Goal: Task Accomplishment & Management: Manage account settings

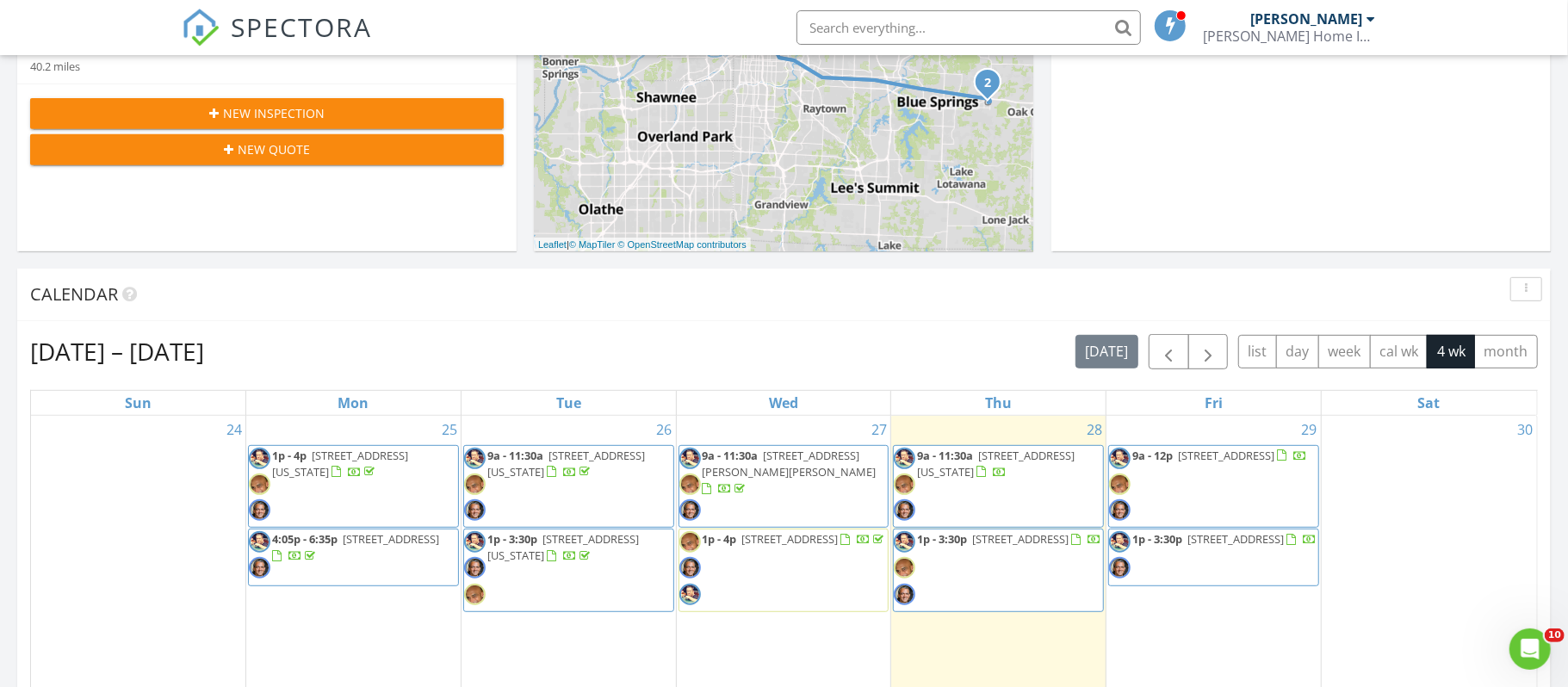
scroll to position [554, 0]
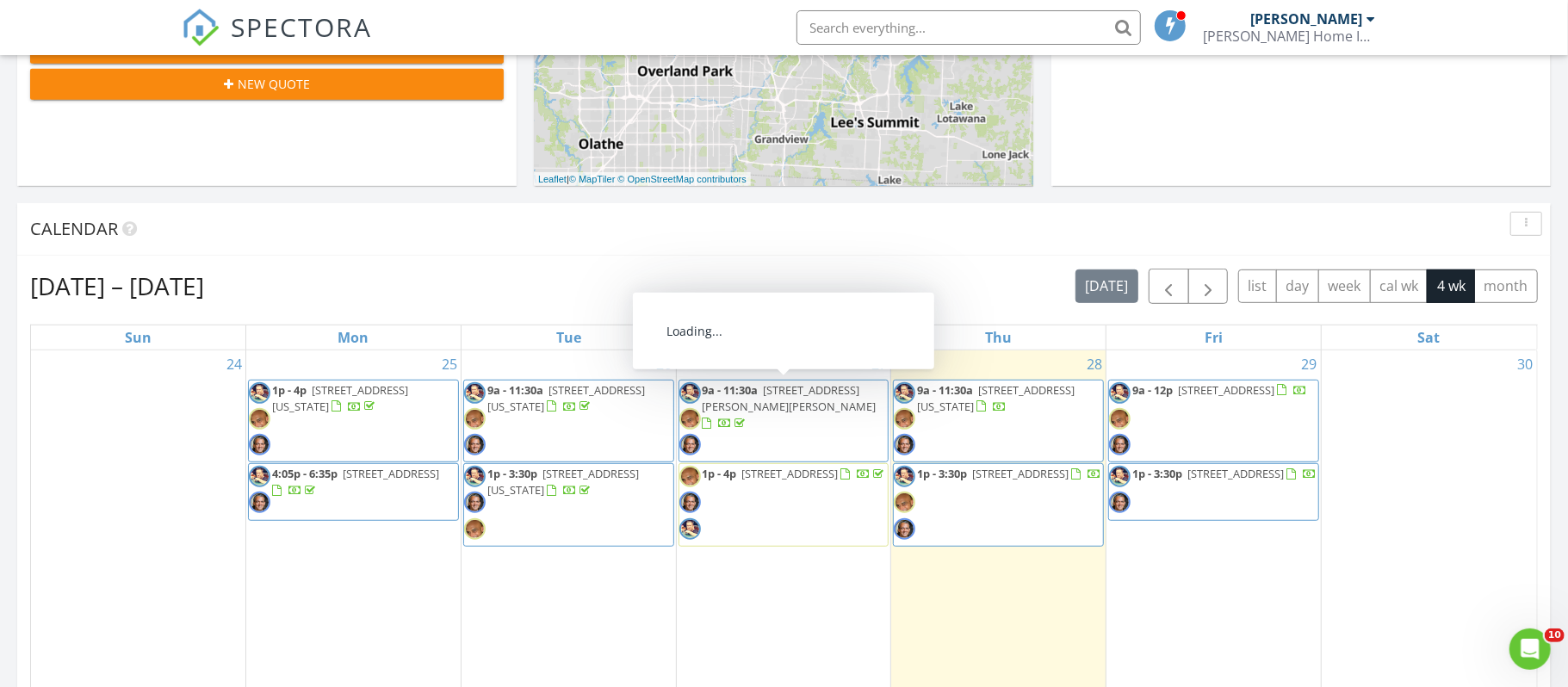
click at [808, 398] on span "207 SW Jefferson St, Lee's Summit 64063" at bounding box center [790, 398] width 174 height 32
click at [808, 398] on span "[STREET_ADDRESS][PERSON_NAME][PERSON_NAME]" at bounding box center [790, 398] width 174 height 32
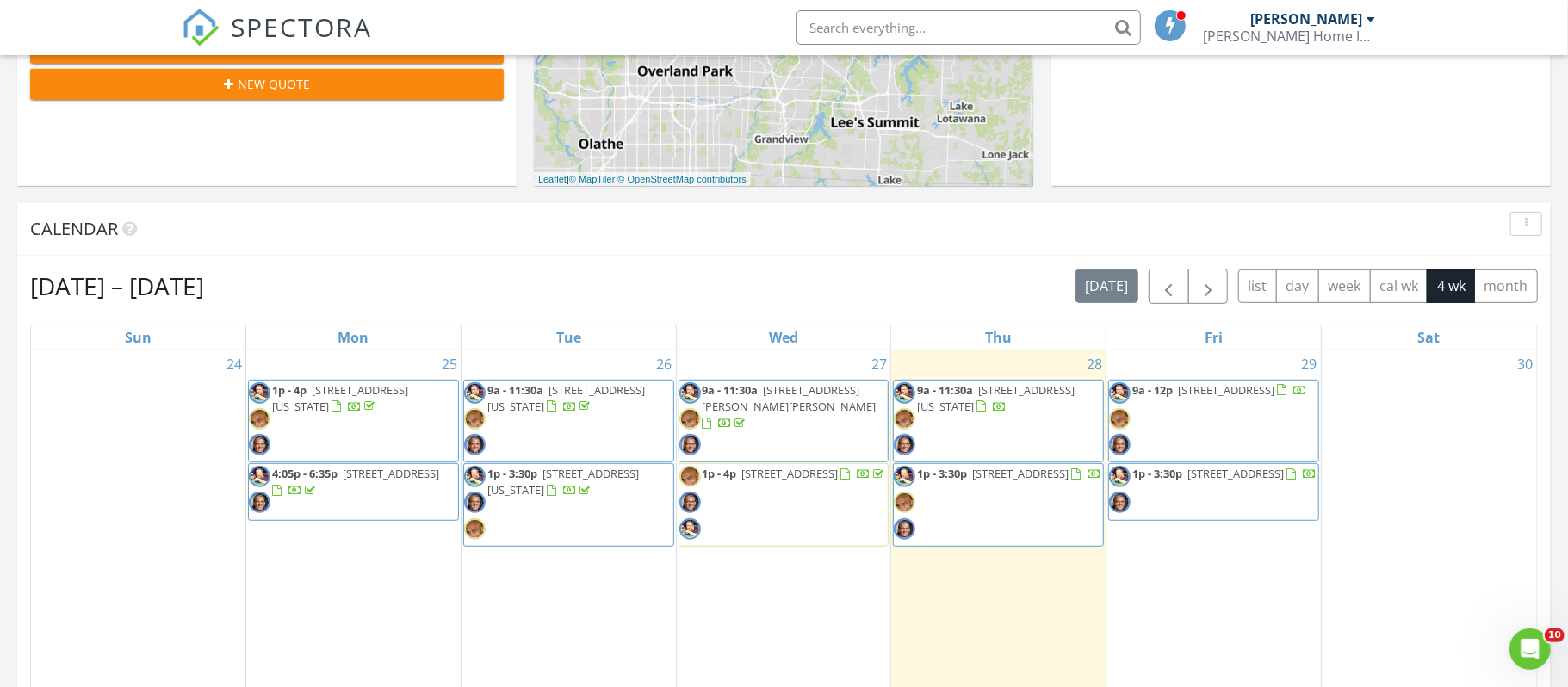
click at [749, 416] on div at bounding box center [726, 424] width 46 height 16
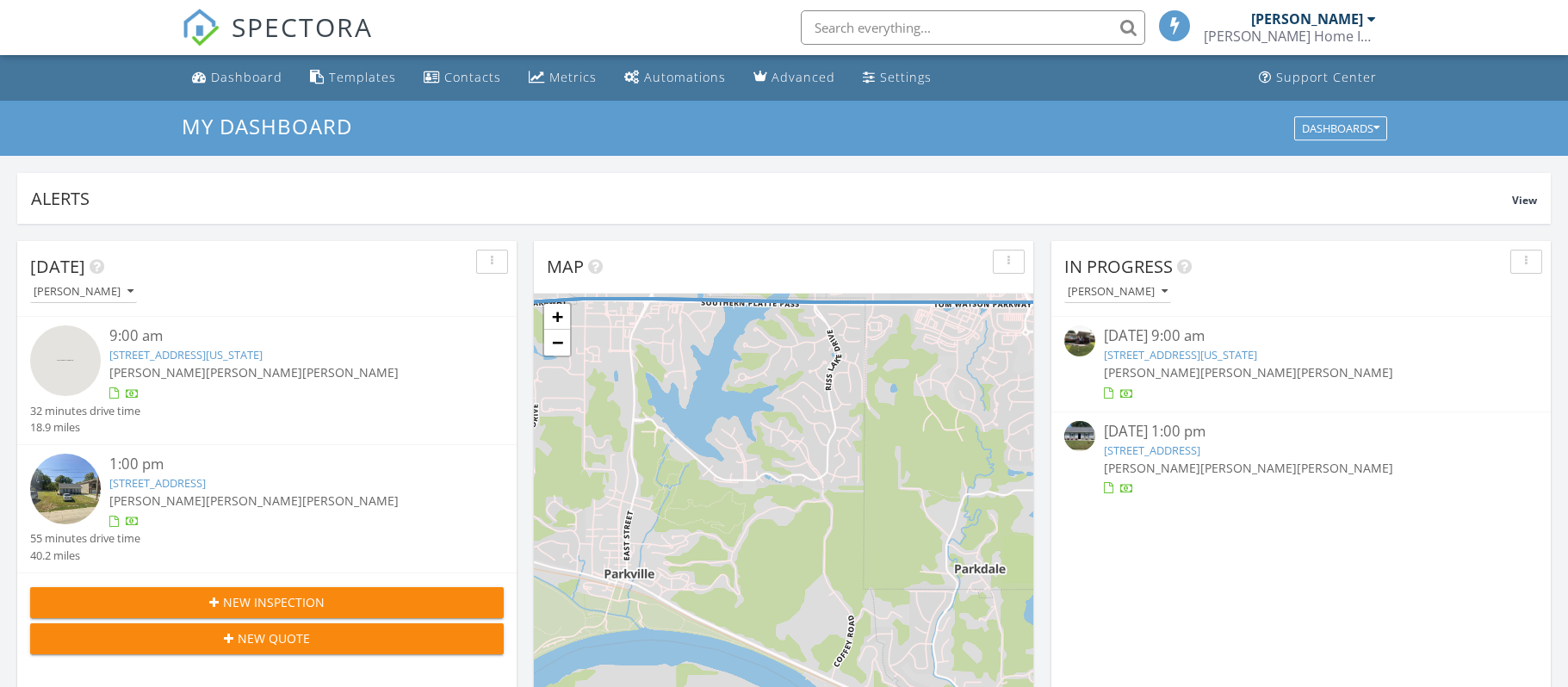
scroll to position [0, 0]
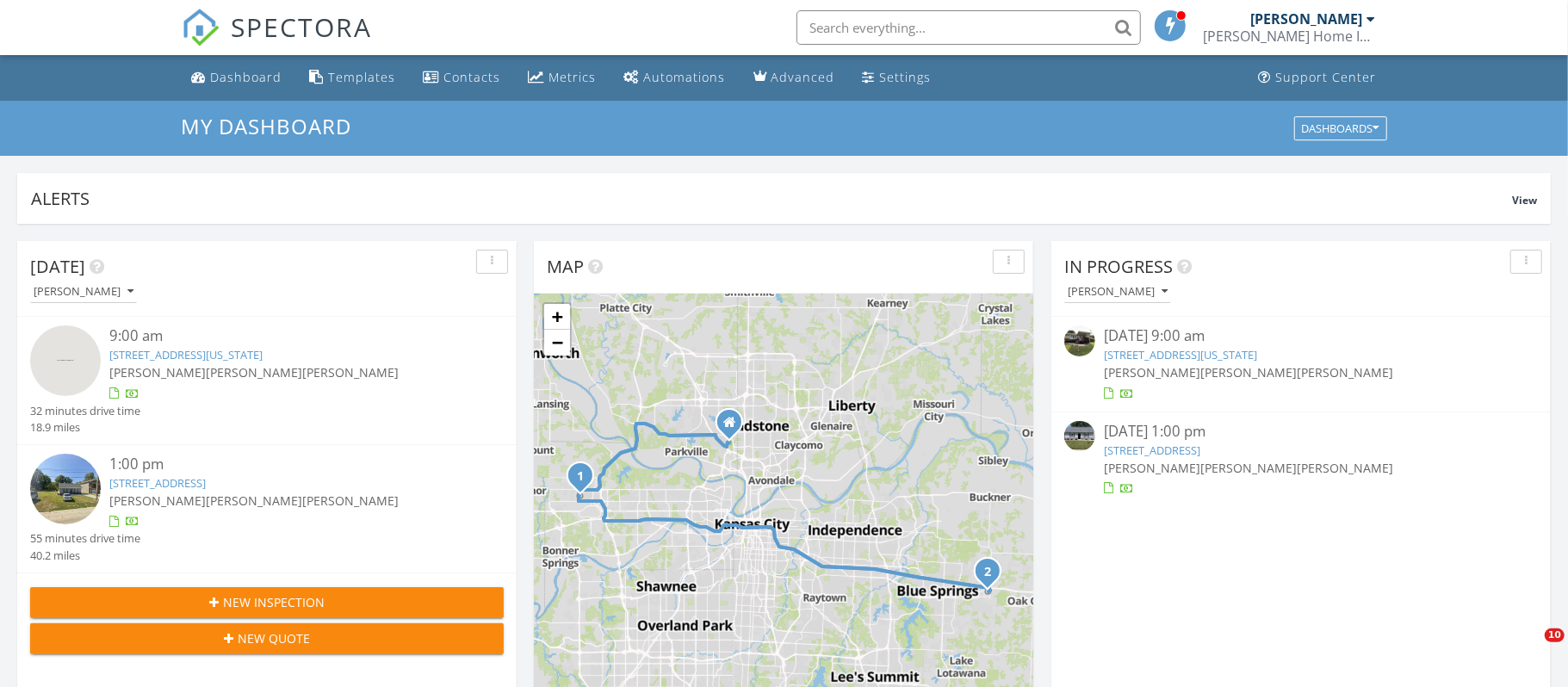
click at [251, 82] on div "Dashboard" at bounding box center [247, 76] width 71 height 16
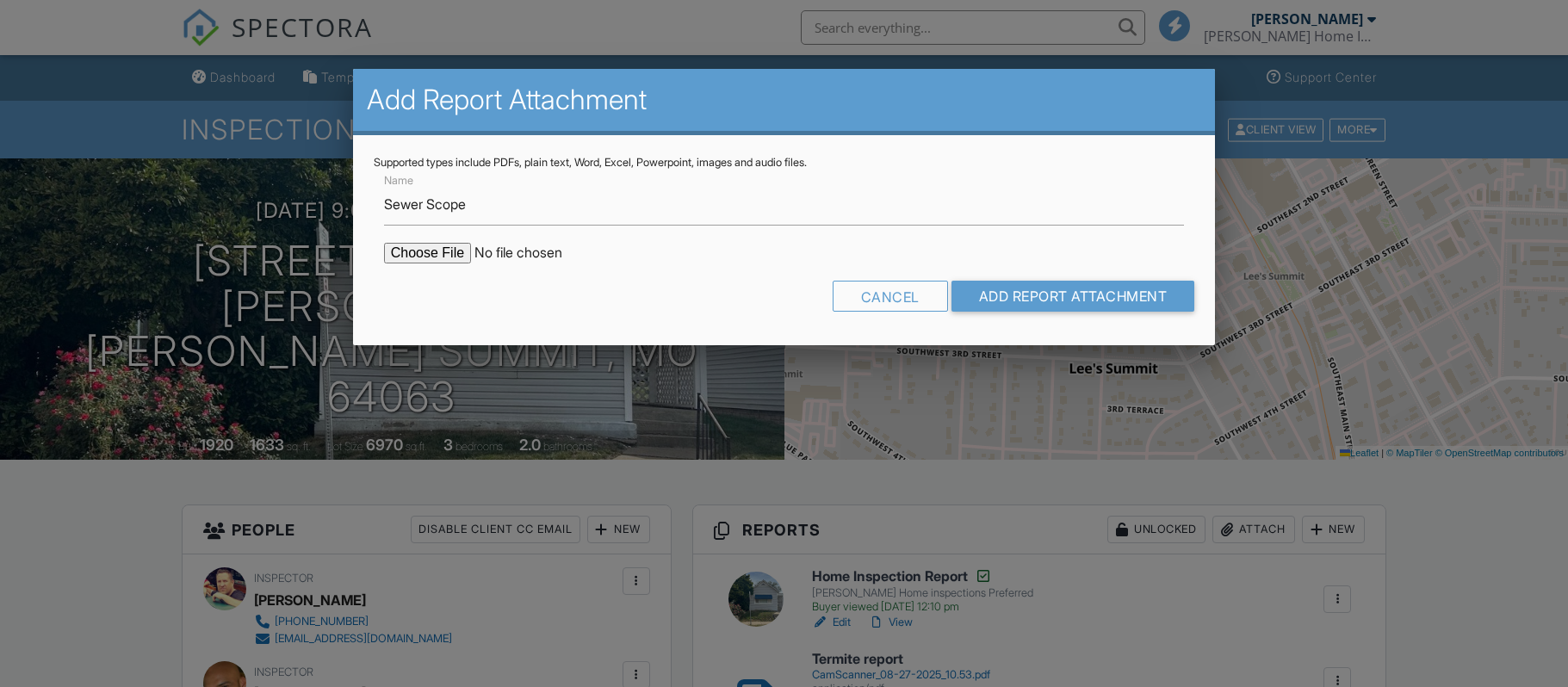
scroll to position [227, 0]
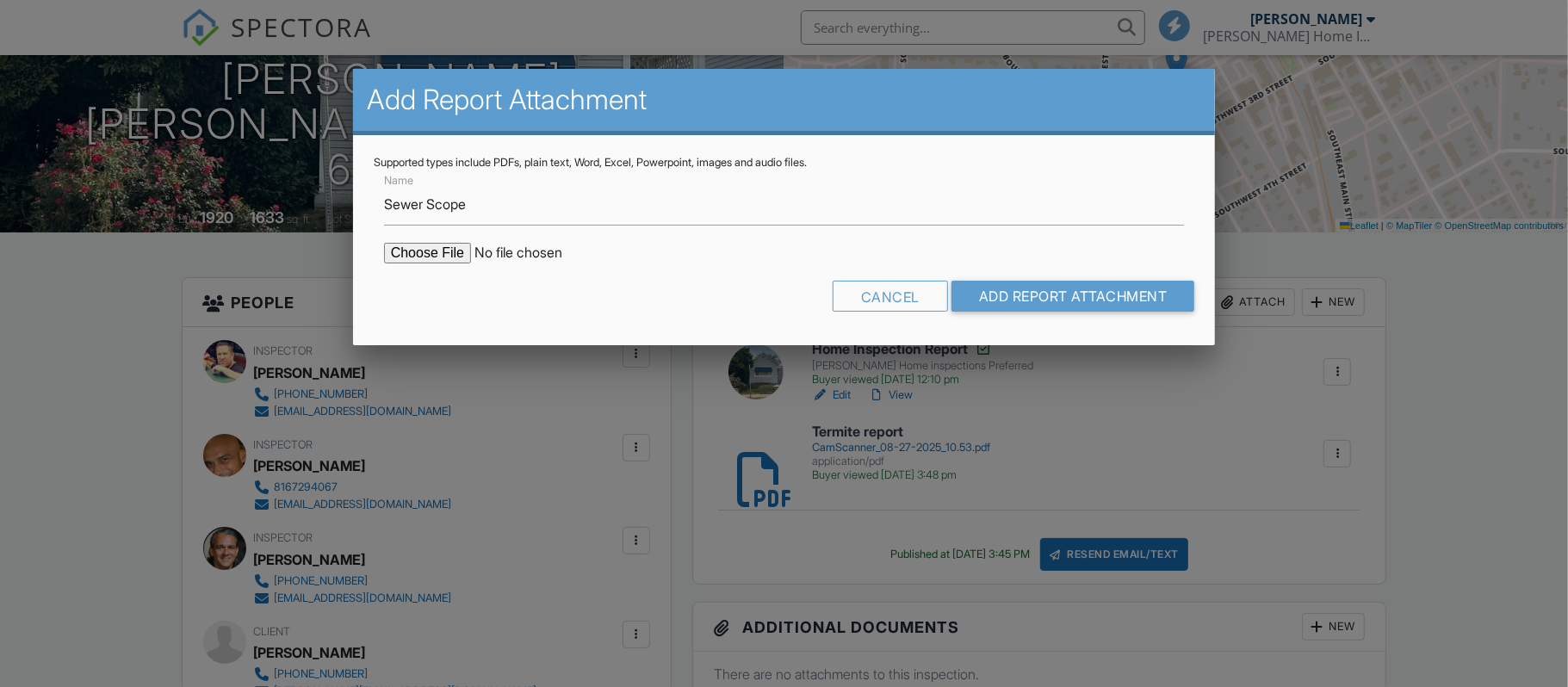
type input "C:\fakepath\207 SW Jefferson St, Lee's Summit, MO 64063 8 27 25.pdf"
click at [1043, 299] on input "Add Report Attachment" at bounding box center [1074, 296] width 243 height 31
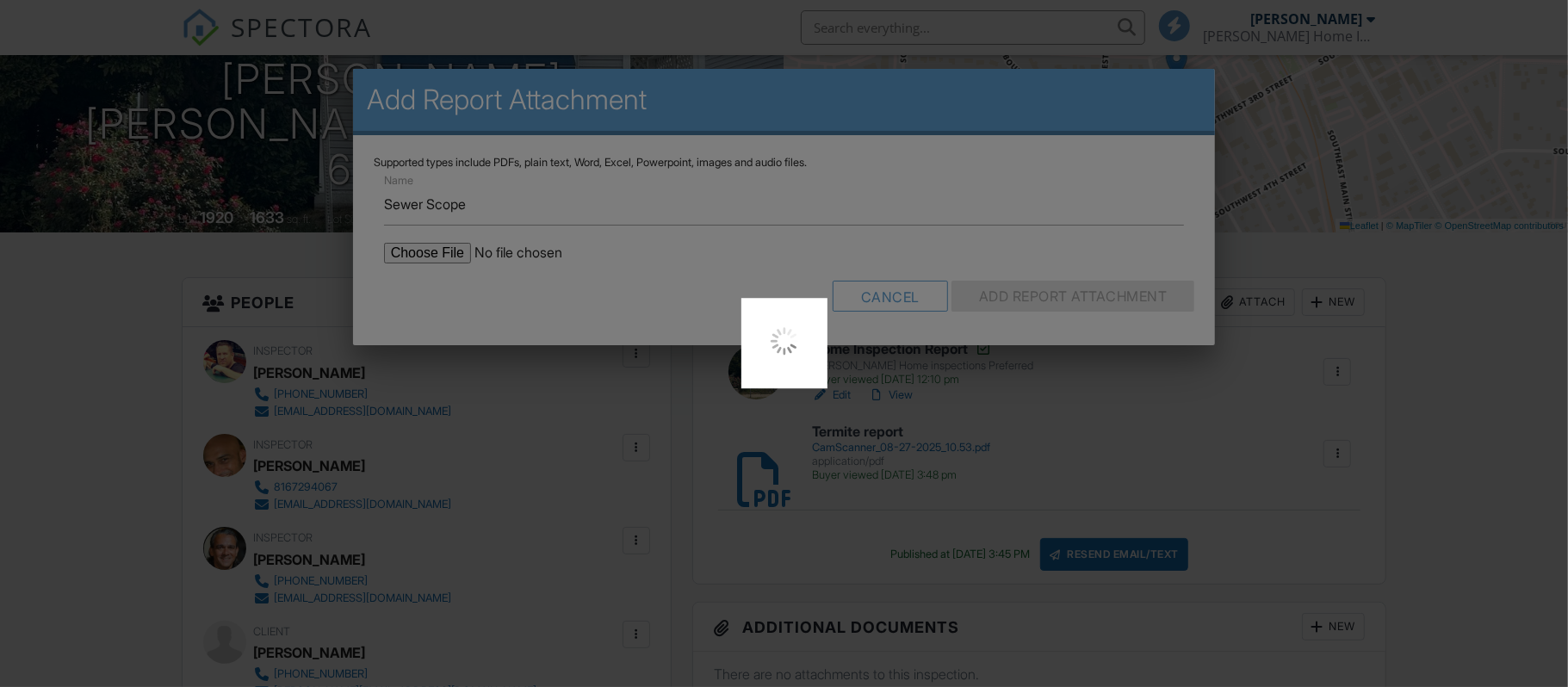
scroll to position [0, 0]
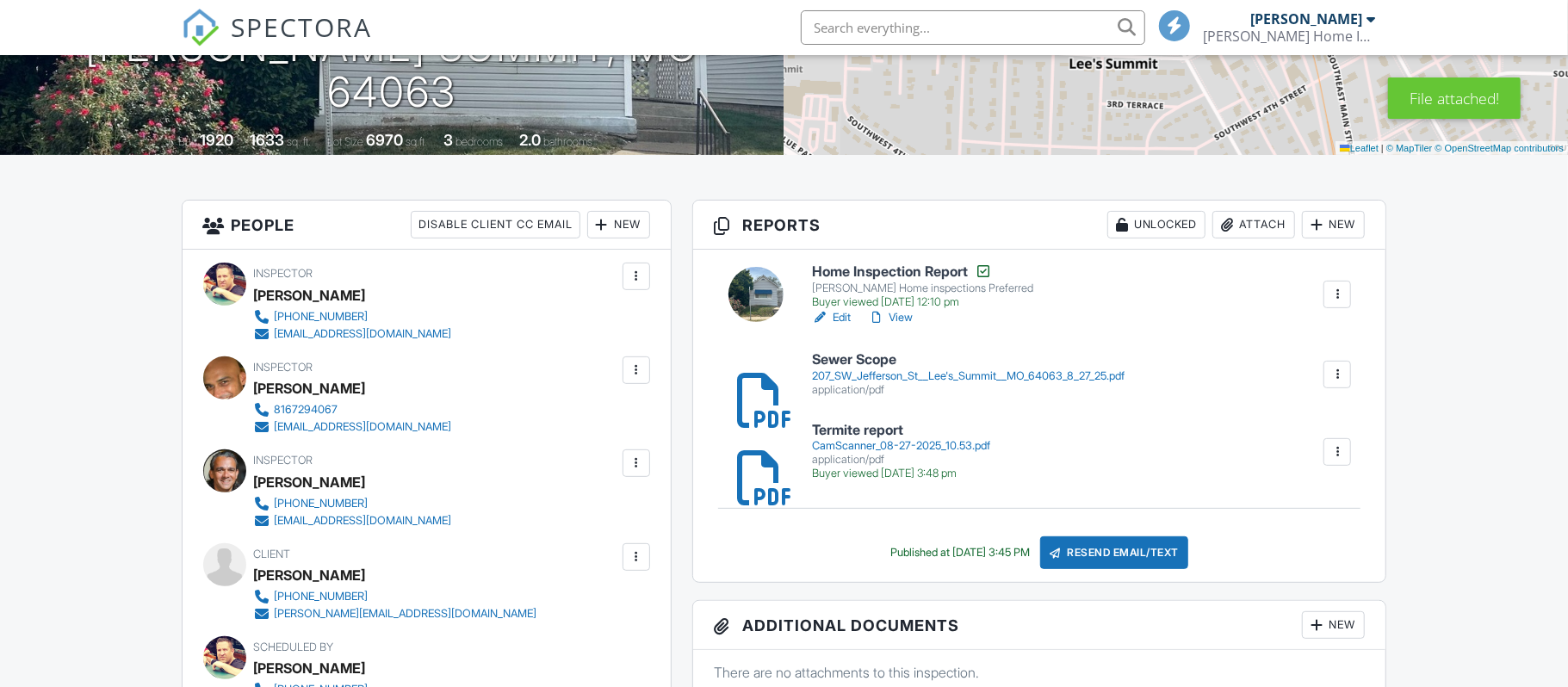
click at [1149, 553] on div "Resend Email/Text" at bounding box center [1113, 553] width 148 height 33
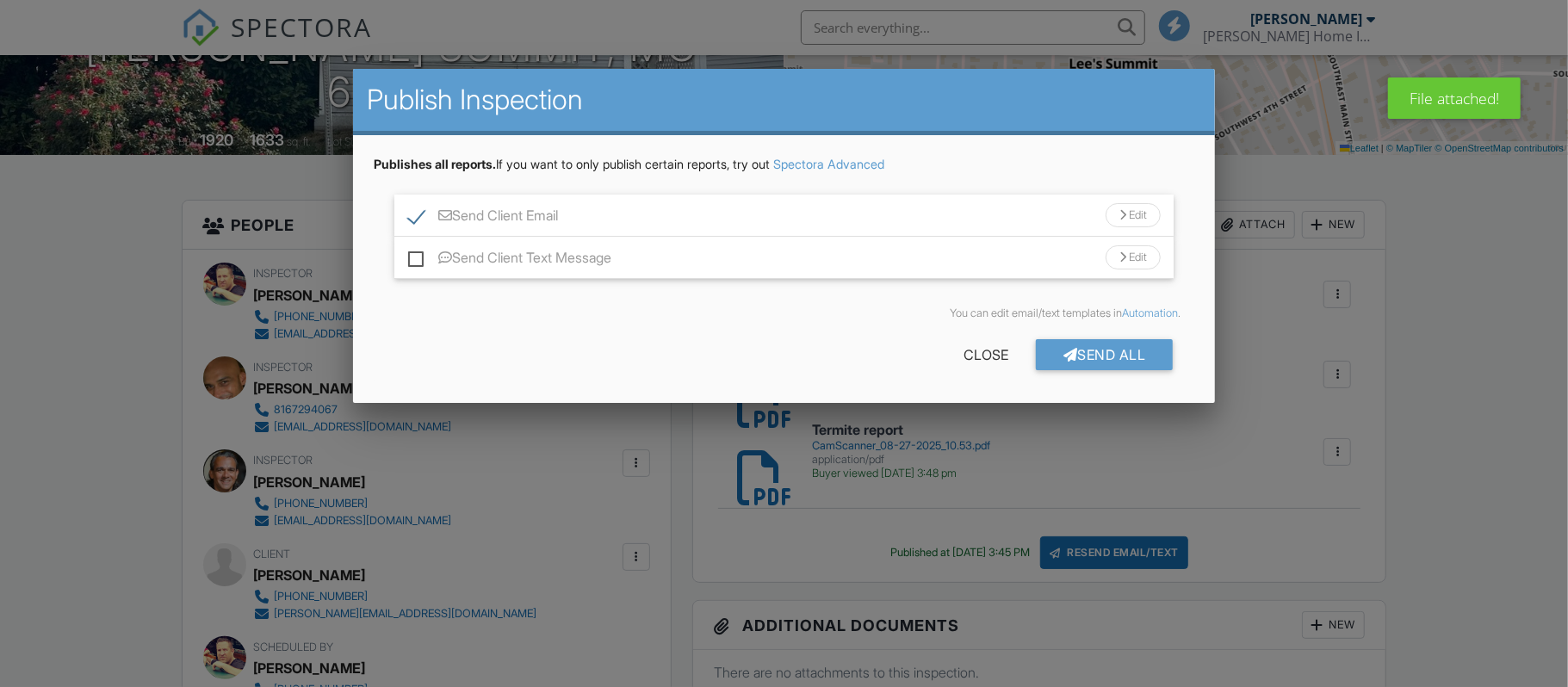
click at [416, 259] on label "Send Client Text Message" at bounding box center [510, 261] width 203 height 21
click at [416, 255] on input "Send Client Text Message" at bounding box center [414, 249] width 12 height 12
checkbox input "true"
click at [1068, 359] on div at bounding box center [1070, 354] width 14 height 14
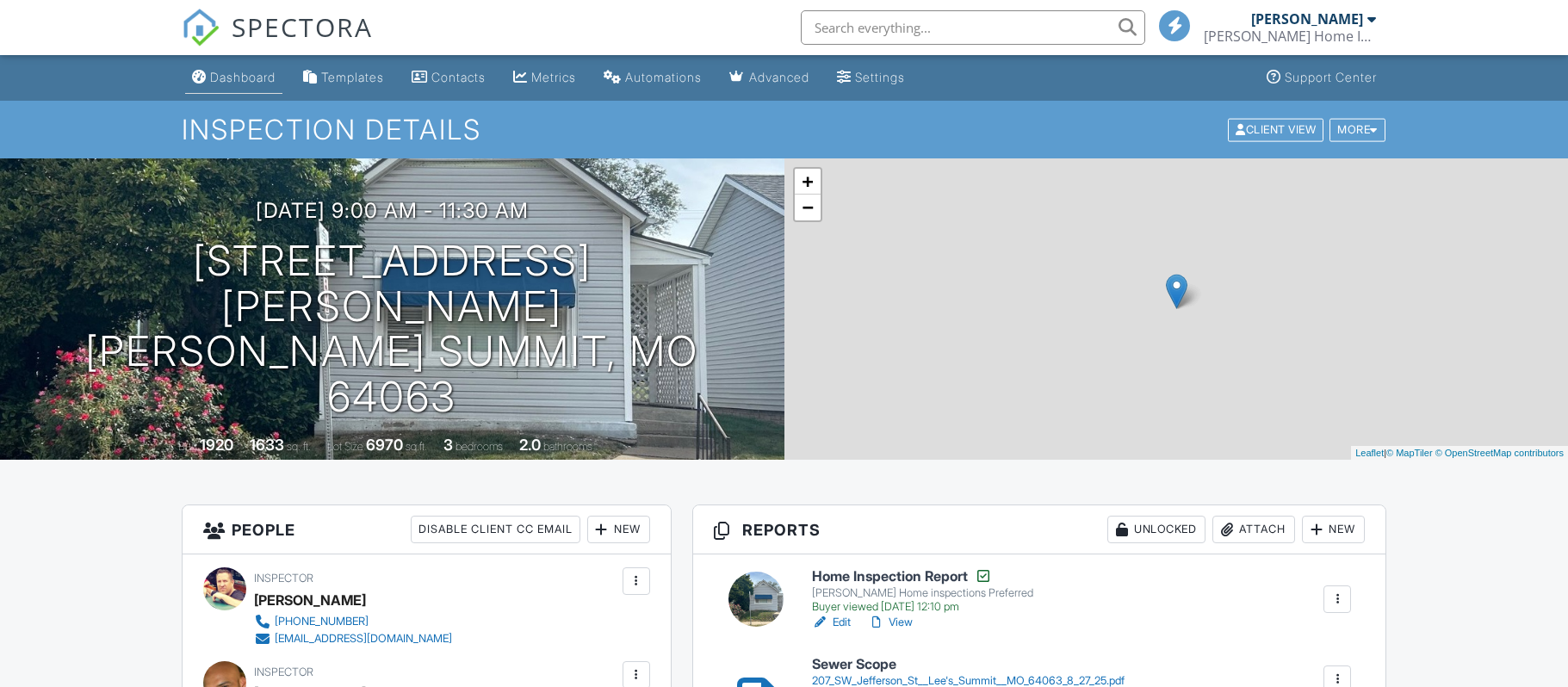
click at [257, 76] on div "Dashboard" at bounding box center [243, 76] width 66 height 14
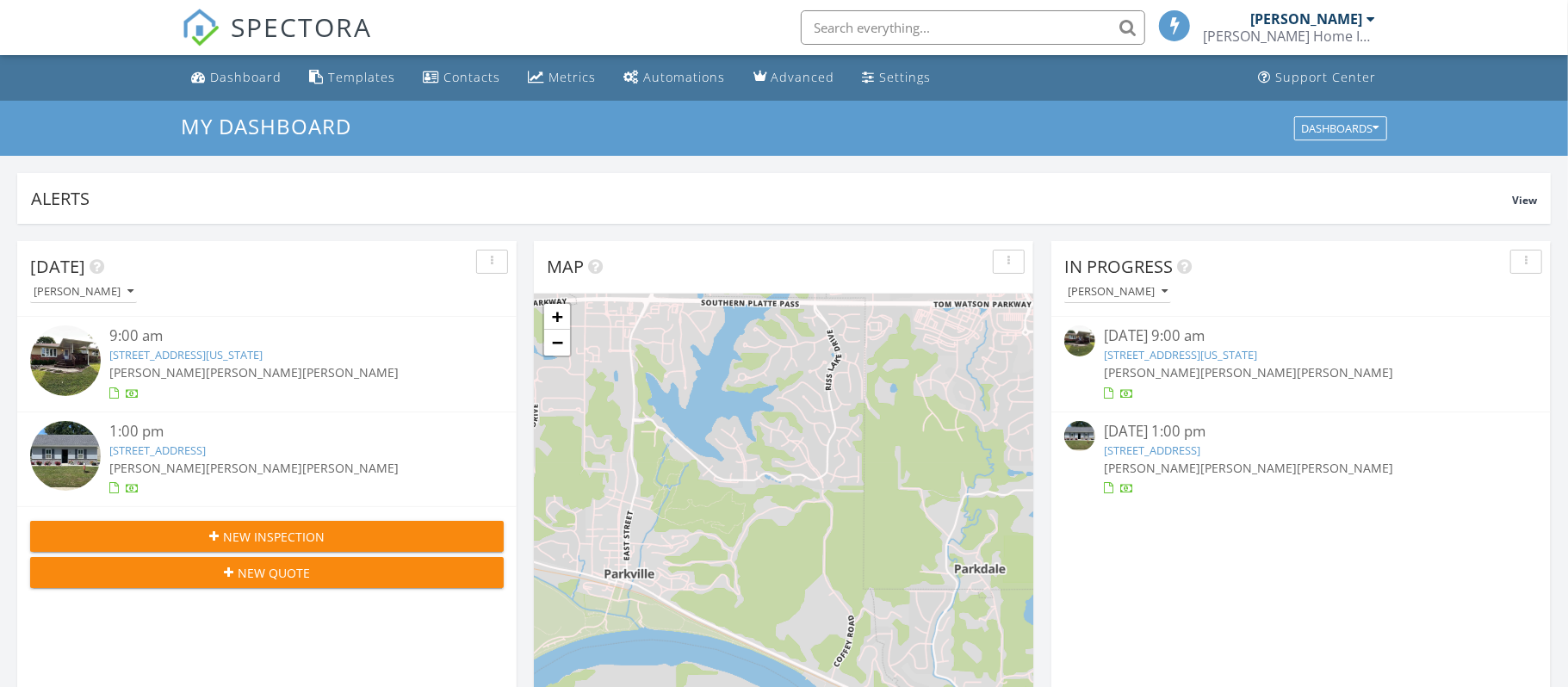
scroll to position [1567, 1569]
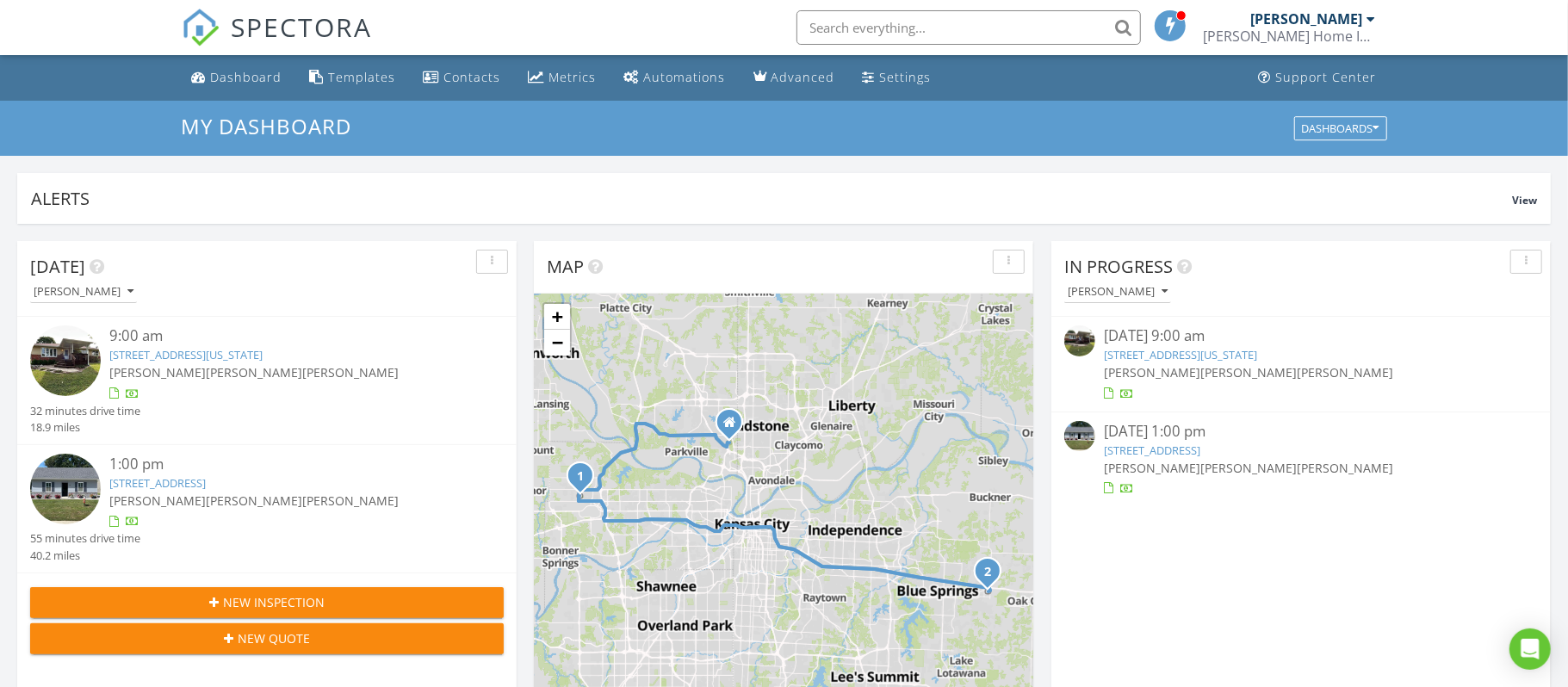
click at [201, 369] on span "[PERSON_NAME]" at bounding box center [157, 371] width 97 height 16
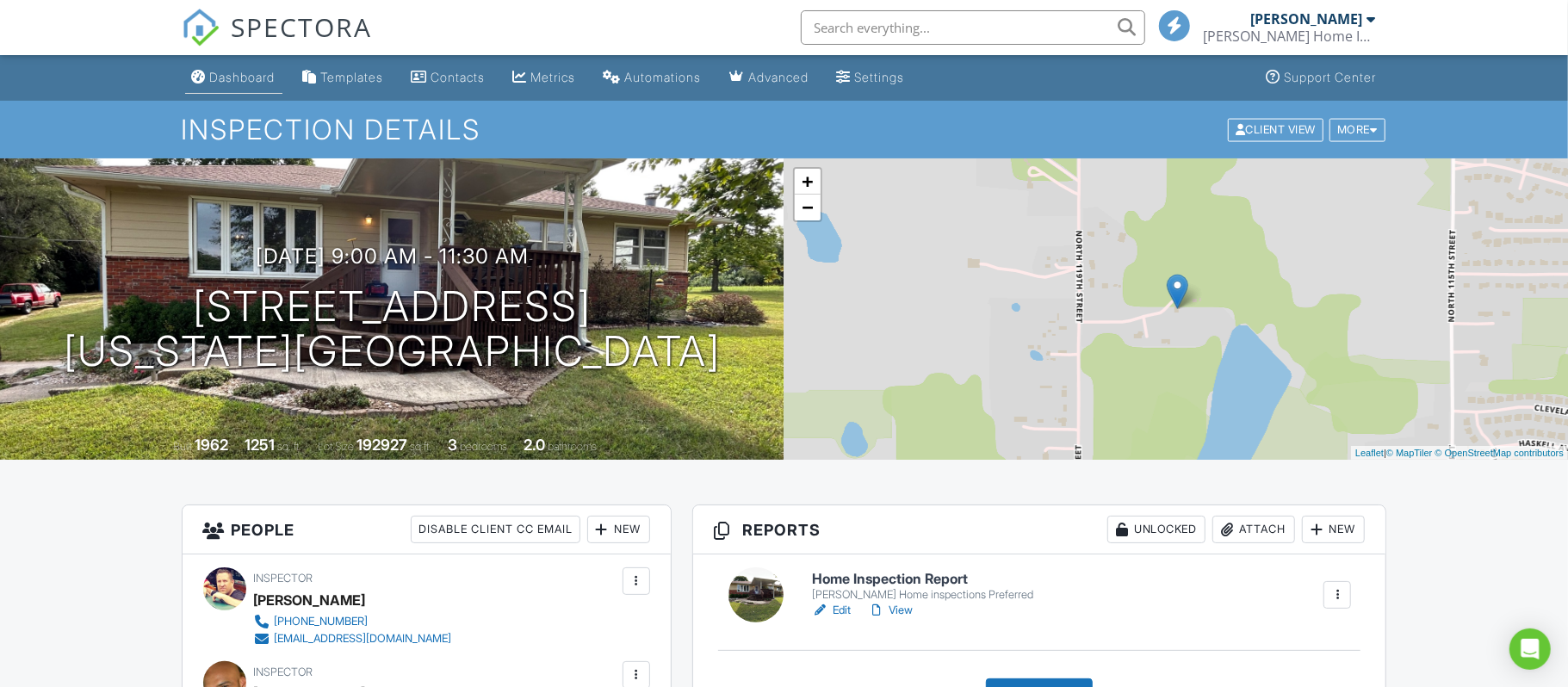
click at [262, 77] on div "Dashboard" at bounding box center [243, 76] width 66 height 14
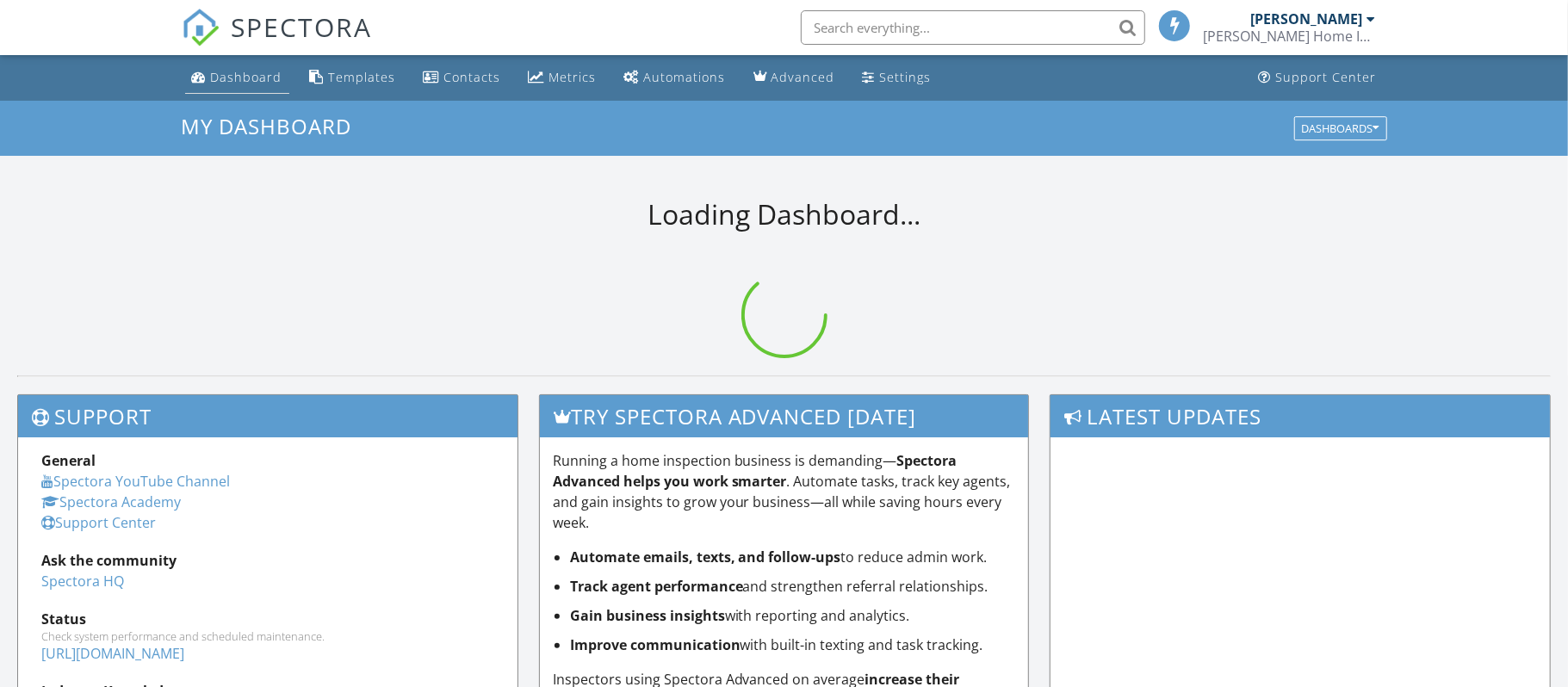
click at [243, 80] on div "Dashboard" at bounding box center [247, 76] width 71 height 16
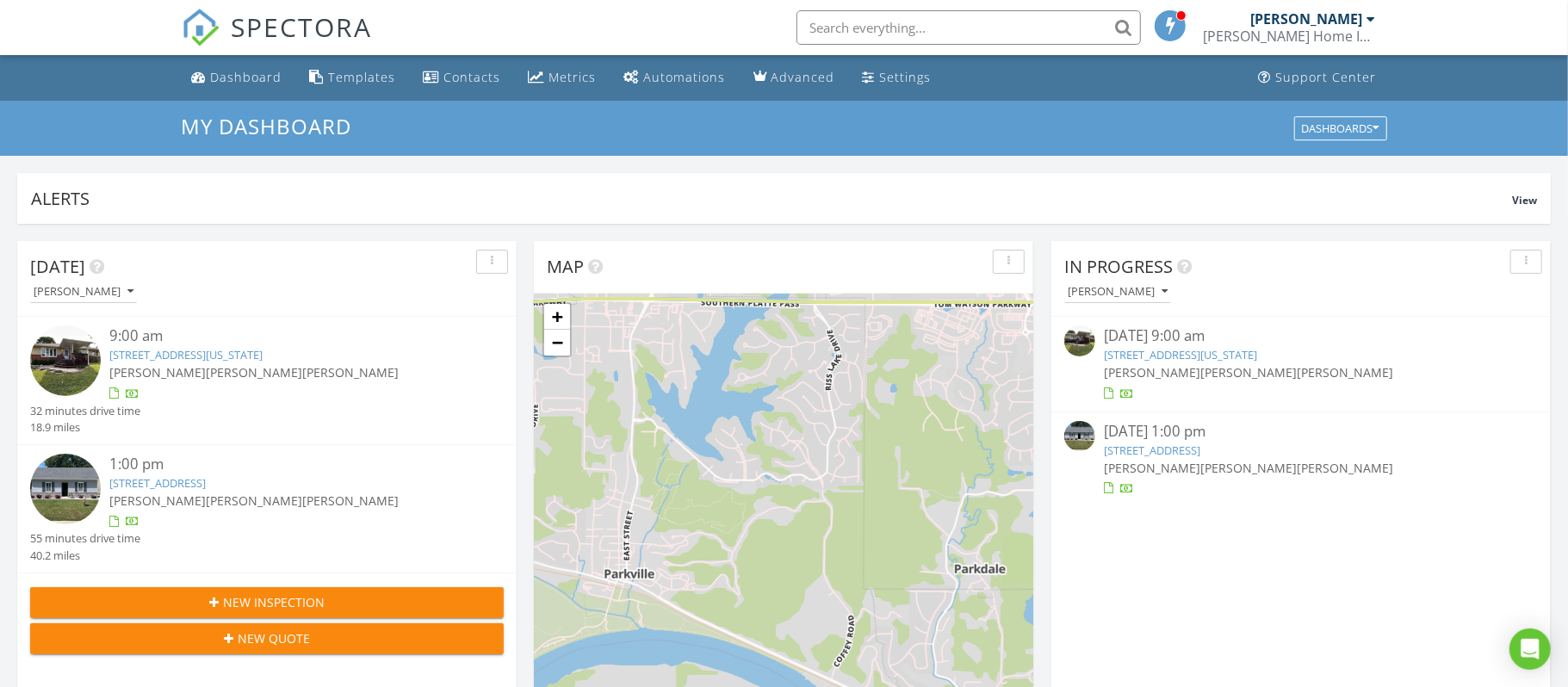
scroll to position [1567, 1569]
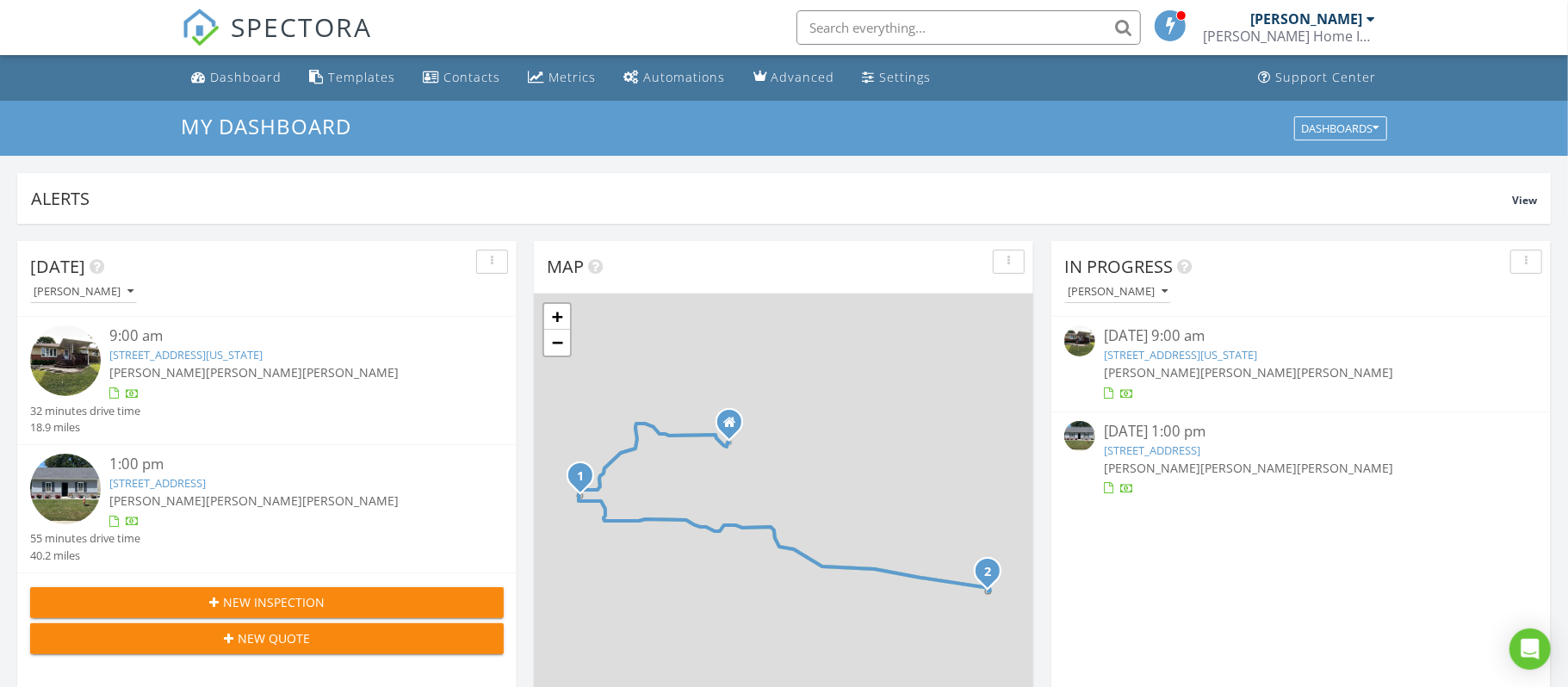
click at [1169, 438] on div "08/28/25 1:00 pm" at bounding box center [1301, 431] width 394 height 21
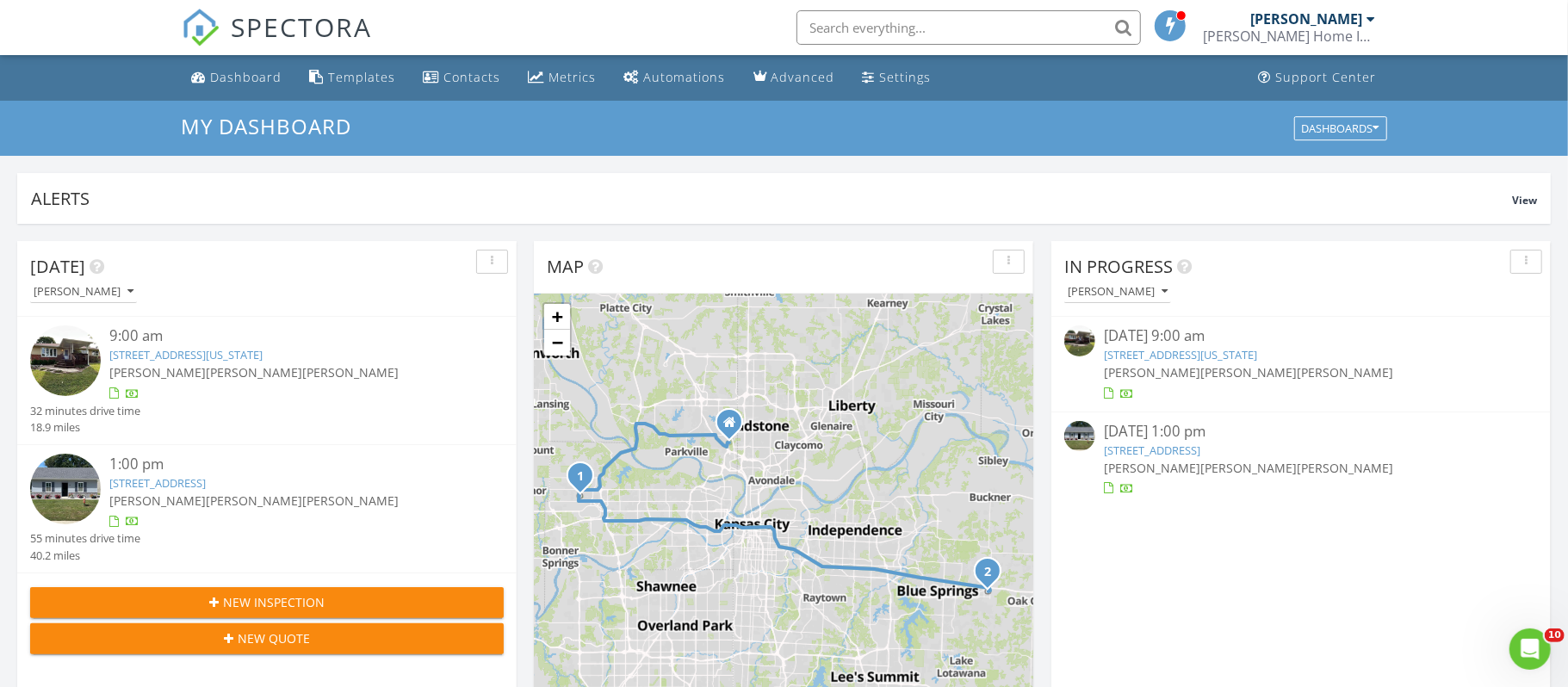
scroll to position [0, 0]
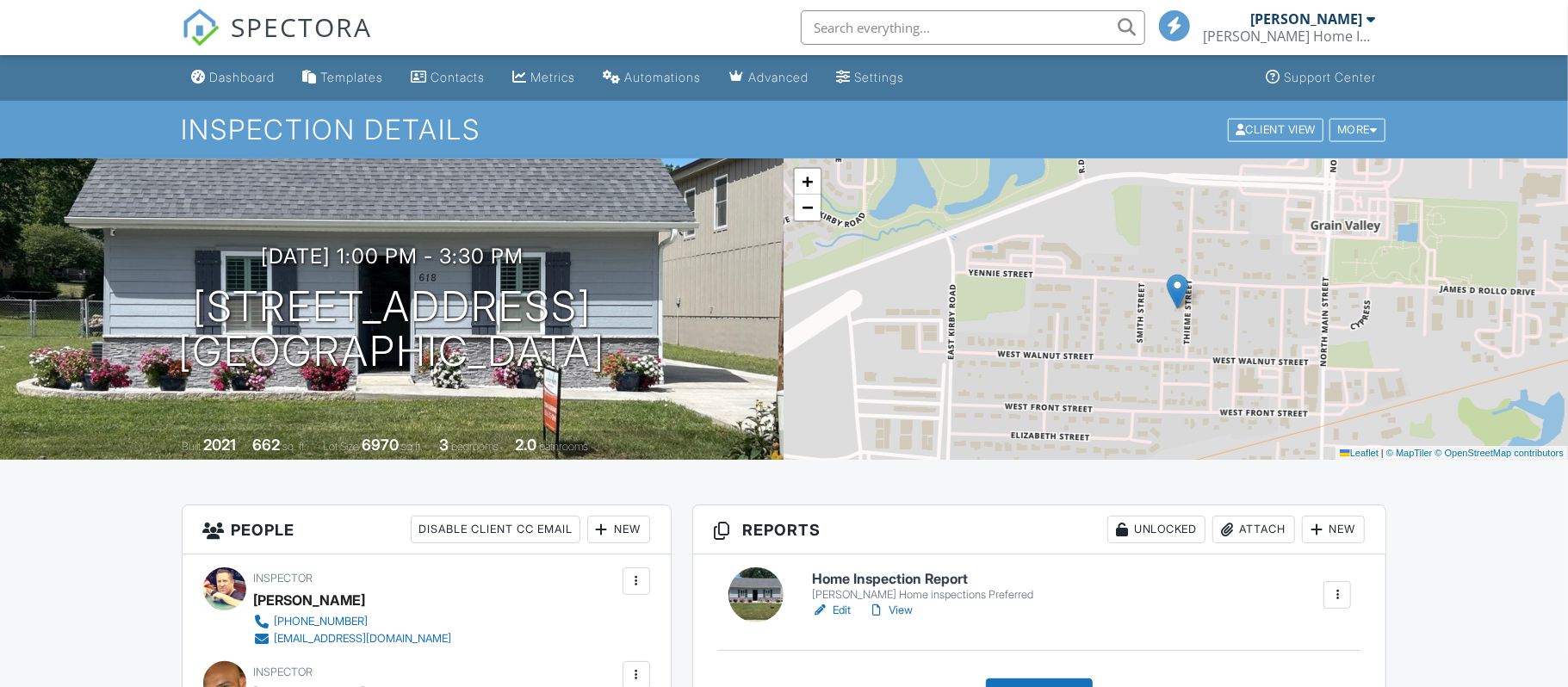
click at [1240, 528] on div "Attach" at bounding box center [1254, 529] width 83 height 28
click at [1246, 532] on div at bounding box center [784, 344] width 1568 height 859
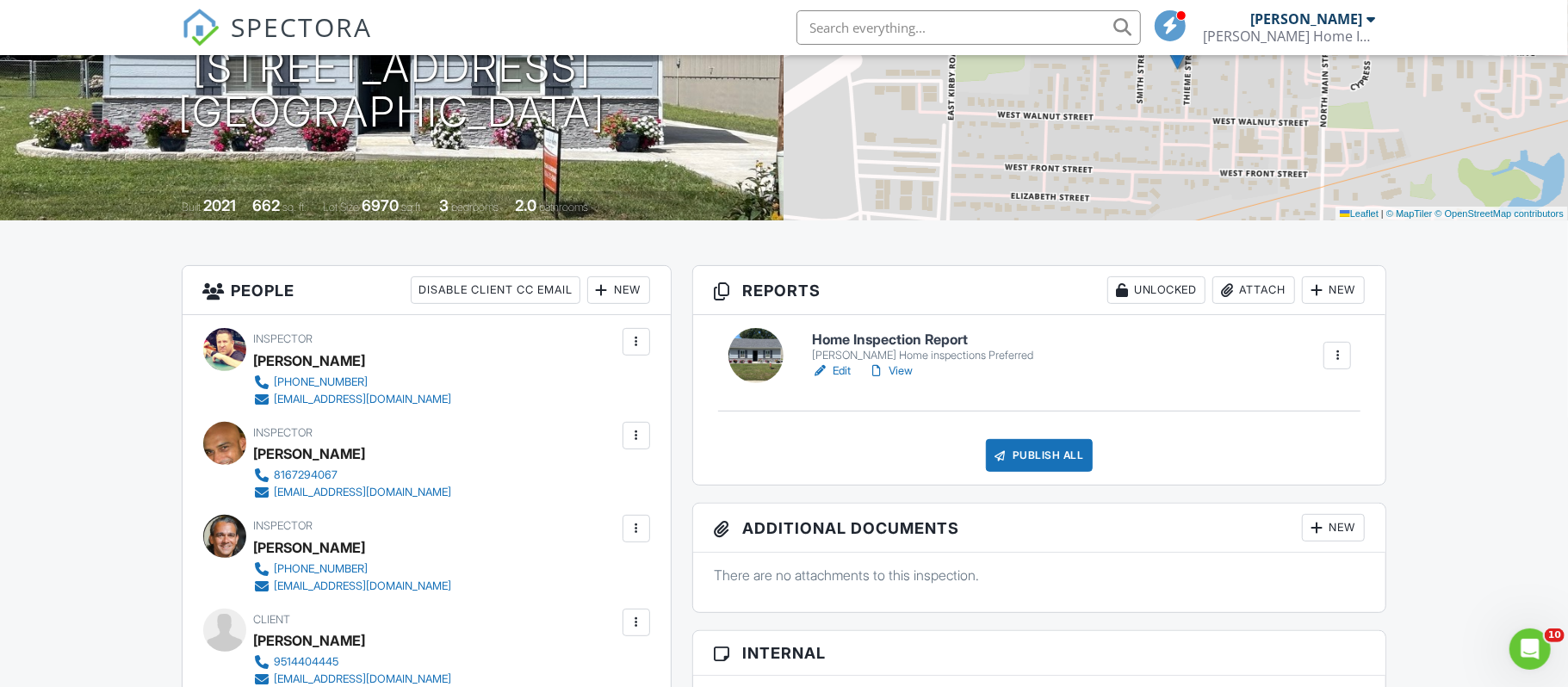
scroll to position [96, 0]
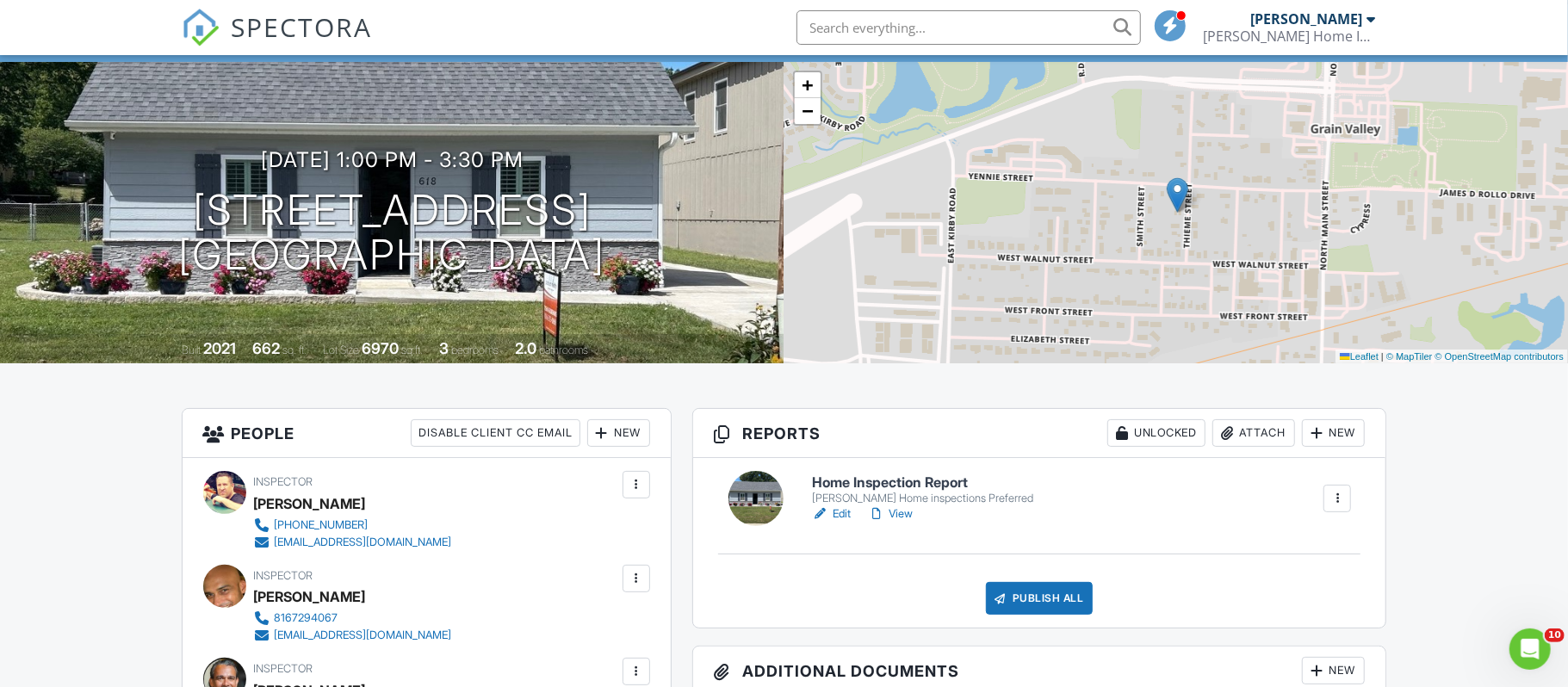
click at [1238, 435] on div "Attach" at bounding box center [1254, 432] width 83 height 28
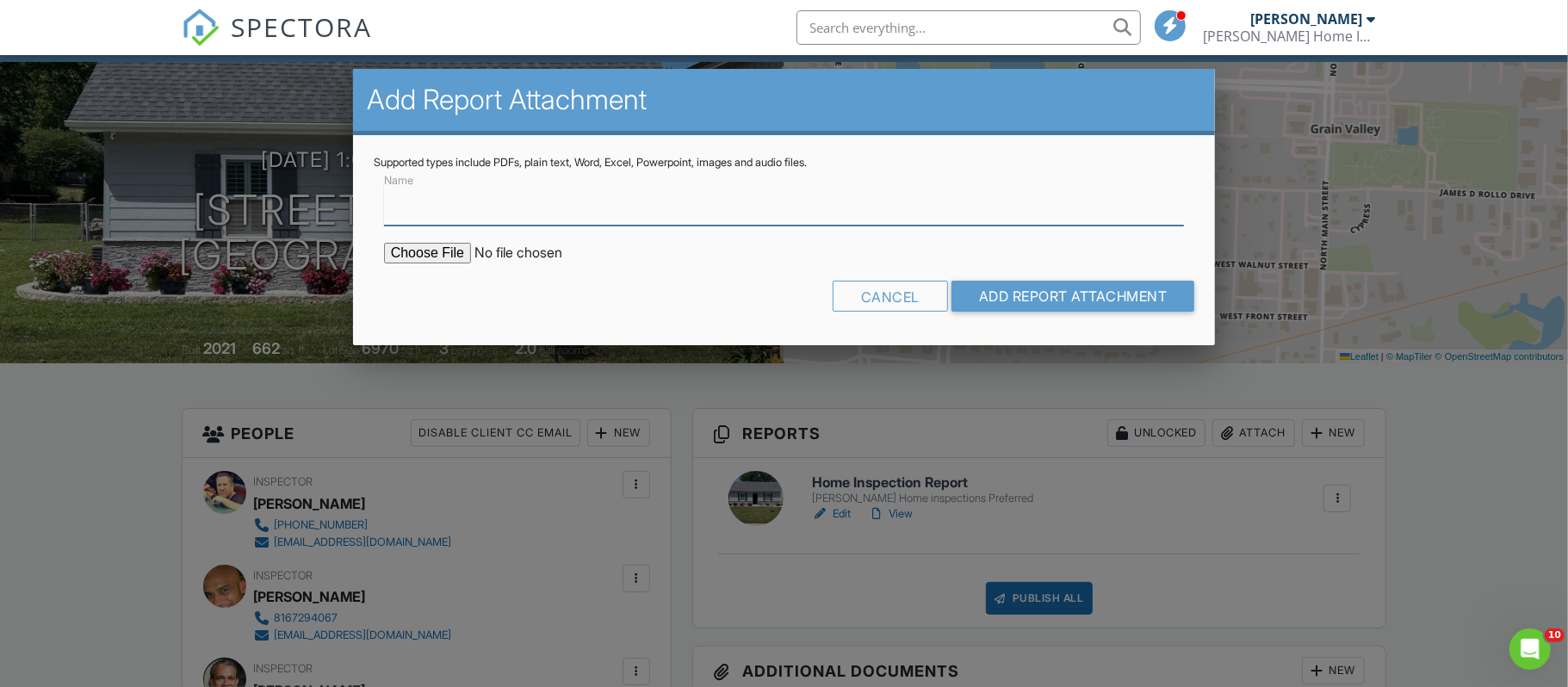
click at [412, 211] on input "Name" at bounding box center [784, 205] width 800 height 42
type input "Termite report"
click at [447, 251] on input "file" at bounding box center [530, 253] width 293 height 20
type input "C:\fakepath\CamScanner 08-28-2025 12.57.pdf"
click at [1040, 290] on input "Add Report Attachment" at bounding box center [1074, 296] width 243 height 31
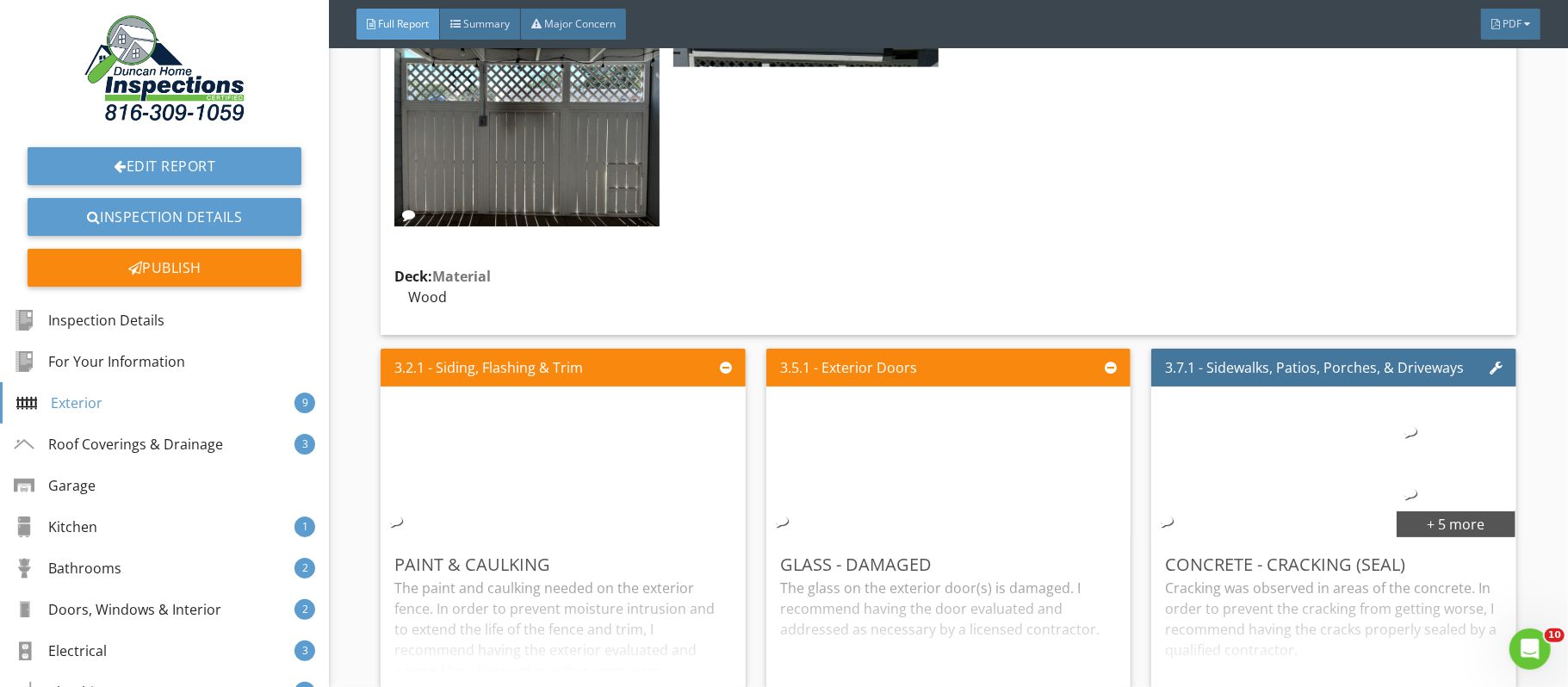
scroll to position [5618, 0]
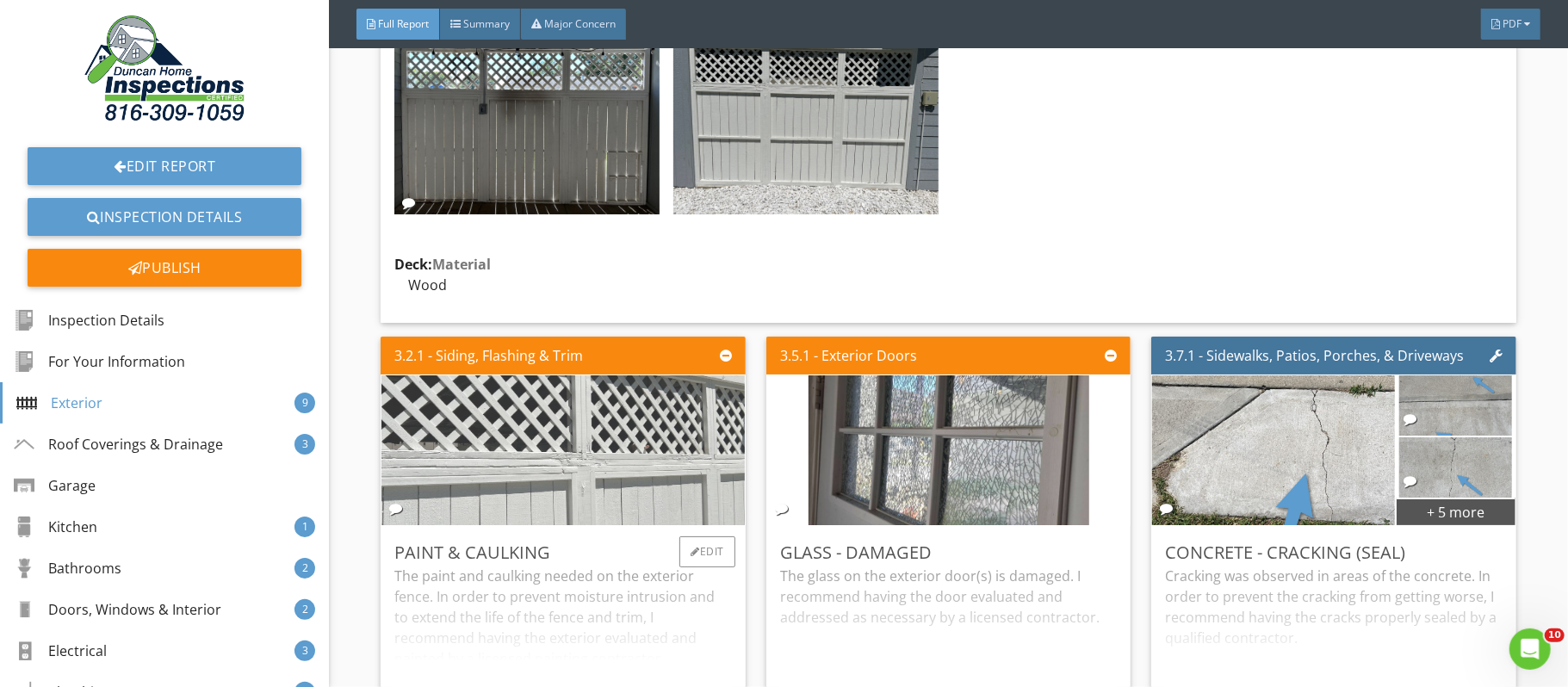
click at [588, 457] on img at bounding box center [563, 450] width 499 height 374
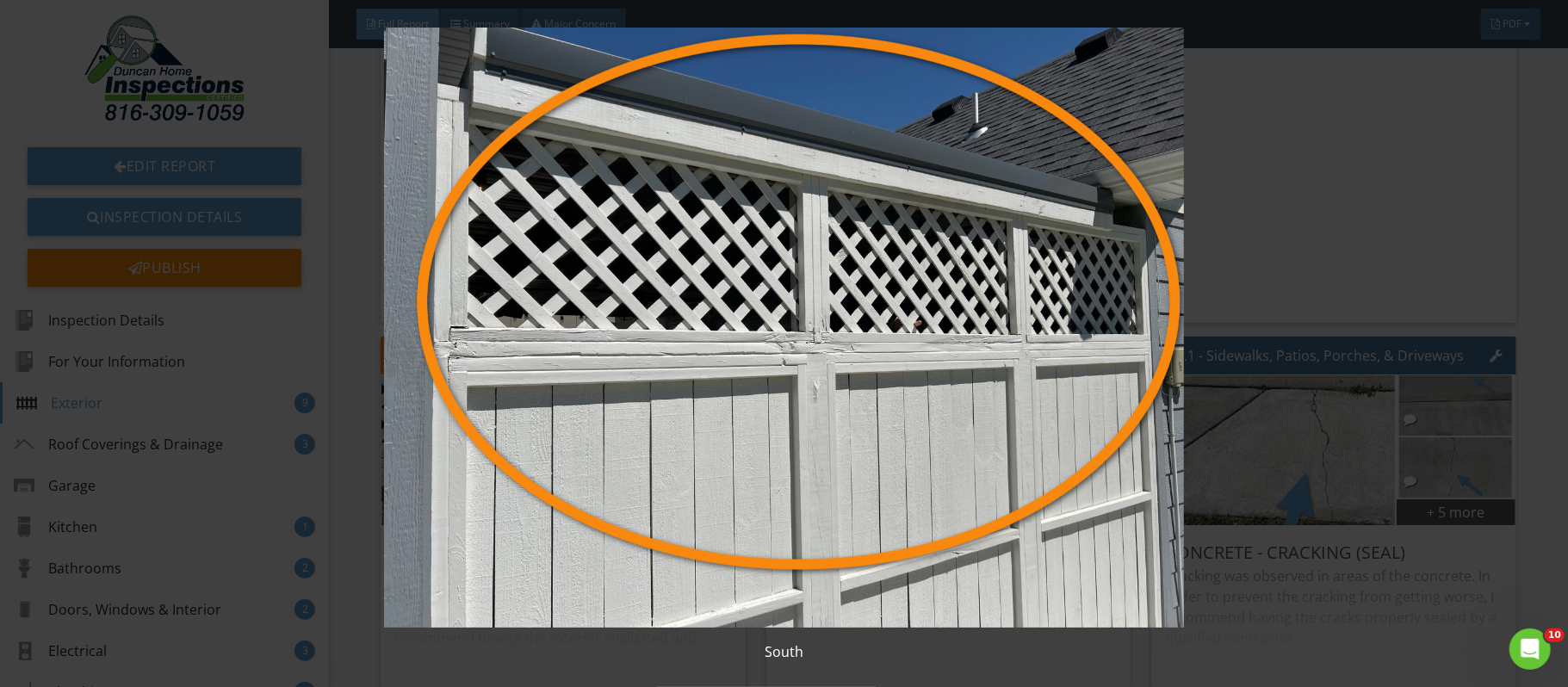
click at [1558, 557] on div "South" at bounding box center [784, 344] width 1568 height 687
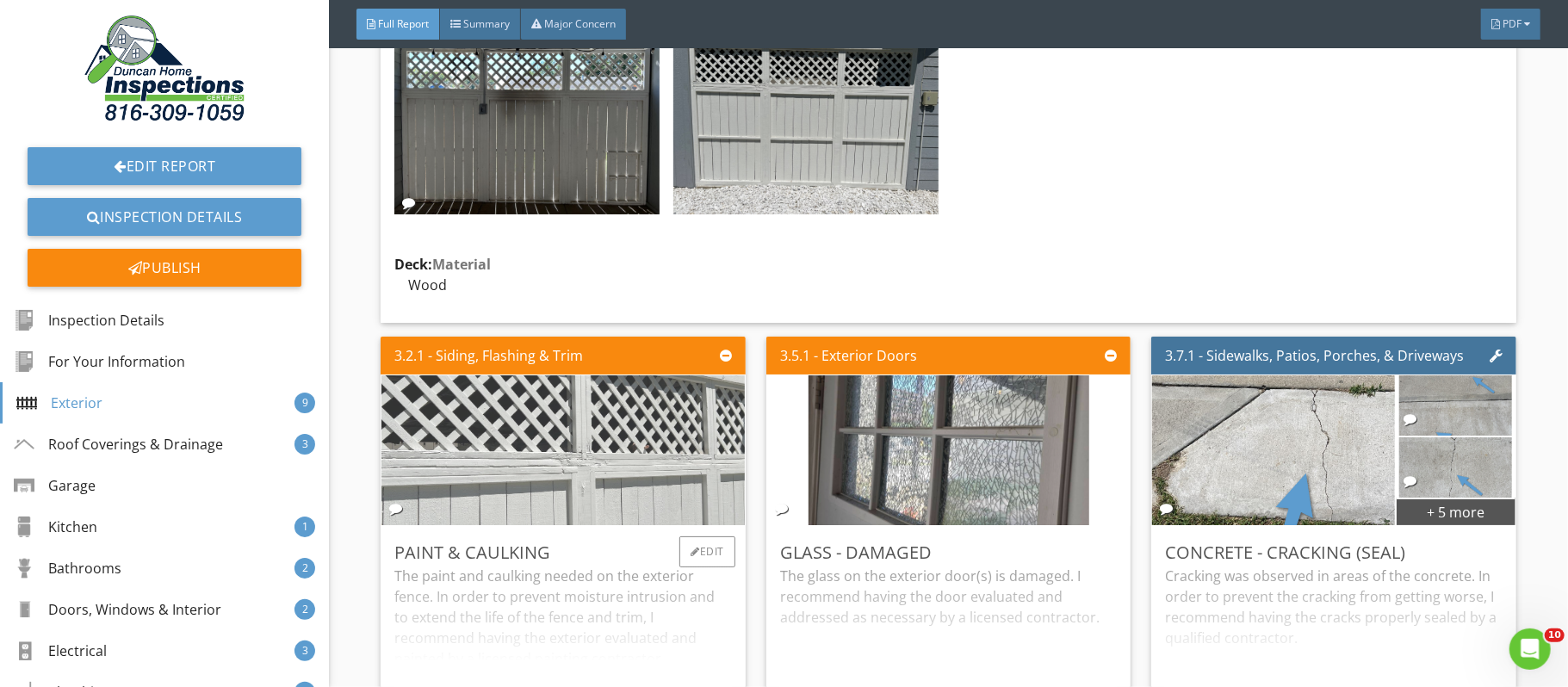
click at [579, 464] on img at bounding box center [563, 450] width 499 height 374
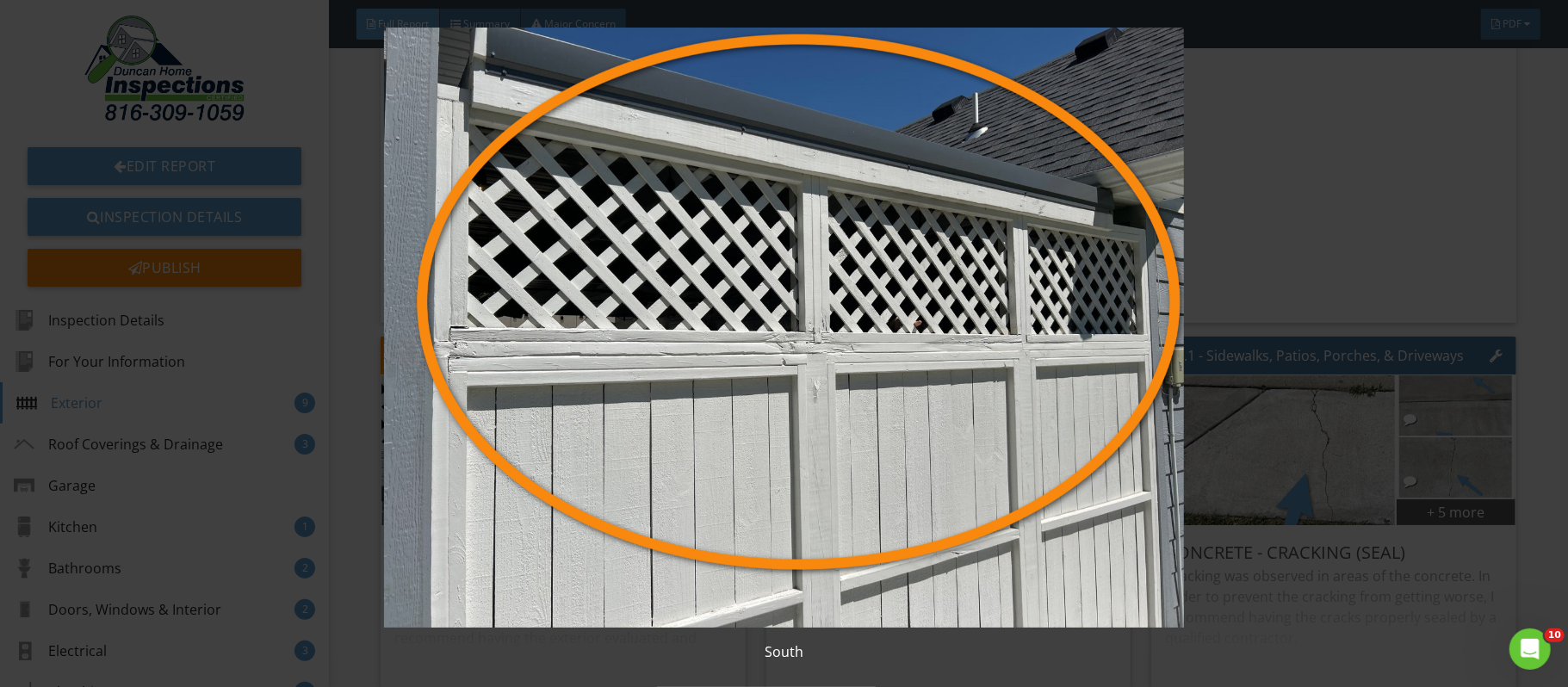
click at [1557, 433] on div "South" at bounding box center [784, 344] width 1568 height 687
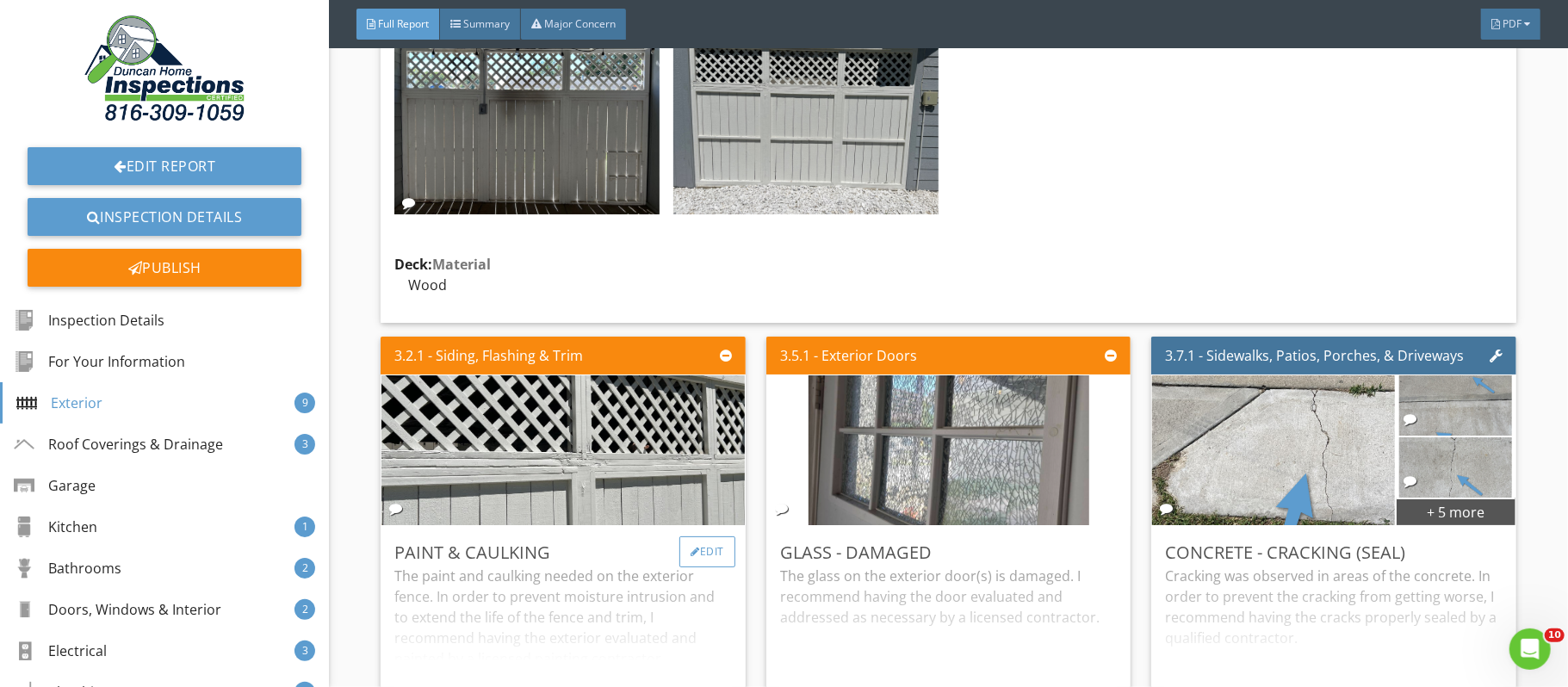
click at [718, 552] on div "Edit" at bounding box center [708, 552] width 56 height 31
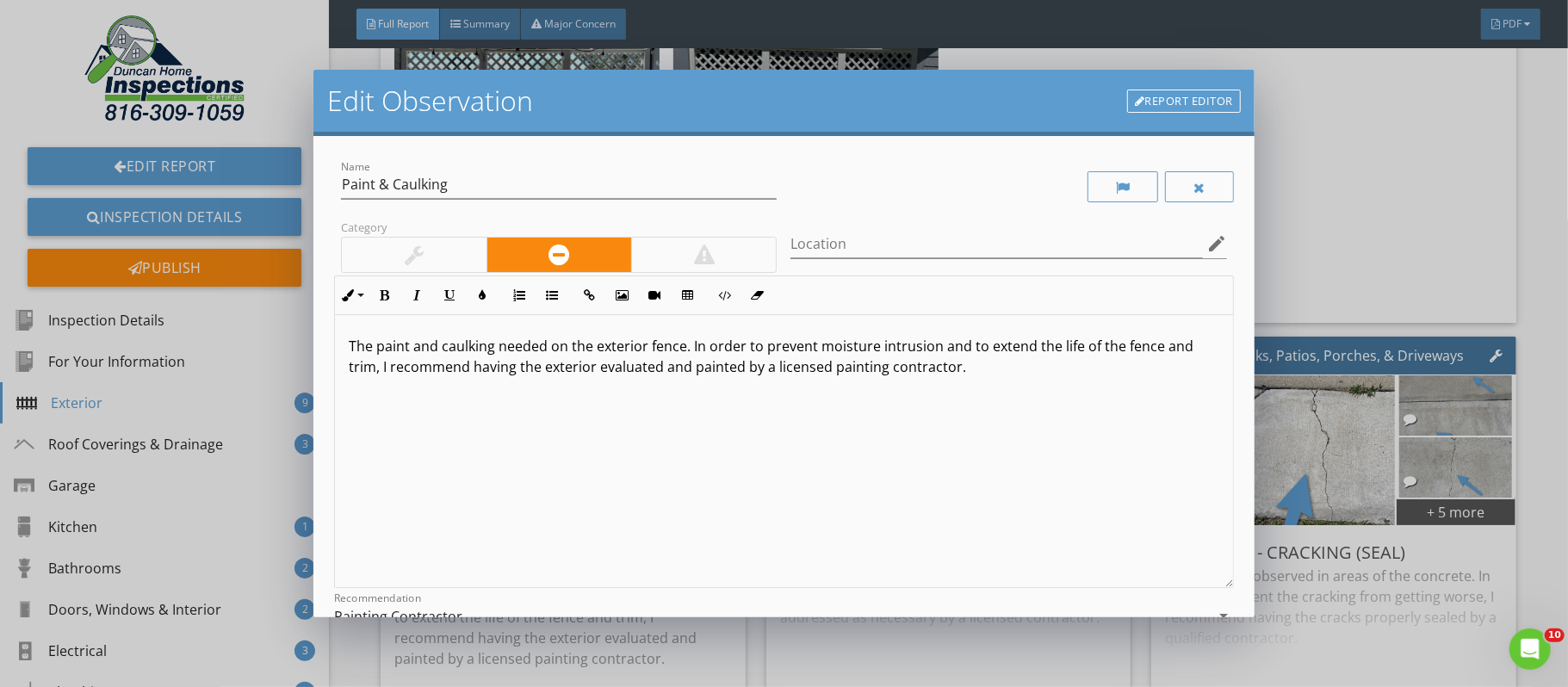
click at [495, 350] on p "The paint and caulking needed on the exterior fence. In order to prevent moistu…" at bounding box center [784, 356] width 871 height 41
type textarea "<p>The paint and caulking and wood rot repair needed on the exterior fence. In …"
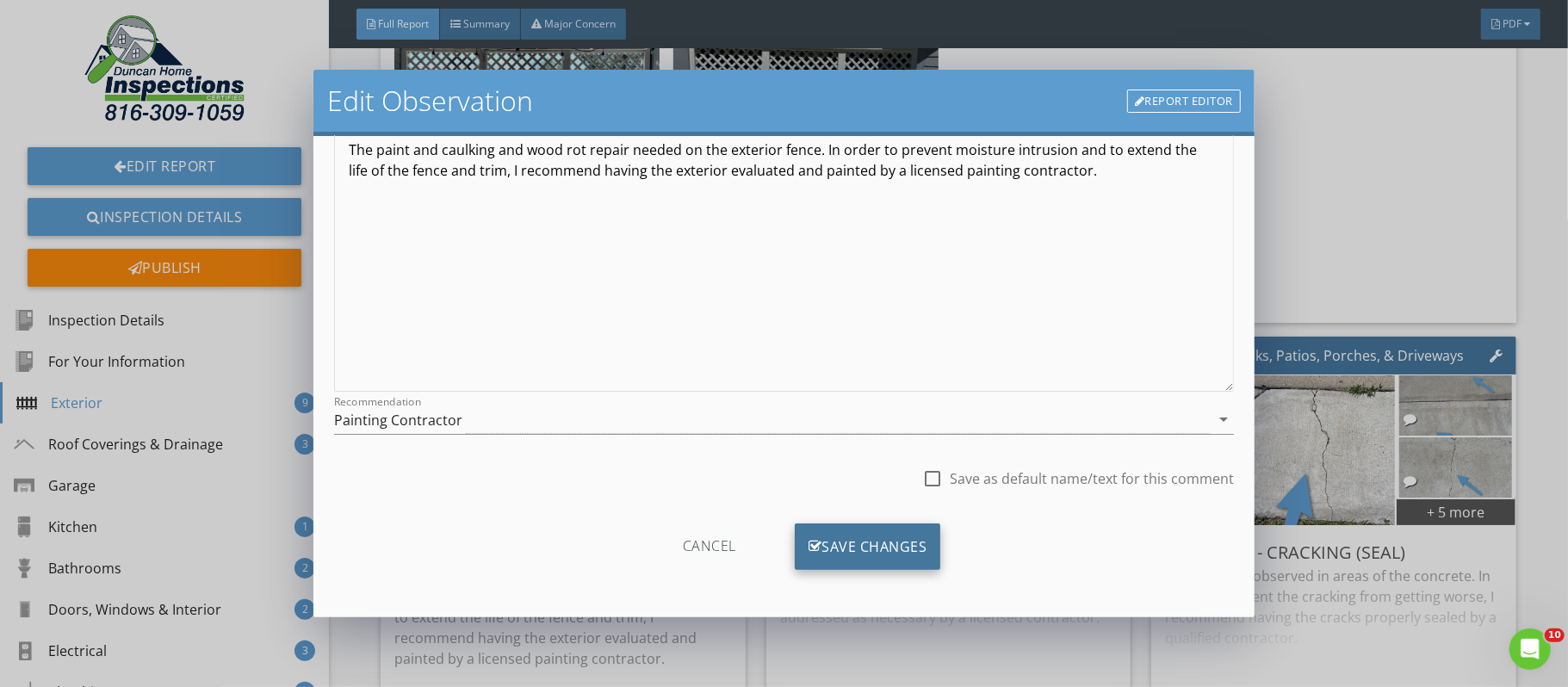
click at [919, 553] on div "Save Changes" at bounding box center [868, 546] width 147 height 46
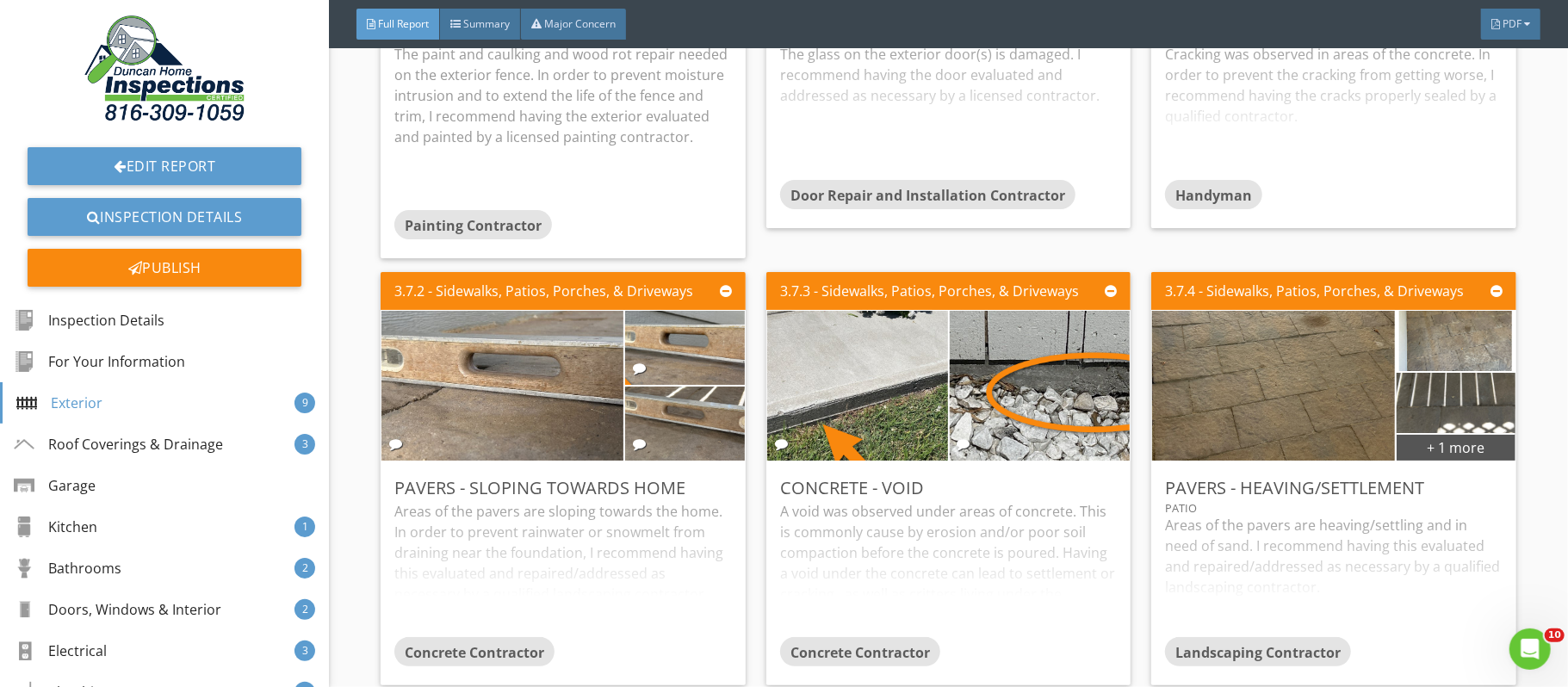
scroll to position [6145, 0]
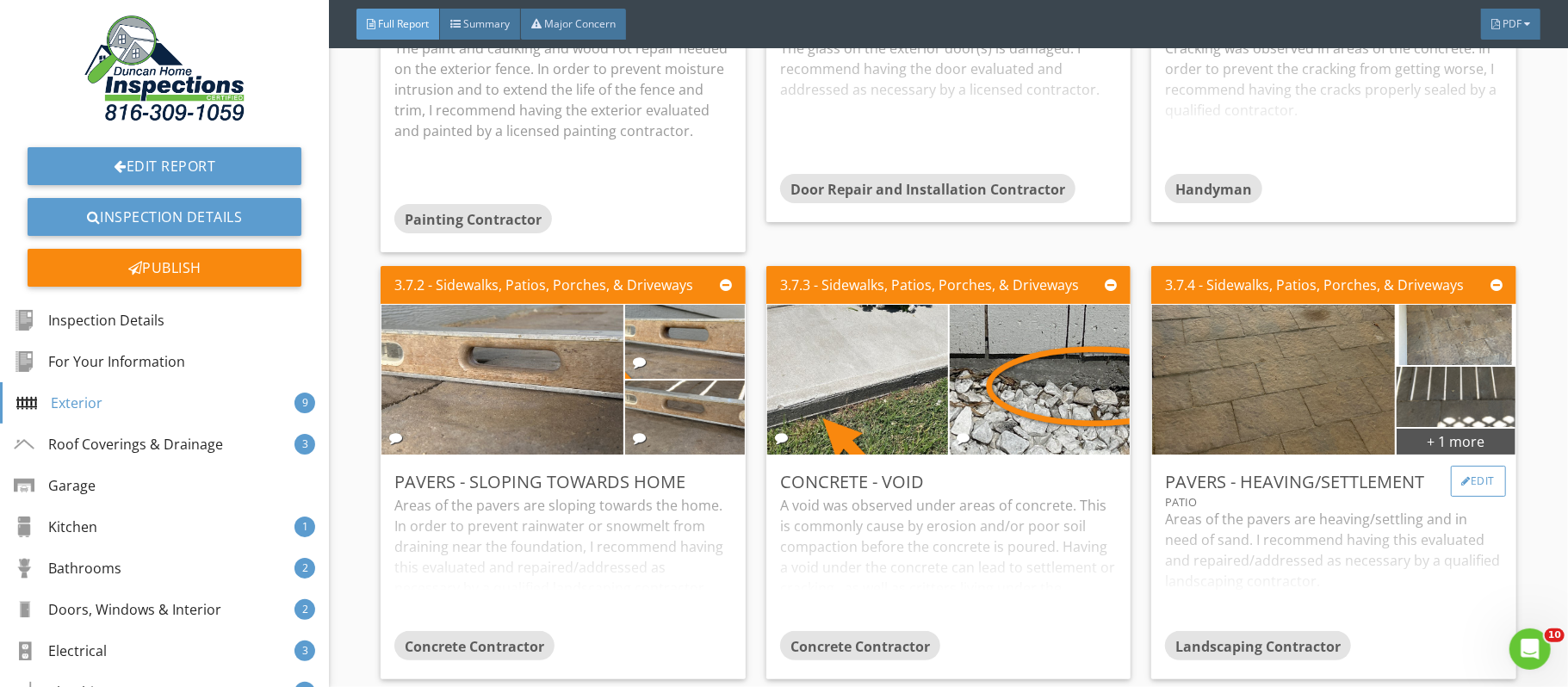
click at [1467, 482] on div at bounding box center [1467, 481] width 10 height 11
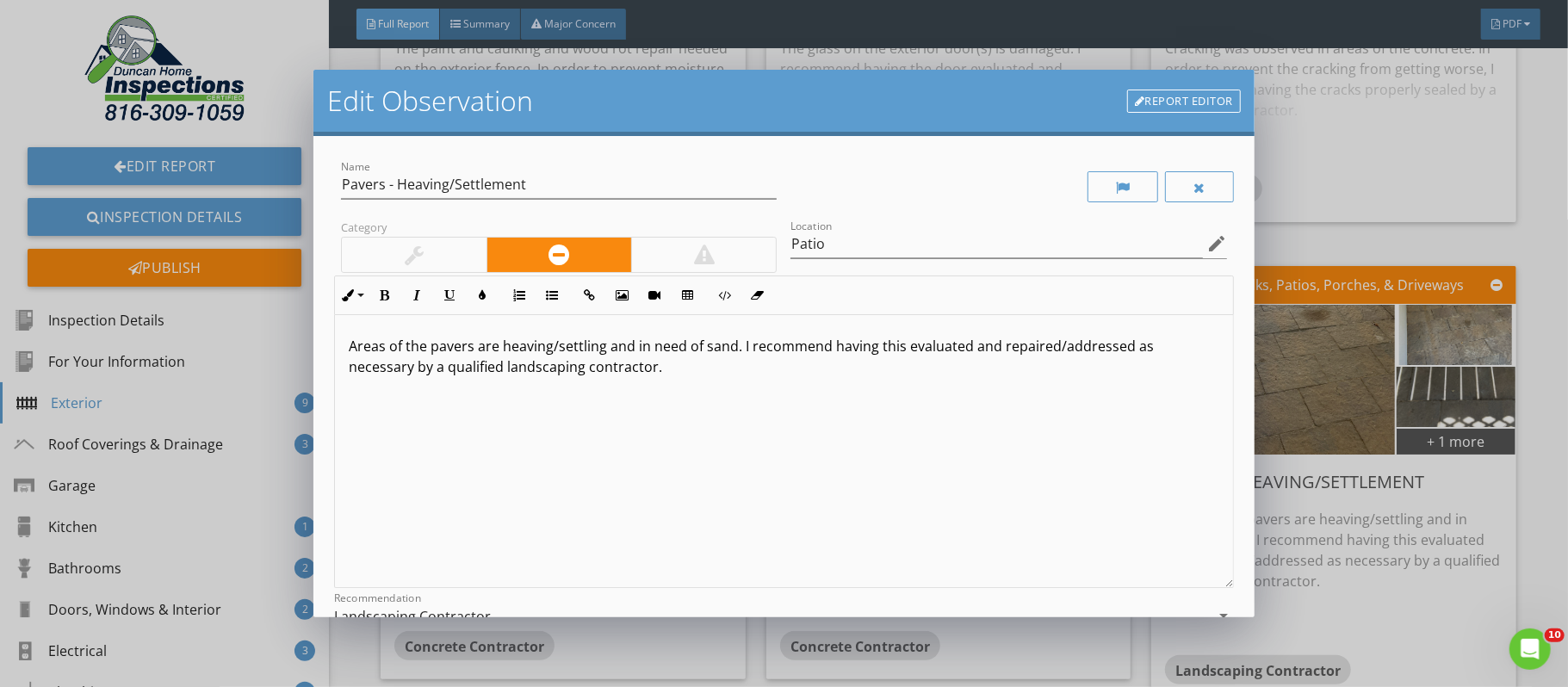
click at [446, 251] on div at bounding box center [413, 255] width 144 height 35
click at [505, 260] on div at bounding box center [559, 255] width 145 height 35
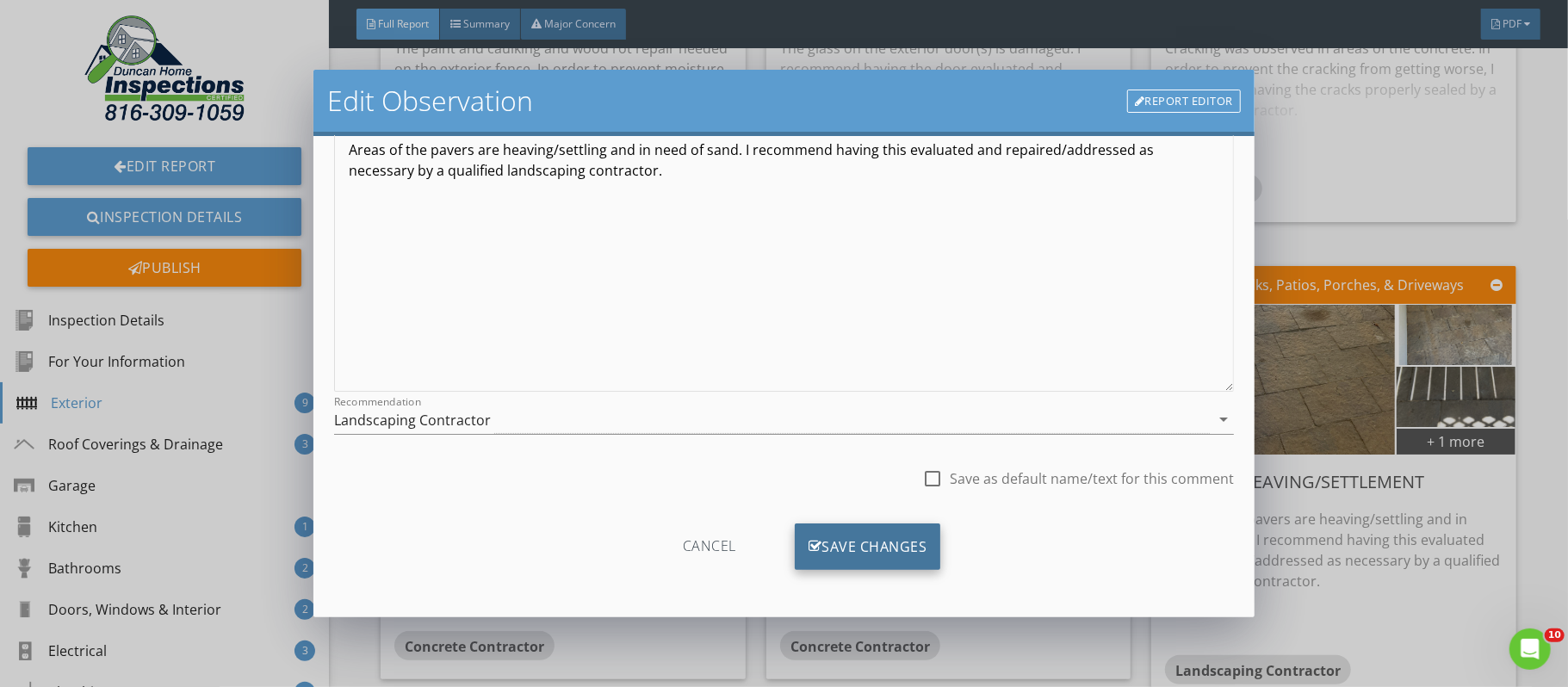
click at [919, 541] on div "Save Changes" at bounding box center [868, 546] width 147 height 46
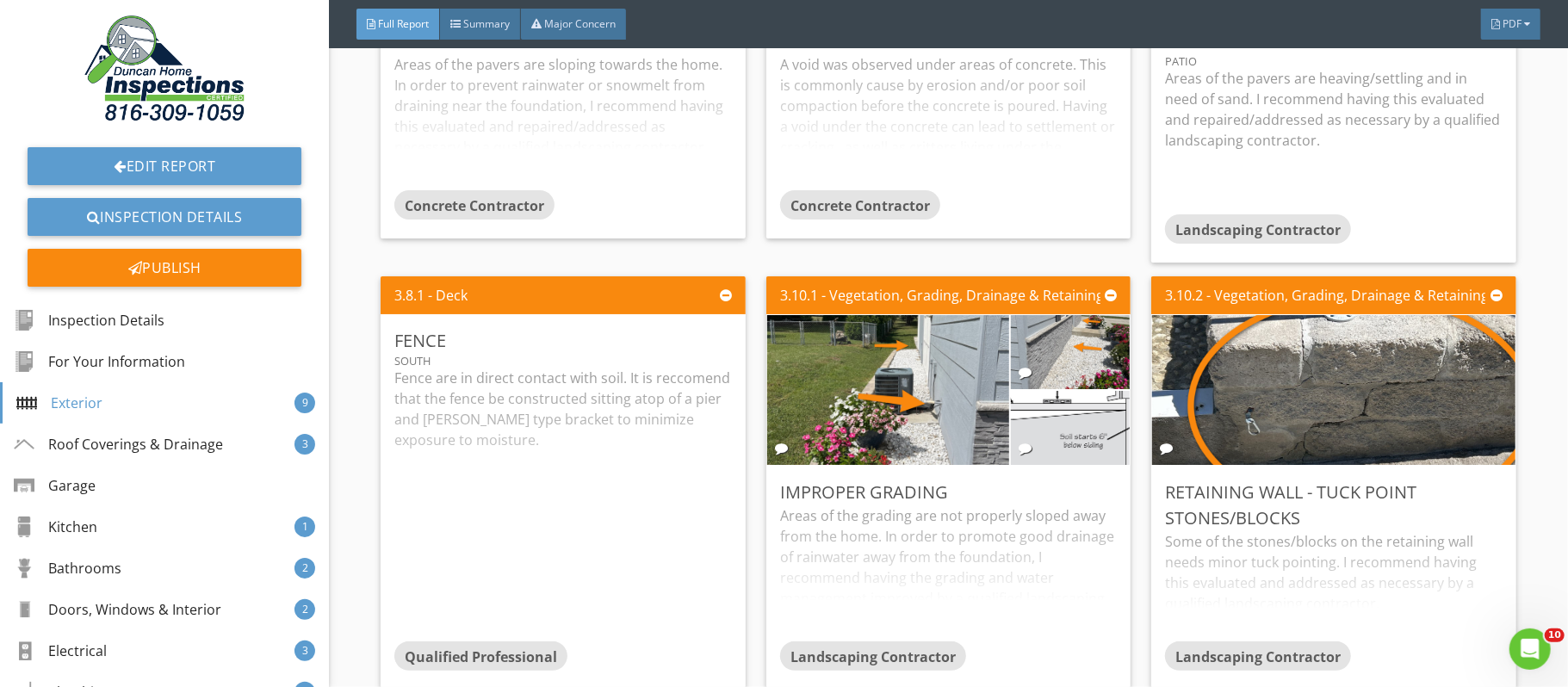
scroll to position [6589, 0]
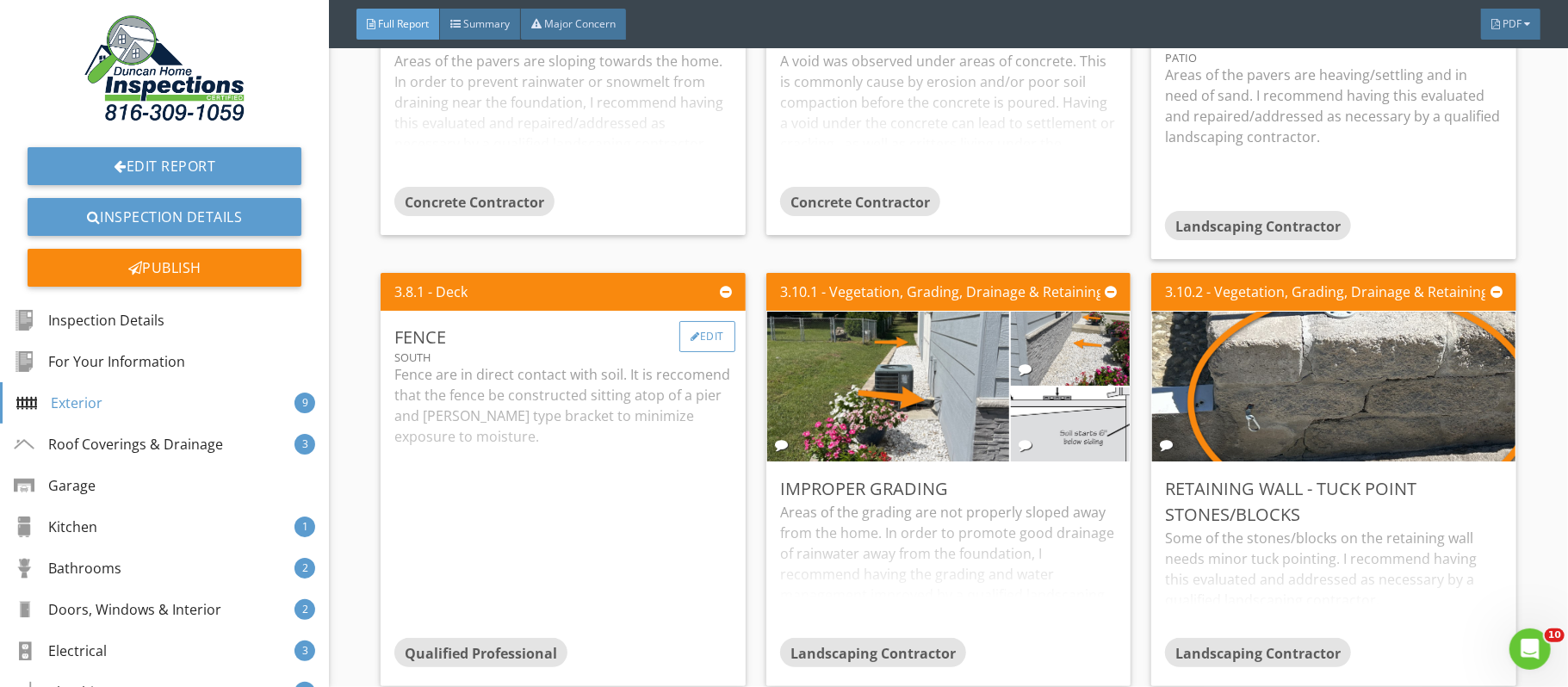
click at [718, 342] on div "Edit" at bounding box center [708, 337] width 56 height 31
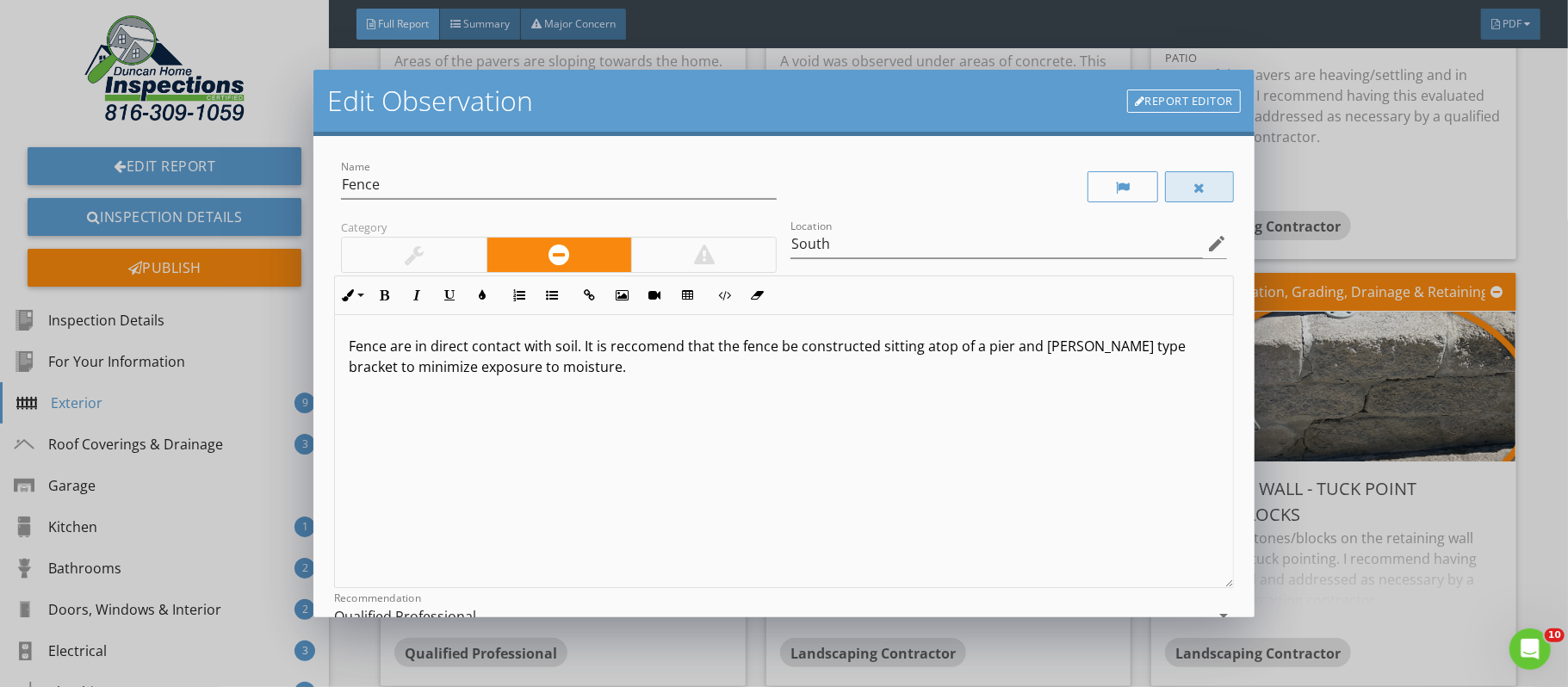
click at [1184, 190] on div at bounding box center [1199, 186] width 69 height 31
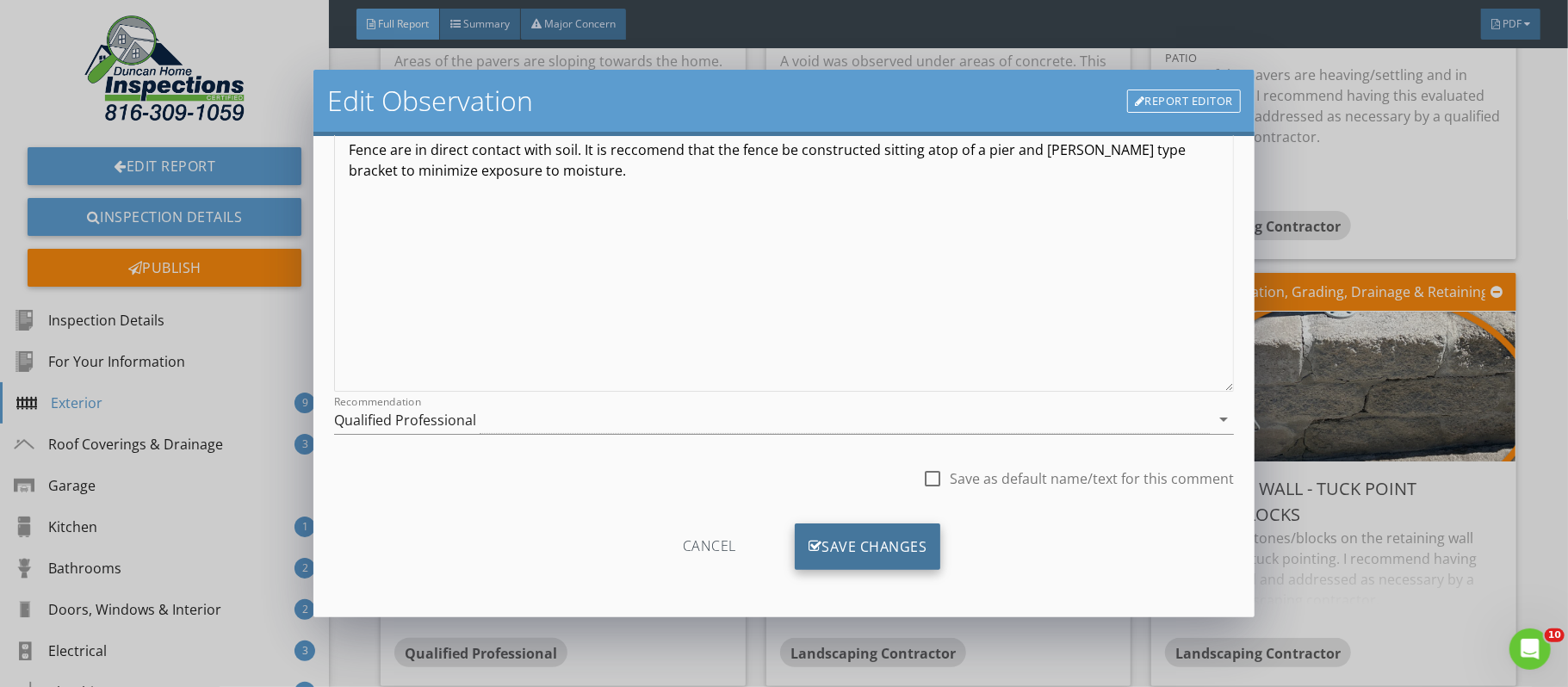
click at [913, 545] on div "Save Changes" at bounding box center [868, 546] width 147 height 46
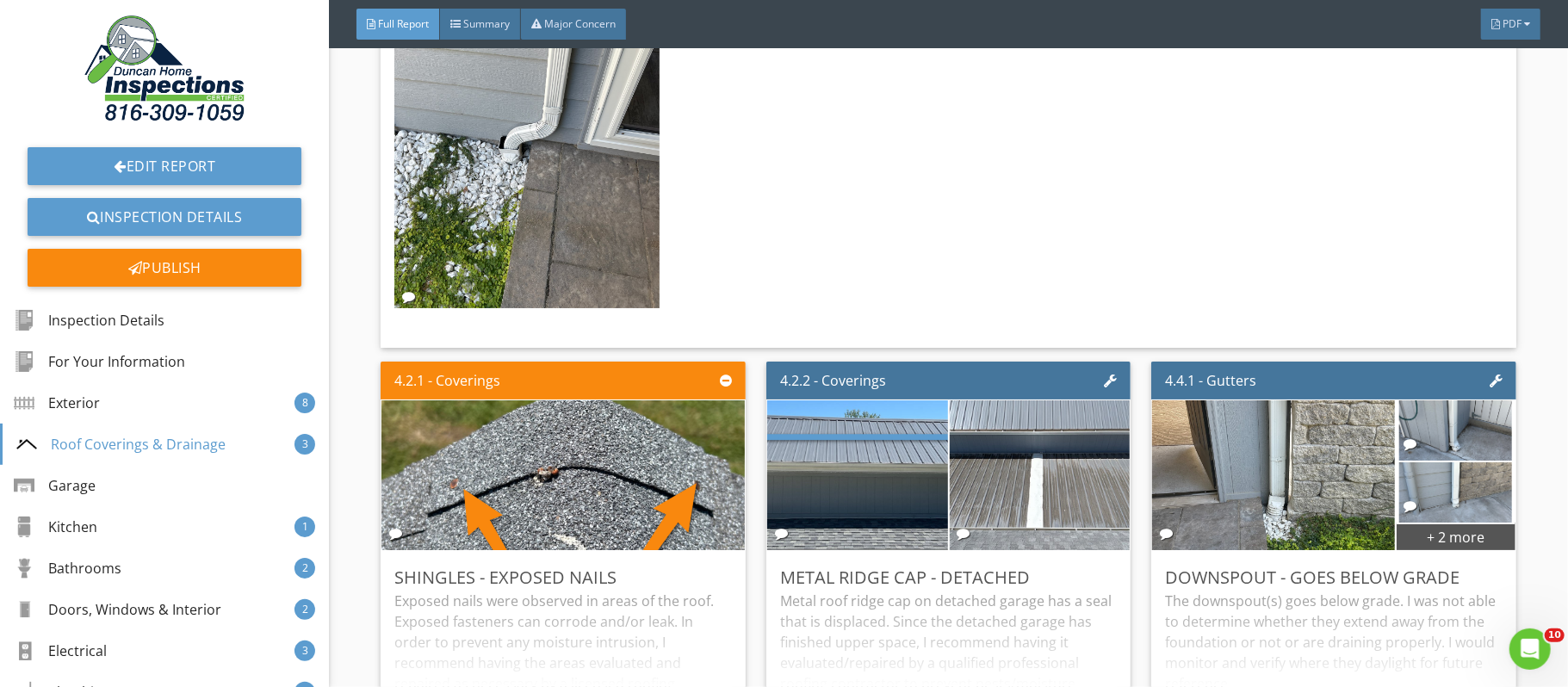
scroll to position [9333, 0]
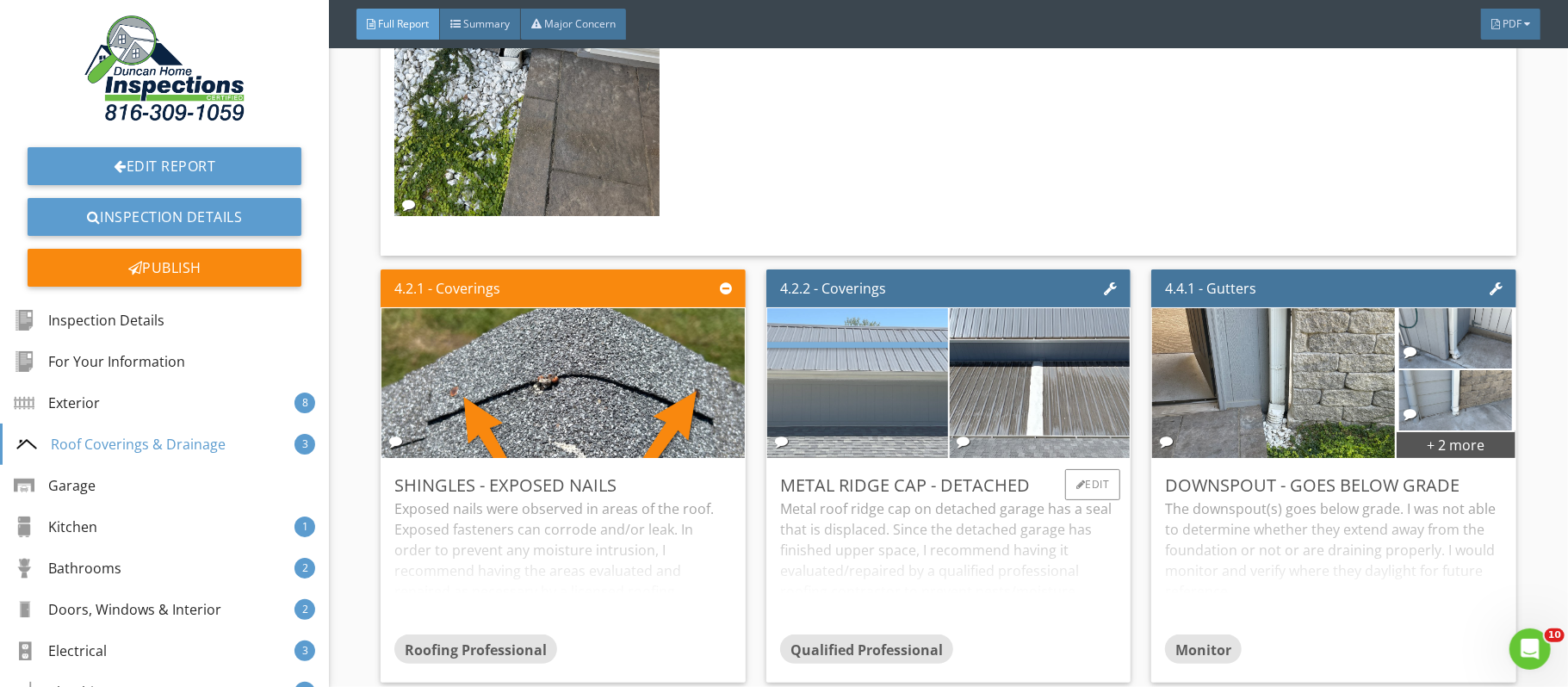
click at [858, 397] on img at bounding box center [857, 382] width 451 height 339
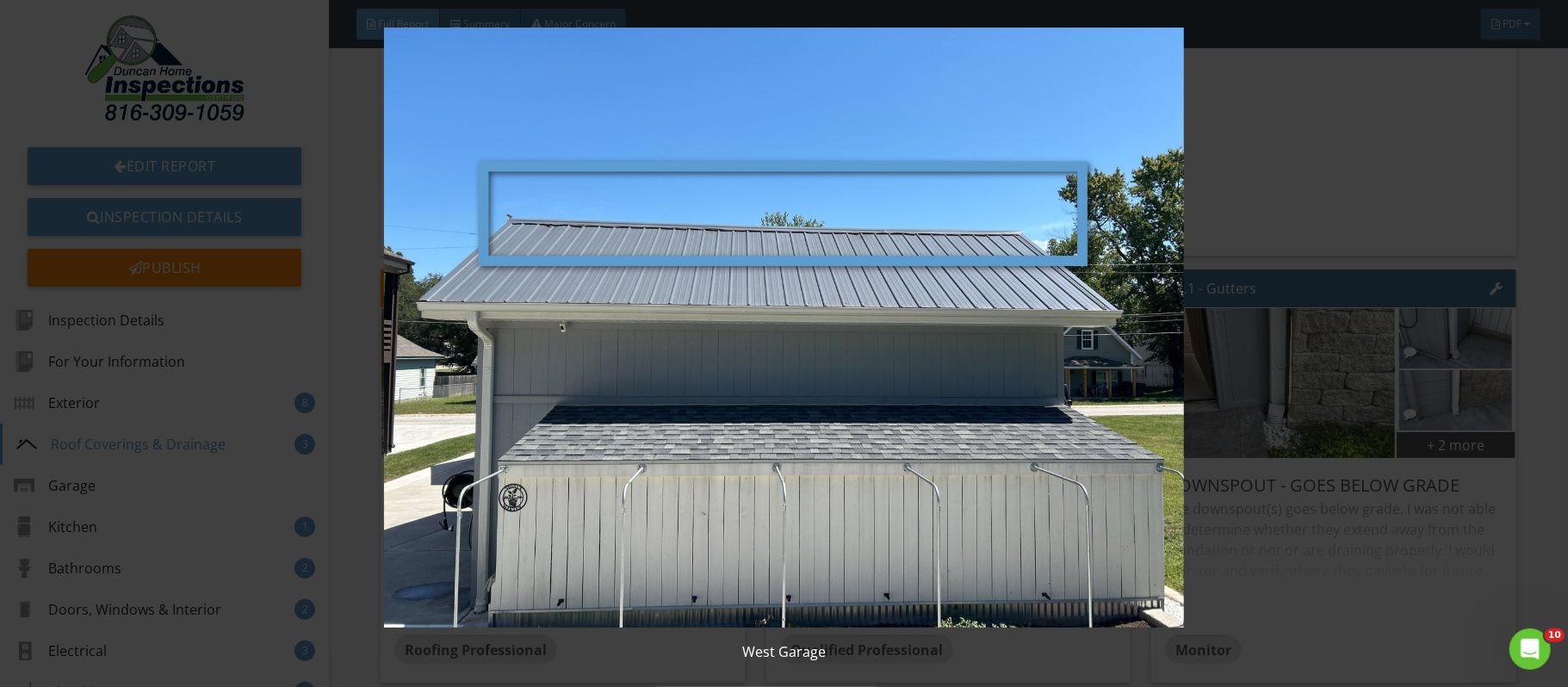
click at [1382, 618] on img at bounding box center [784, 328] width 1438 height 600
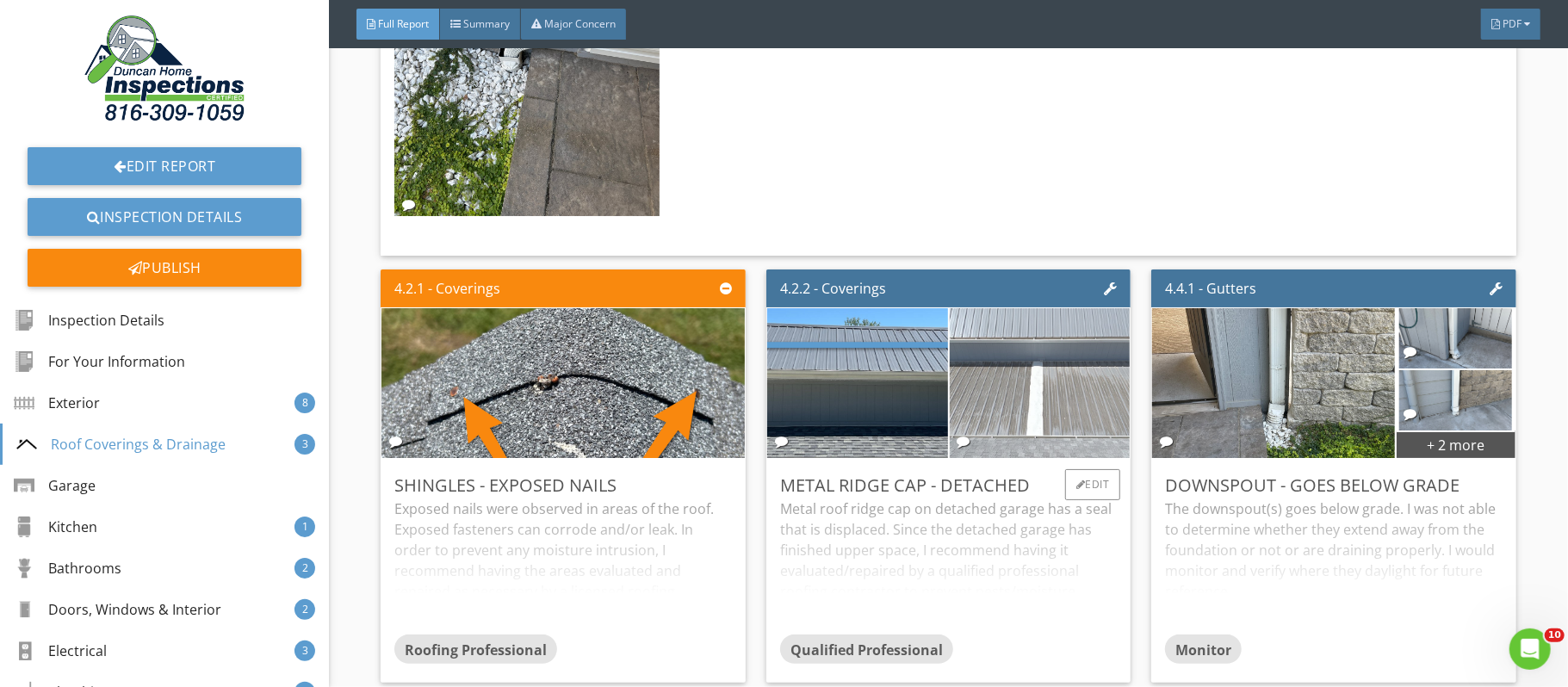
click at [1037, 414] on img at bounding box center [1039, 382] width 451 height 339
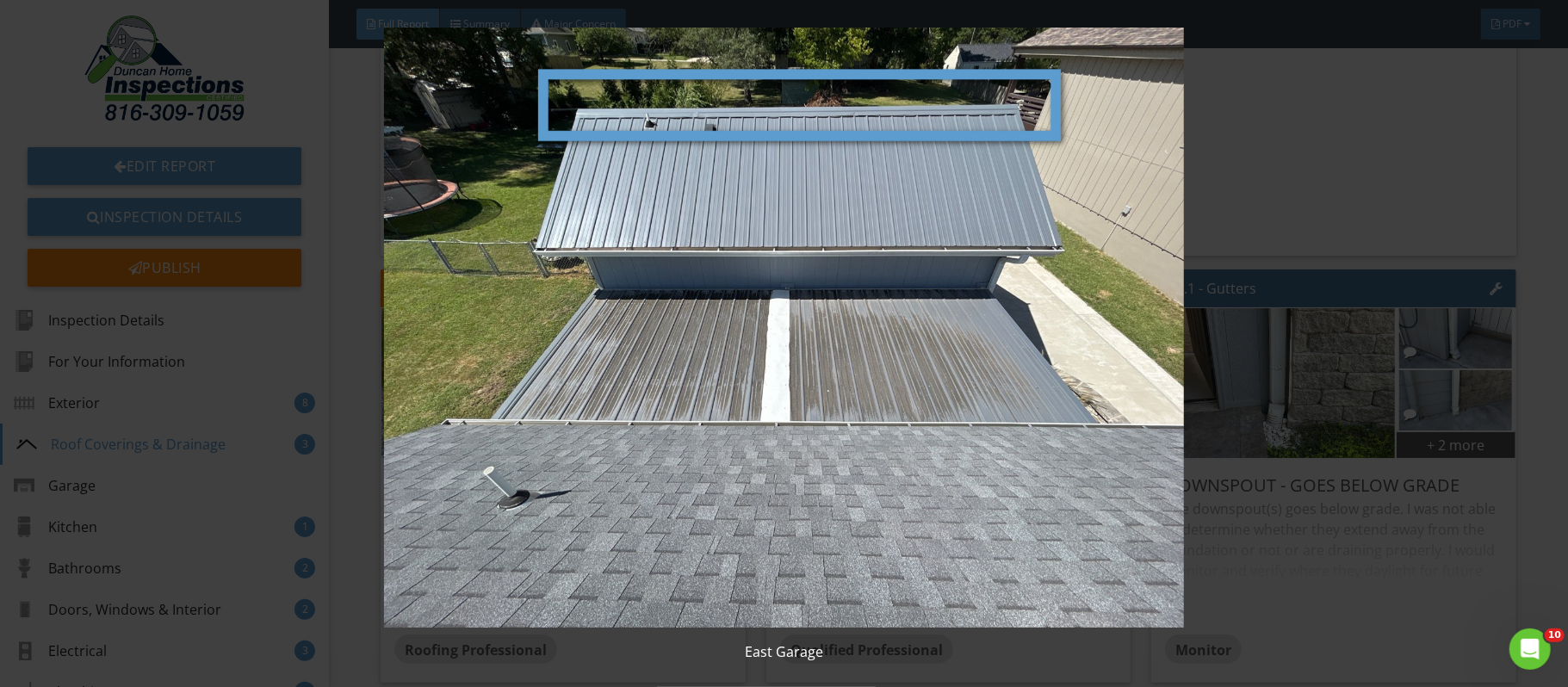
click at [1341, 638] on div "East Garage" at bounding box center [784, 344] width 1568 height 687
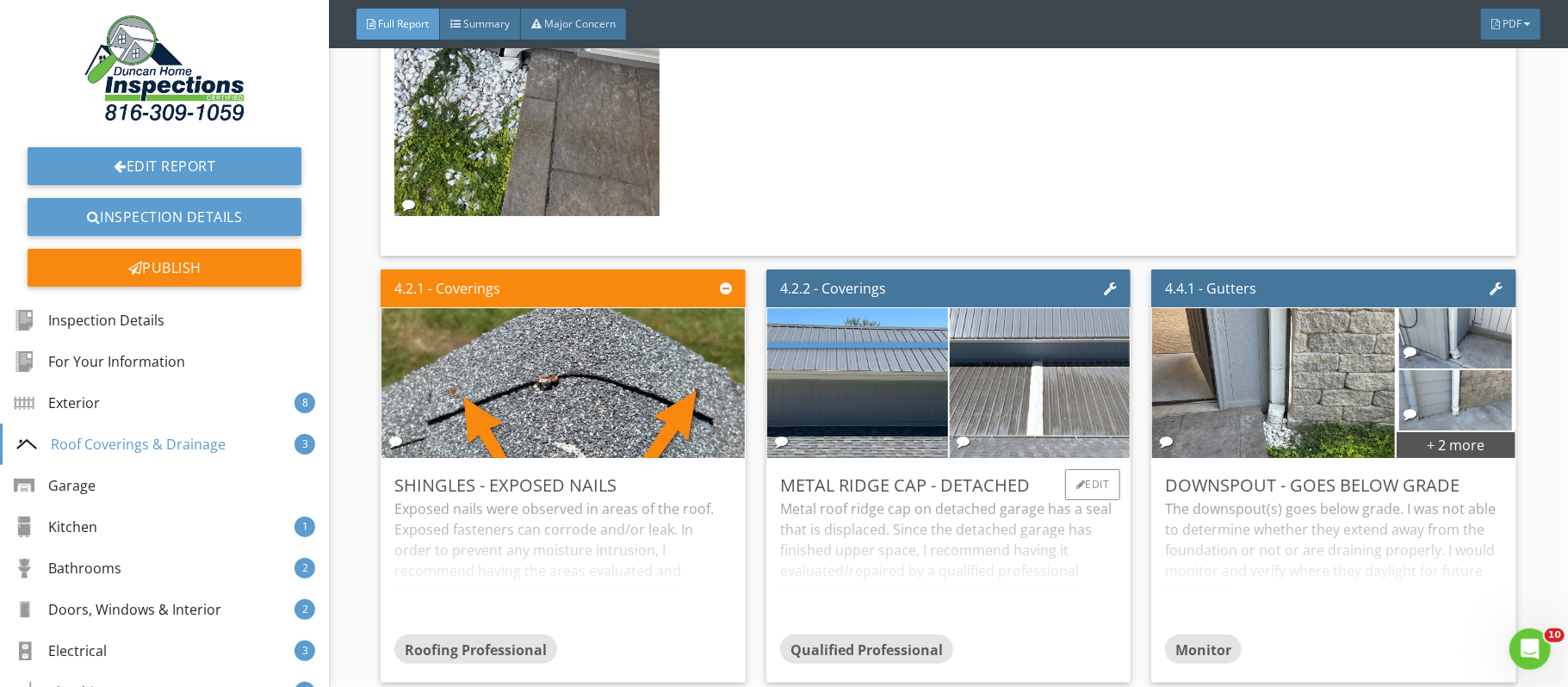
click at [1068, 569] on div "Metal roof ridge cap on detached garage has a seal that is displaced. Since the…" at bounding box center [949, 565] width 338 height 136
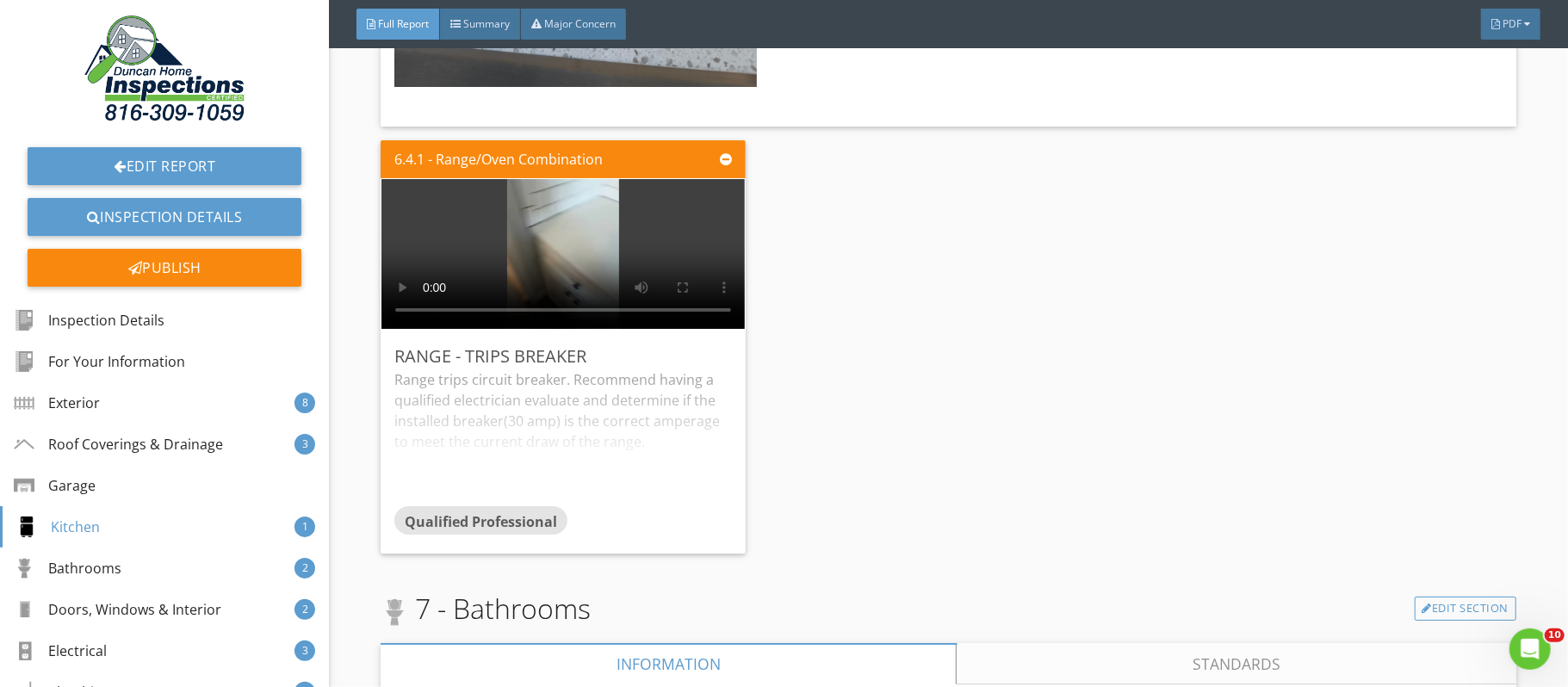
scroll to position [16789, 0]
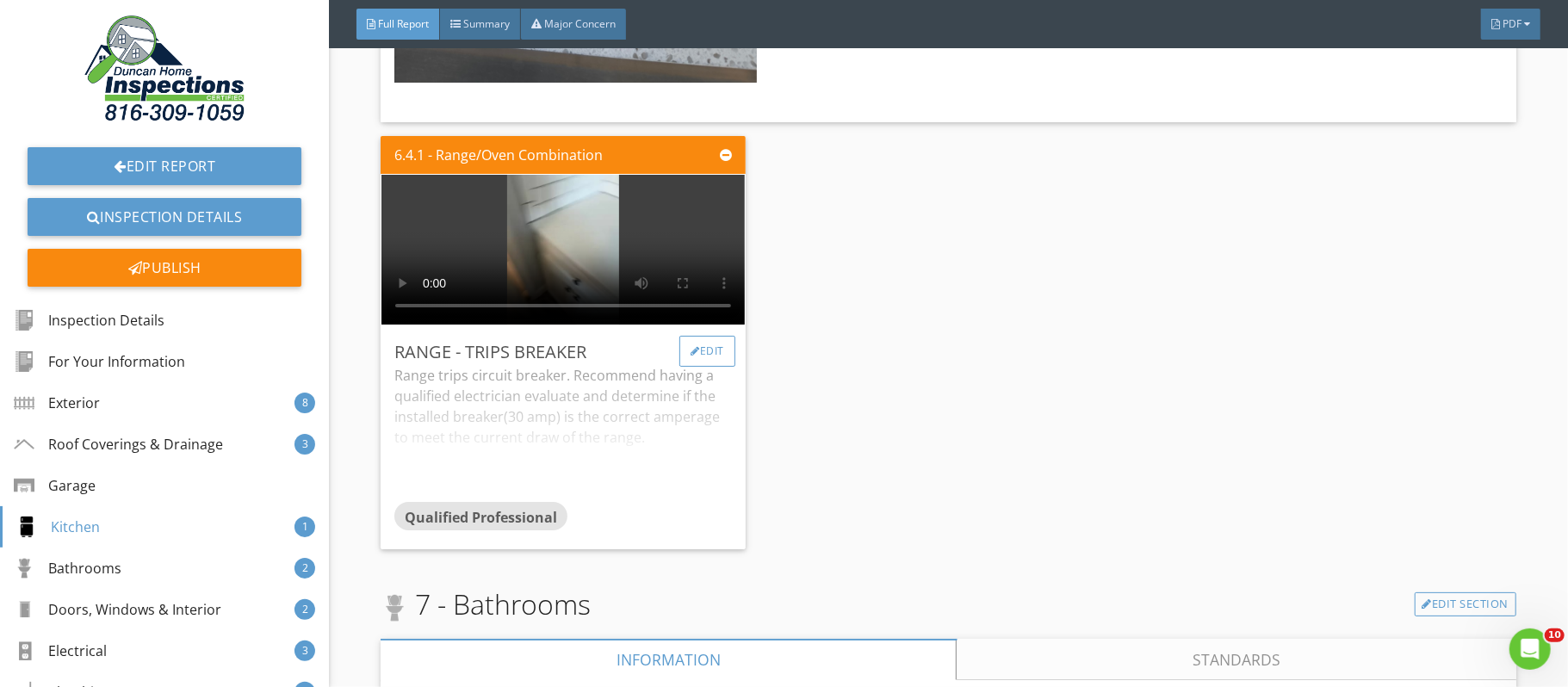
click at [696, 367] on div "Edit" at bounding box center [708, 351] width 56 height 31
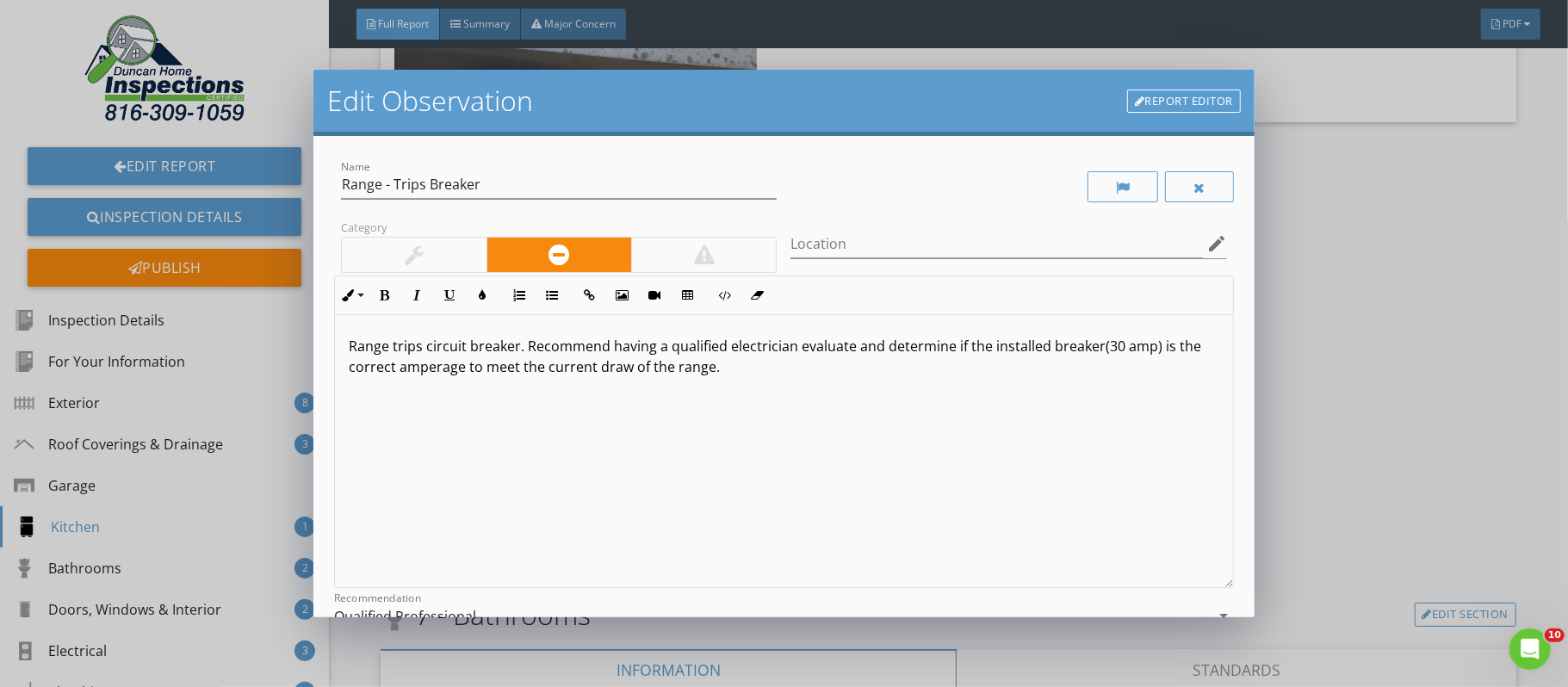
click at [722, 371] on p "Range trips circuit breaker. Recommend having a qualified electrician evaluate …" at bounding box center [784, 356] width 871 height 41
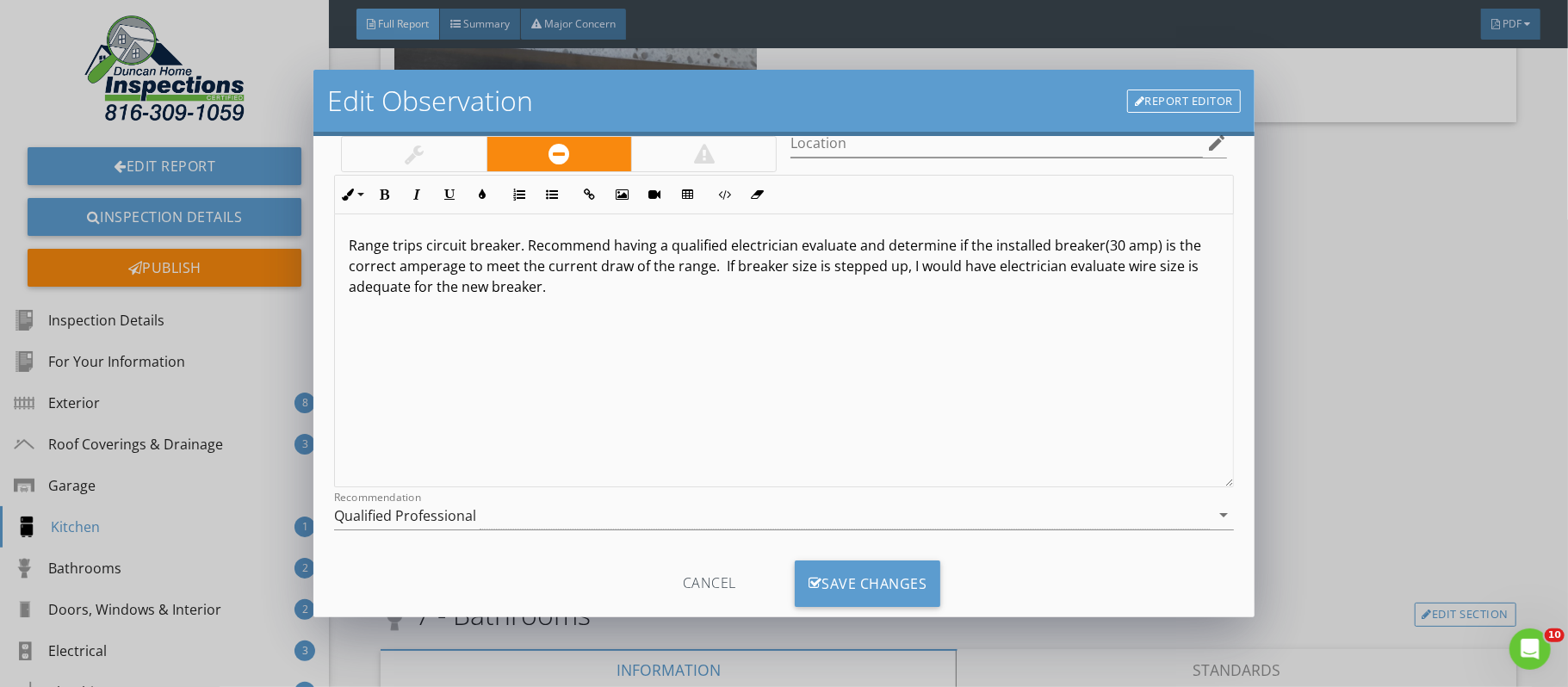
scroll to position [139, 0]
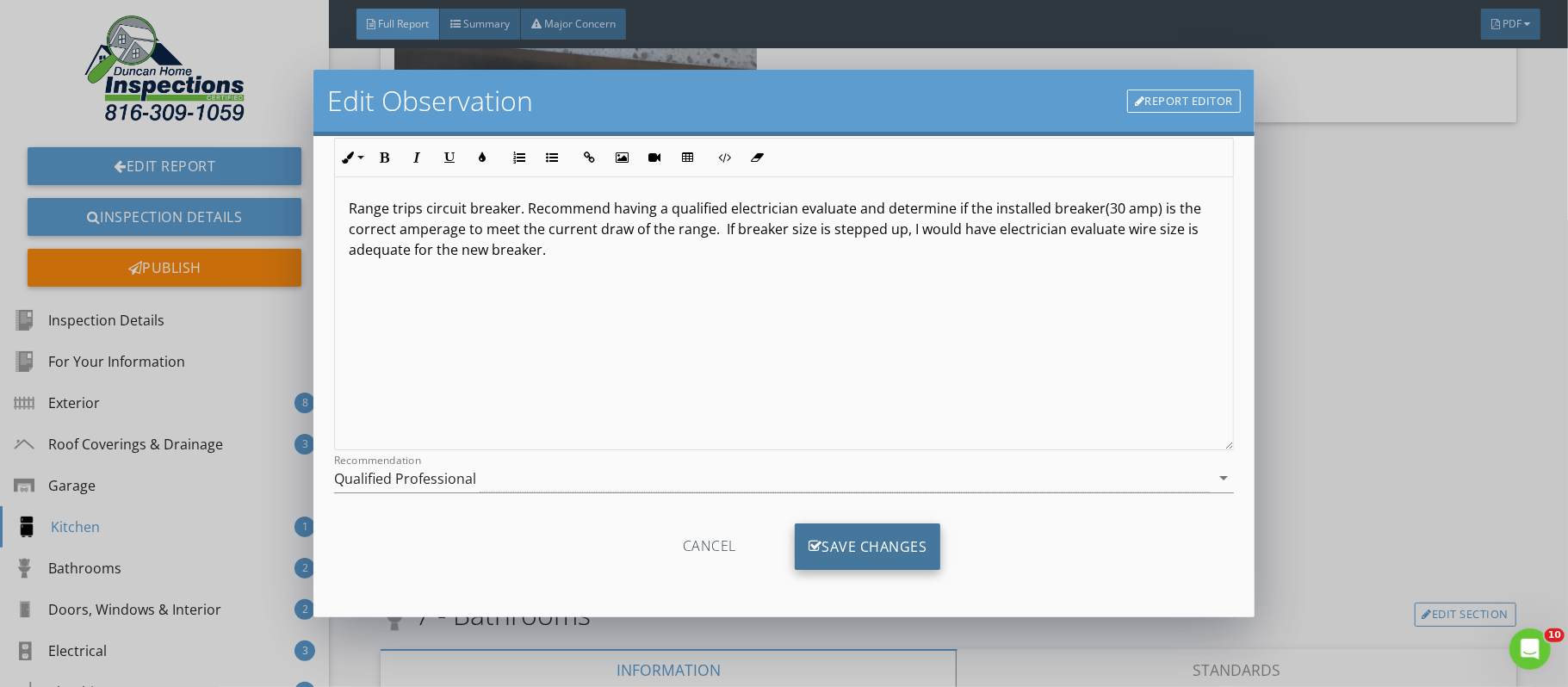
click at [909, 544] on div "Save Changes" at bounding box center [868, 546] width 147 height 46
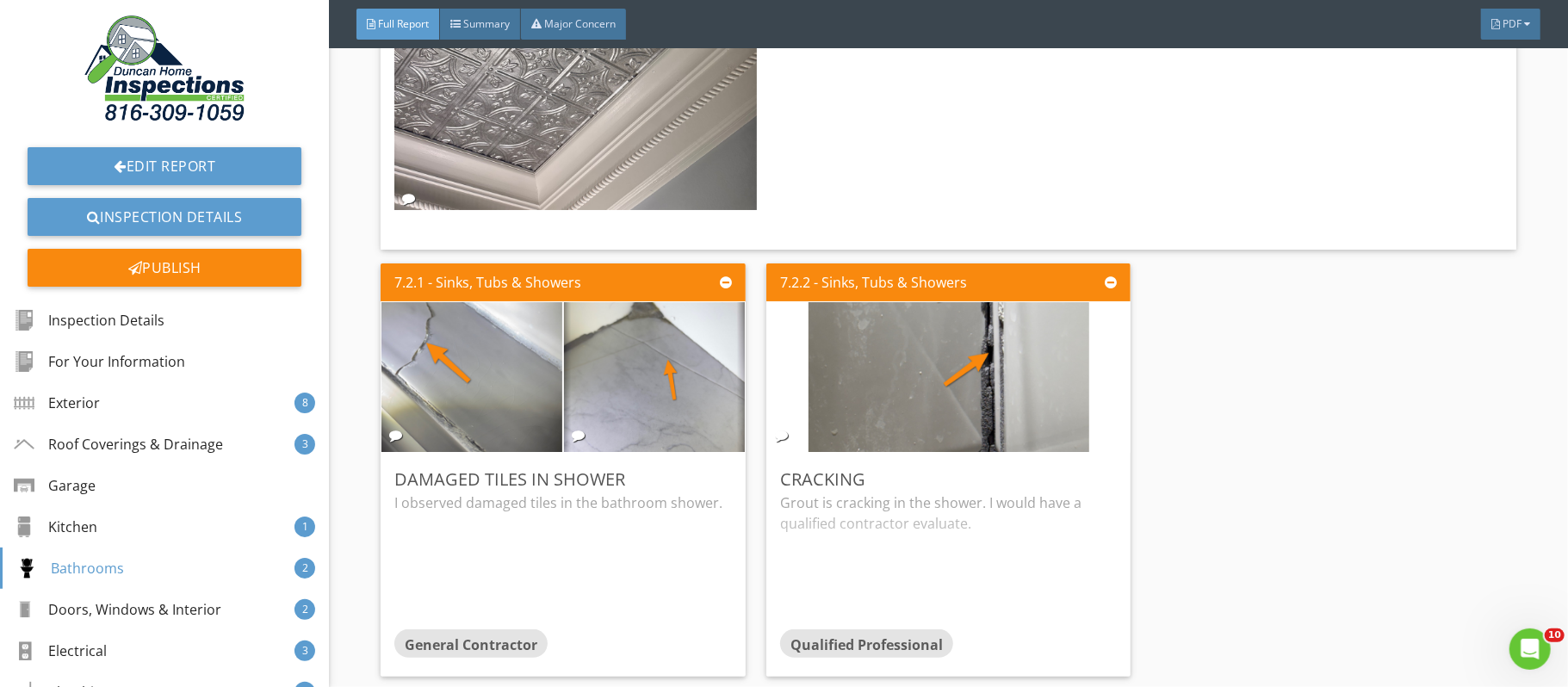
scroll to position [20359, 0]
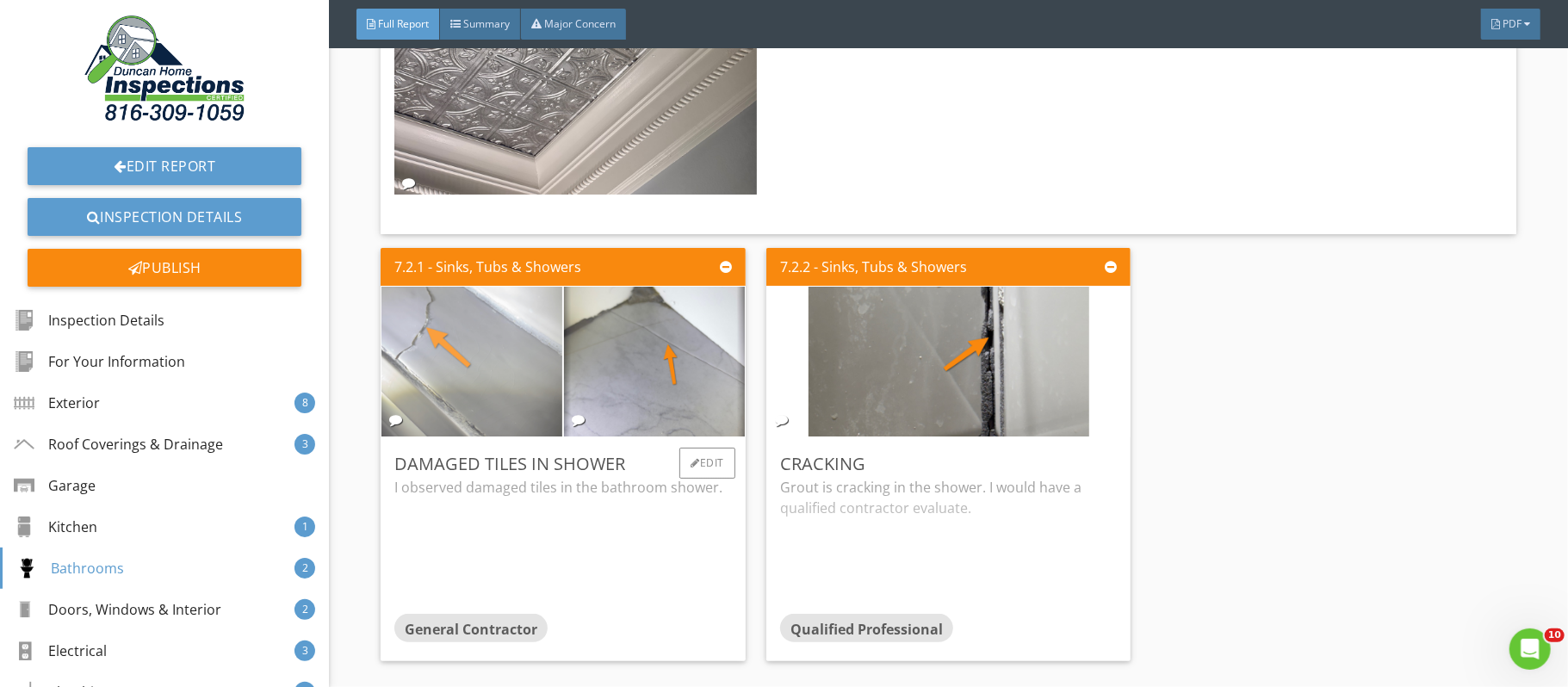
click at [447, 388] on img at bounding box center [471, 362] width 281 height 374
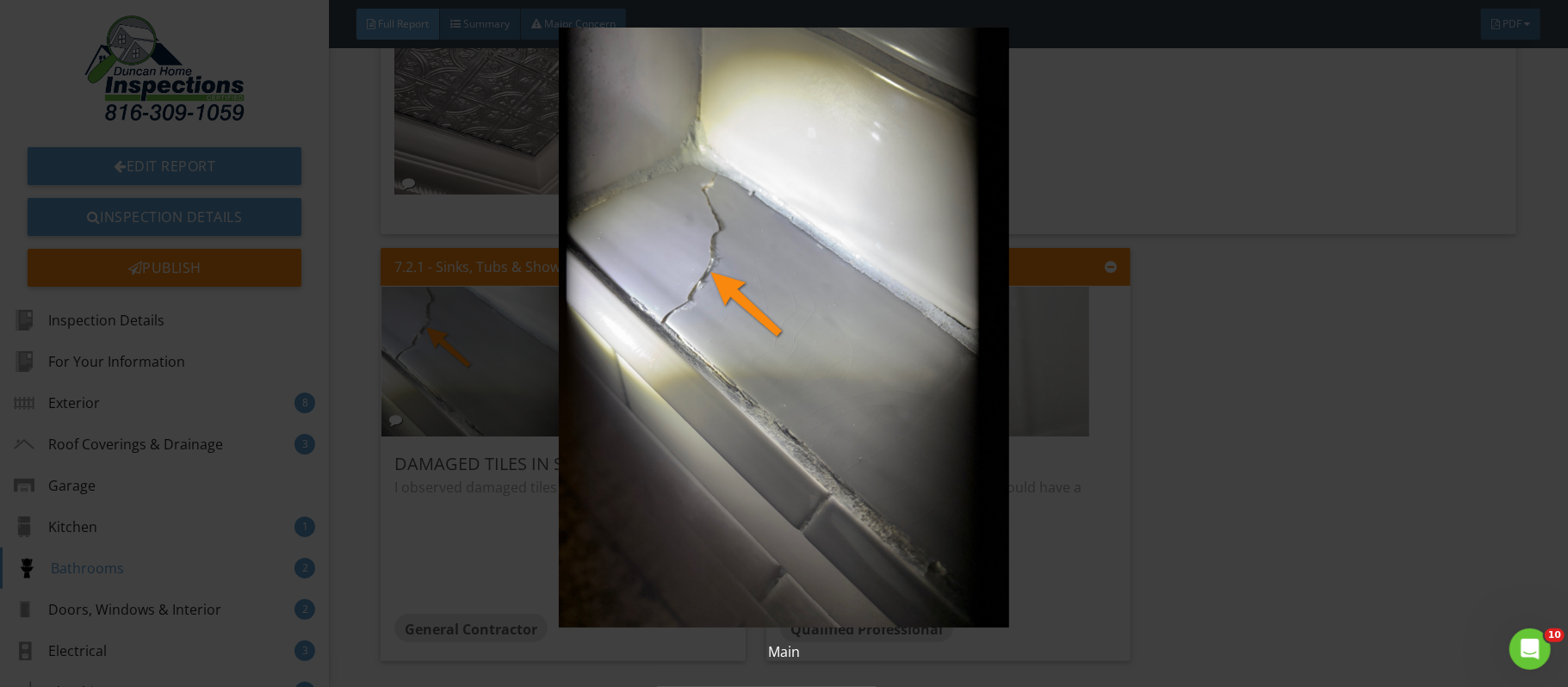
click at [1398, 472] on img at bounding box center [784, 328] width 1438 height 600
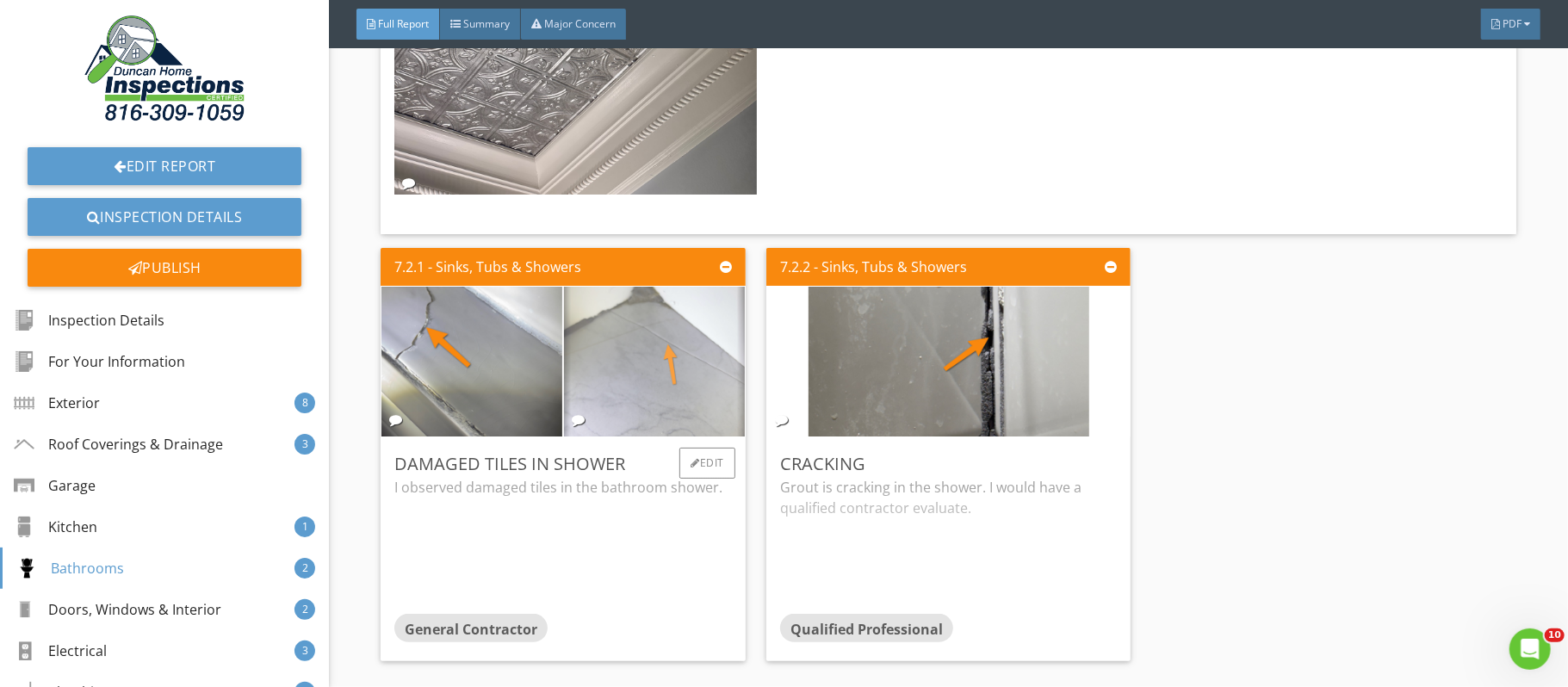
click at [649, 404] on img at bounding box center [654, 362] width 281 height 374
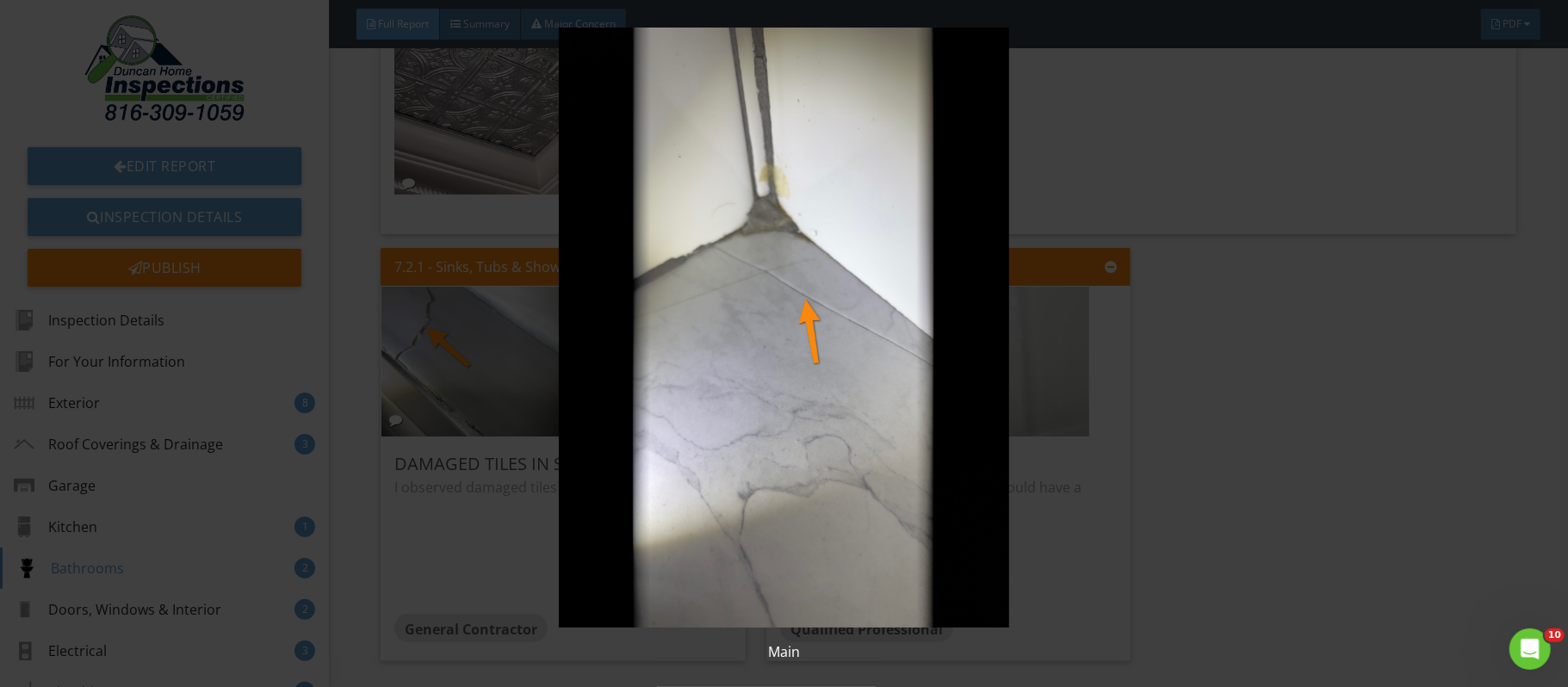
click at [1467, 395] on img at bounding box center [784, 328] width 1438 height 600
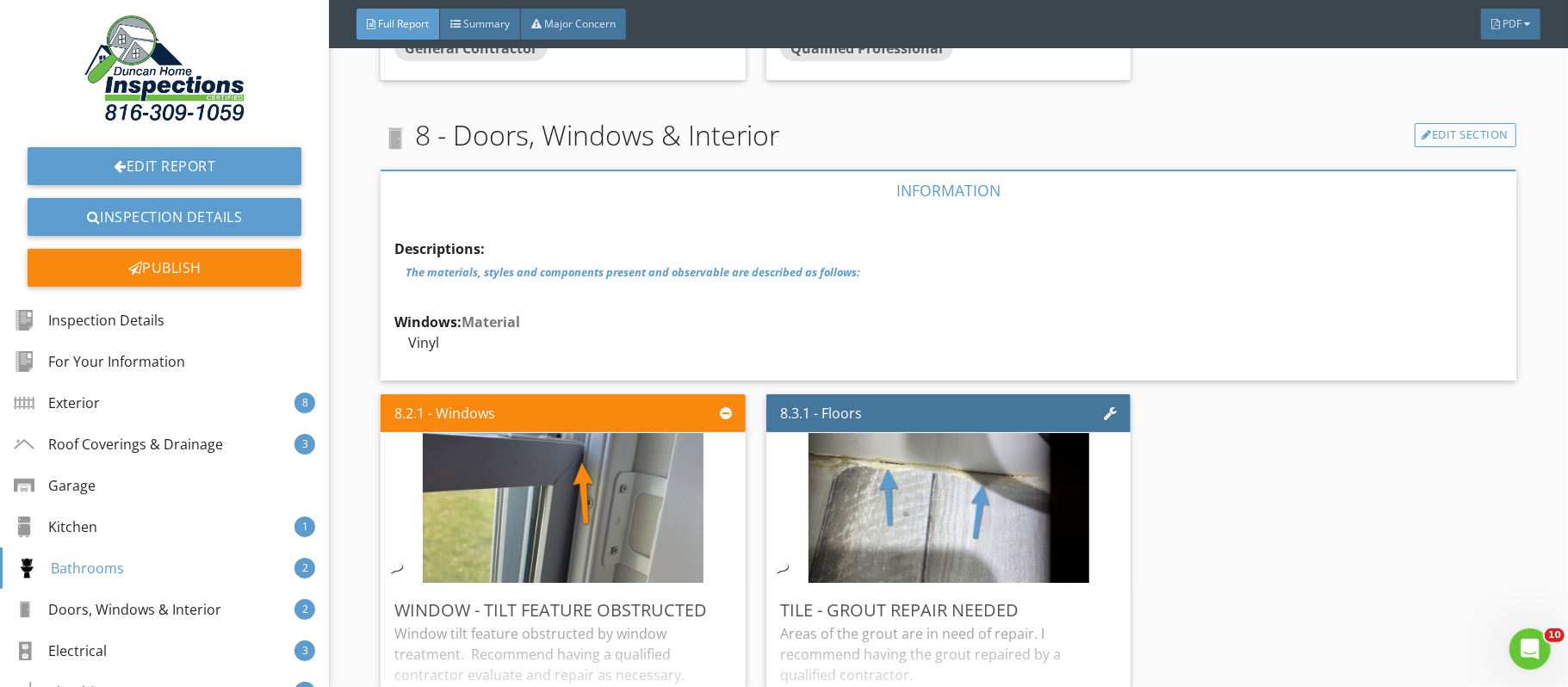
scroll to position [20941, 0]
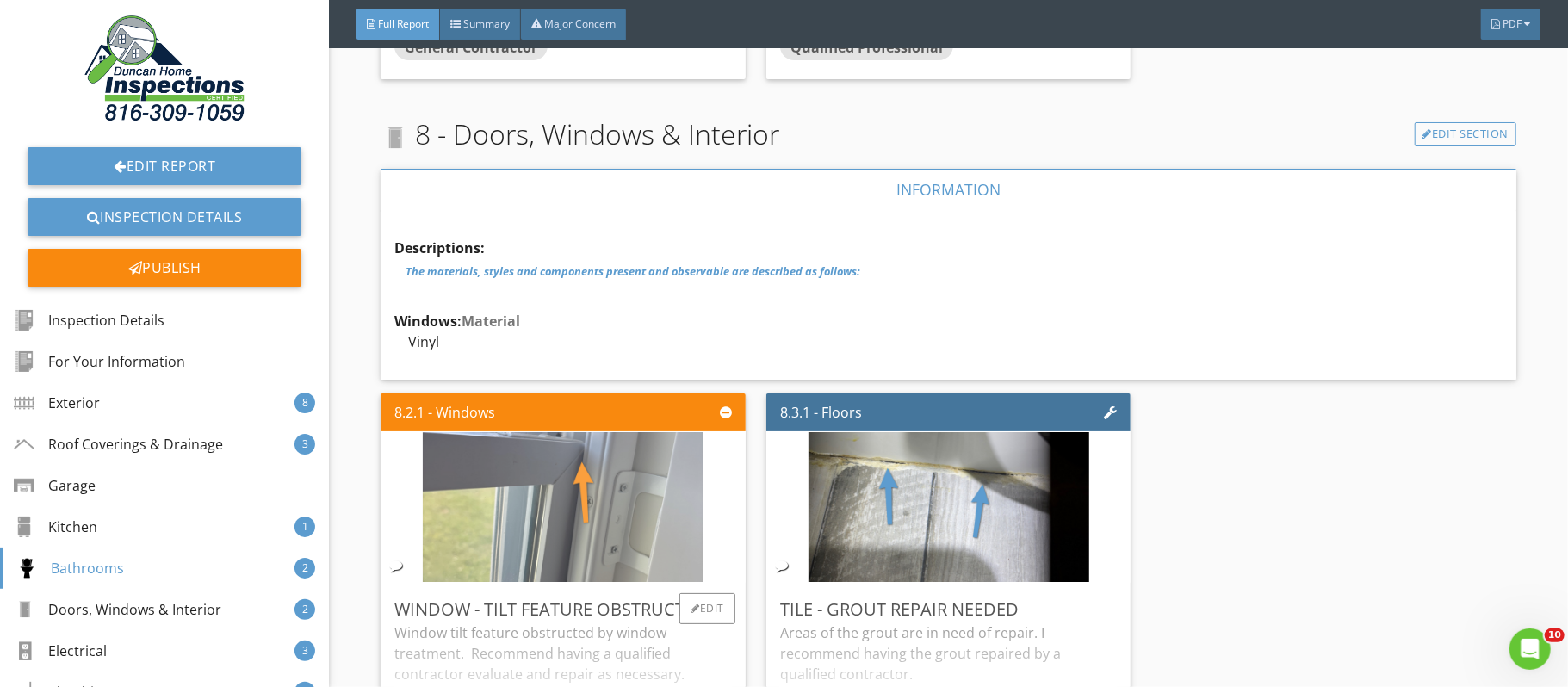
click at [649, 568] on img at bounding box center [563, 508] width 281 height 374
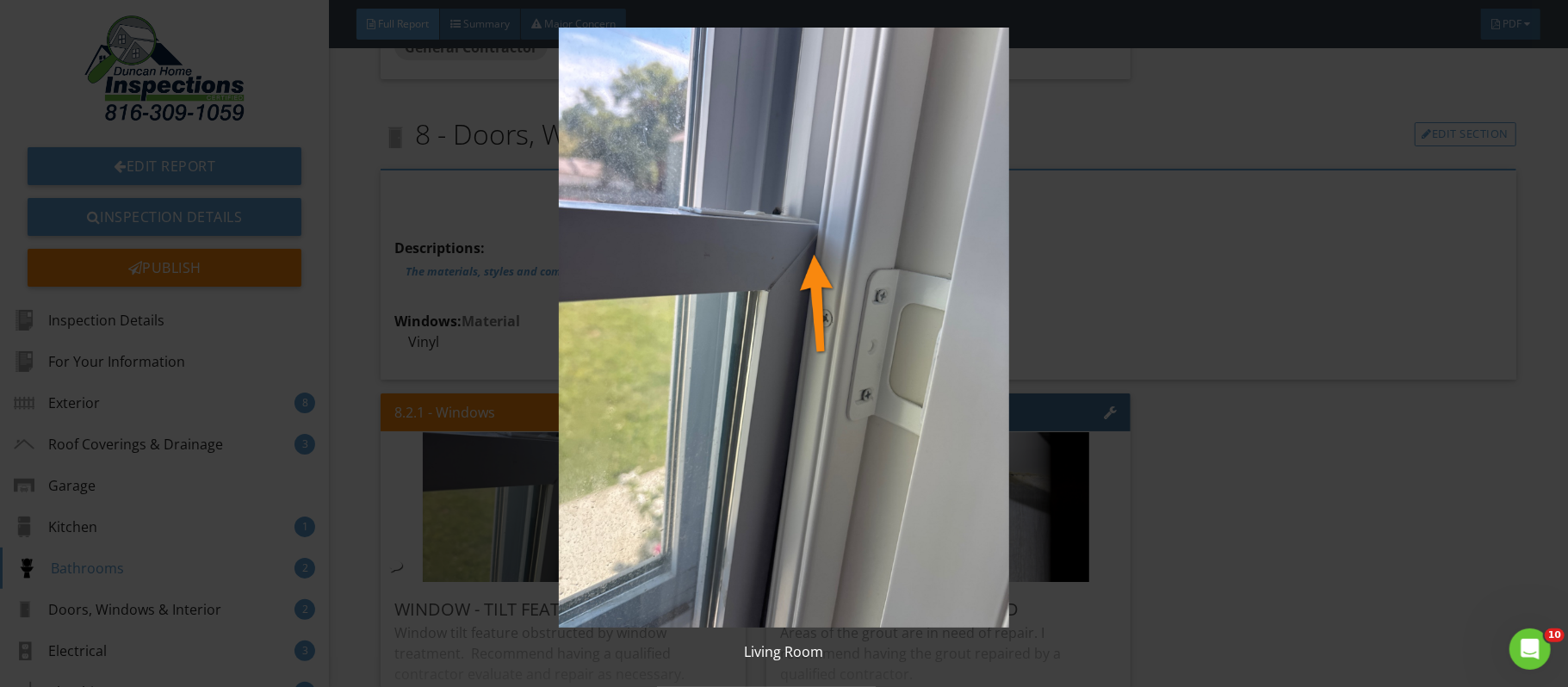
click at [1302, 528] on img at bounding box center [784, 328] width 1438 height 600
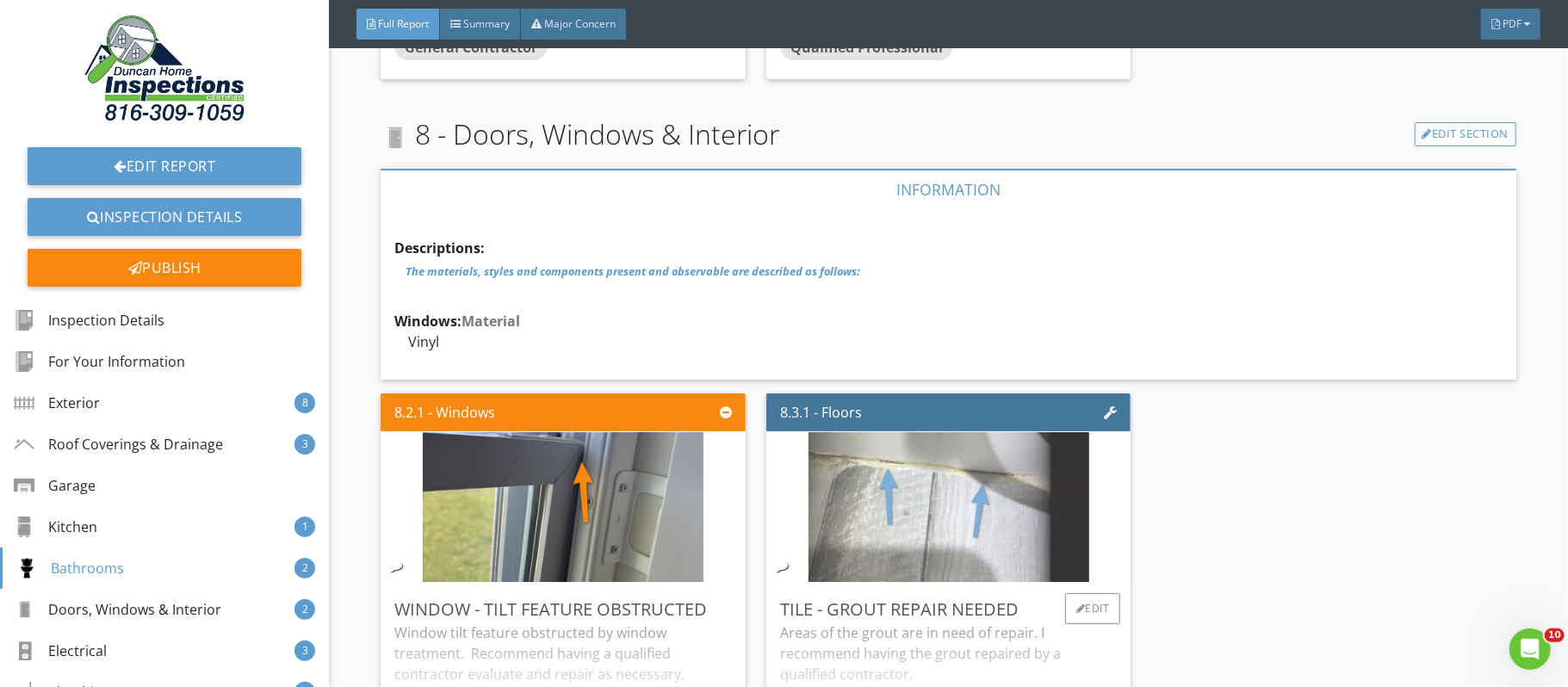
click at [942, 506] on img at bounding box center [948, 508] width 281 height 374
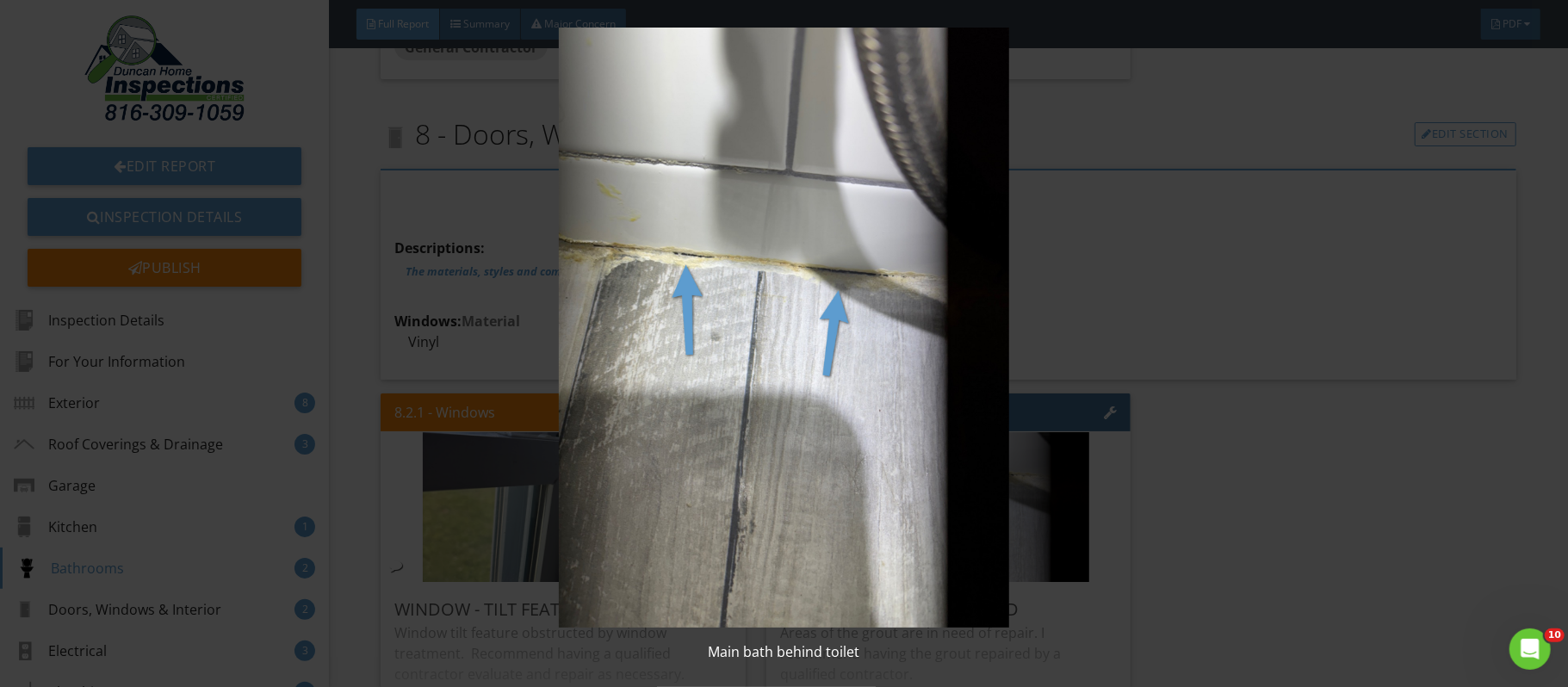
click at [1325, 485] on img at bounding box center [784, 328] width 1438 height 600
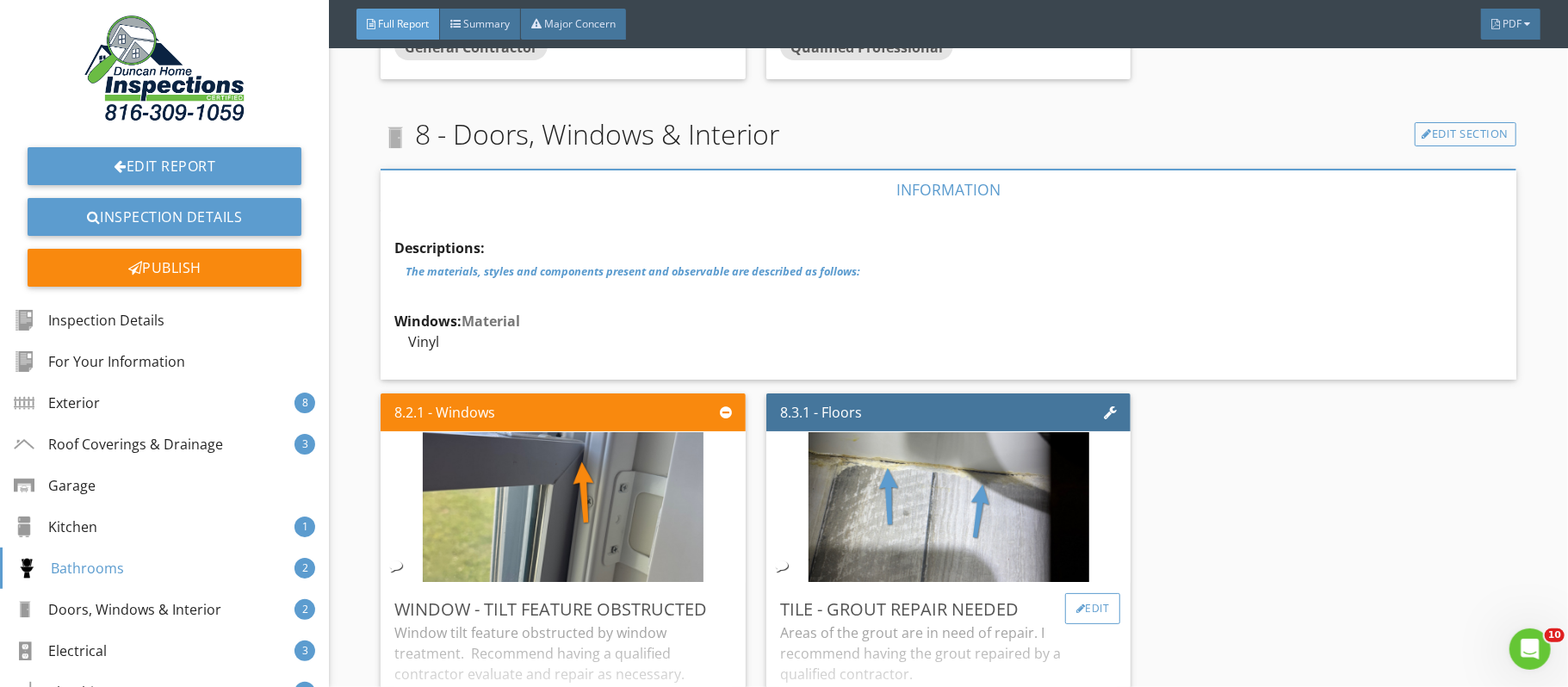
click at [1086, 624] on div "Edit" at bounding box center [1093, 609] width 56 height 31
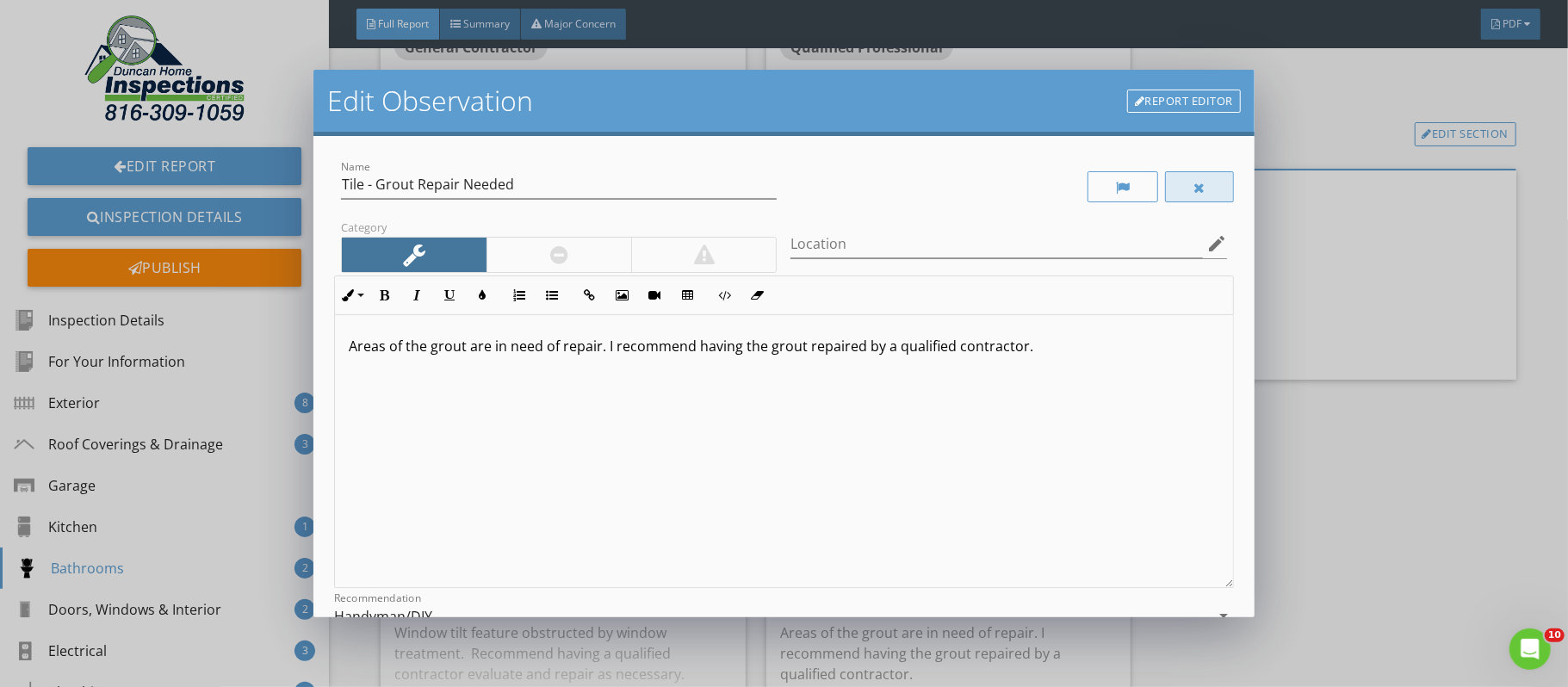
click at [1183, 180] on div at bounding box center [1199, 186] width 69 height 31
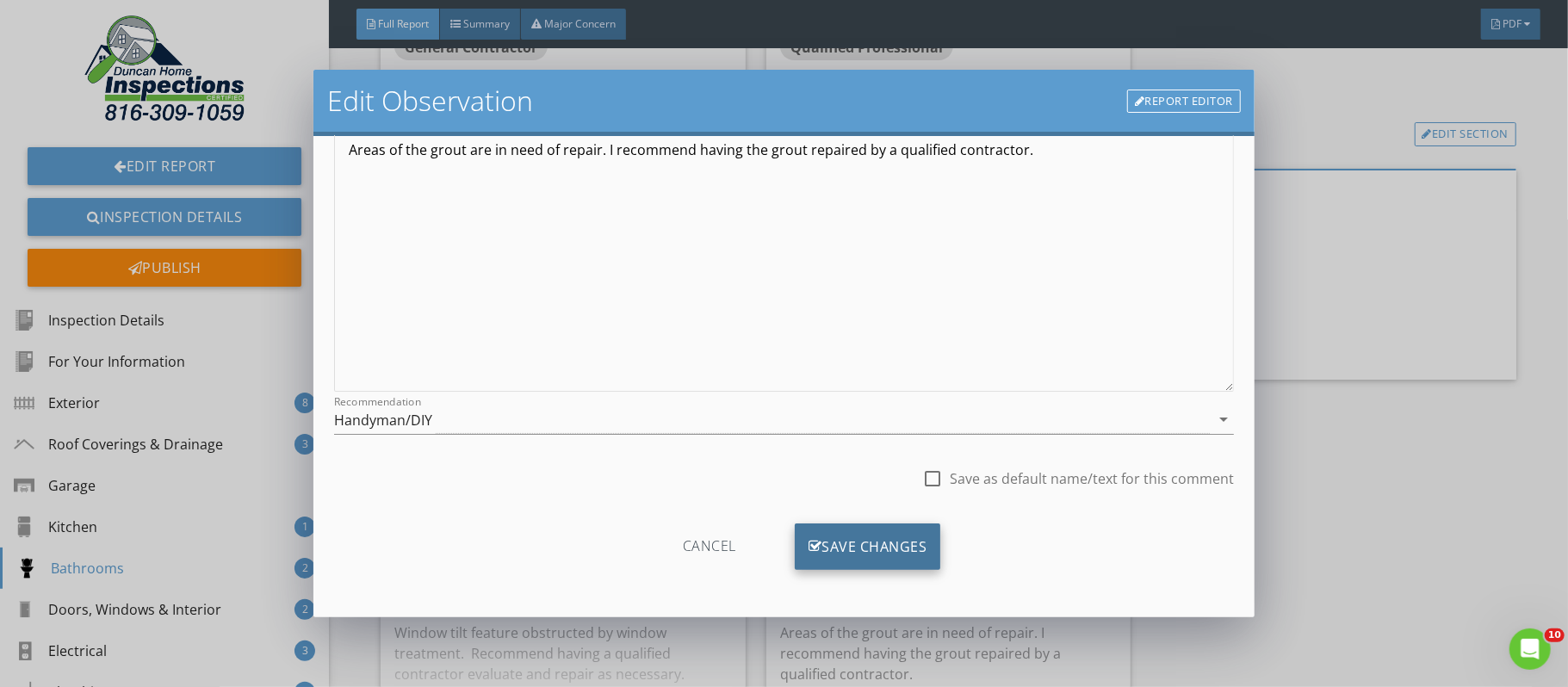
click at [896, 545] on div "Save Changes" at bounding box center [868, 546] width 147 height 46
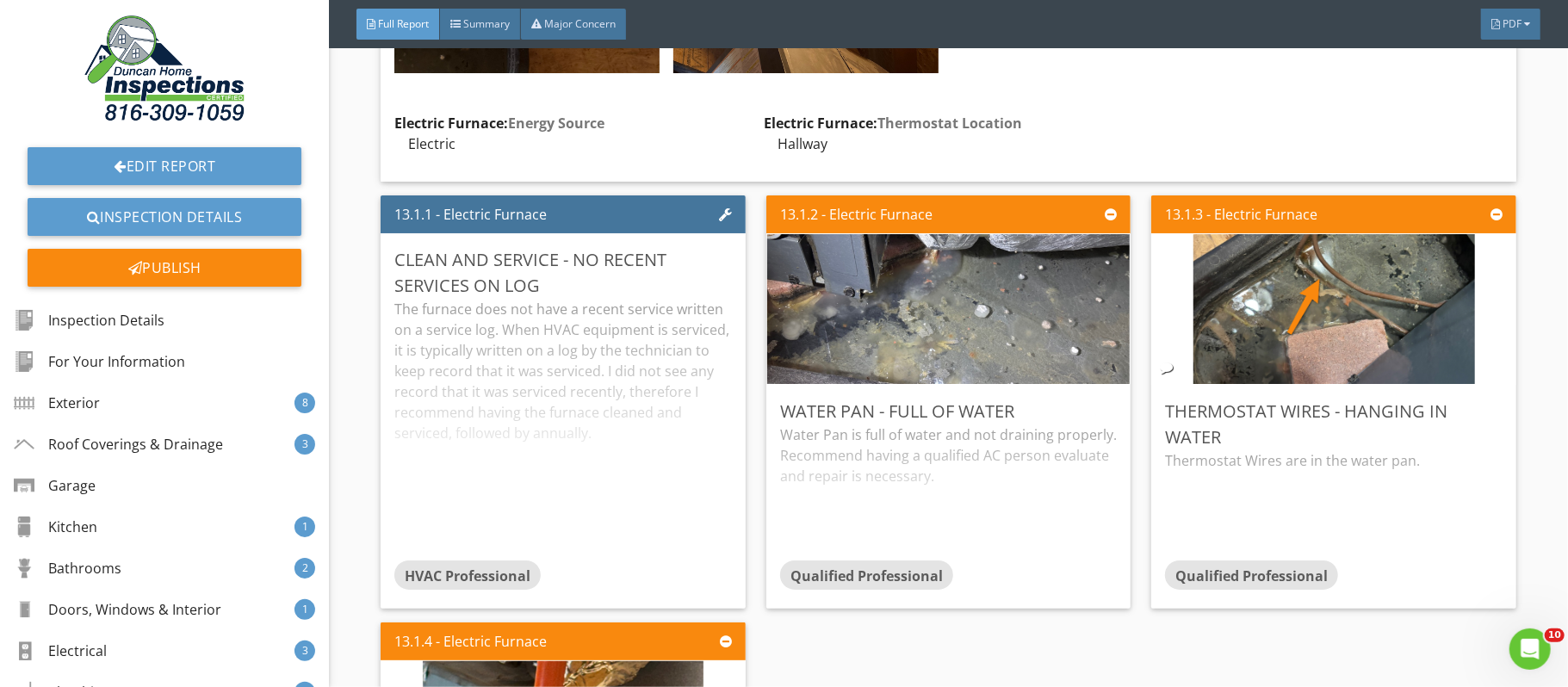
scroll to position [33466, 0]
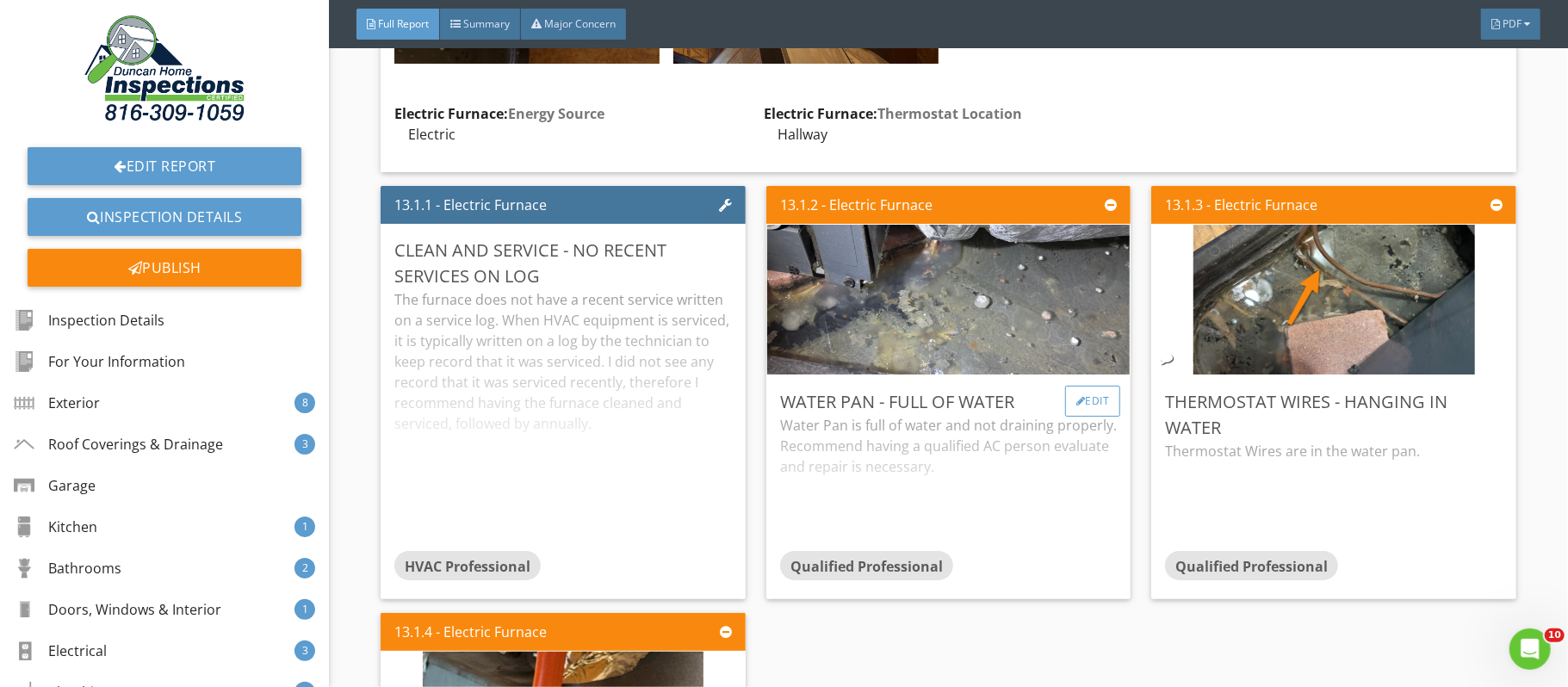
click at [1105, 417] on div "Edit" at bounding box center [1093, 401] width 56 height 31
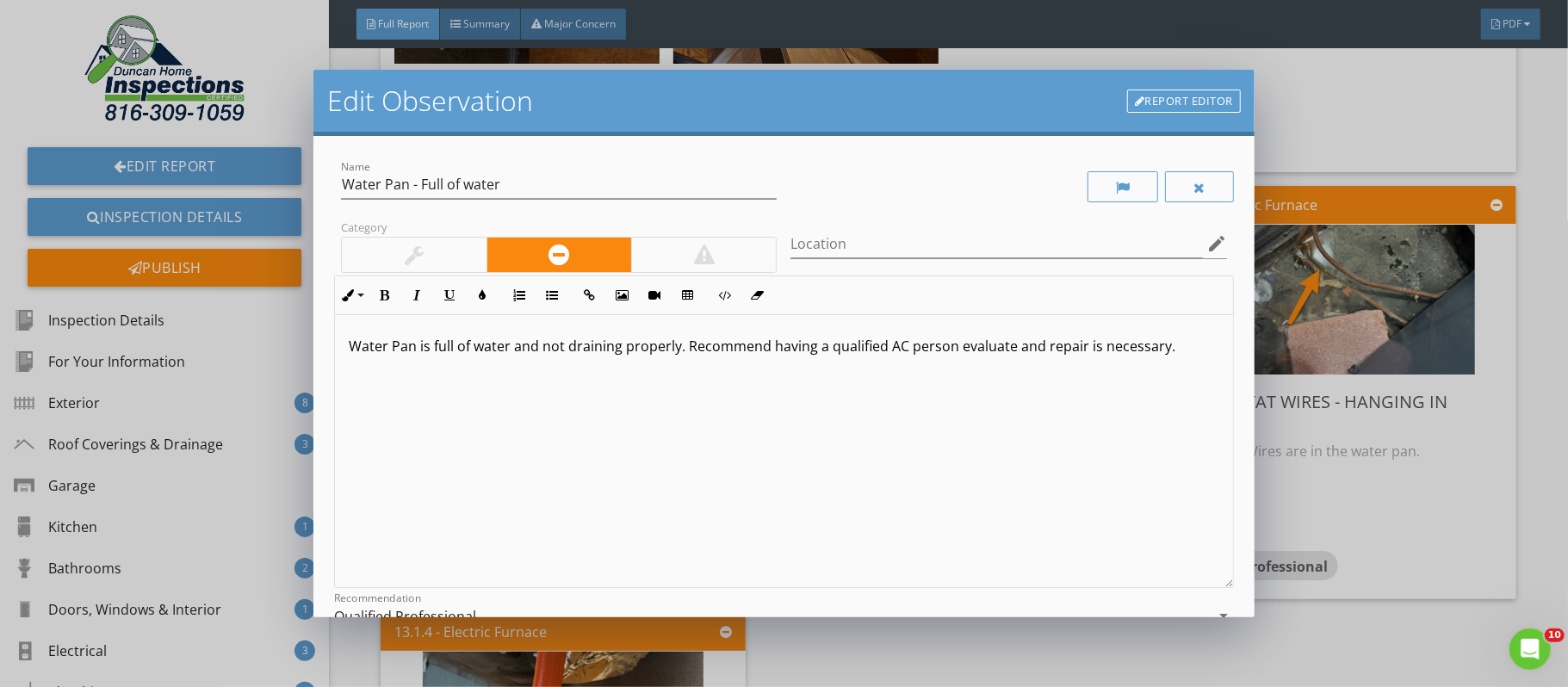
click at [1095, 347] on p "Water Pan is full of water and not draining properly. Recommend having a qualif…" at bounding box center [784, 345] width 871 height 20
click at [508, 346] on p "Water Pan is full of water and not draining properly. Recommend having a qualif…" at bounding box center [784, 345] width 871 height 20
click at [819, 247] on input "Location" at bounding box center [996, 243] width 411 height 28
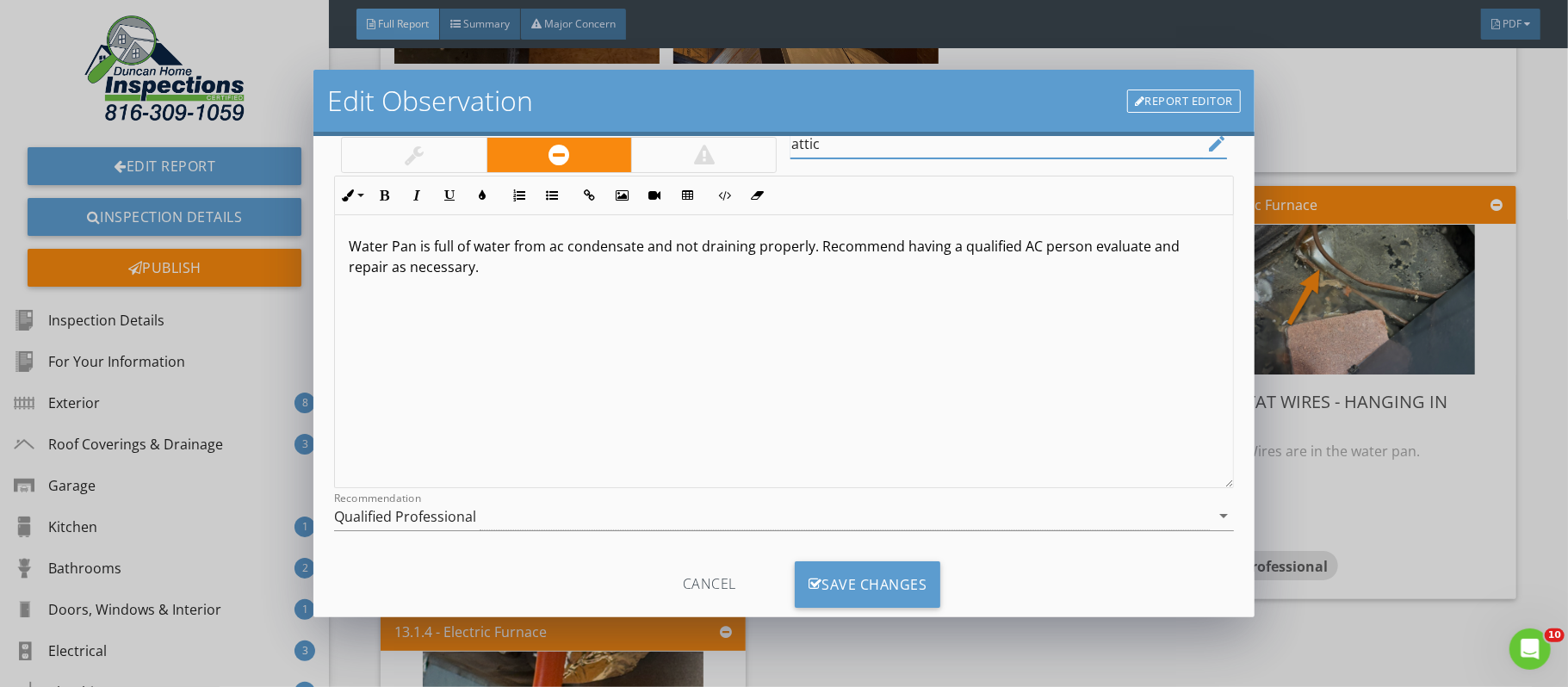
scroll to position [139, 0]
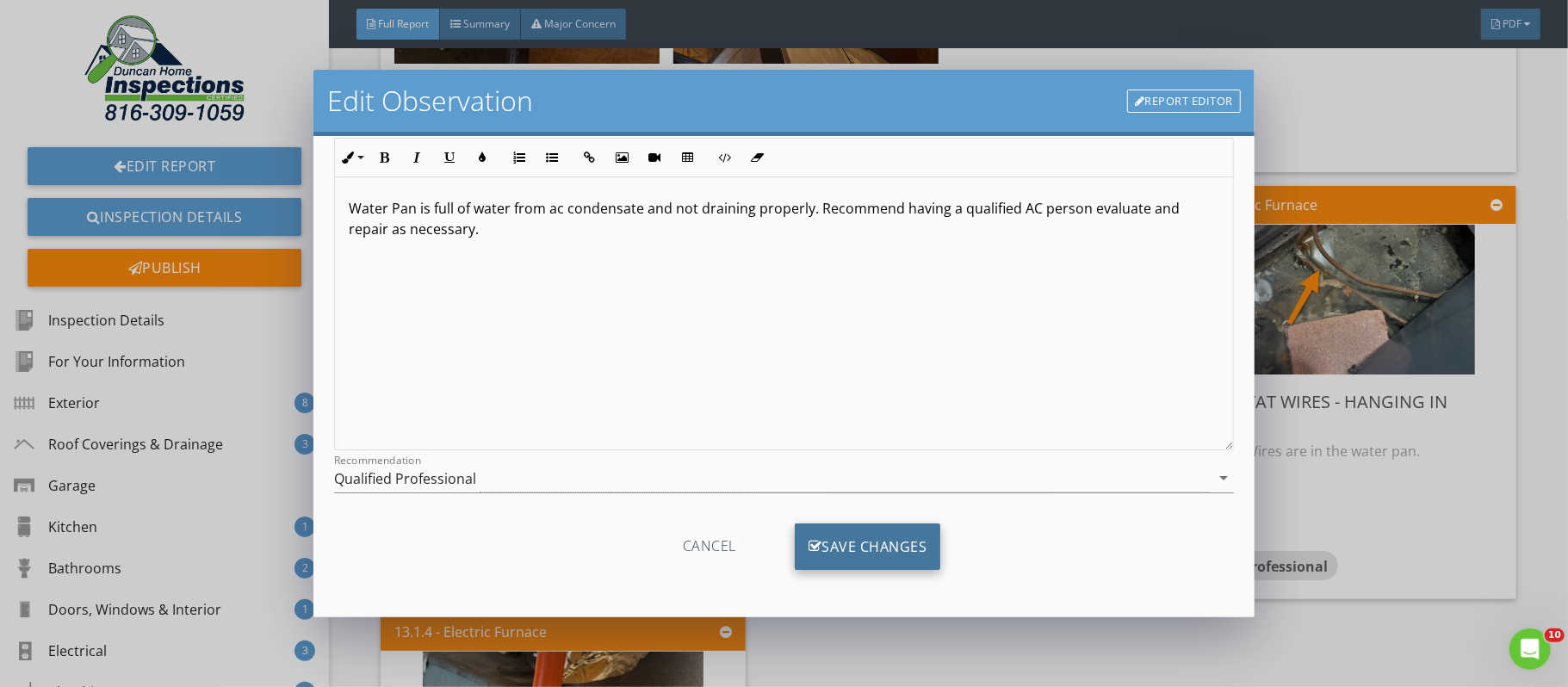
type input "attic"
click at [901, 539] on div "Save Changes" at bounding box center [868, 546] width 147 height 46
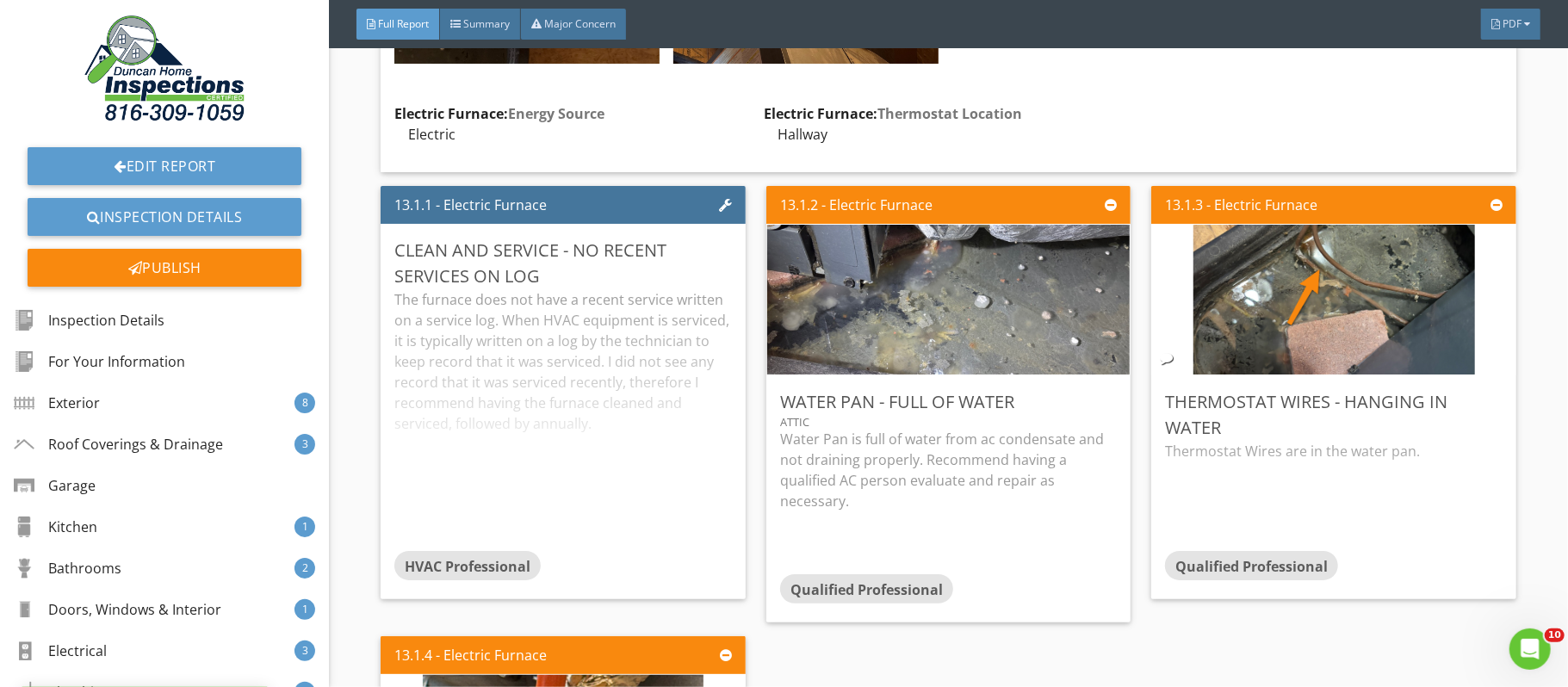
scroll to position [0, 0]
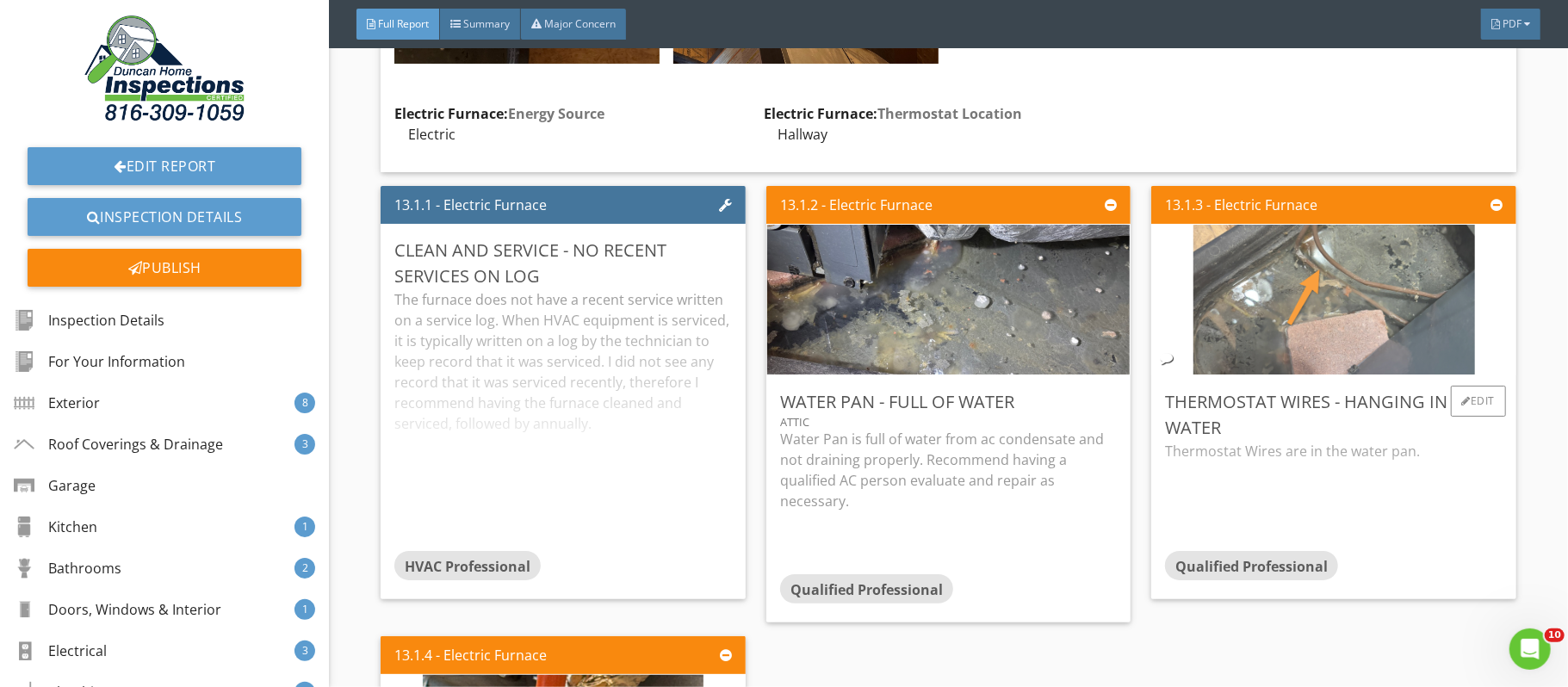
click at [1312, 364] on img at bounding box center [1334, 299] width 282 height 374
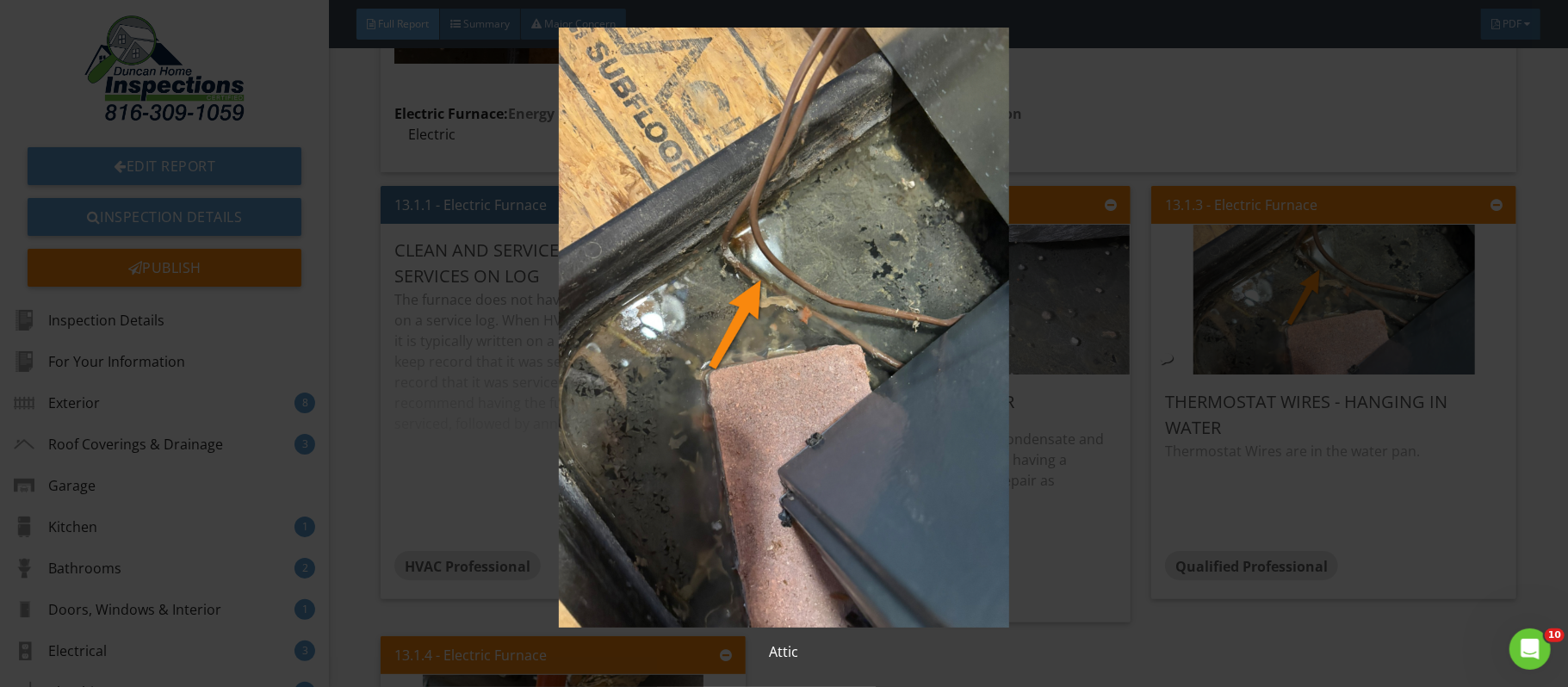
click at [1553, 431] on div "Attic" at bounding box center [784, 344] width 1568 height 687
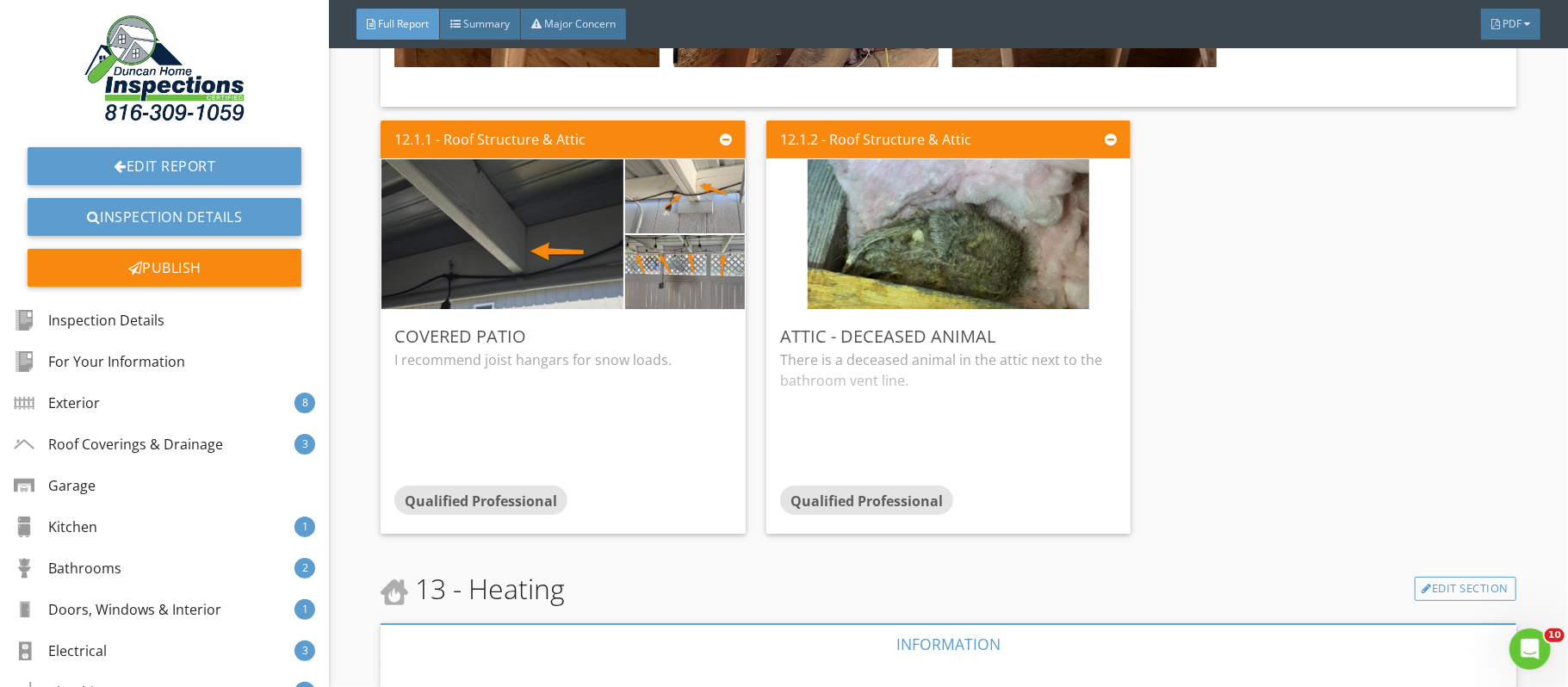
scroll to position [31105, 0]
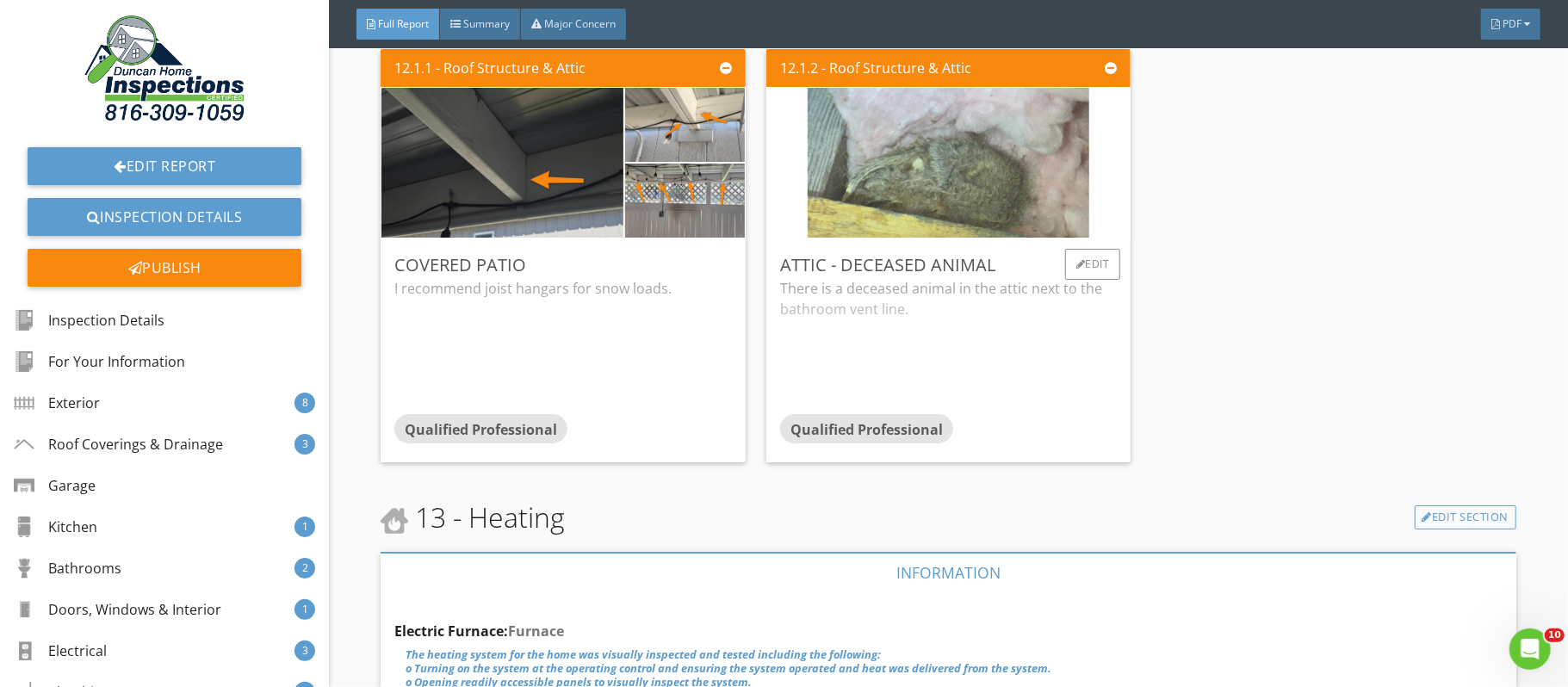
click at [982, 203] on img at bounding box center [949, 163] width 282 height 374
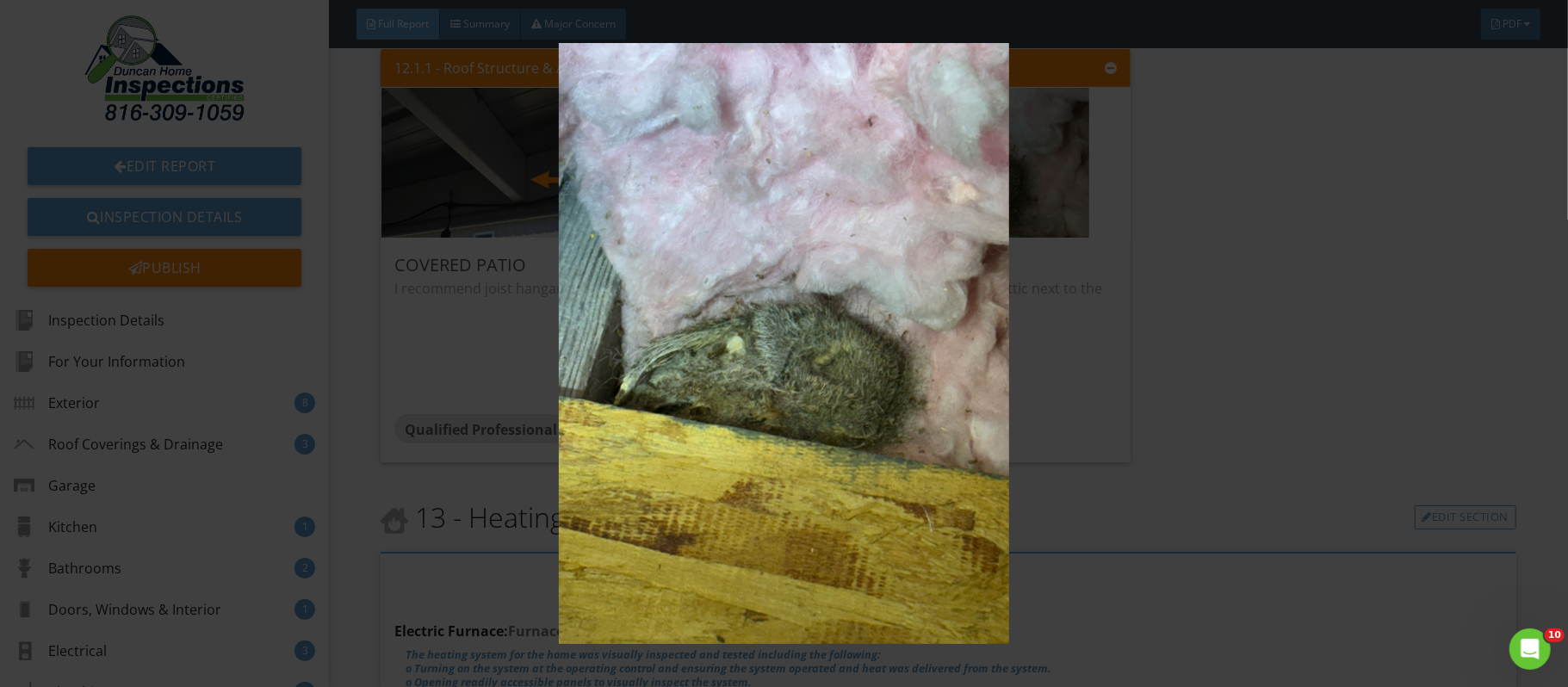
click at [1519, 301] on div at bounding box center [784, 344] width 1568 height 687
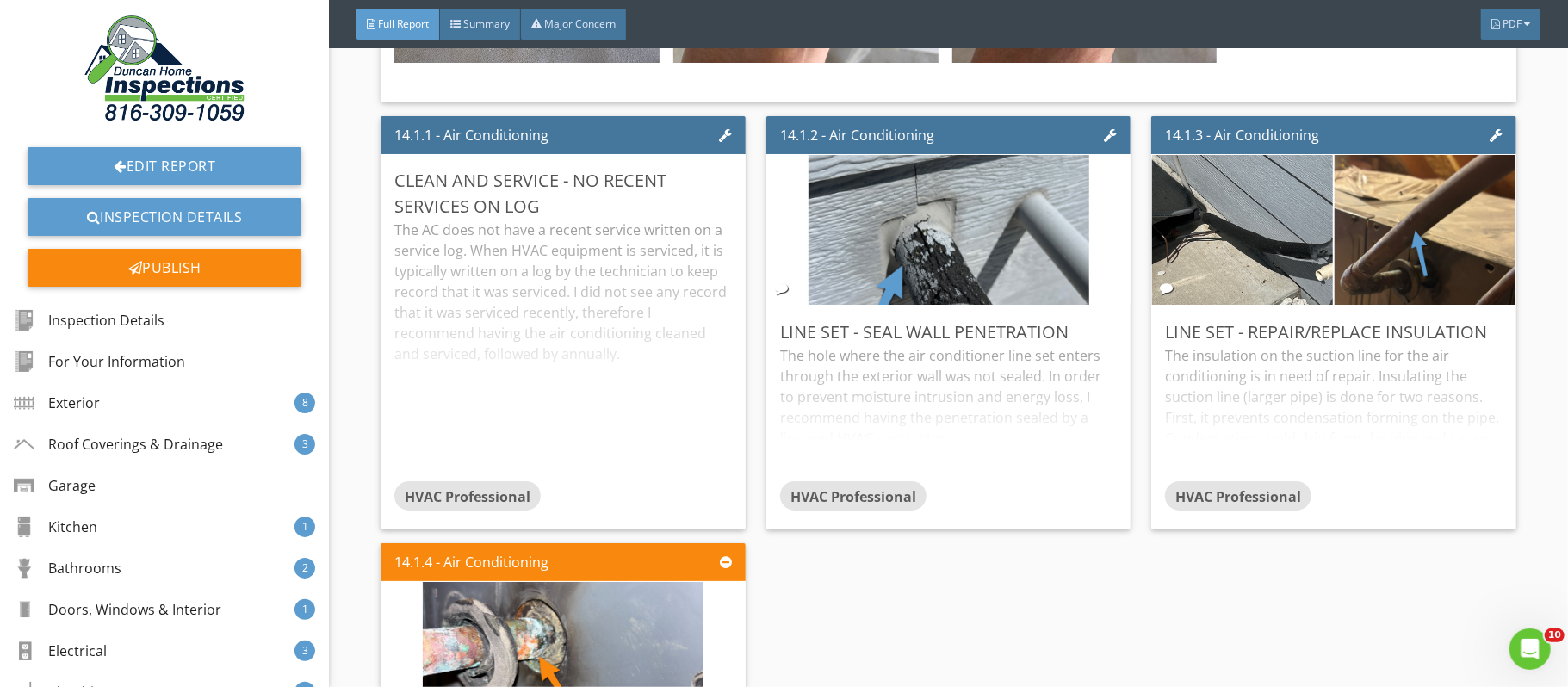
scroll to position [37118, 0]
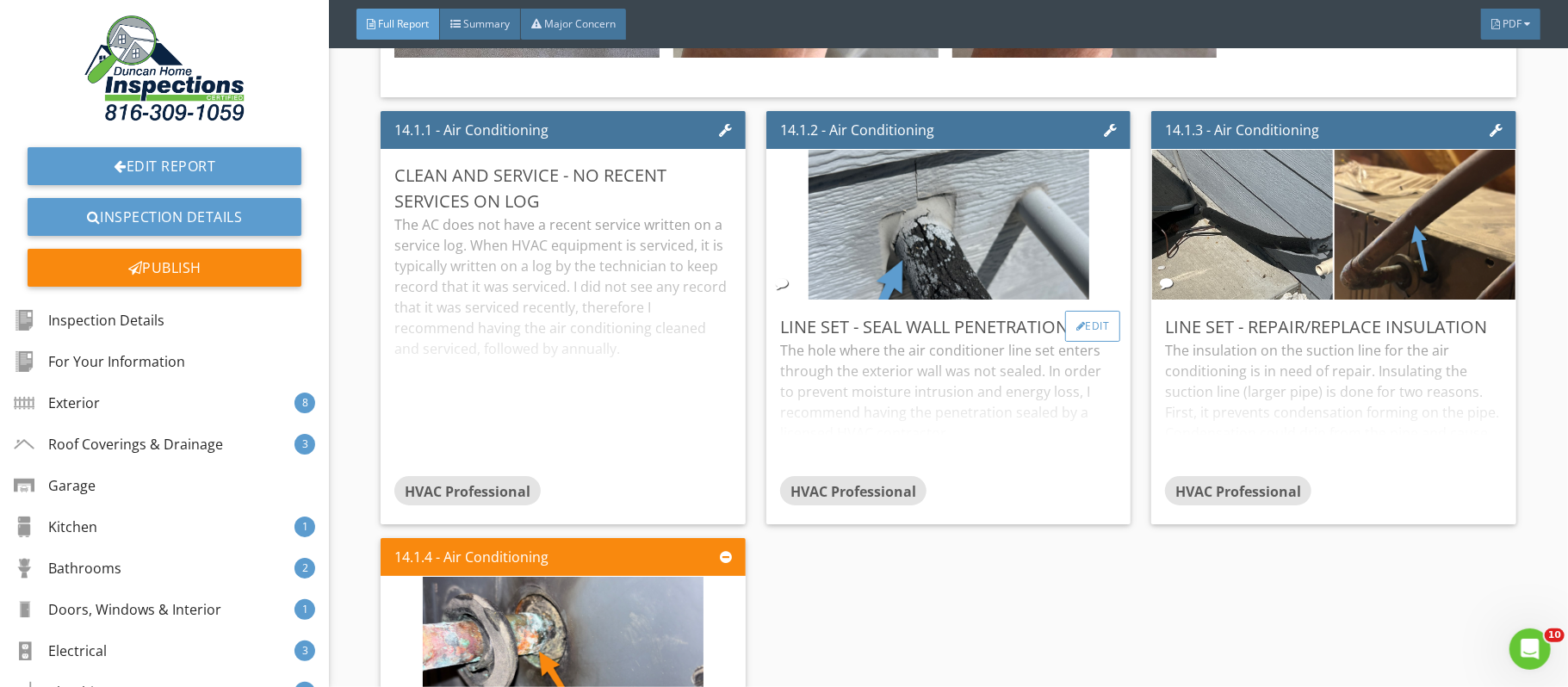
click at [1104, 342] on div "Edit" at bounding box center [1093, 326] width 56 height 31
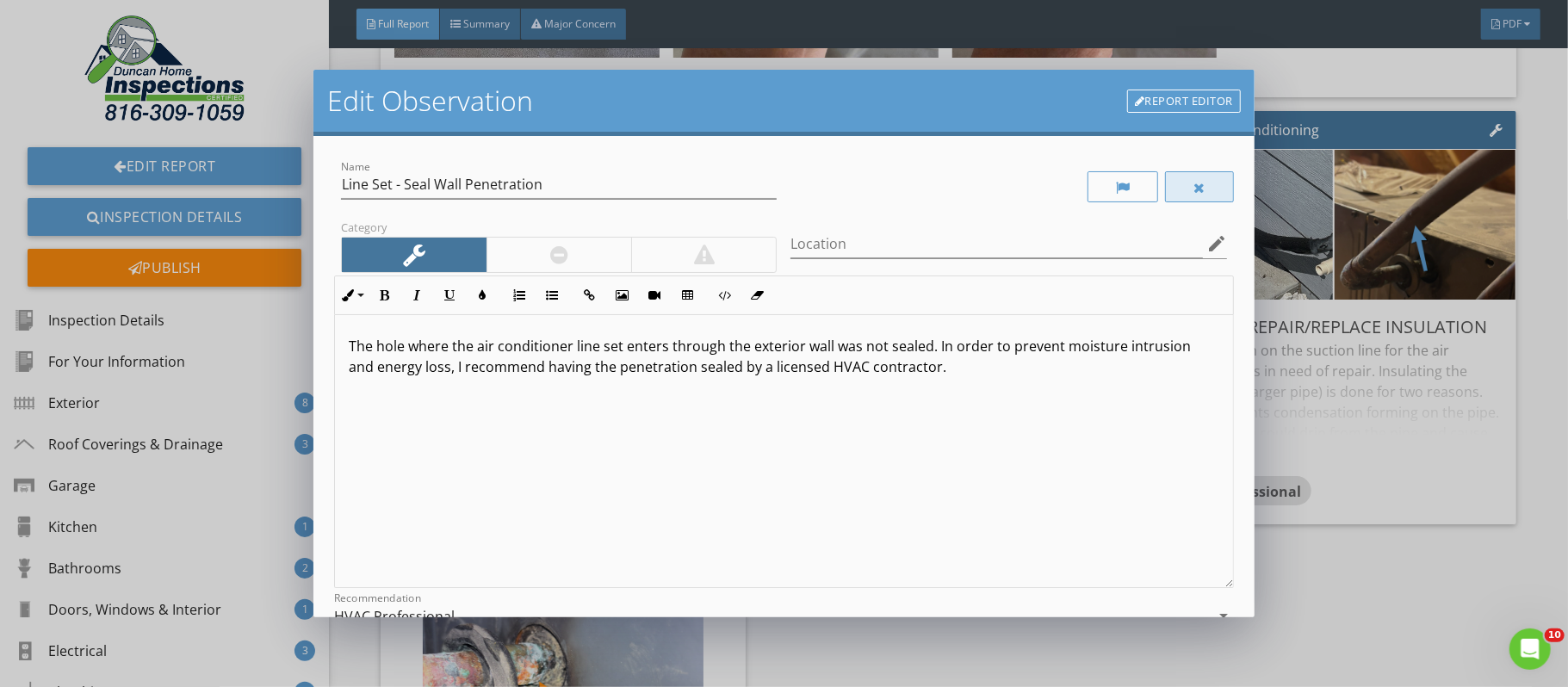
click at [1205, 194] on div at bounding box center [1199, 186] width 69 height 31
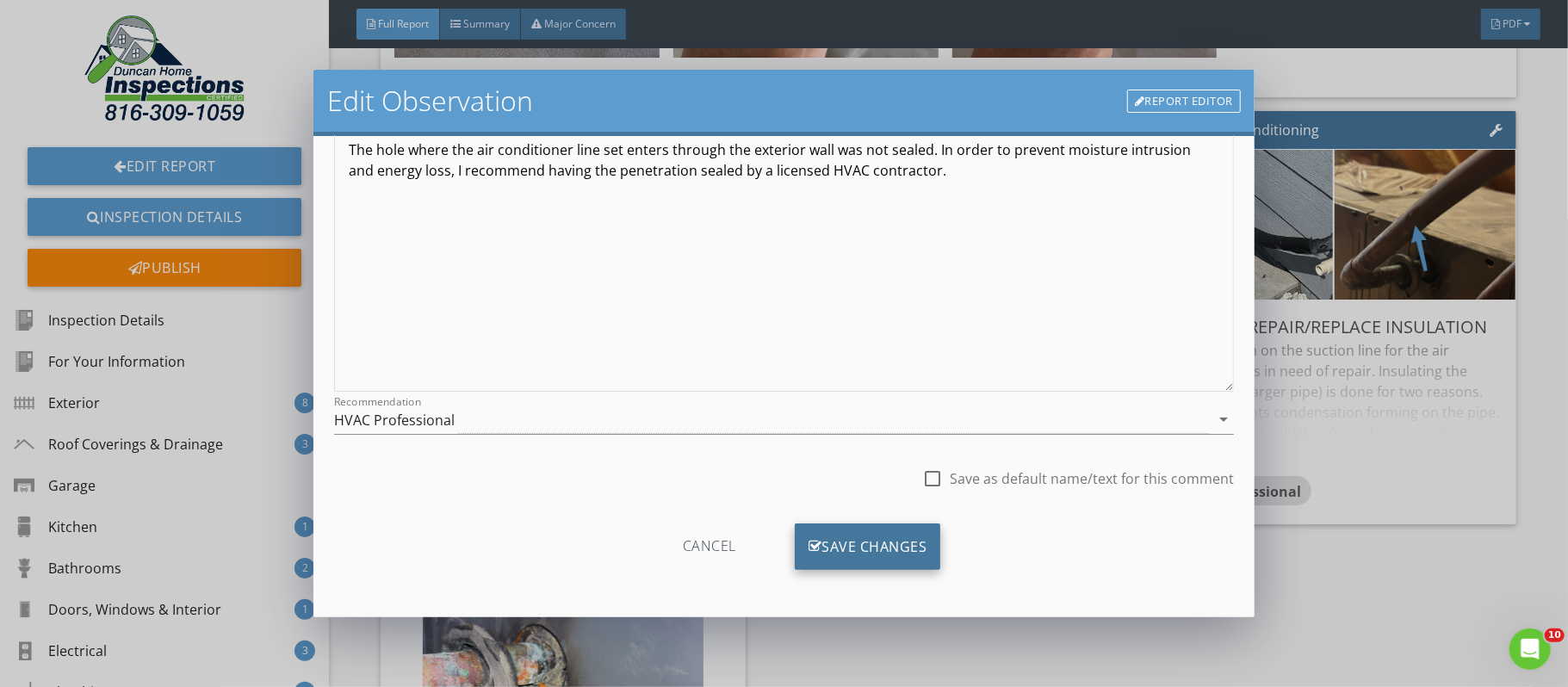
click at [886, 545] on div "Save Changes" at bounding box center [868, 546] width 147 height 46
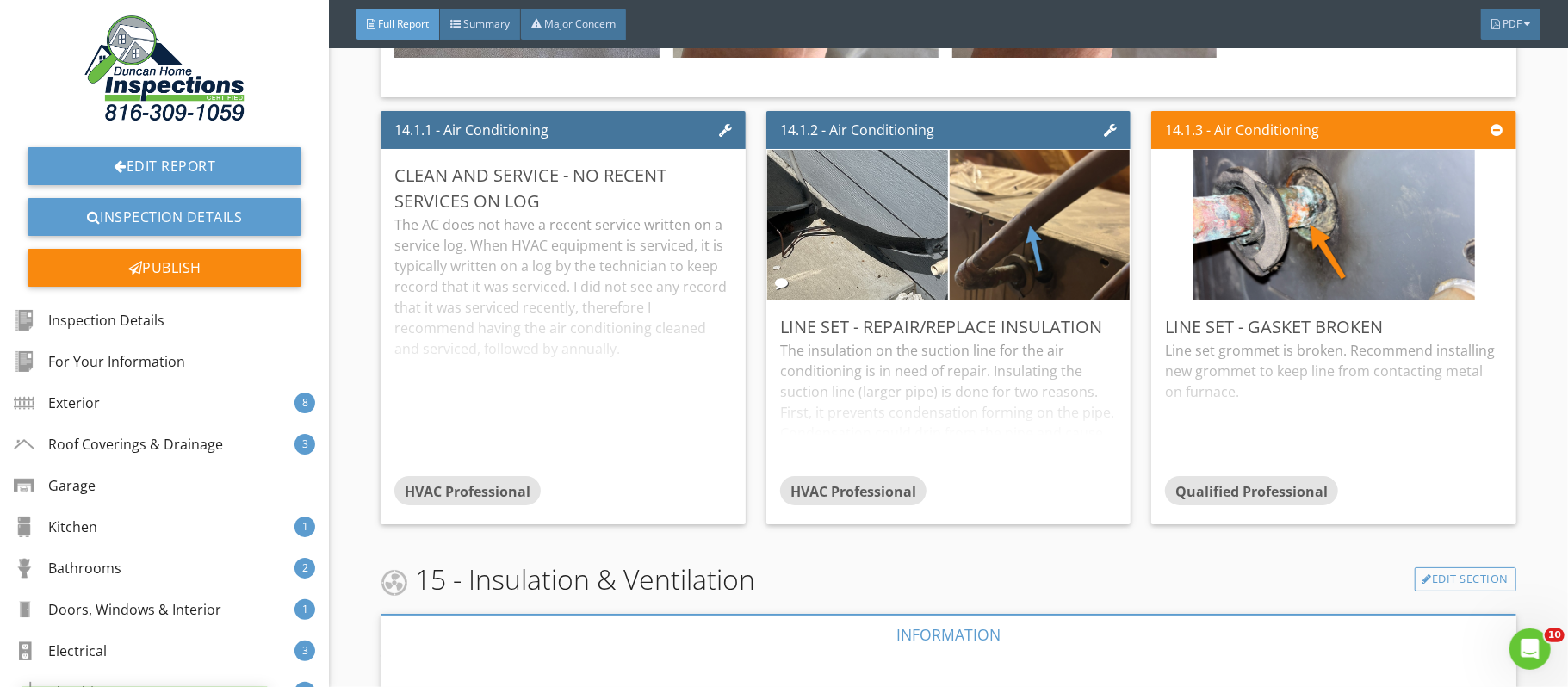
scroll to position [0, 0]
click at [1477, 342] on div "Edit" at bounding box center [1479, 326] width 56 height 31
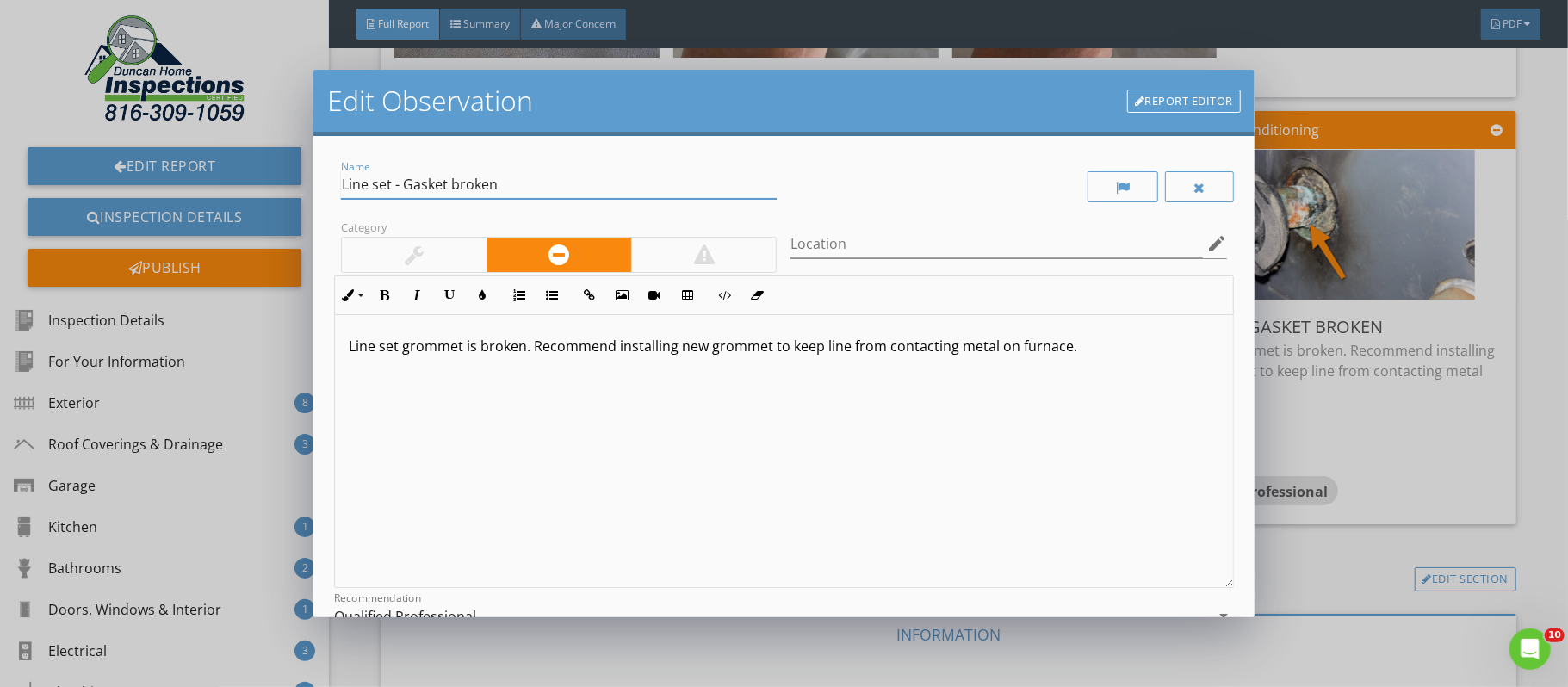
drag, startPoint x: 513, startPoint y: 181, endPoint x: 403, endPoint y: 187, distance: 110.2
click at [403, 187] on input "Line set - Gasket broken" at bounding box center [558, 184] width 435 height 28
type input "Line set - grommet deteriorated"
click at [840, 235] on input "Location" at bounding box center [996, 243] width 411 height 28
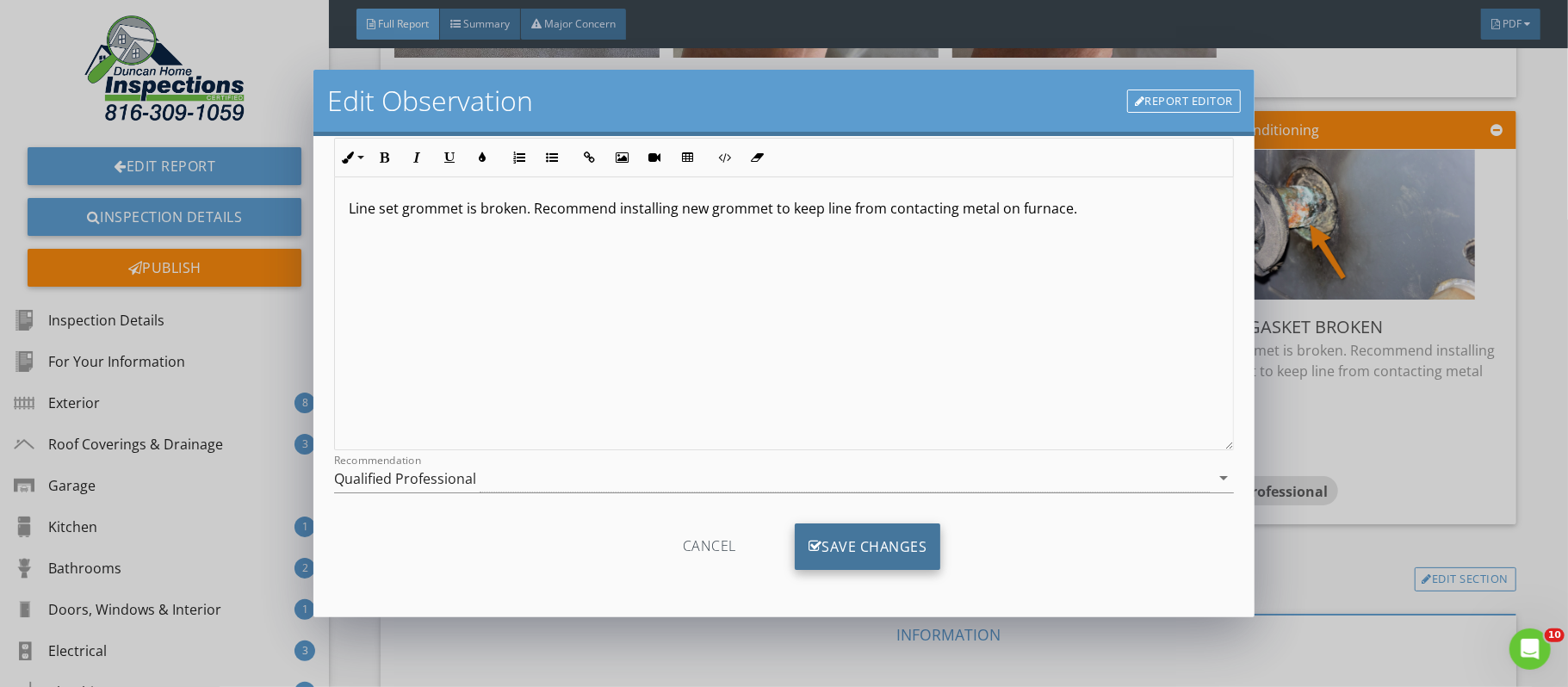
type input "attic"
click at [912, 537] on div "Save Changes" at bounding box center [868, 546] width 147 height 46
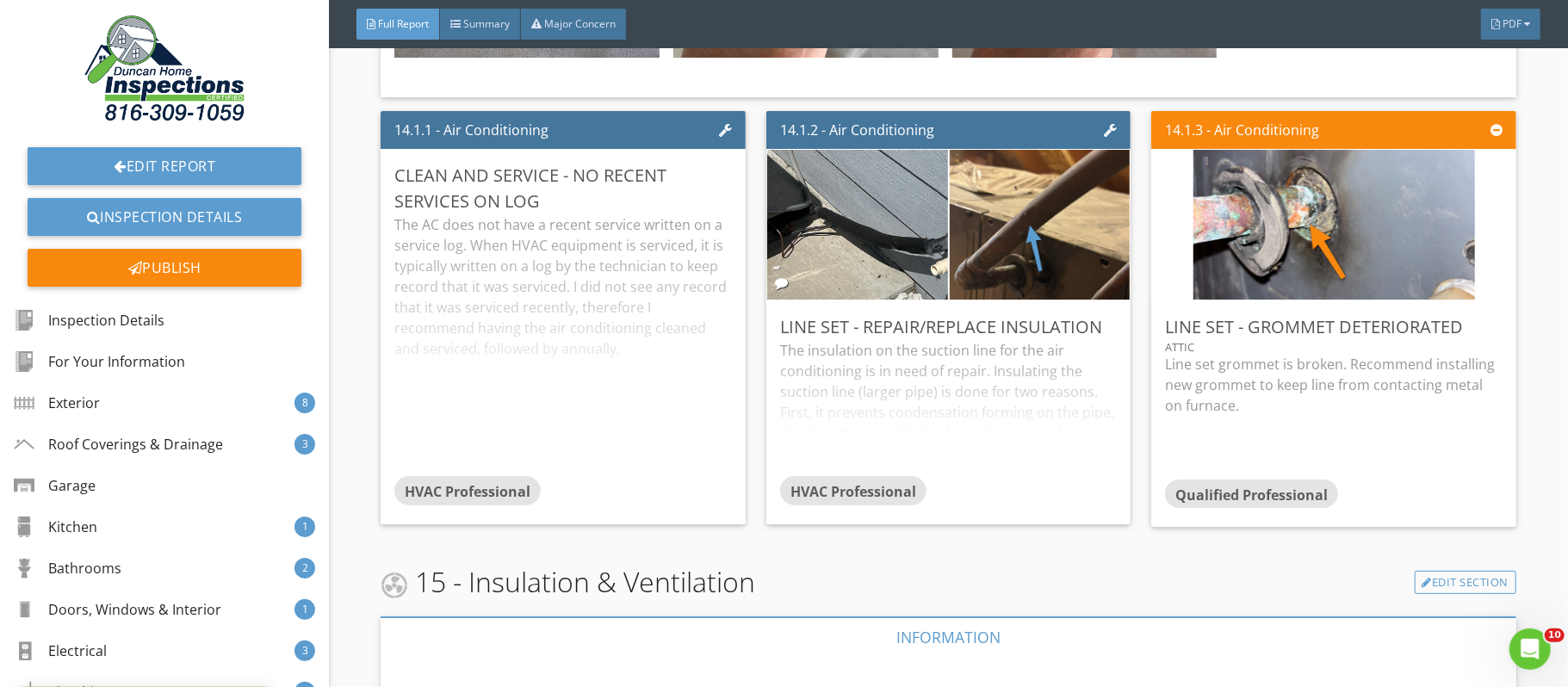
scroll to position [0, 0]
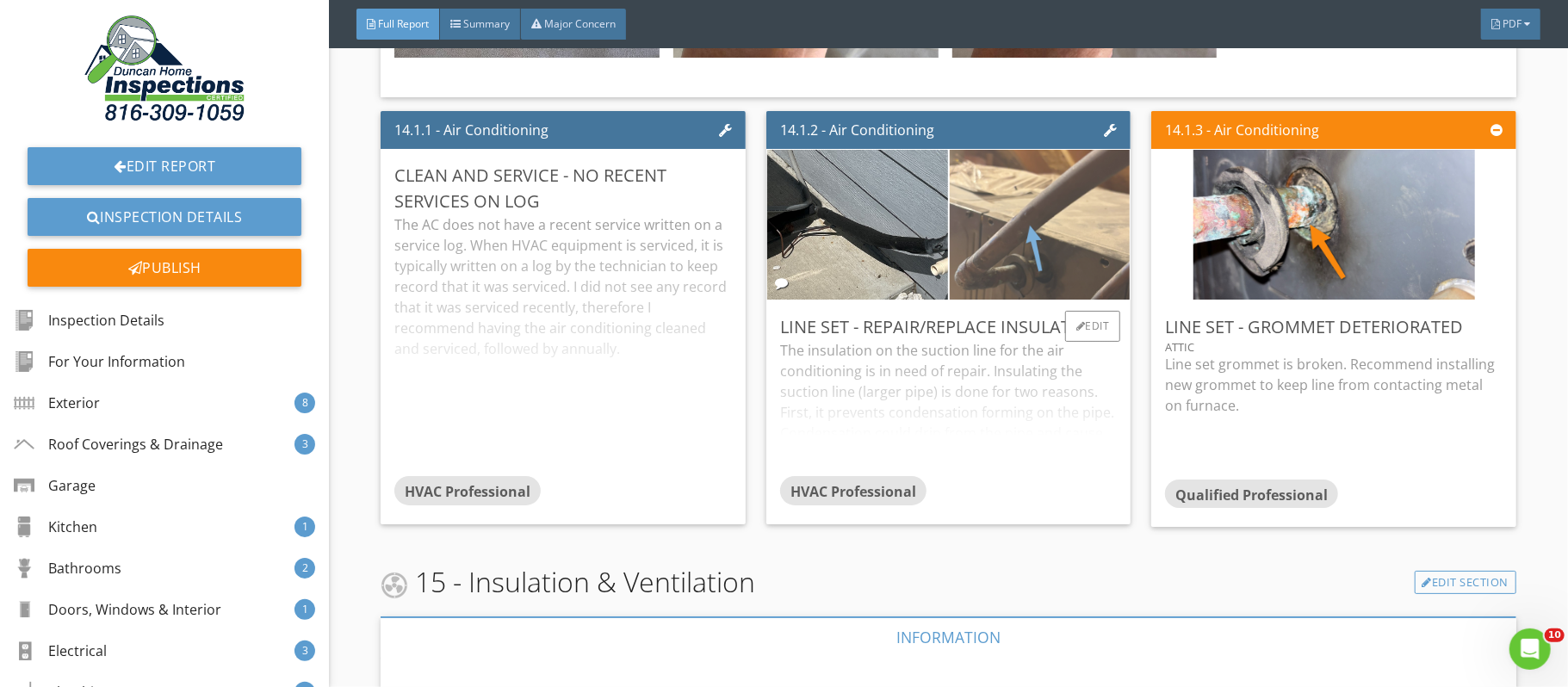
click at [1050, 290] on img at bounding box center [1040, 225] width 282 height 374
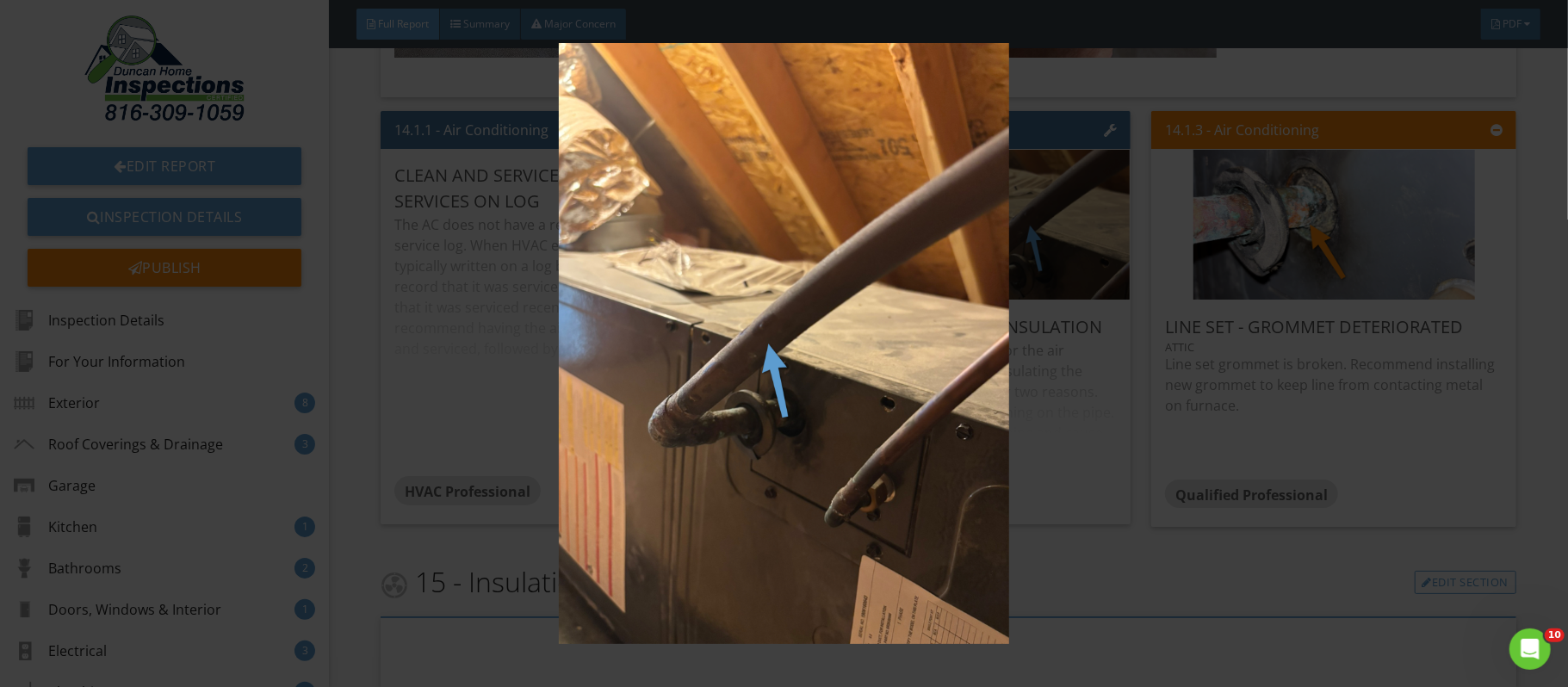
click at [1552, 313] on div at bounding box center [784, 344] width 1568 height 687
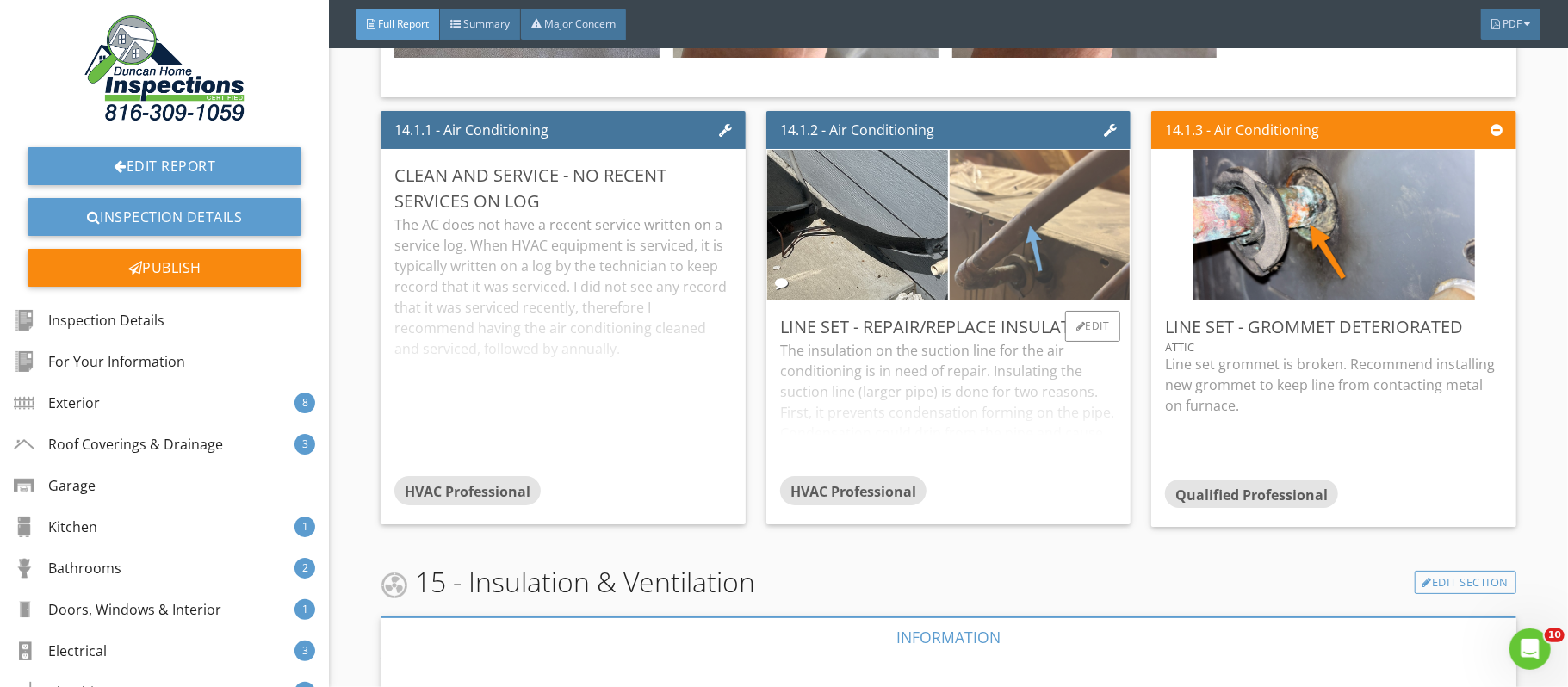
click at [1012, 304] on img at bounding box center [1040, 225] width 282 height 374
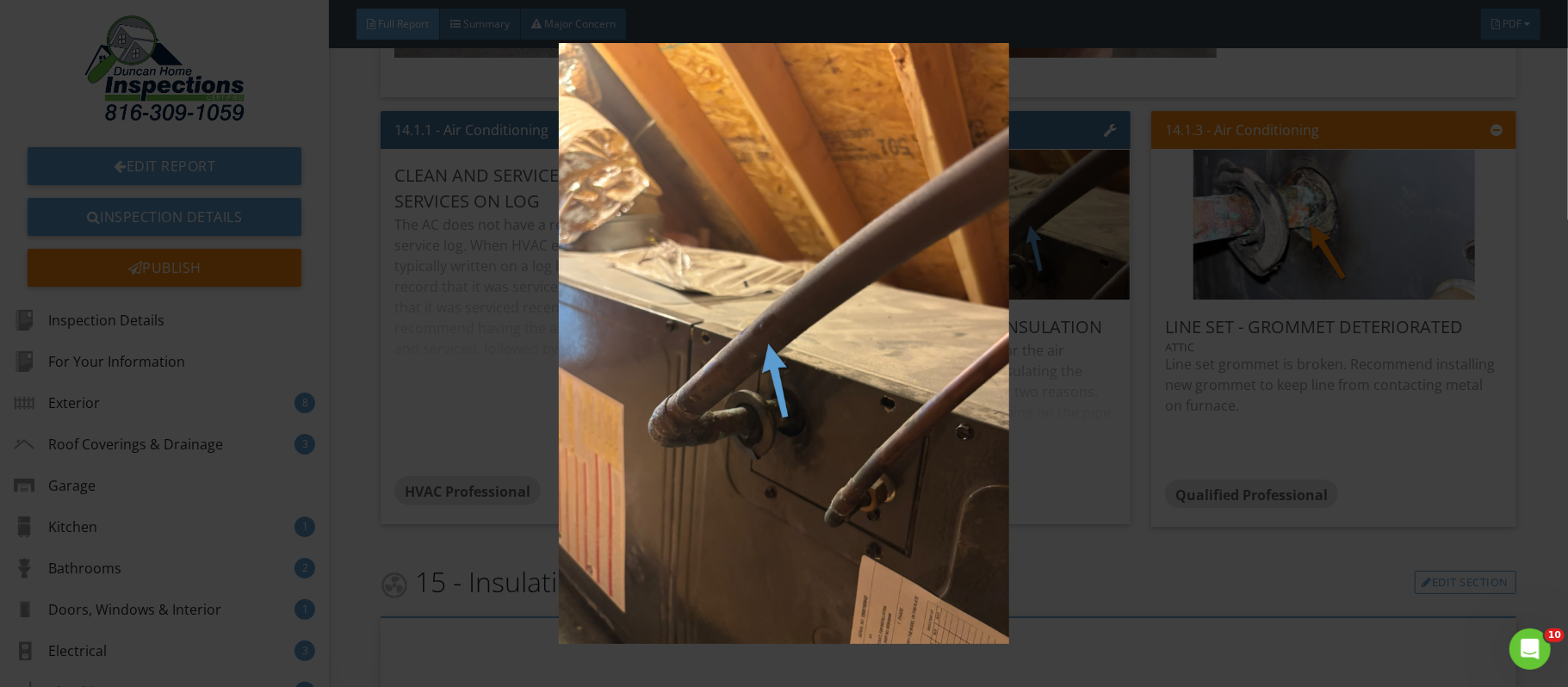
click at [1141, 636] on img at bounding box center [784, 344] width 1438 height 600
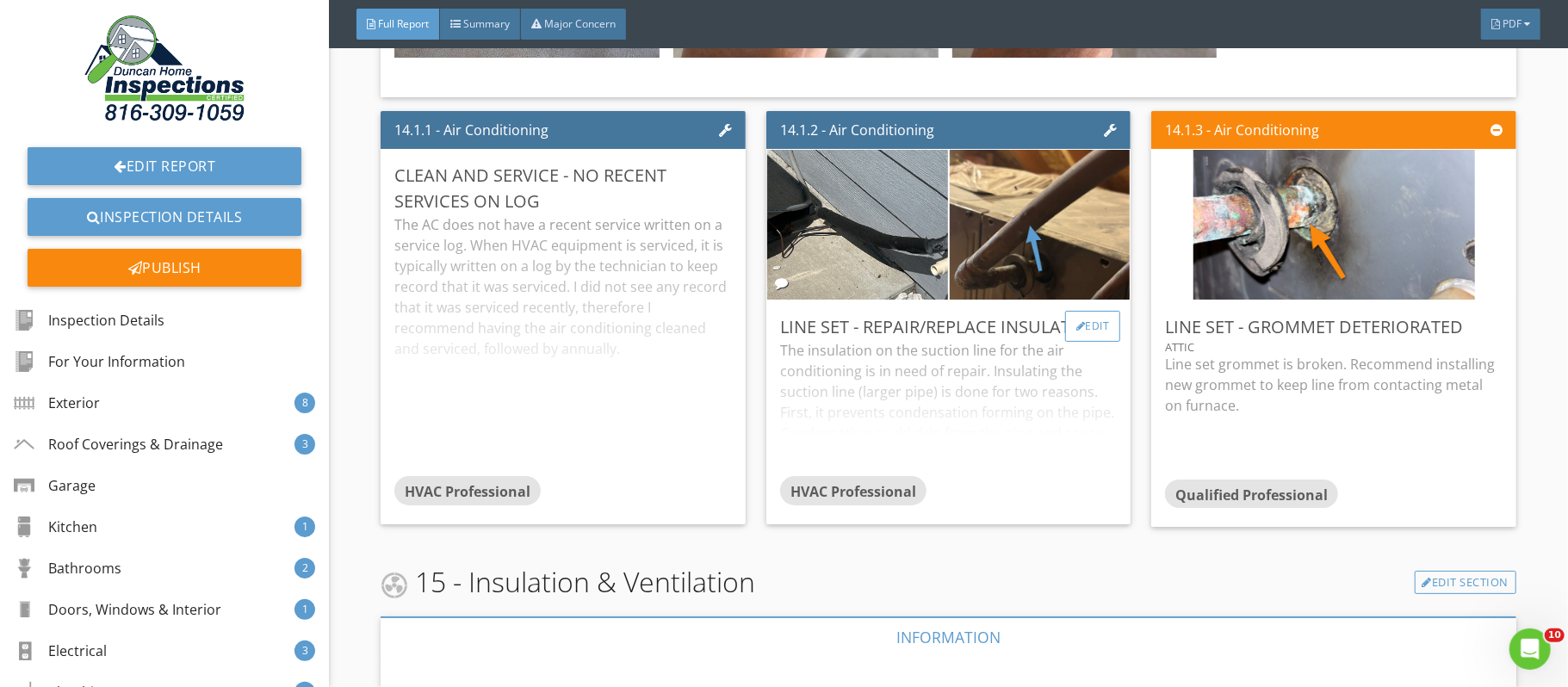
click at [1087, 342] on div "Edit" at bounding box center [1093, 326] width 56 height 31
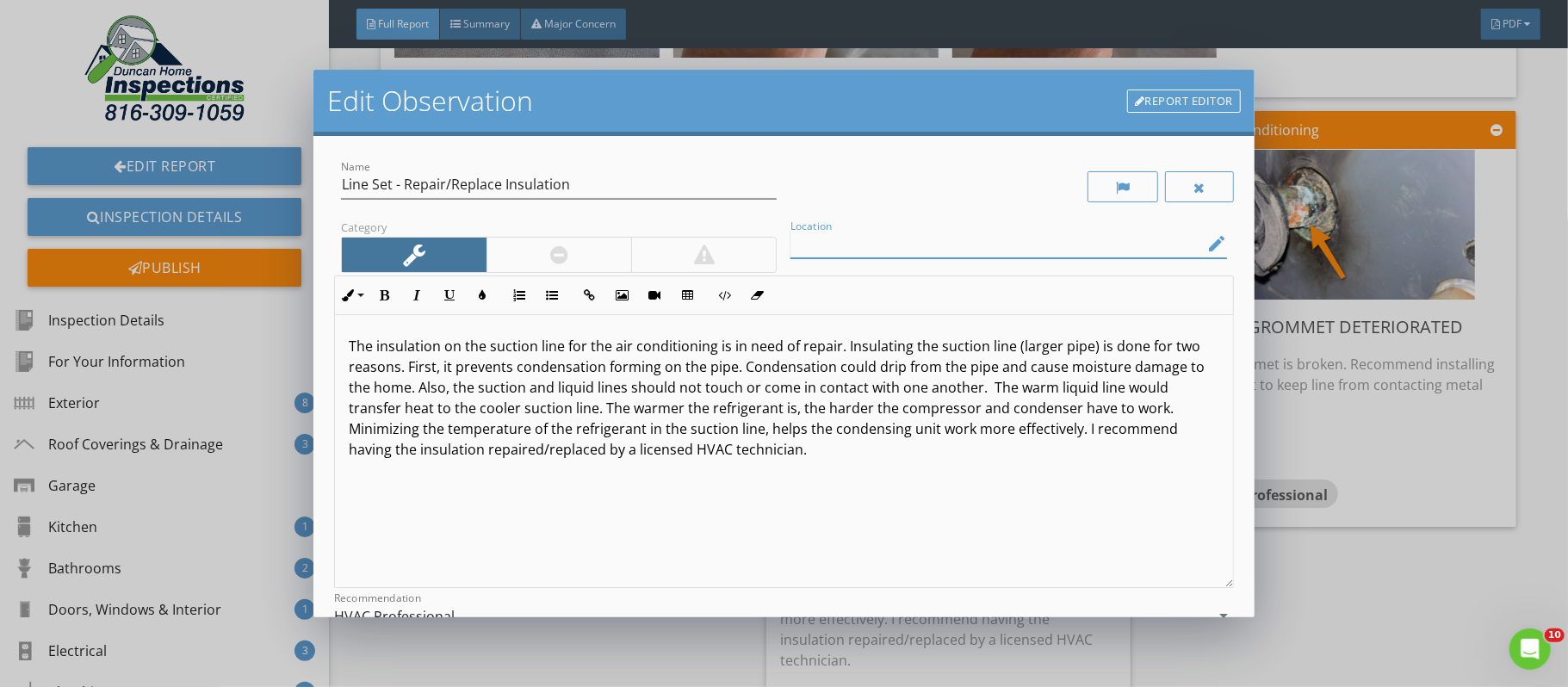
click at [808, 240] on input "Location" at bounding box center [996, 243] width 411 height 28
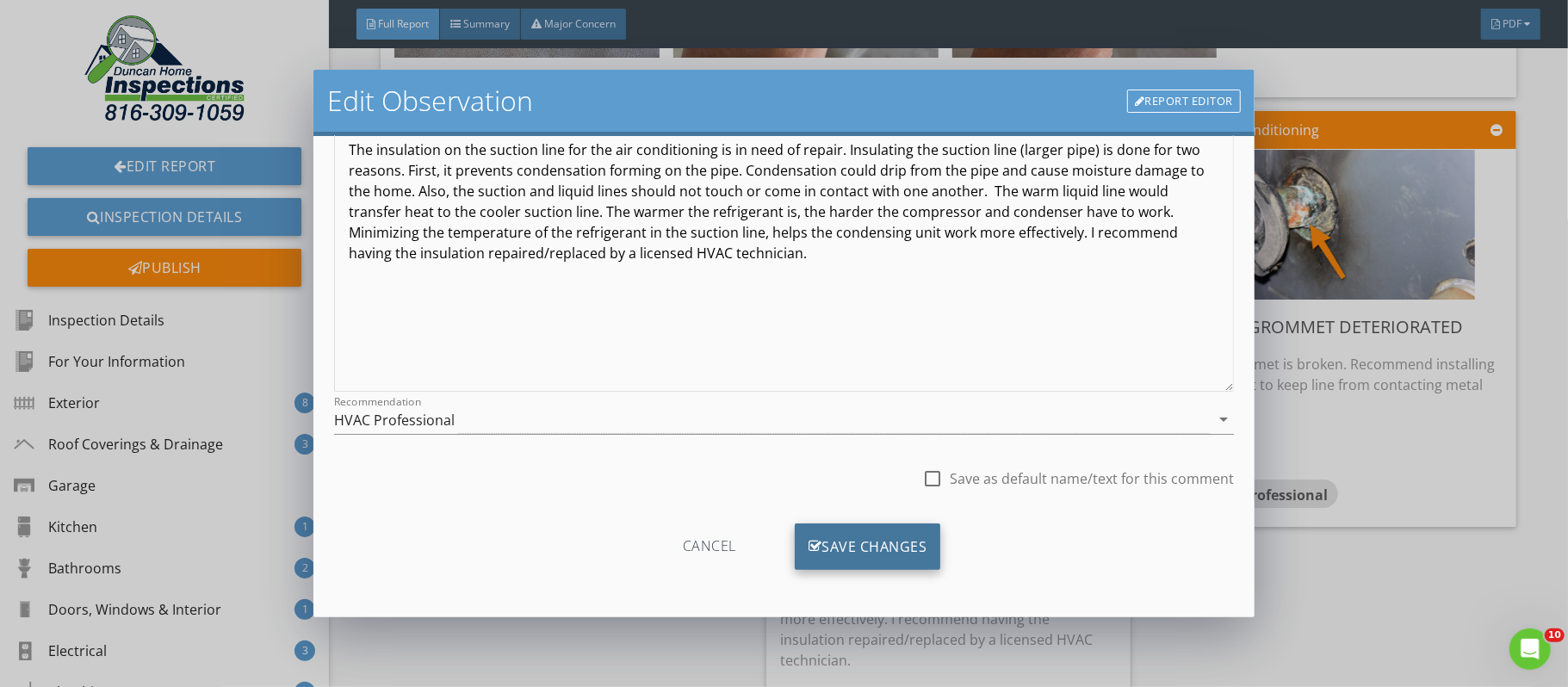
type input "At unit, In attic where line enter a coil"
click at [878, 542] on div "Save Changes" at bounding box center [868, 546] width 147 height 46
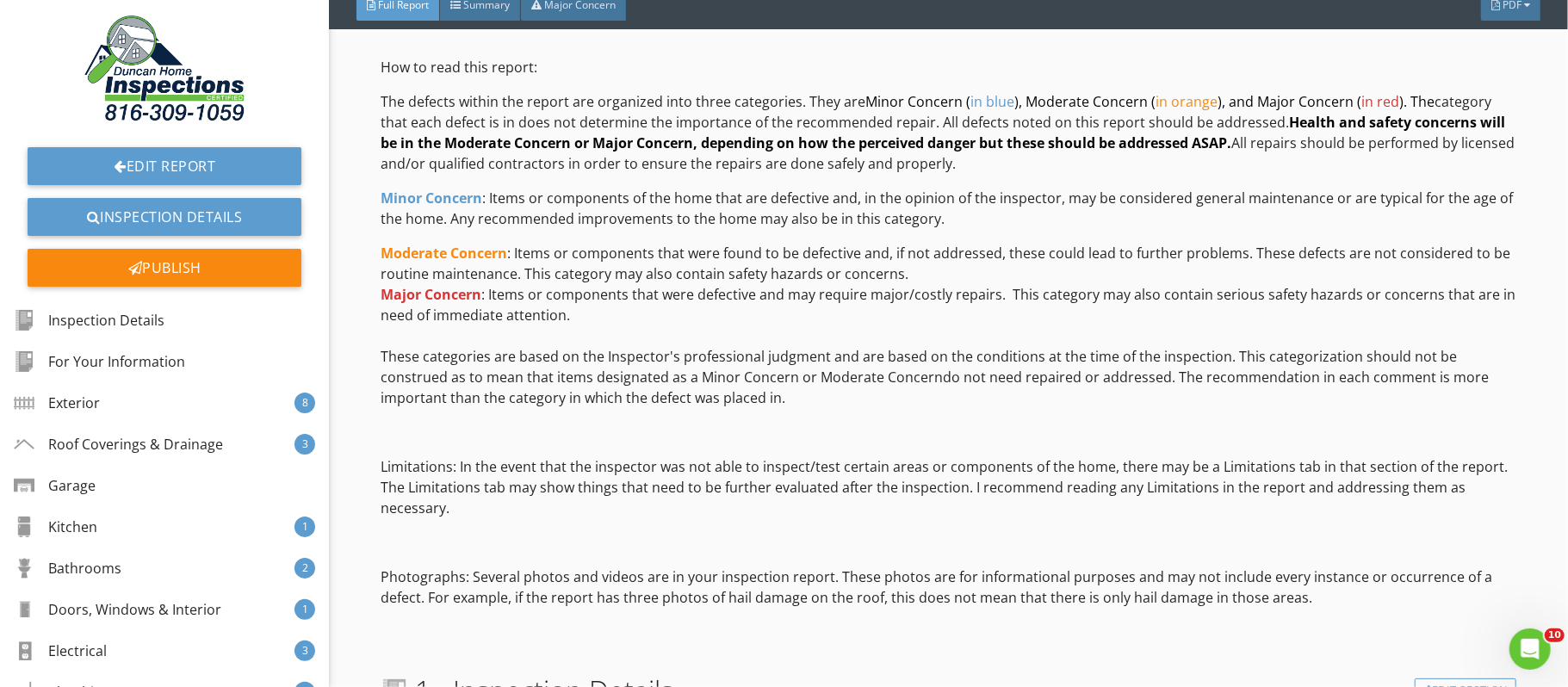
scroll to position [0, 0]
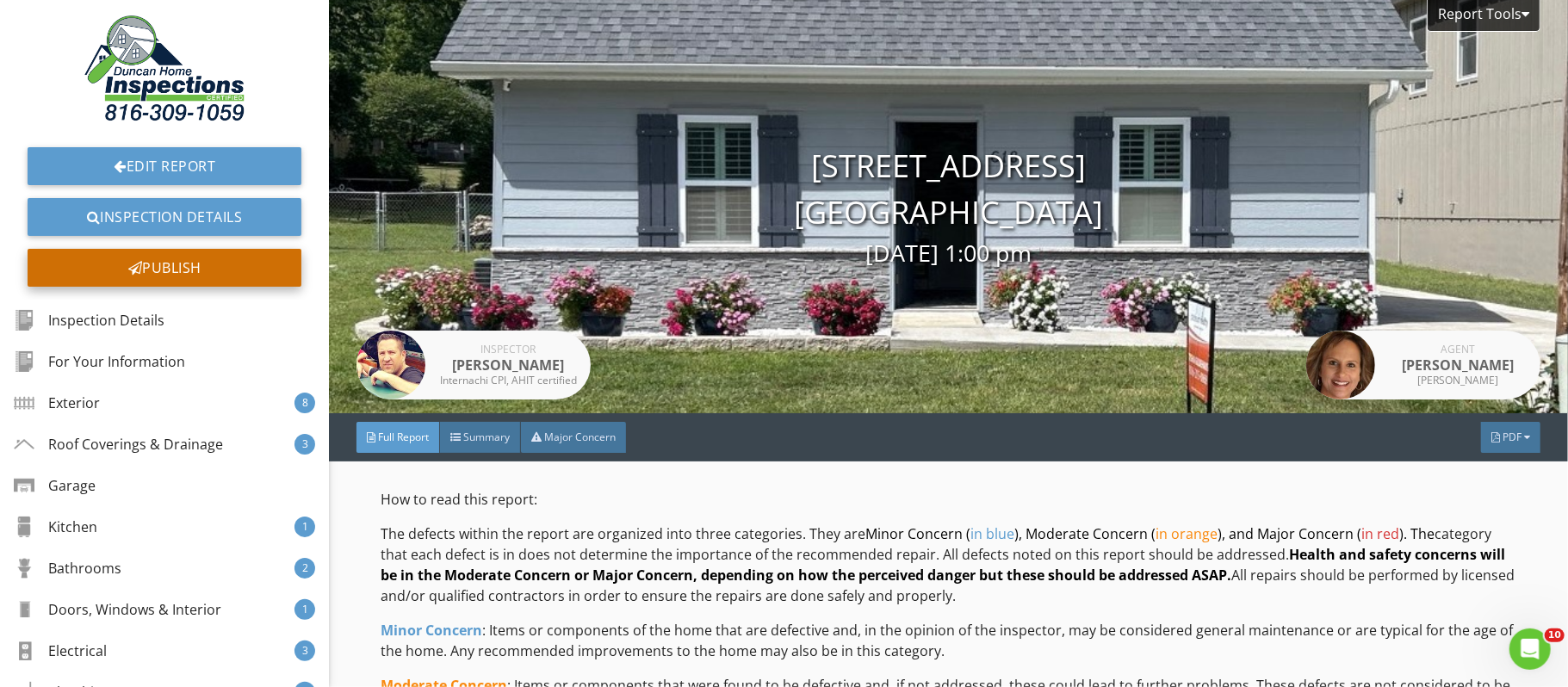
click at [180, 266] on div "Publish" at bounding box center [165, 267] width 274 height 38
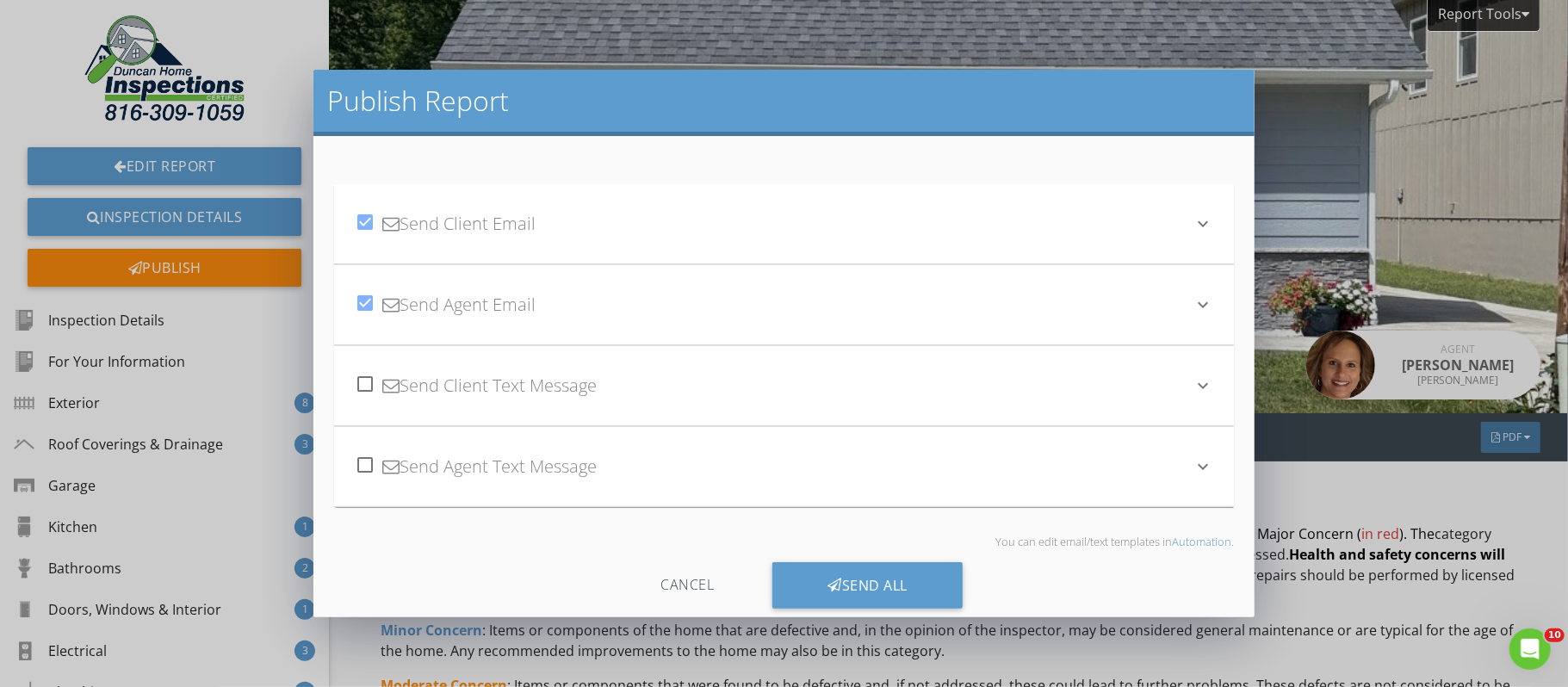
click at [362, 385] on div at bounding box center [365, 384] width 29 height 29
checkbox input "true"
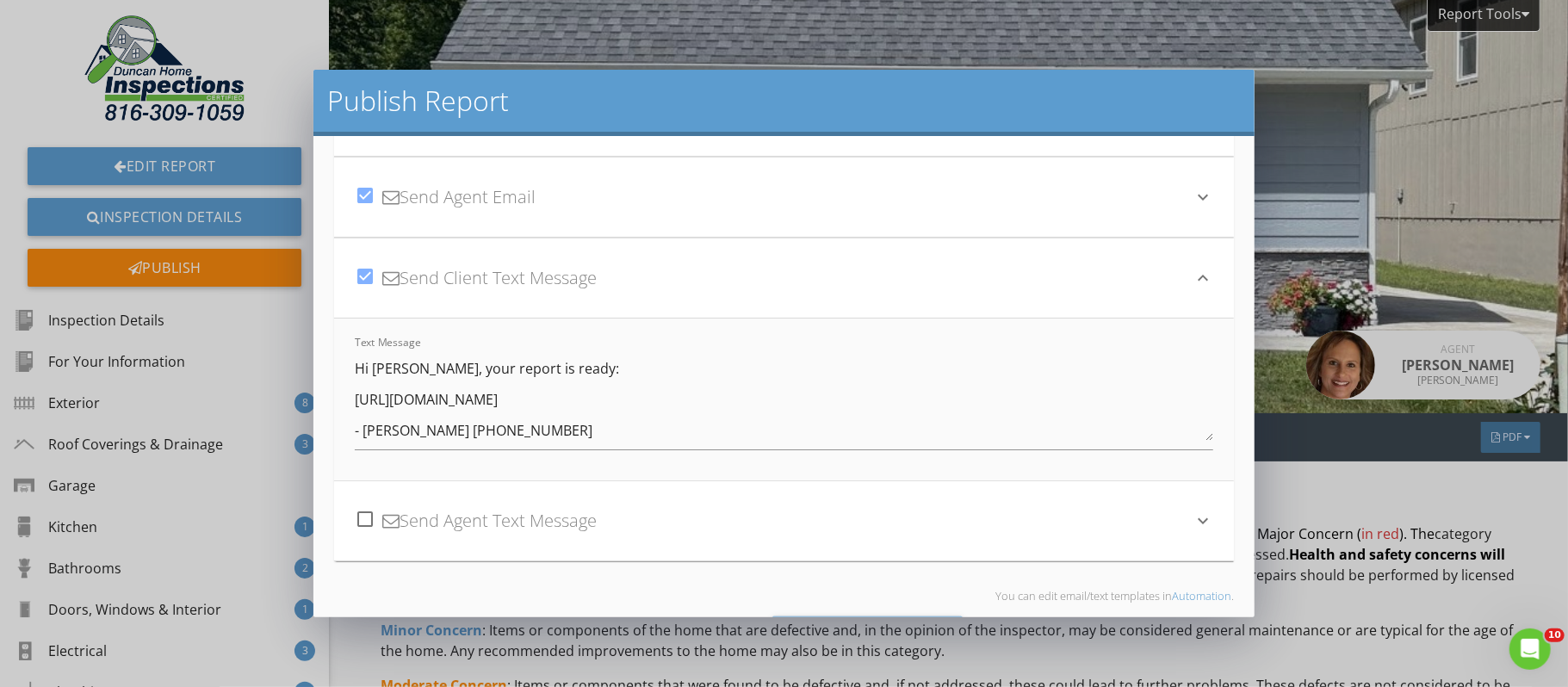
scroll to position [189, 0]
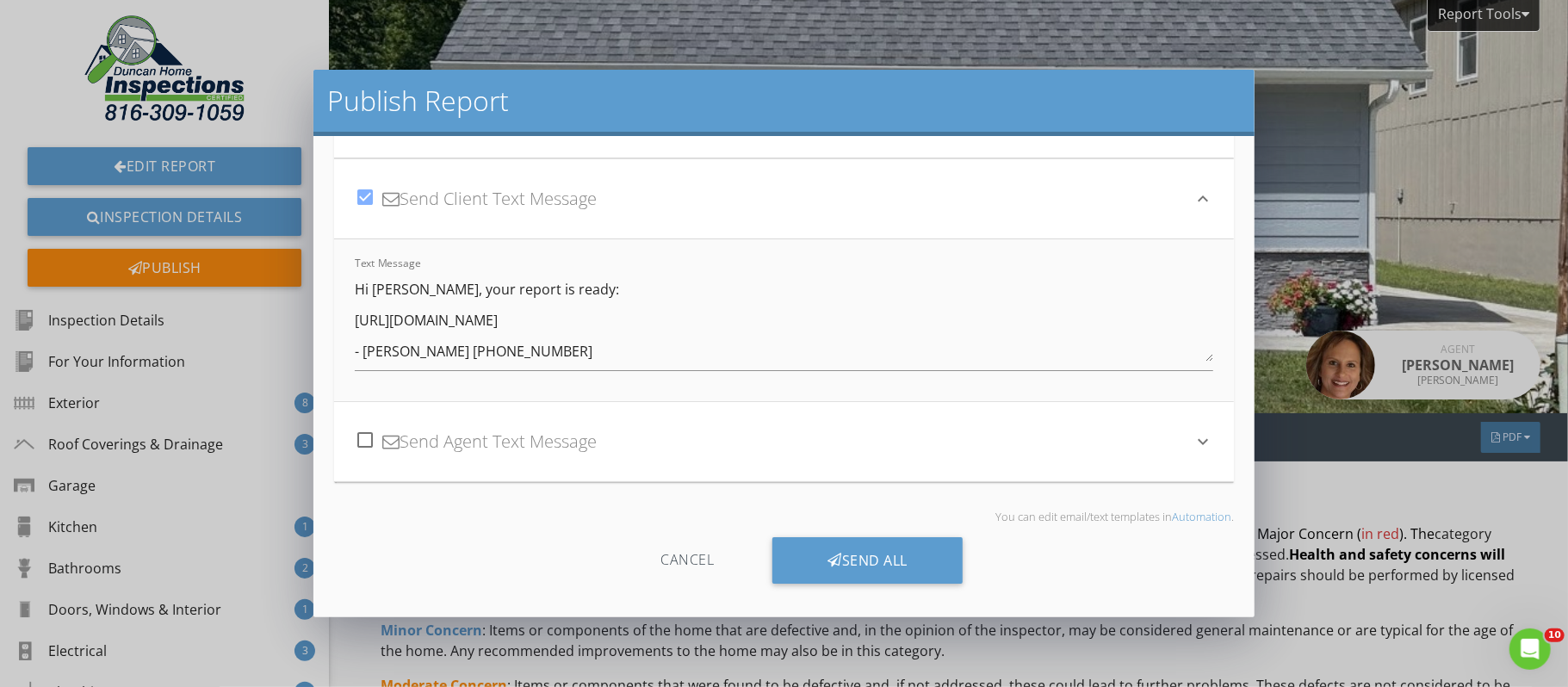
click at [364, 440] on div at bounding box center [365, 440] width 29 height 29
checkbox input "true"
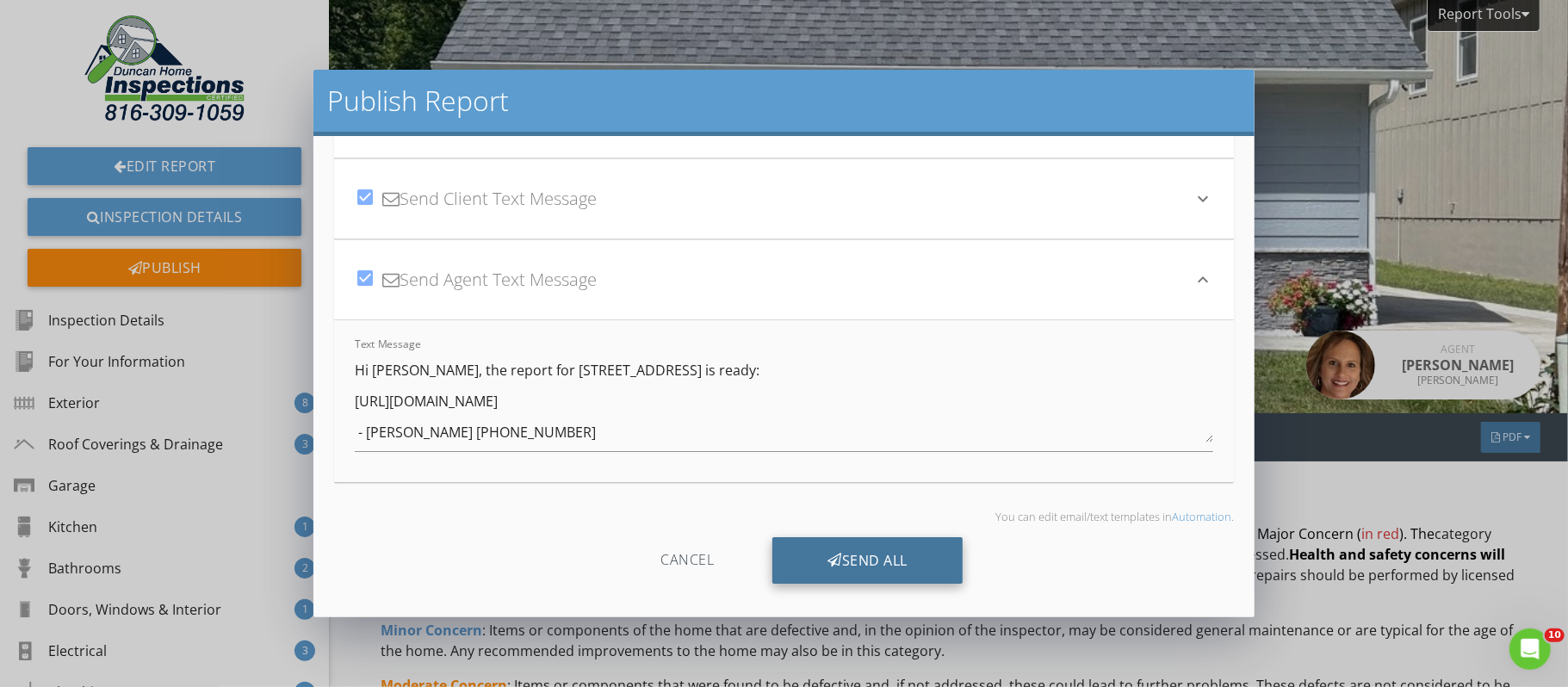
click at [849, 563] on div "Send All" at bounding box center [867, 561] width 190 height 46
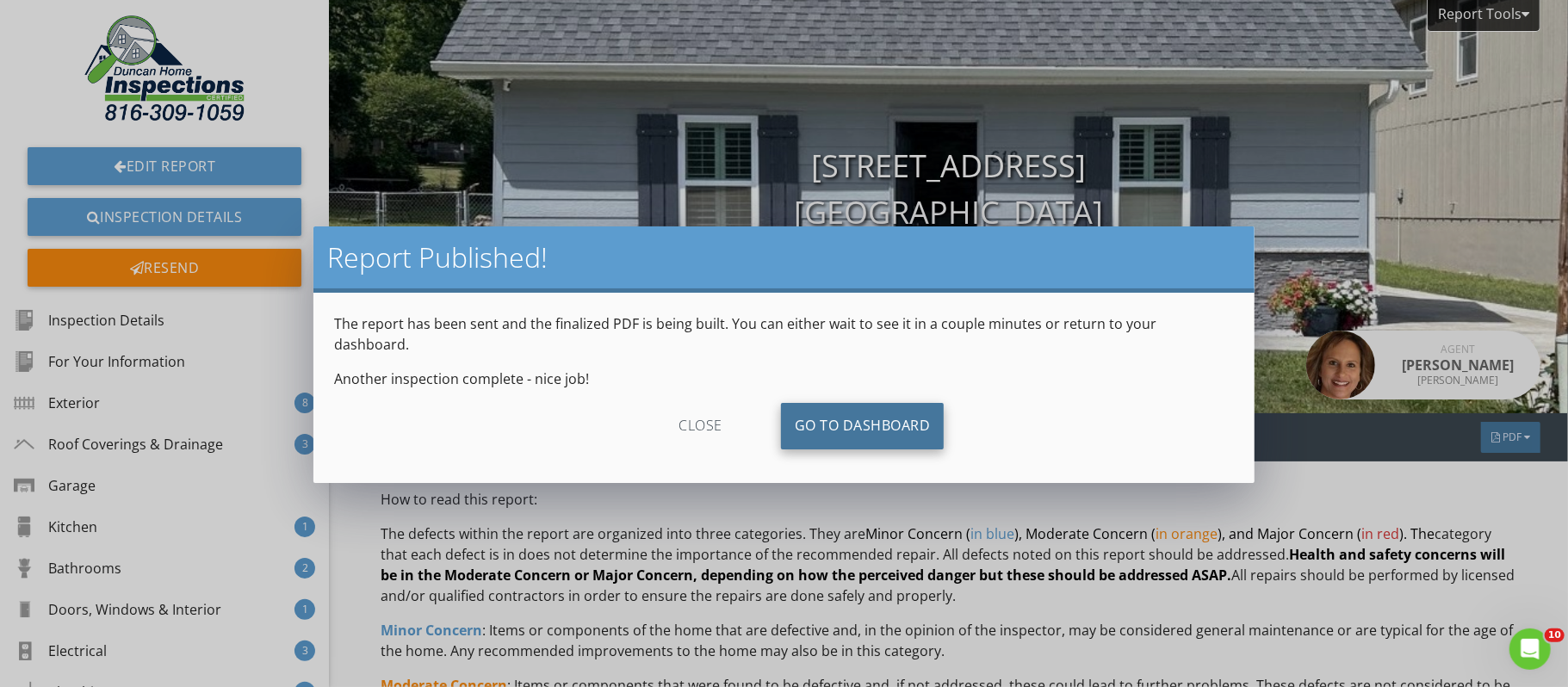
click at [875, 402] on link "Go To Dashboard" at bounding box center [862, 426] width 163 height 46
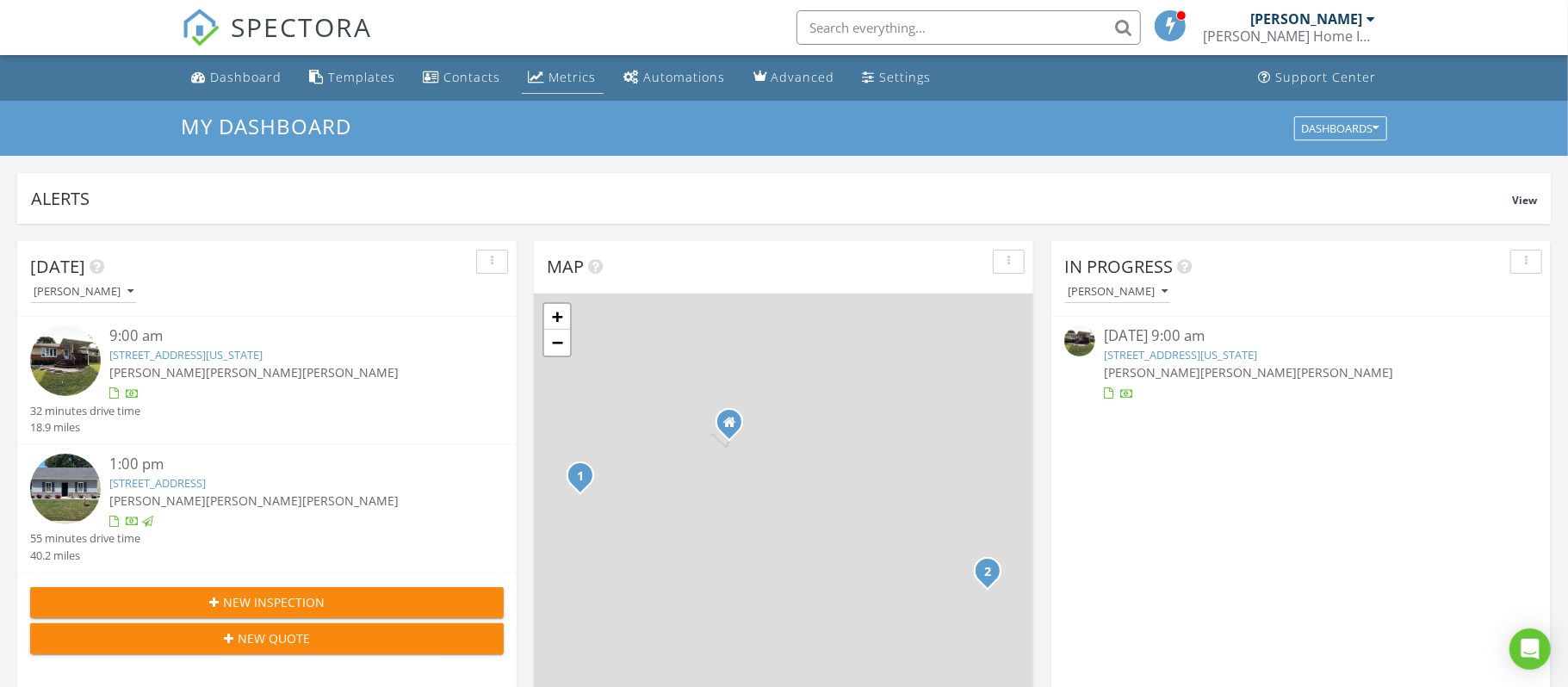
scroll to position [1567, 1569]
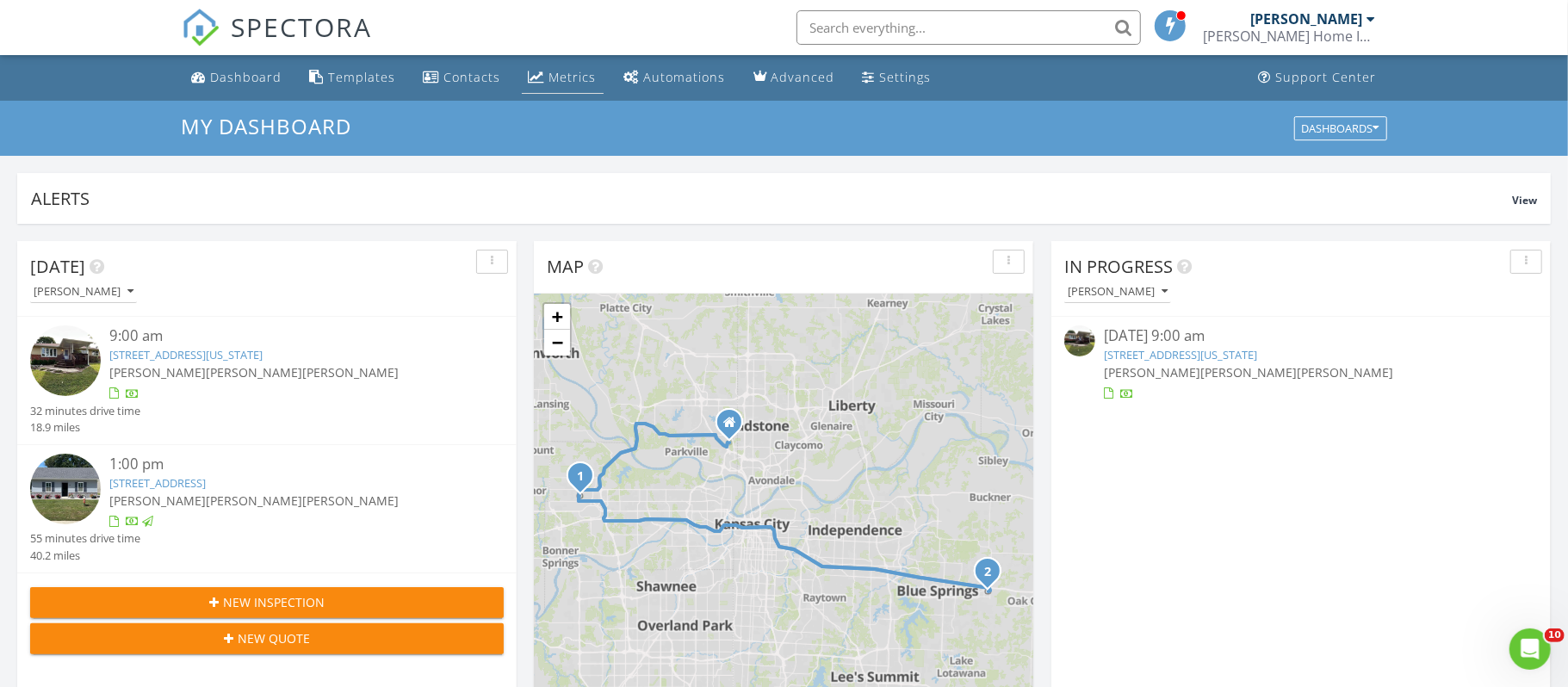
click at [572, 78] on div "Metrics" at bounding box center [573, 76] width 47 height 16
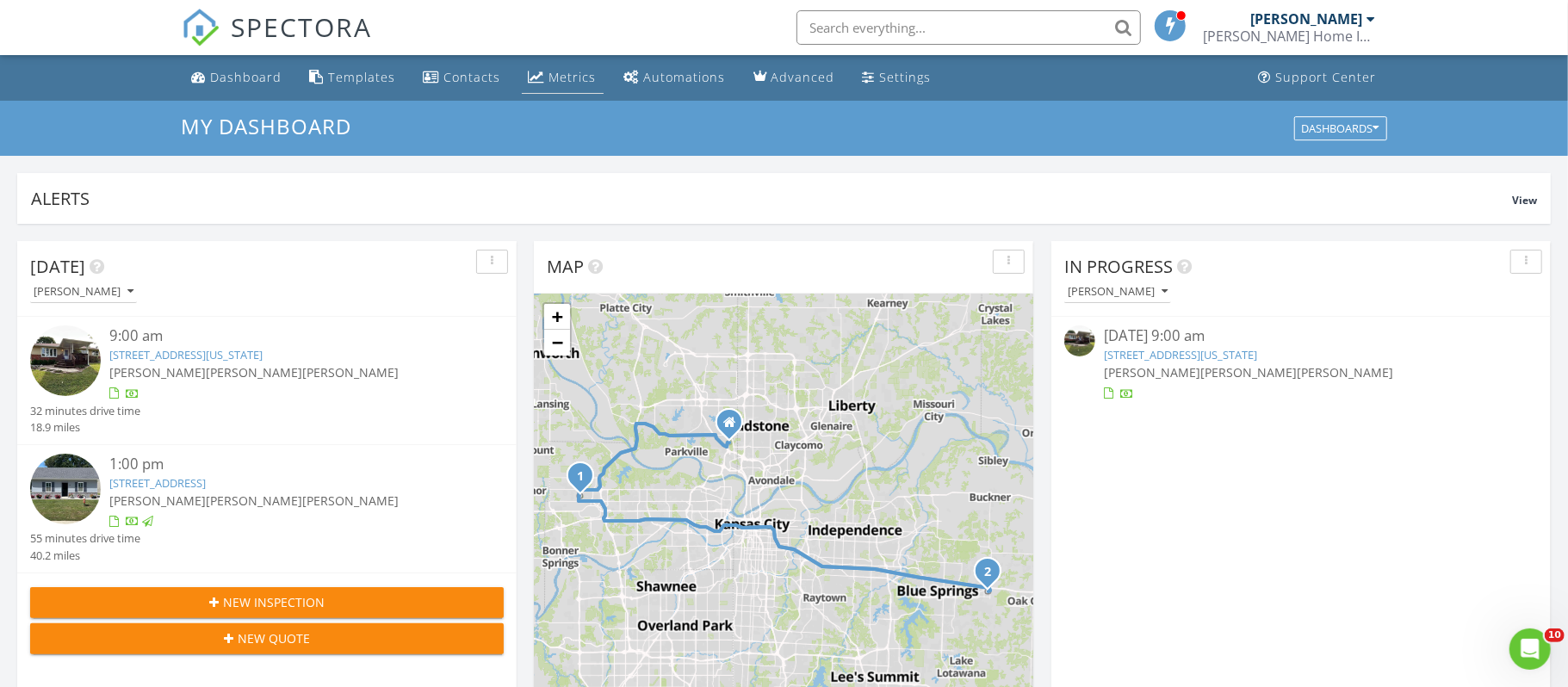
scroll to position [0, 0]
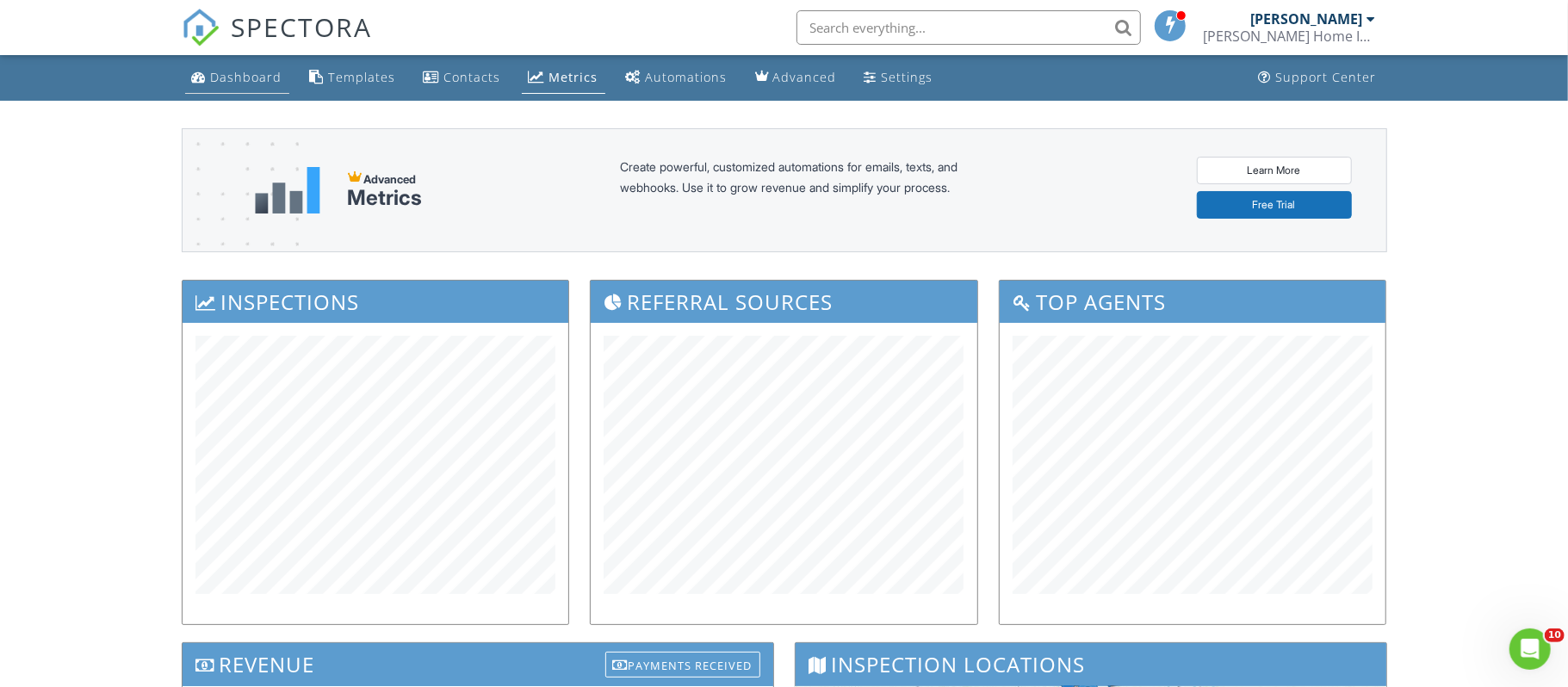
click at [248, 69] on div "Dashboard" at bounding box center [247, 76] width 71 height 16
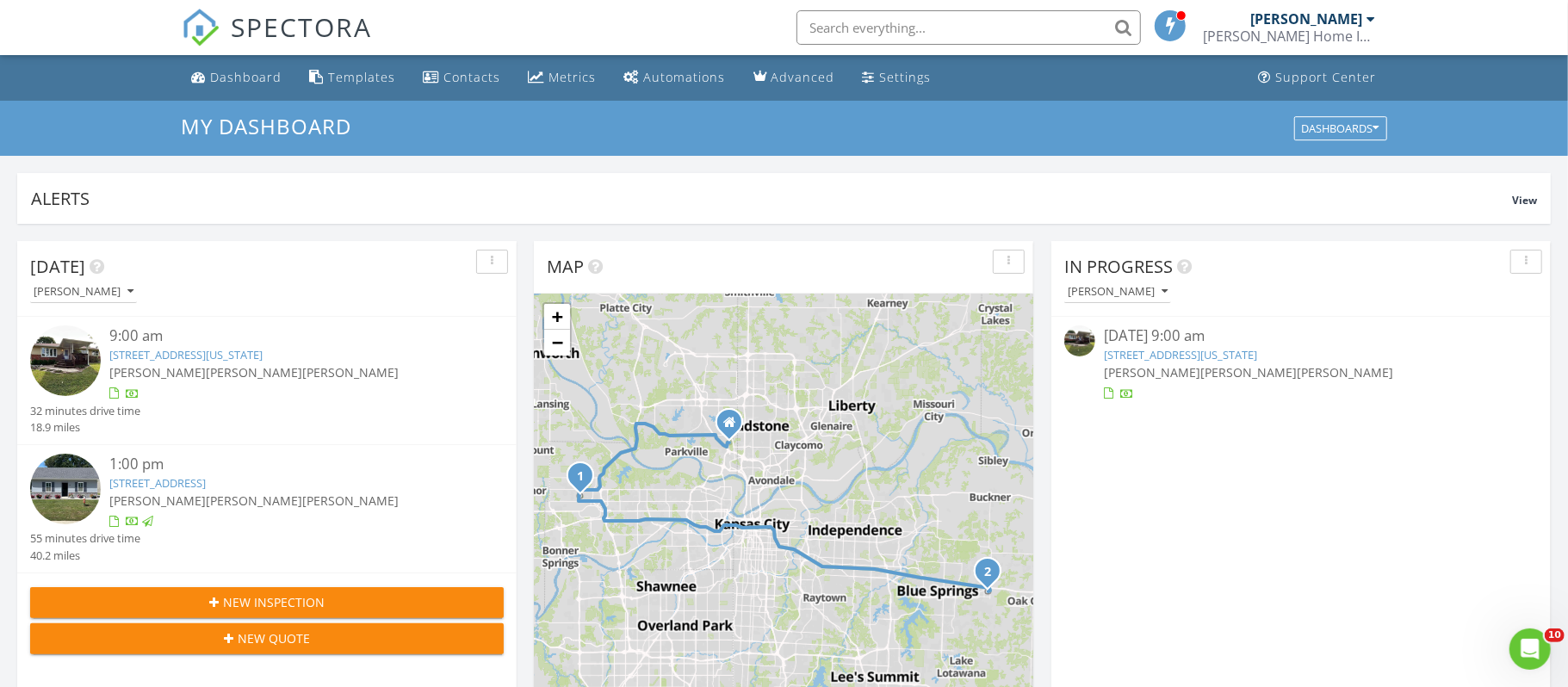
click at [172, 367] on span "[PERSON_NAME]" at bounding box center [157, 371] width 97 height 16
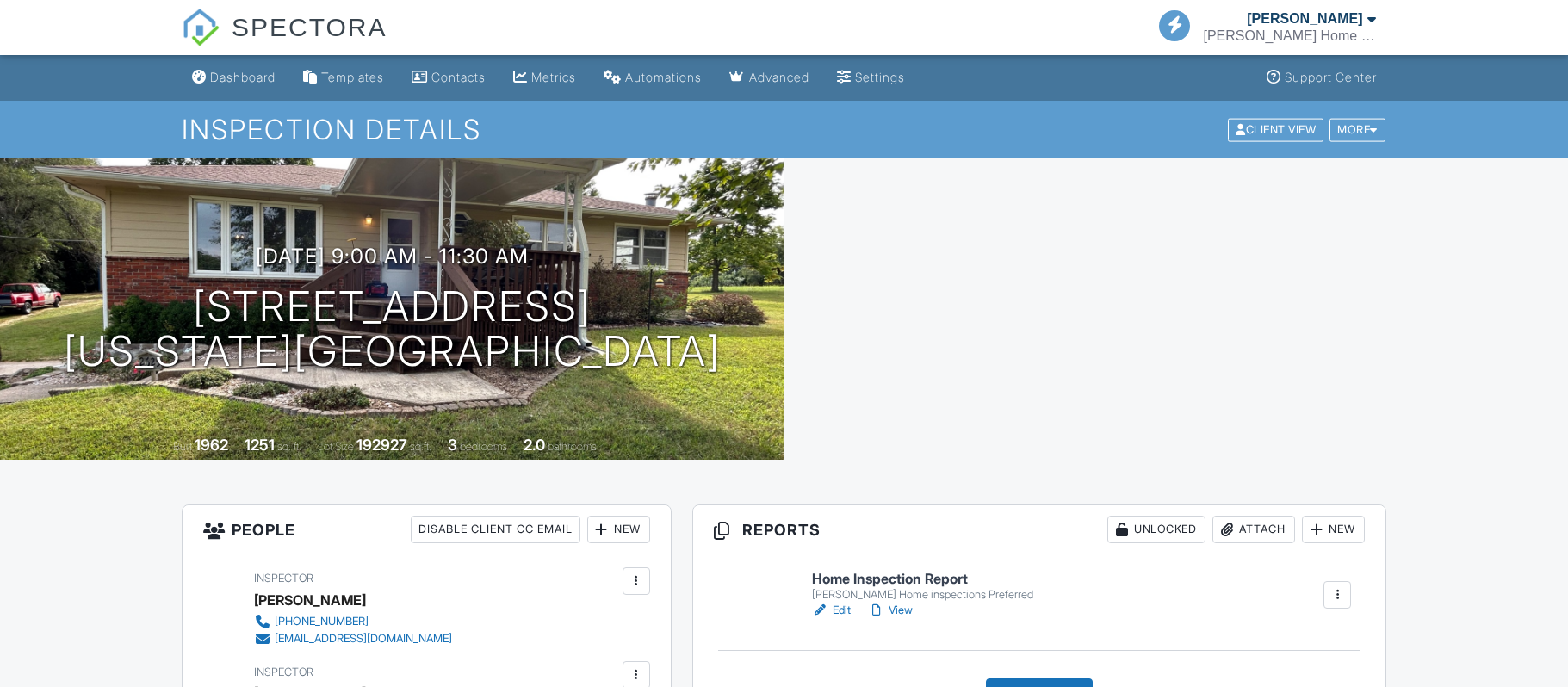
scroll to position [86, 0]
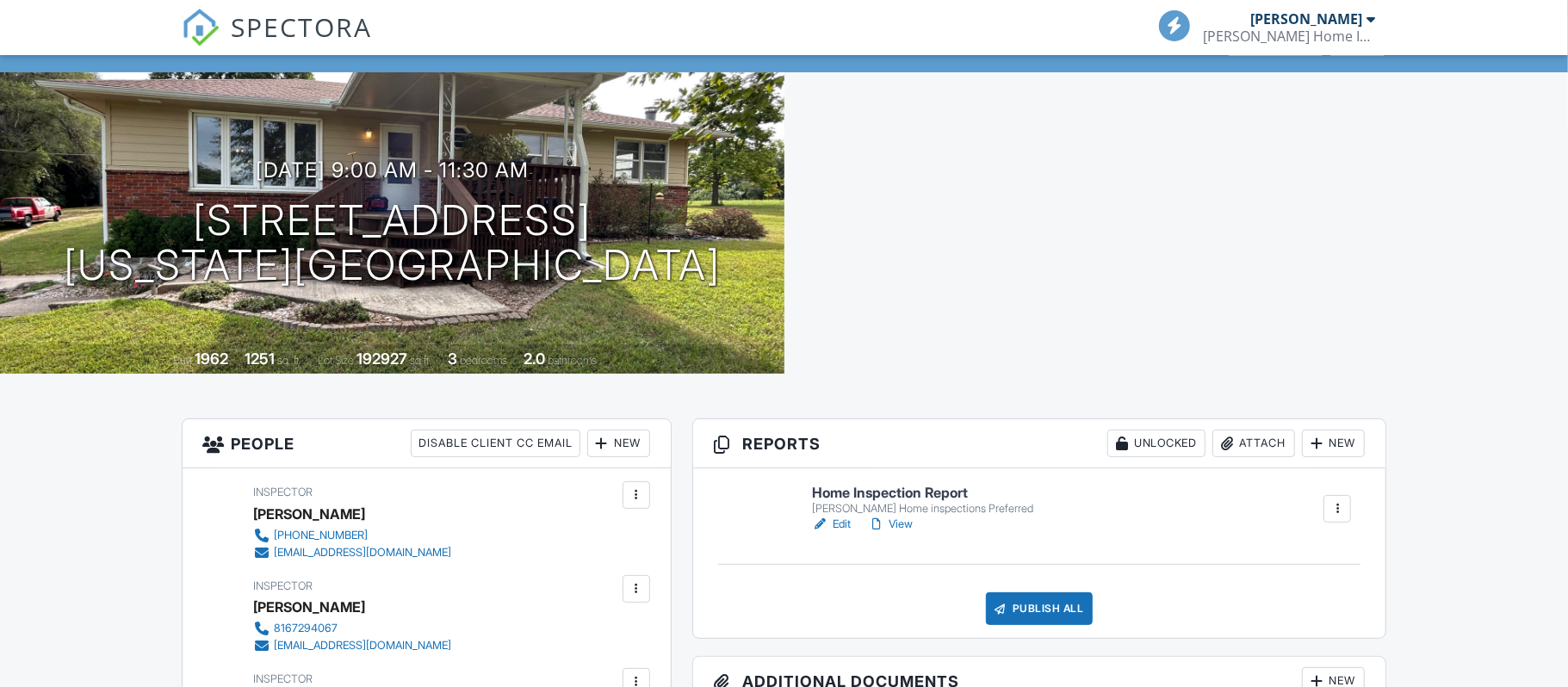
click at [906, 526] on link "View" at bounding box center [890, 524] width 44 height 17
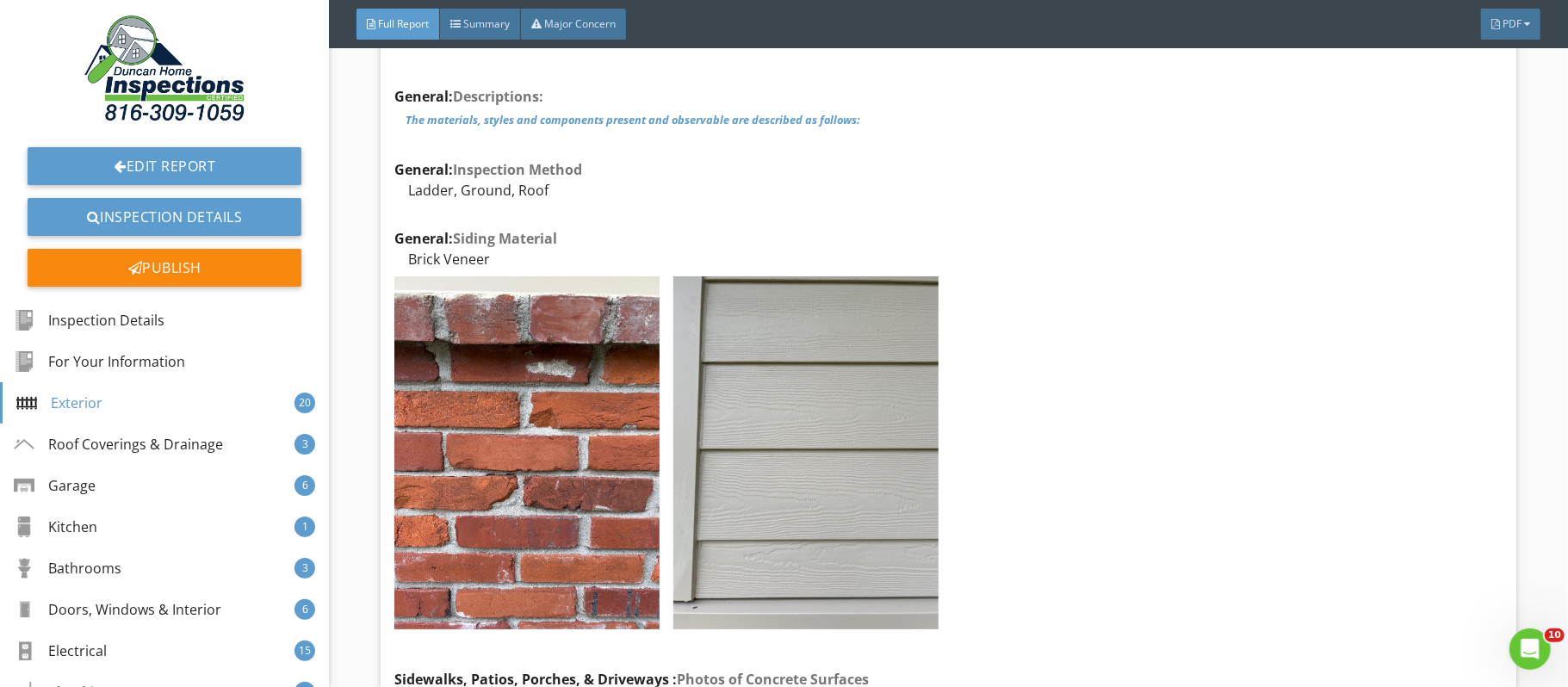
scroll to position [3643, 0]
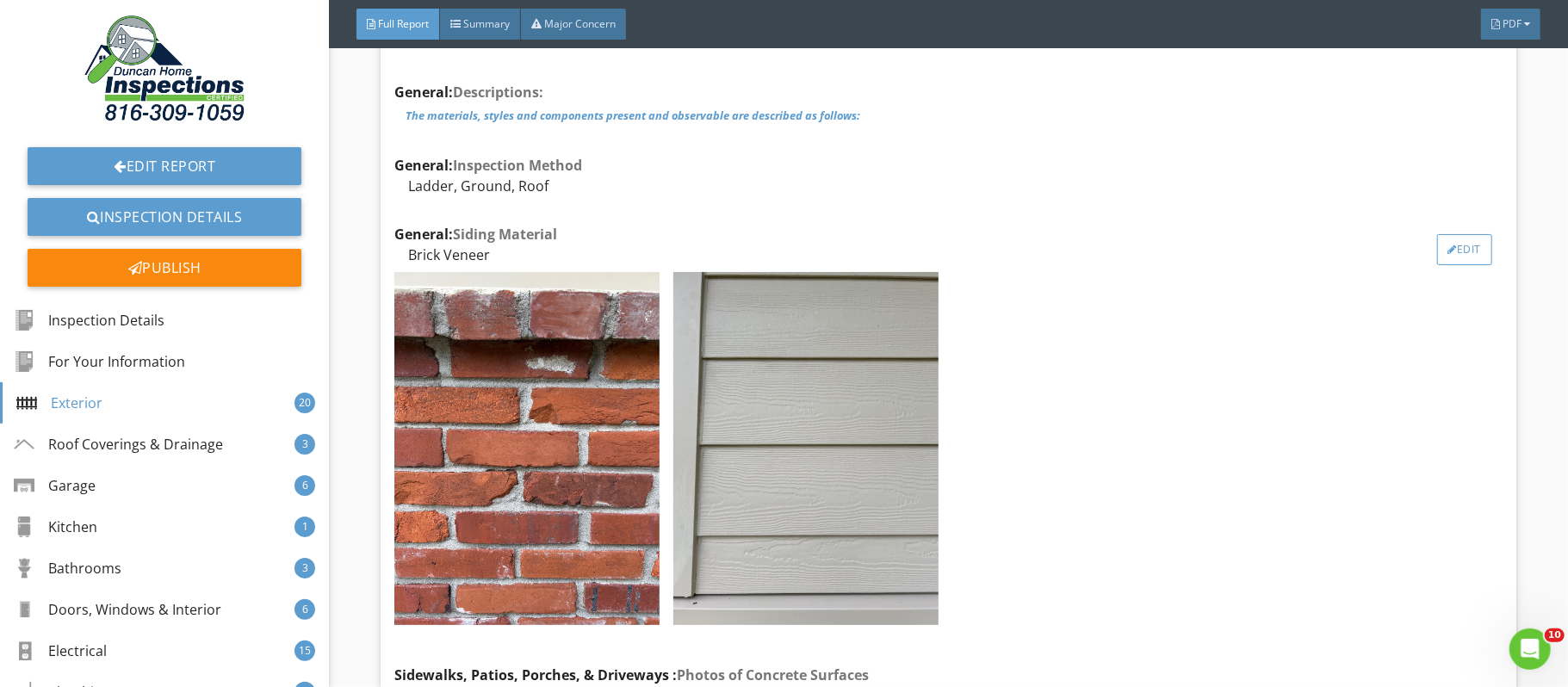
click at [1470, 256] on div "Edit" at bounding box center [1466, 250] width 56 height 31
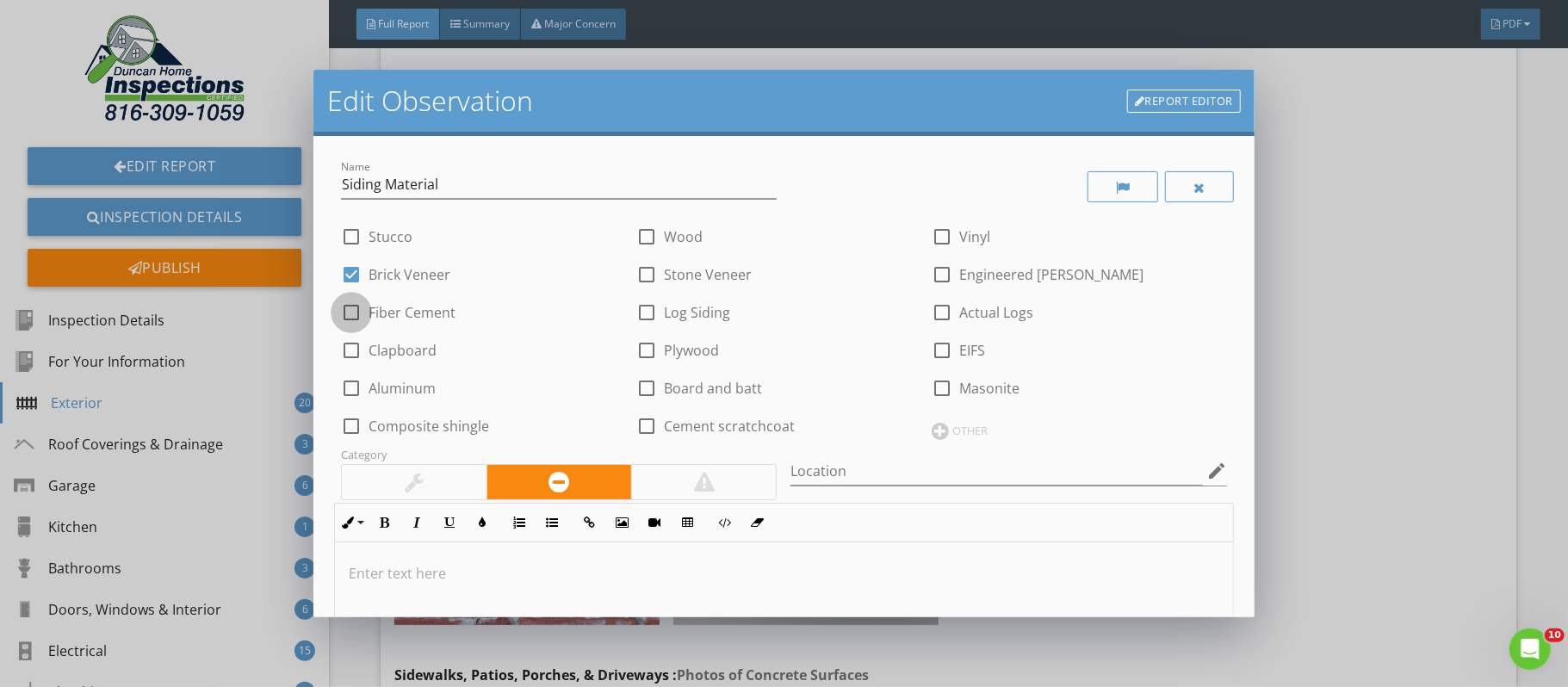
click at [358, 311] on div at bounding box center [351, 313] width 29 height 29
checkbox input "true"
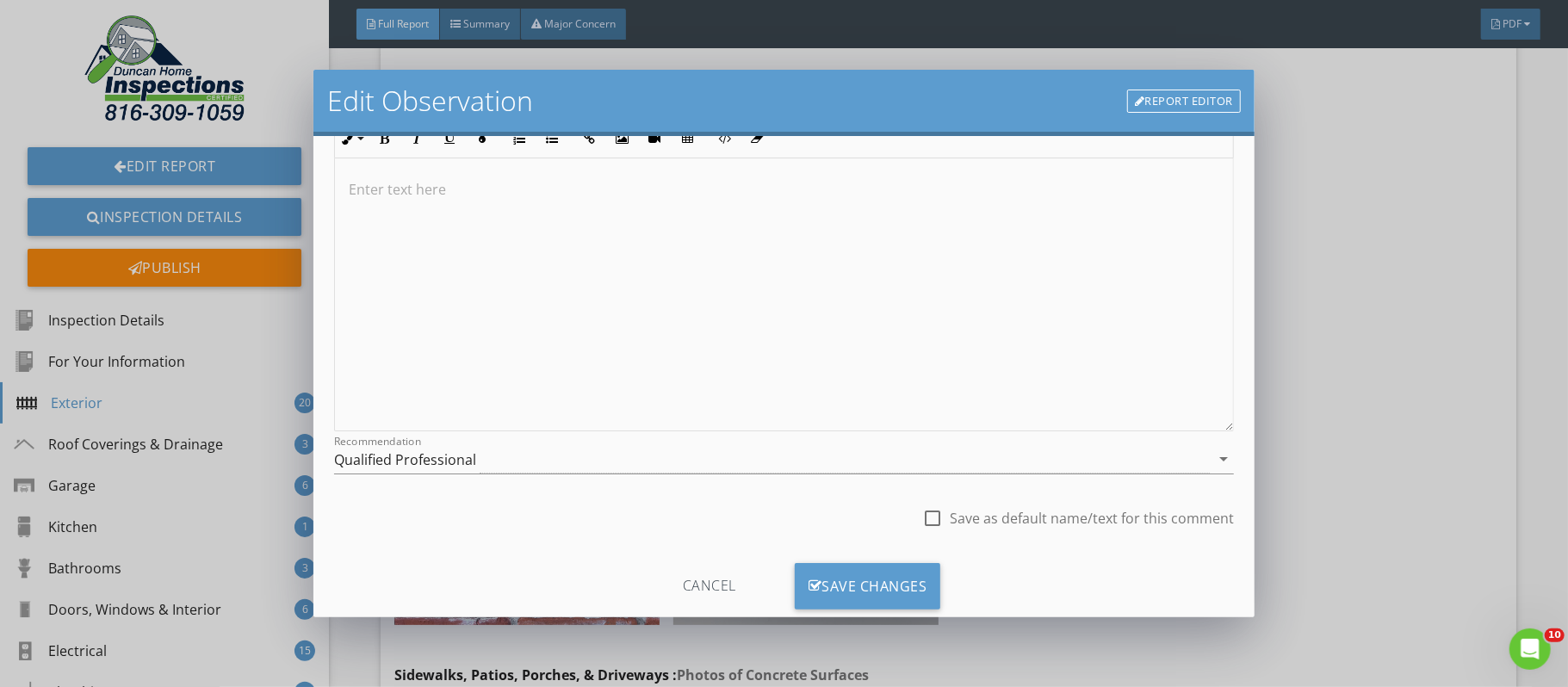
scroll to position [426, 0]
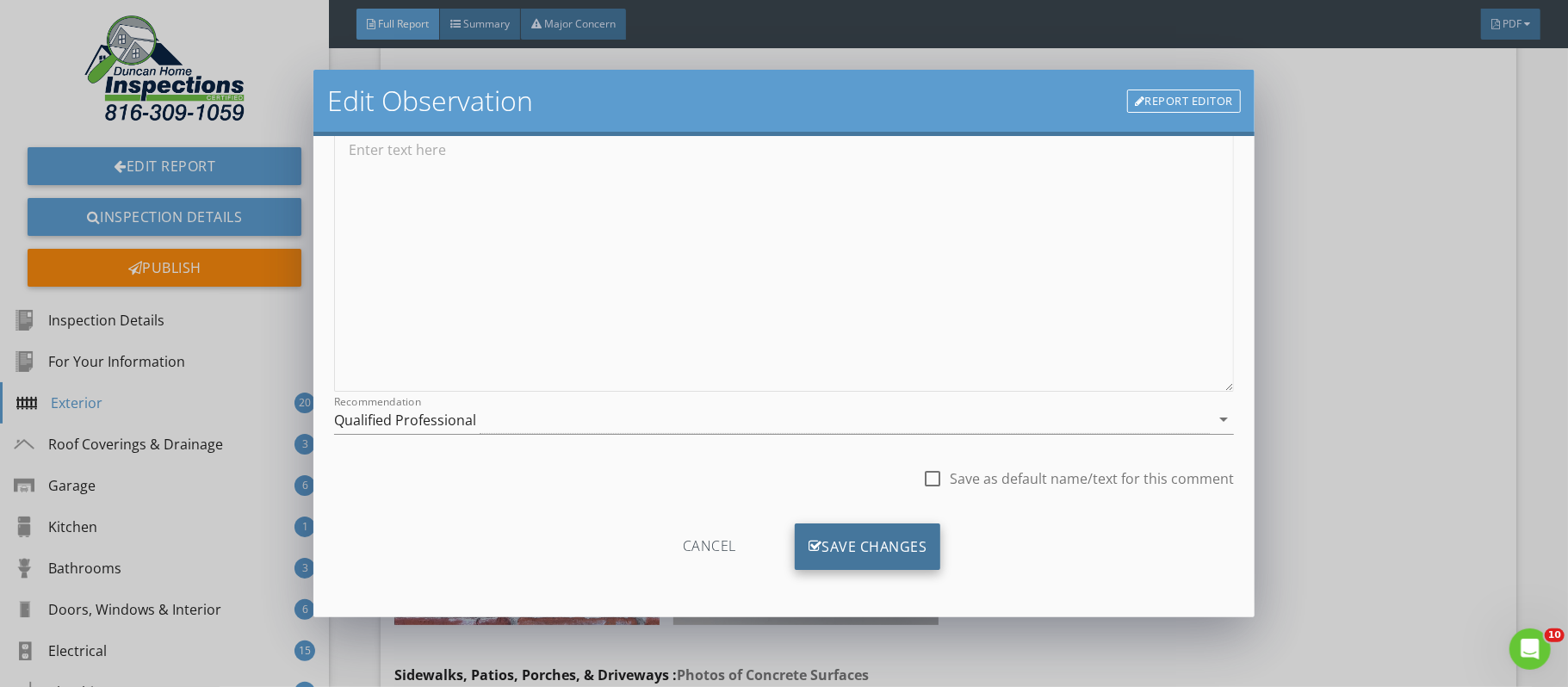
click at [921, 543] on div "Save Changes" at bounding box center [868, 546] width 147 height 46
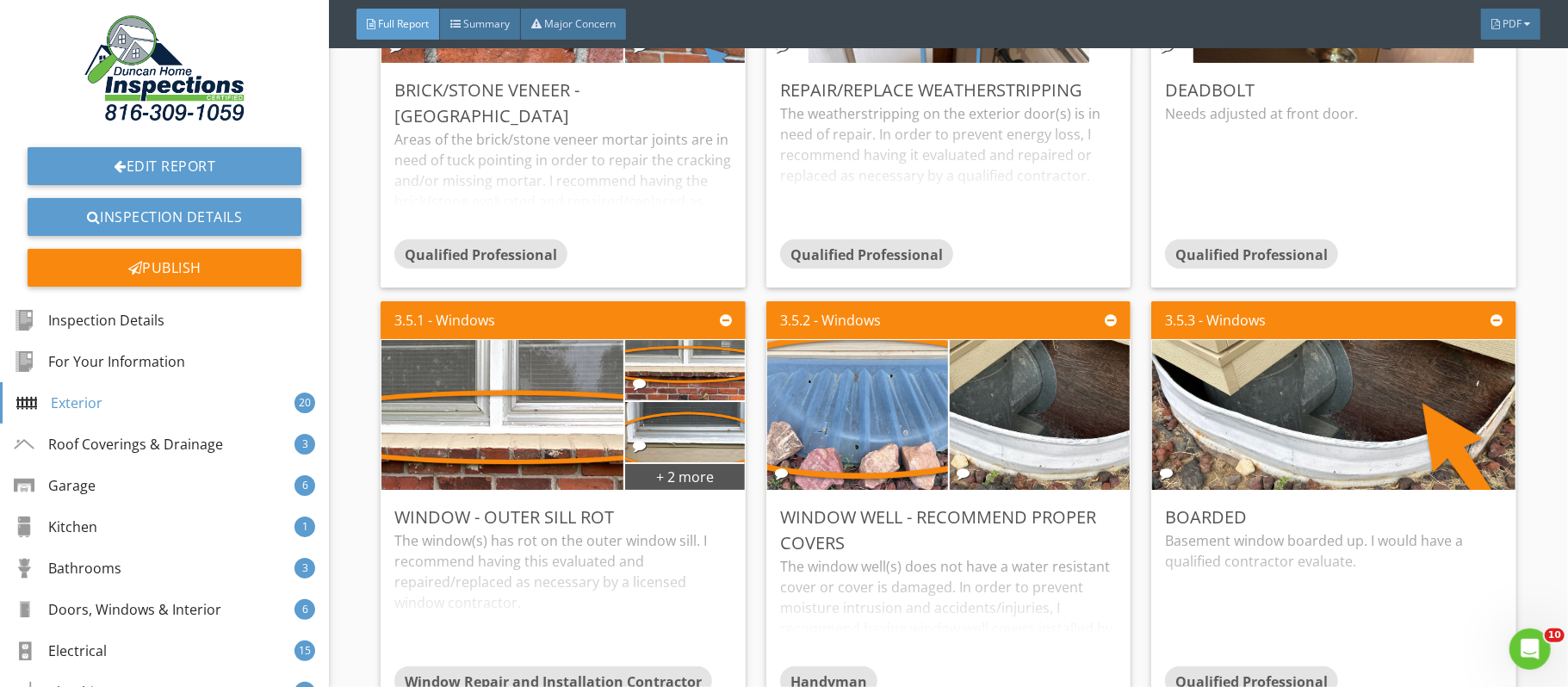
scroll to position [6617, 0]
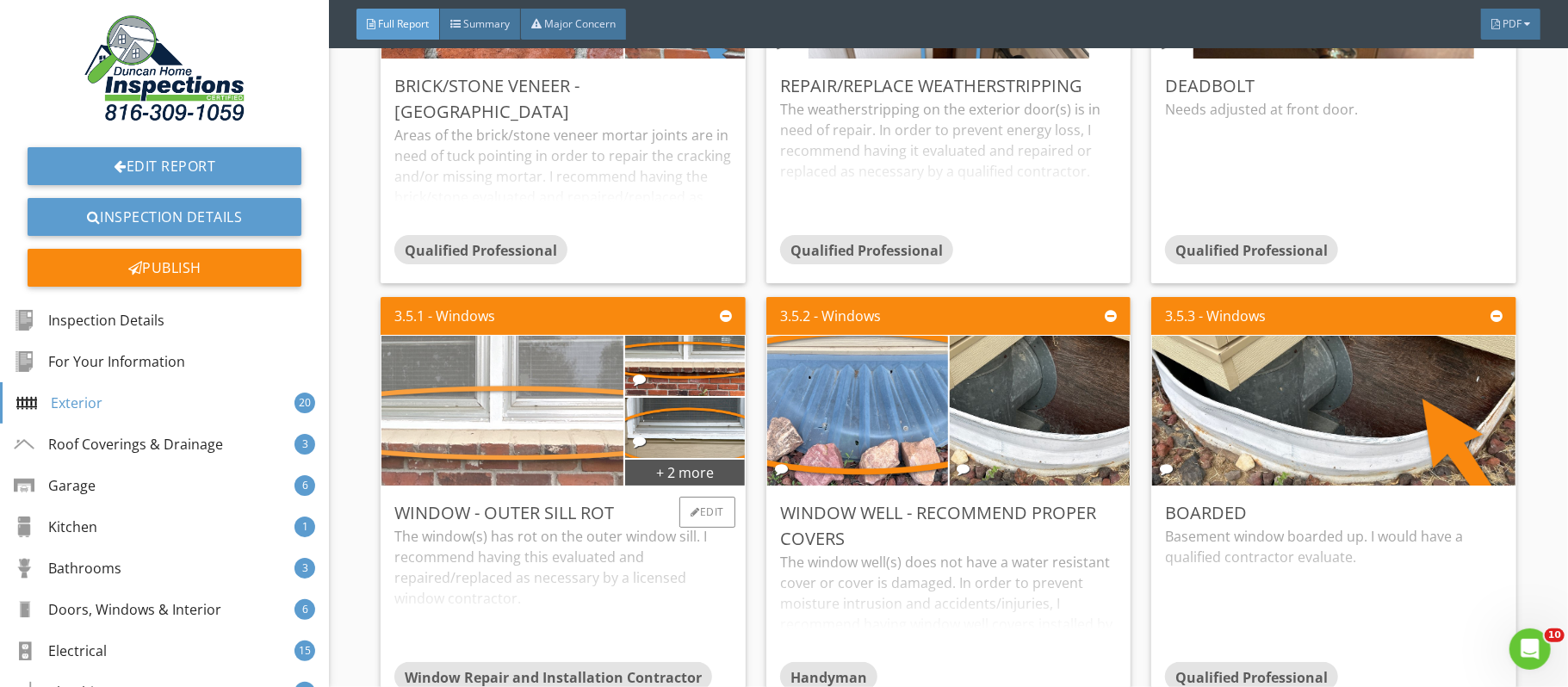
click at [521, 423] on img at bounding box center [502, 411] width 499 height 374
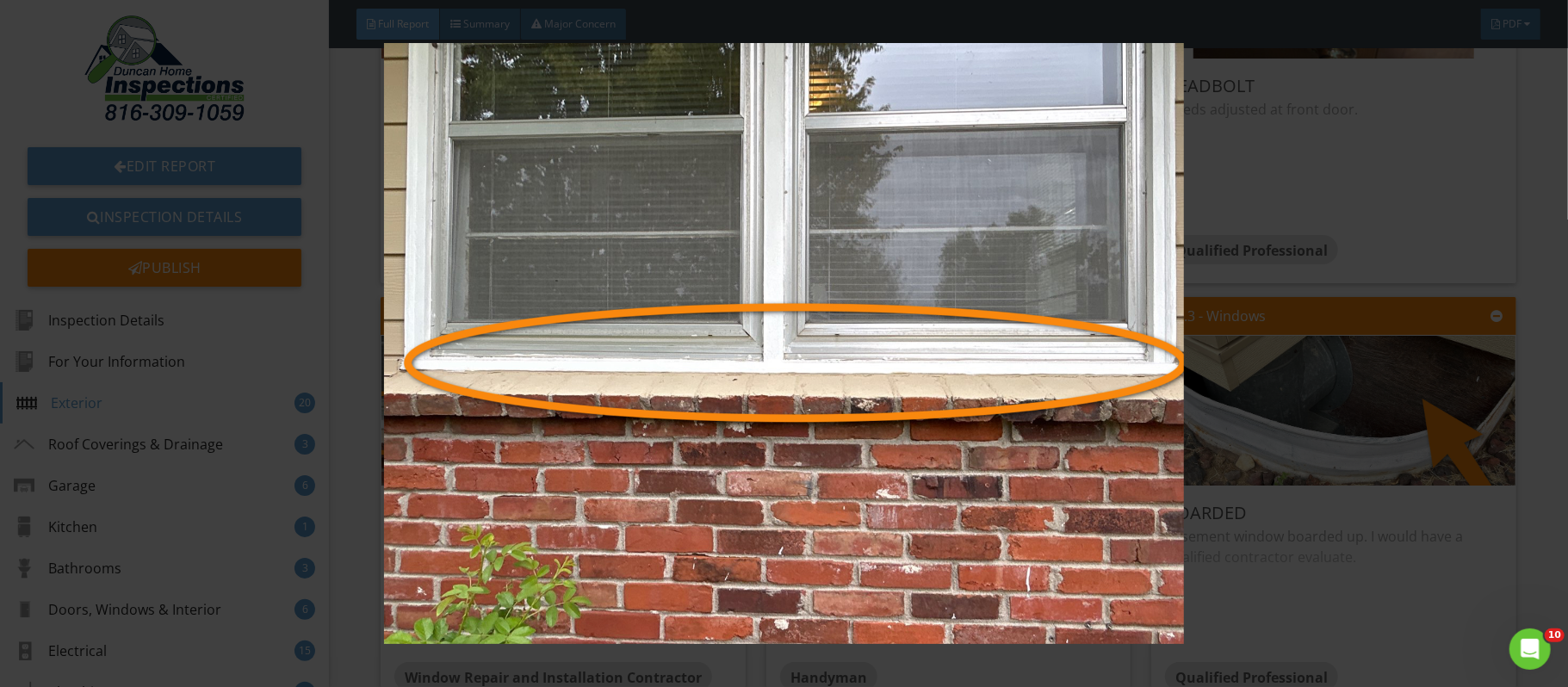
click at [1279, 549] on img at bounding box center [784, 344] width 1438 height 600
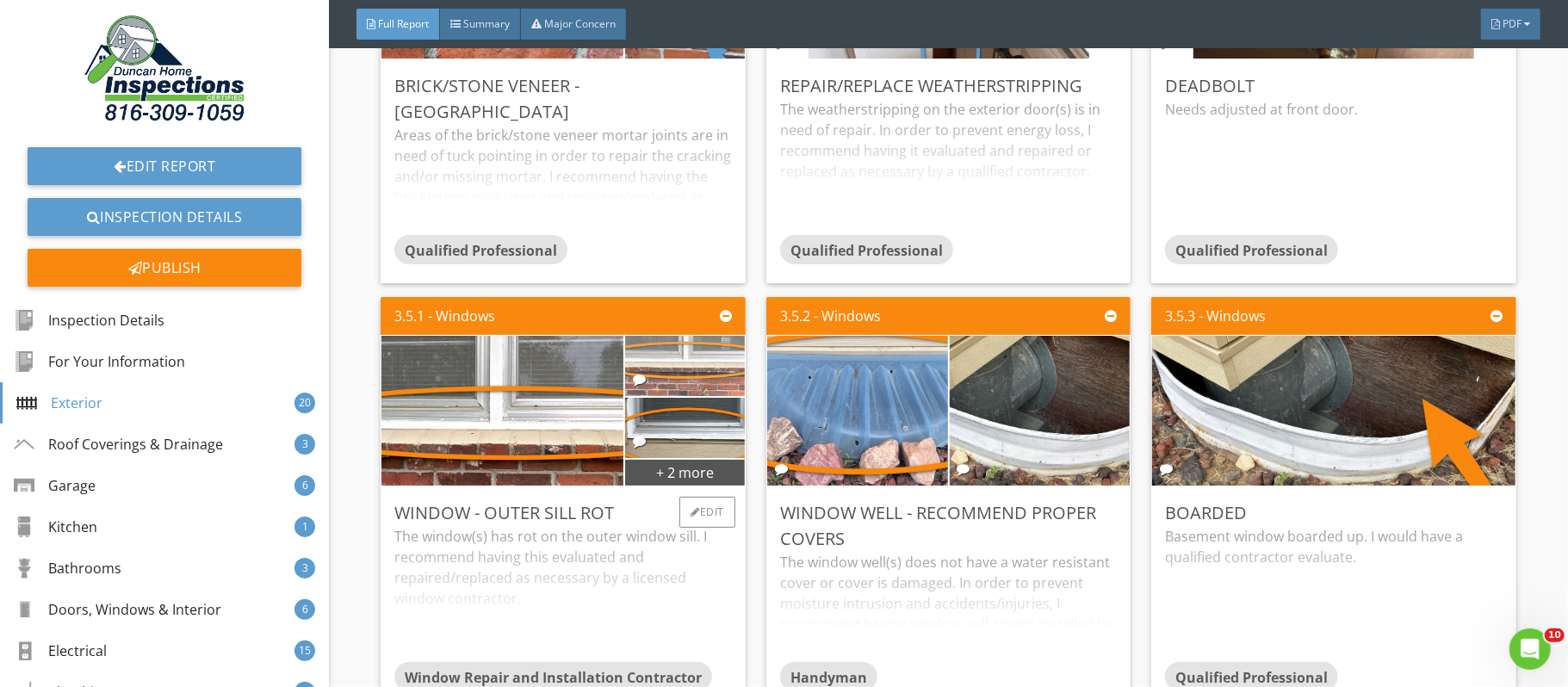
click at [681, 379] on img at bounding box center [686, 366] width 201 height 151
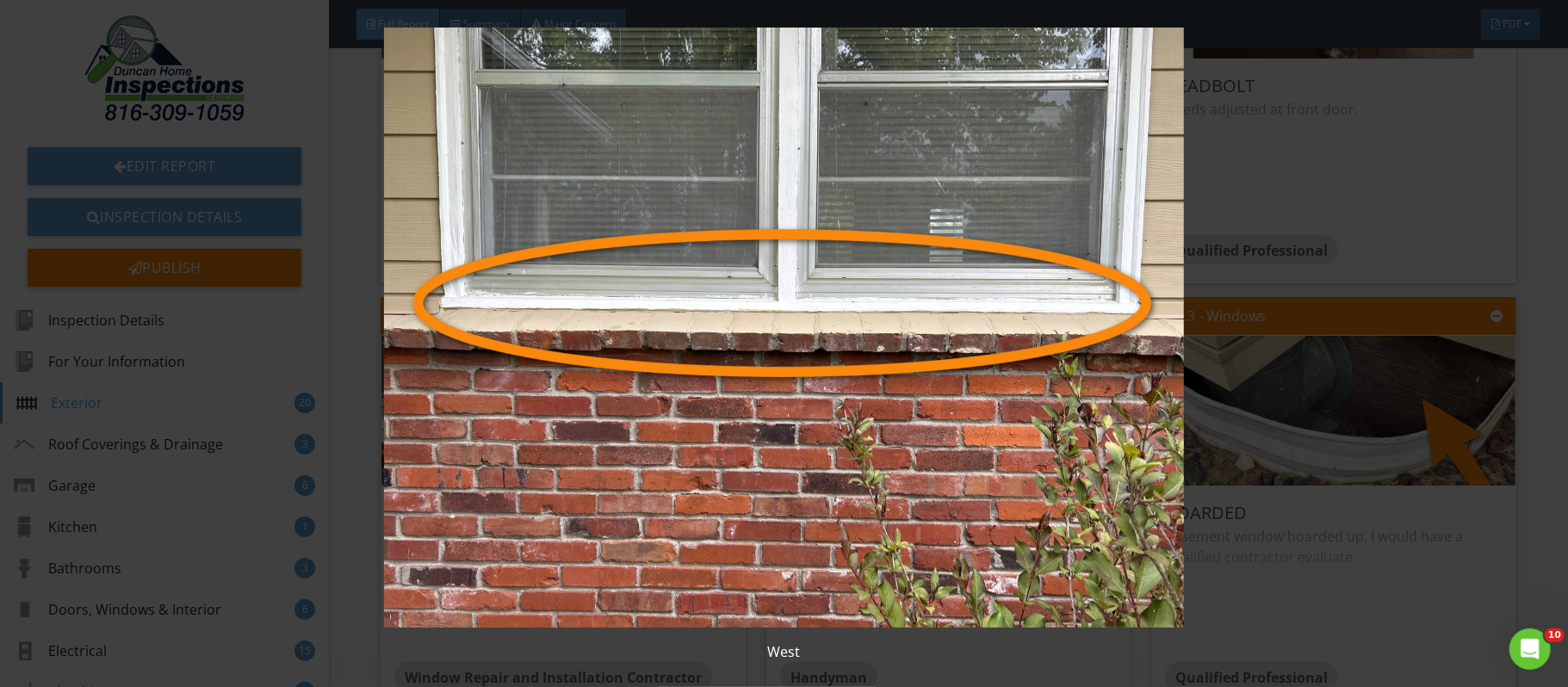
click at [1546, 543] on div "West" at bounding box center [784, 344] width 1568 height 687
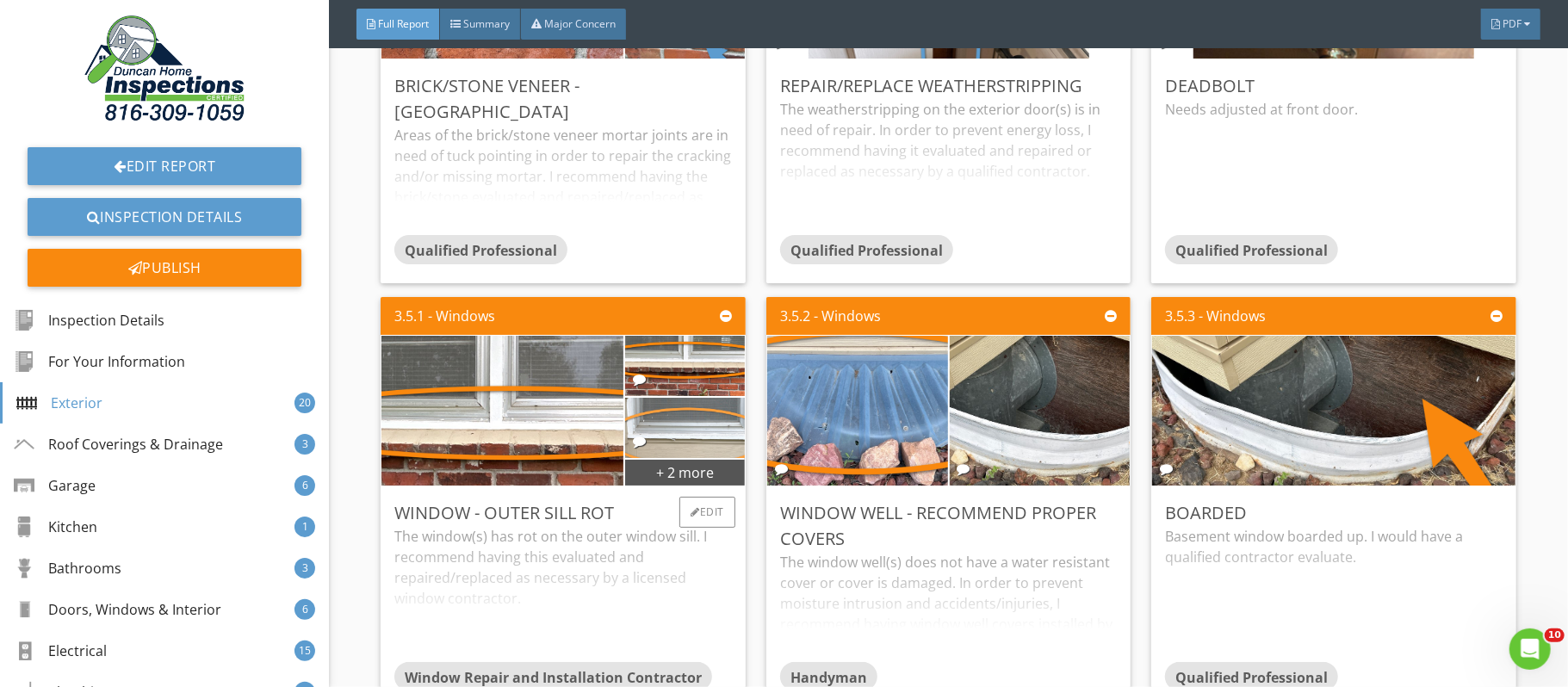
click at [700, 445] on img at bounding box center [686, 428] width 201 height 151
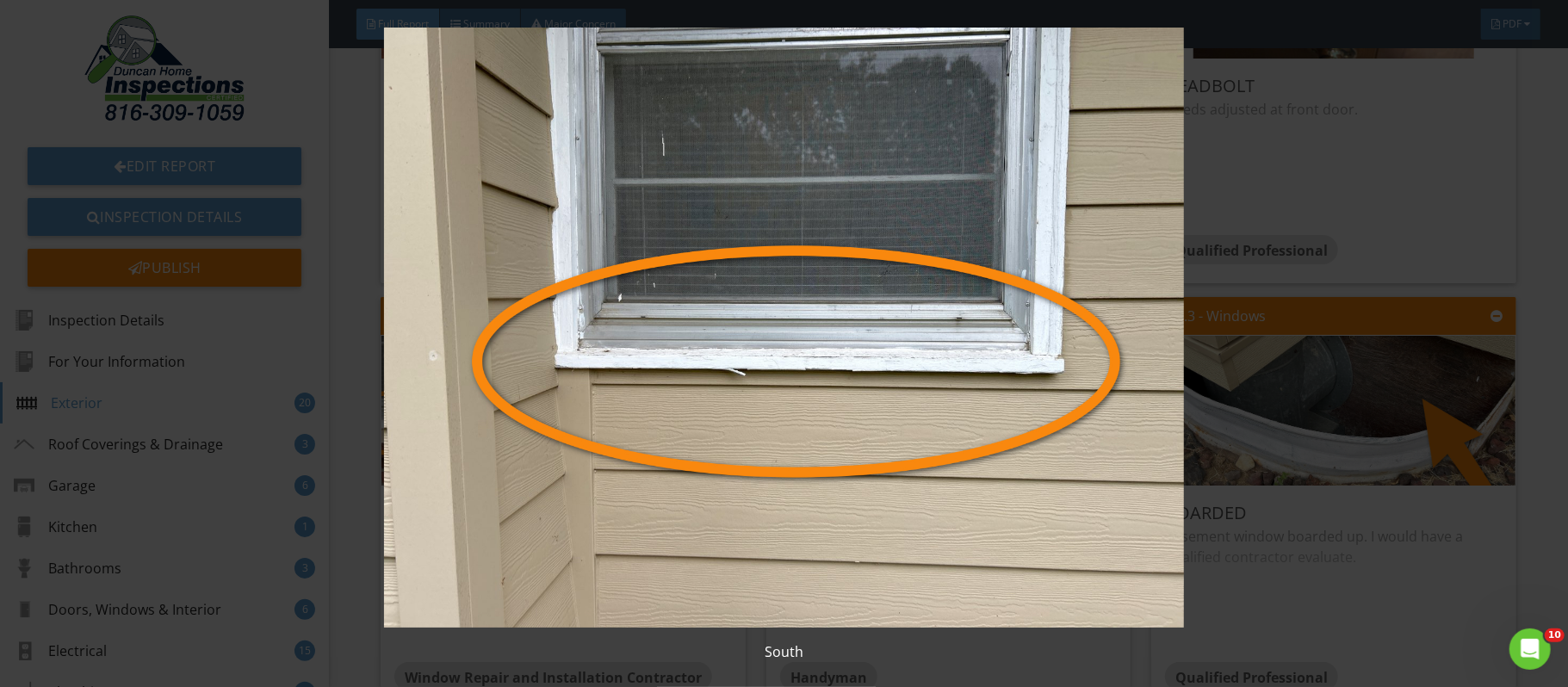
click at [1543, 465] on div "South" at bounding box center [784, 344] width 1568 height 687
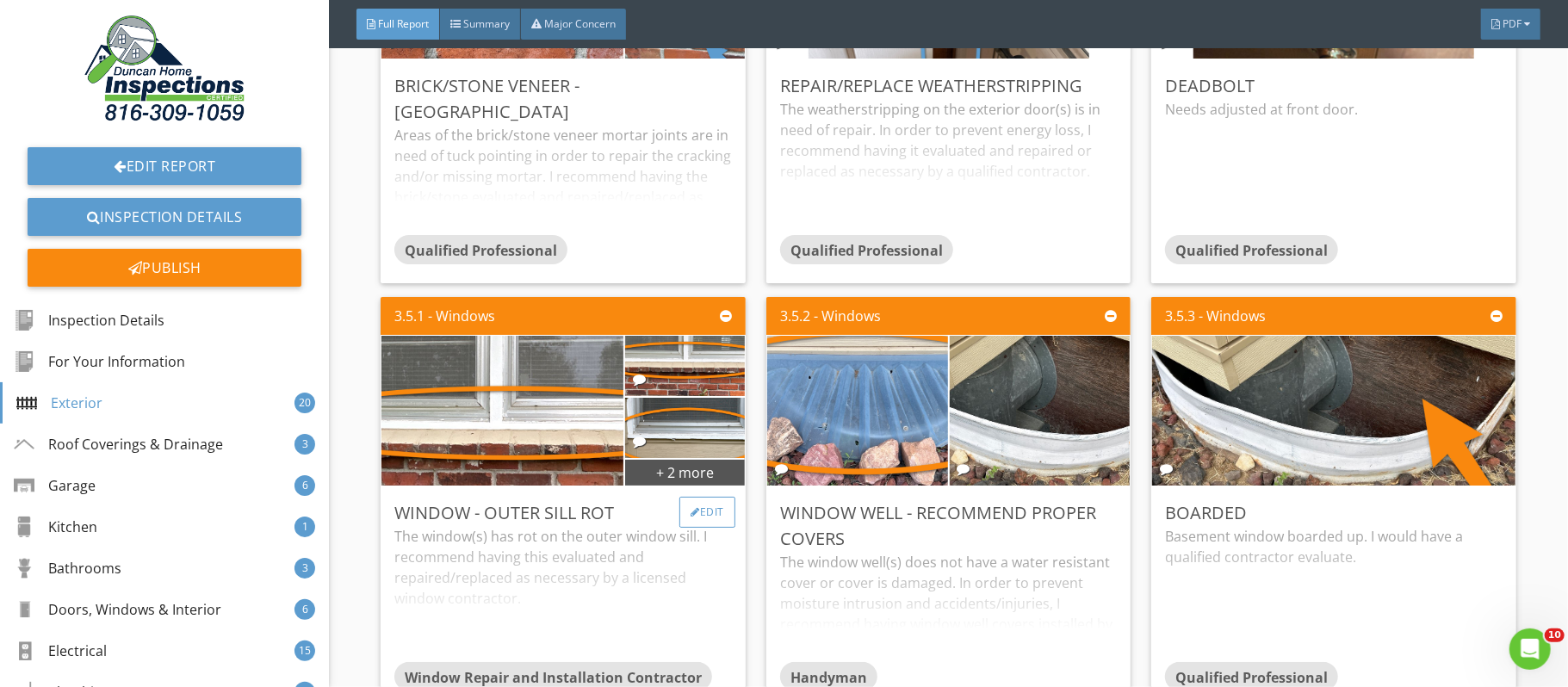
click at [708, 522] on div "Edit" at bounding box center [708, 512] width 56 height 31
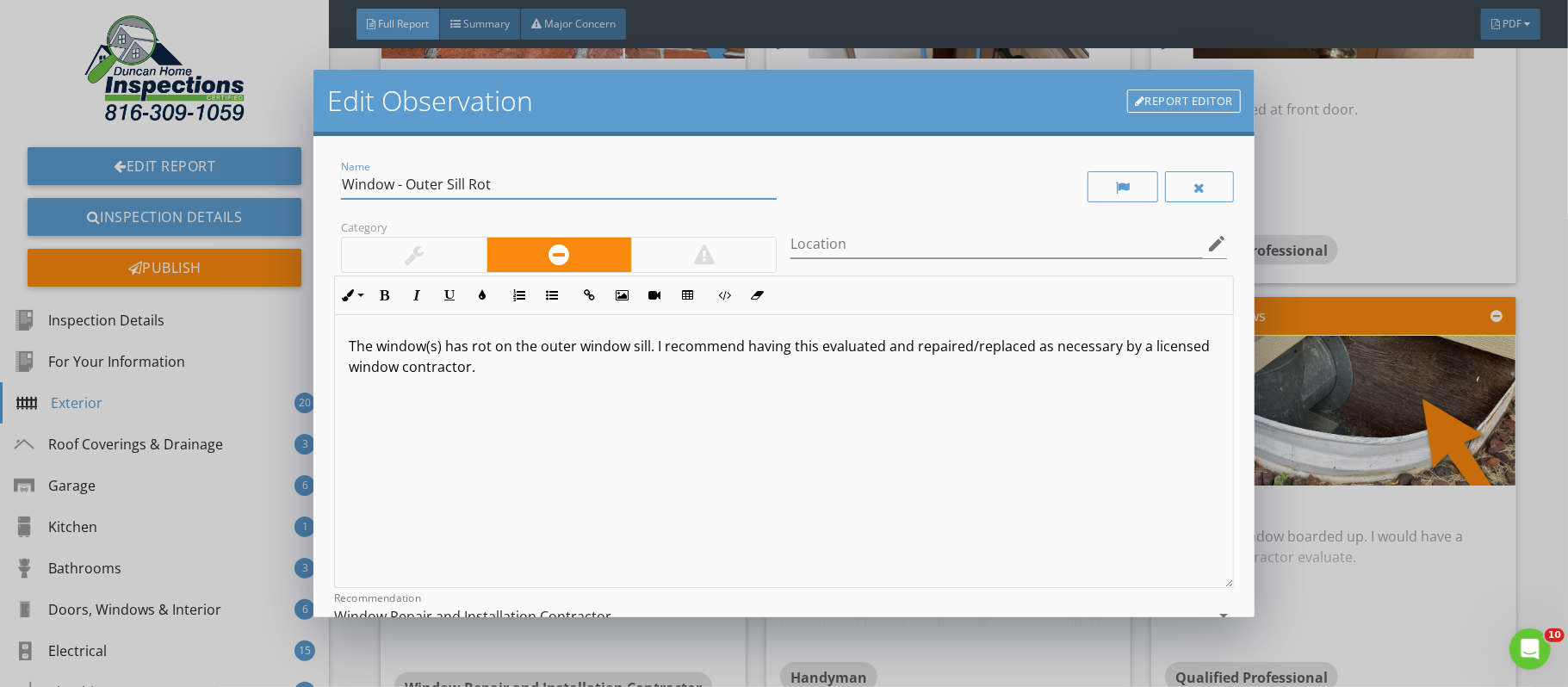
drag, startPoint x: 466, startPoint y: 179, endPoint x: 498, endPoint y: 180, distance: 32.0
click at [498, 180] on input "Window - Outer Sill Rot" at bounding box center [558, 184] width 435 height 28
type input "Window - Outer Sill"
drag, startPoint x: 465, startPoint y: 344, endPoint x: 492, endPoint y: 352, distance: 28.2
click at [492, 352] on p "The window(s) has rot on the outer window sill. I recommend having this evaluat…" at bounding box center [784, 356] width 871 height 41
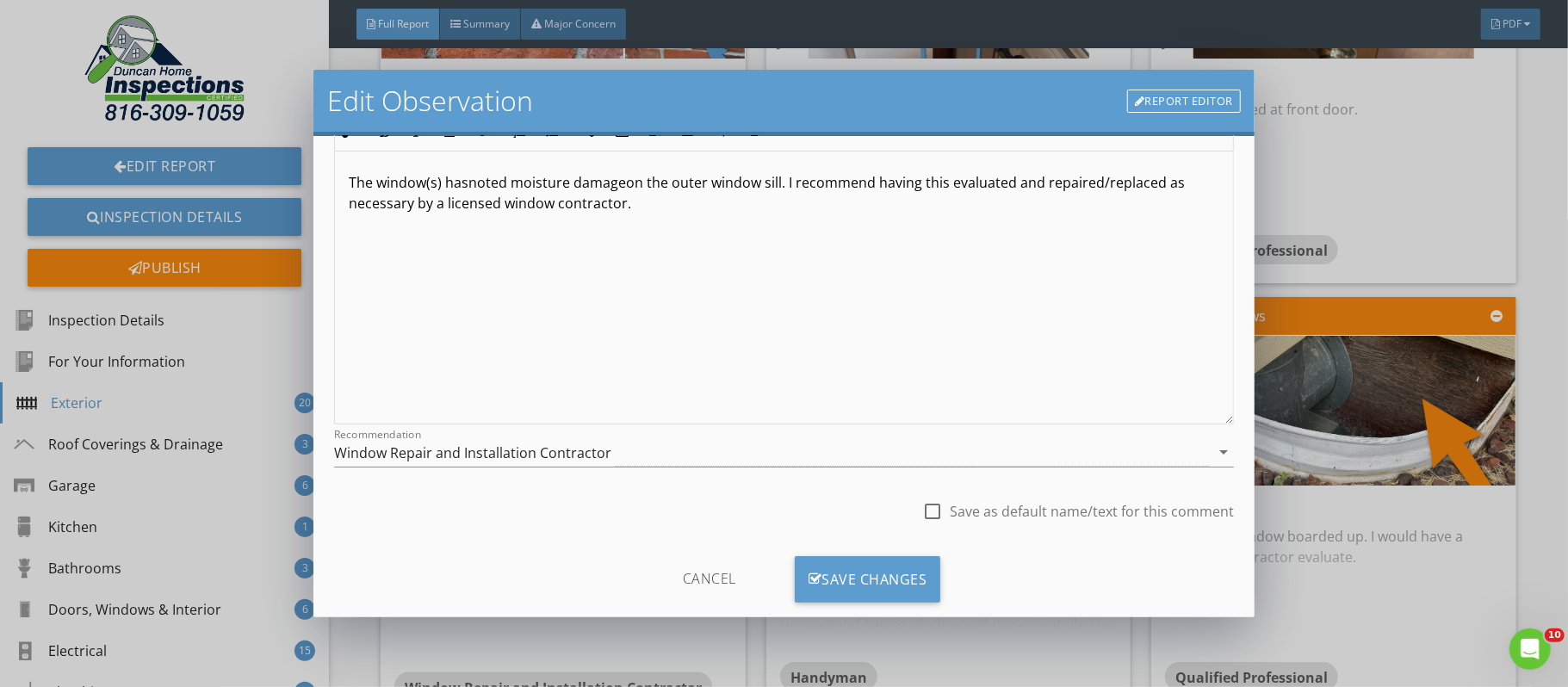
scroll to position [165, 0]
click at [467, 184] on p "The window(s) hasnoted moisture damageon the outer window sill. I recommend hav…" at bounding box center [784, 191] width 871 height 41
click at [627, 183] on p "The window(s) has noted moisture damageon the outer window sill. I recommend ha…" at bounding box center [784, 191] width 871 height 41
click at [857, 576] on div "Save Changes" at bounding box center [868, 577] width 147 height 46
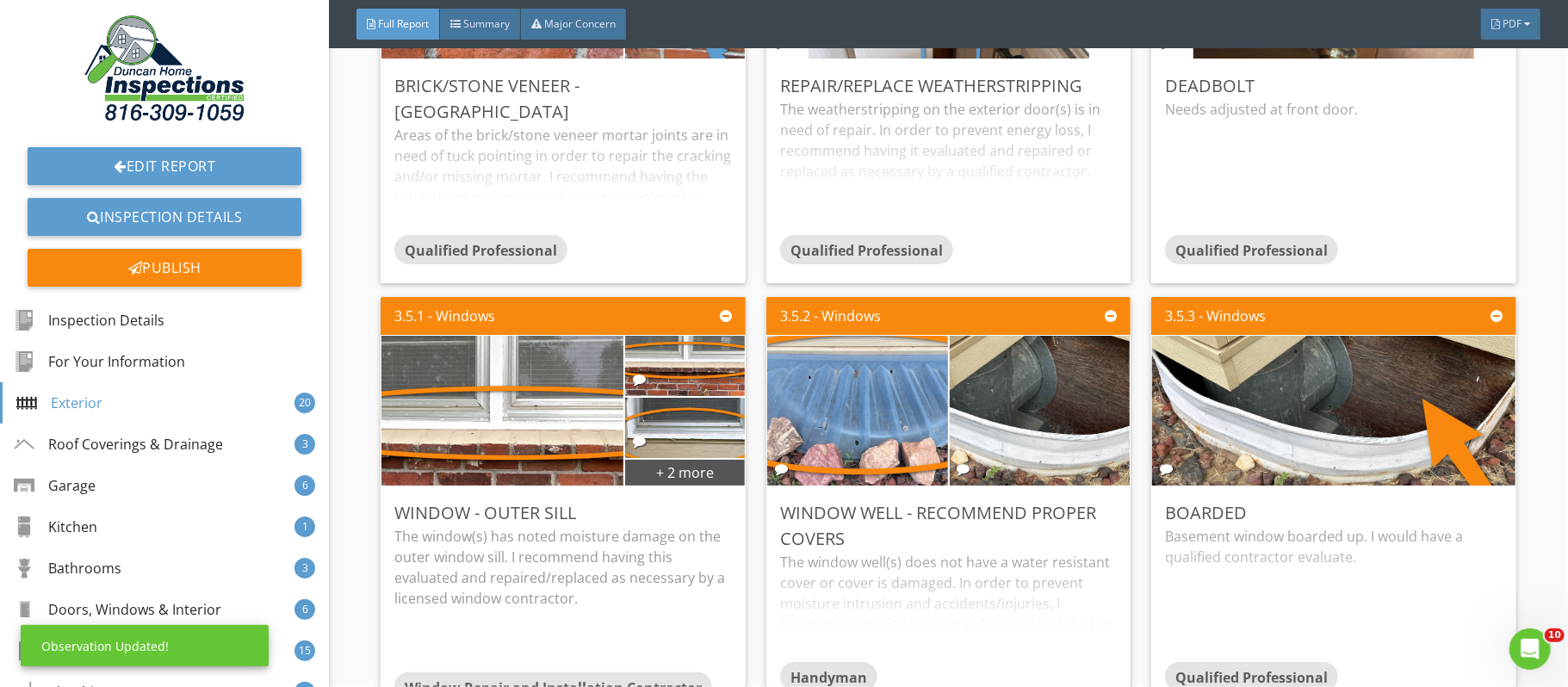
scroll to position [0, 0]
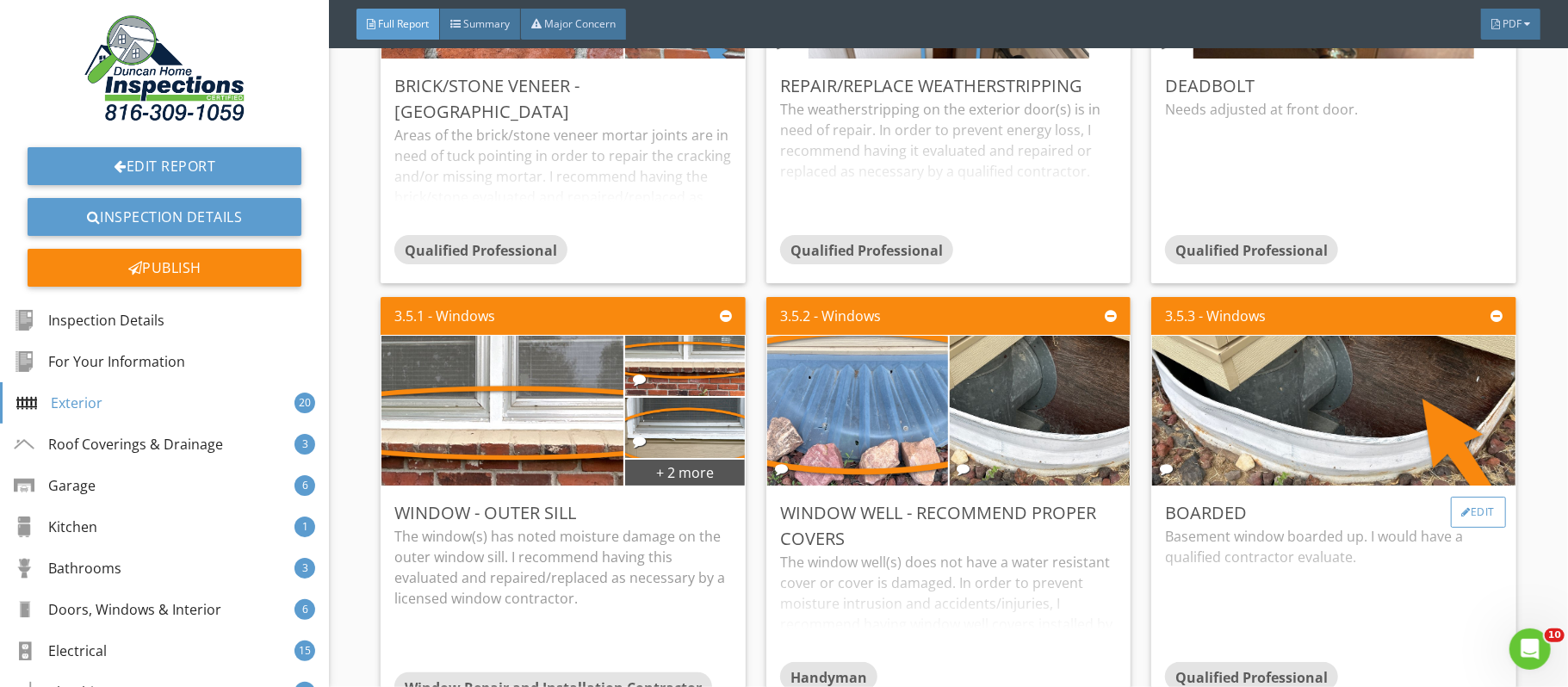
click at [1486, 522] on div "Edit" at bounding box center [1479, 512] width 56 height 31
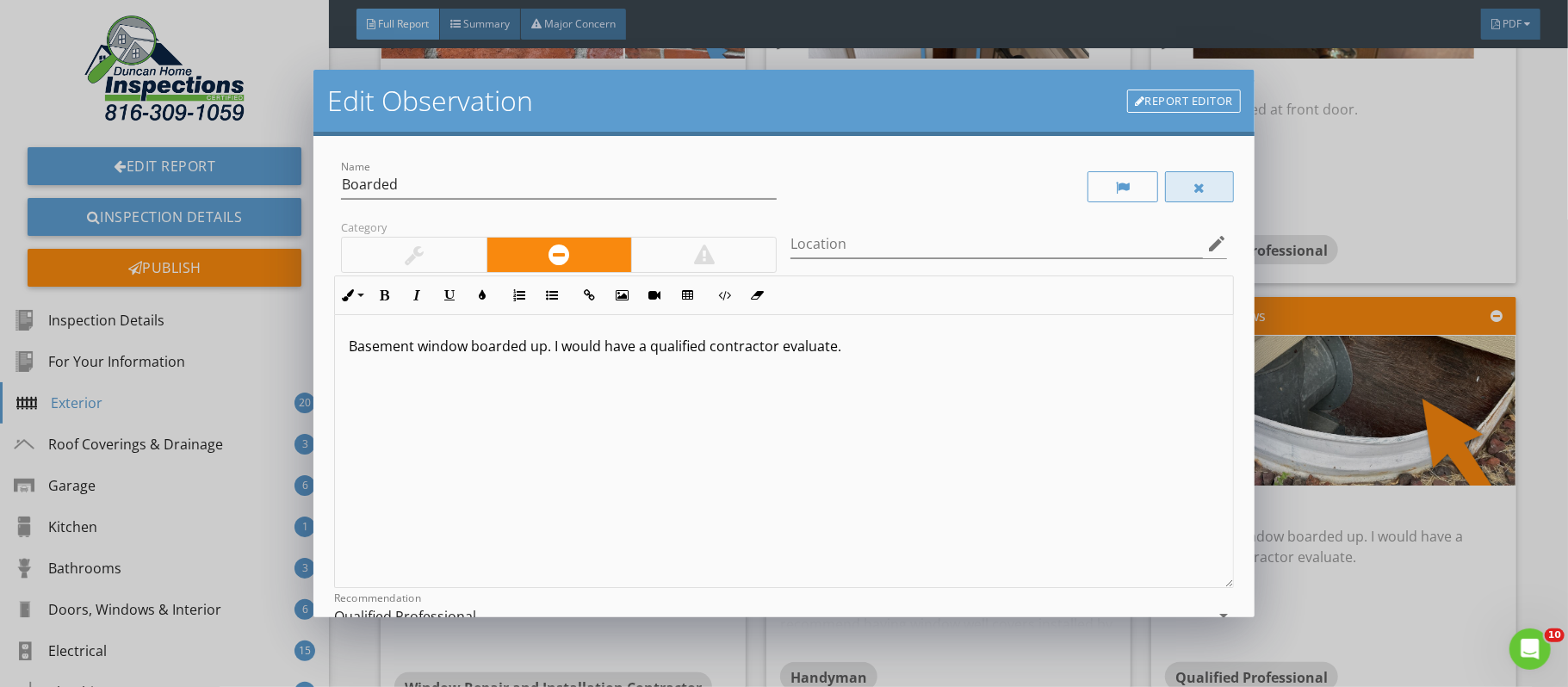
click at [1217, 191] on div at bounding box center [1199, 186] width 69 height 31
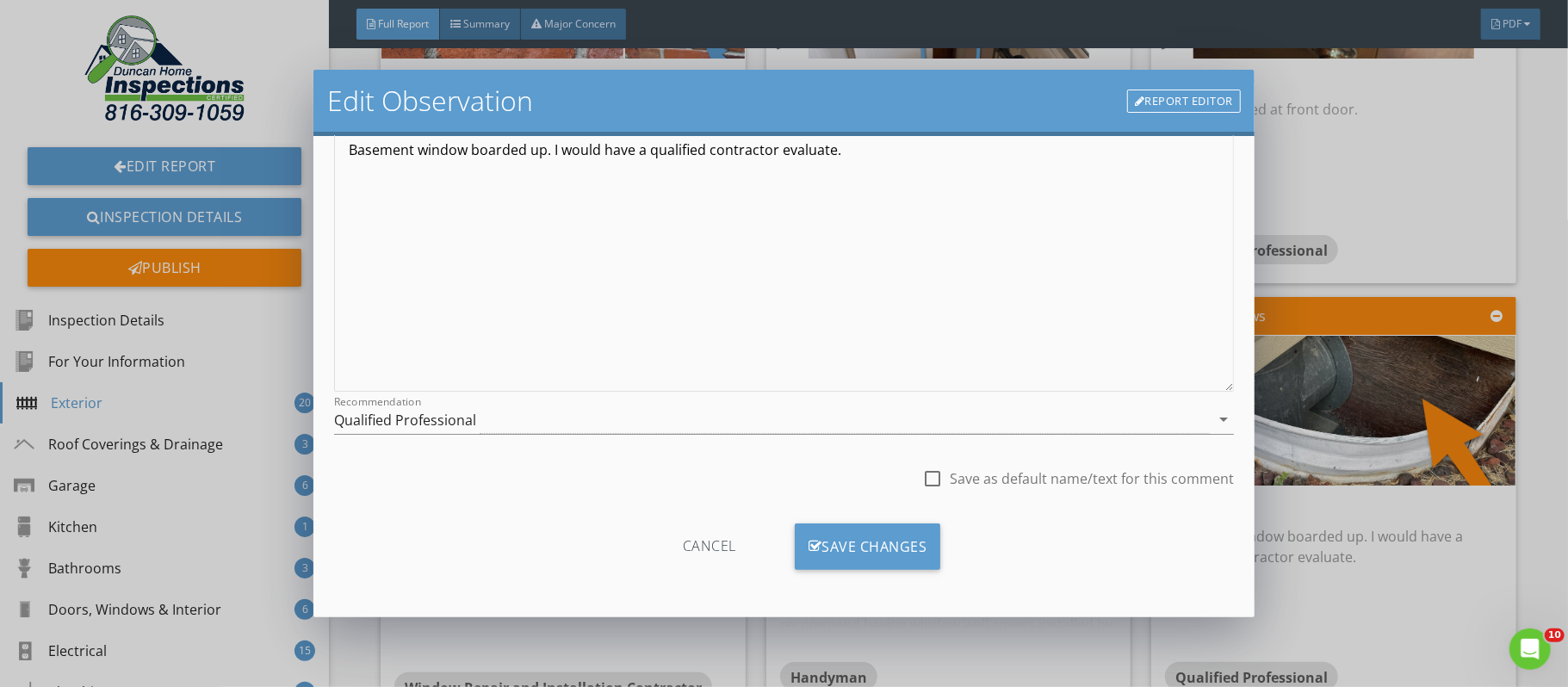
scroll to position [197, 0]
click at [897, 553] on div "Save Changes" at bounding box center [868, 546] width 147 height 46
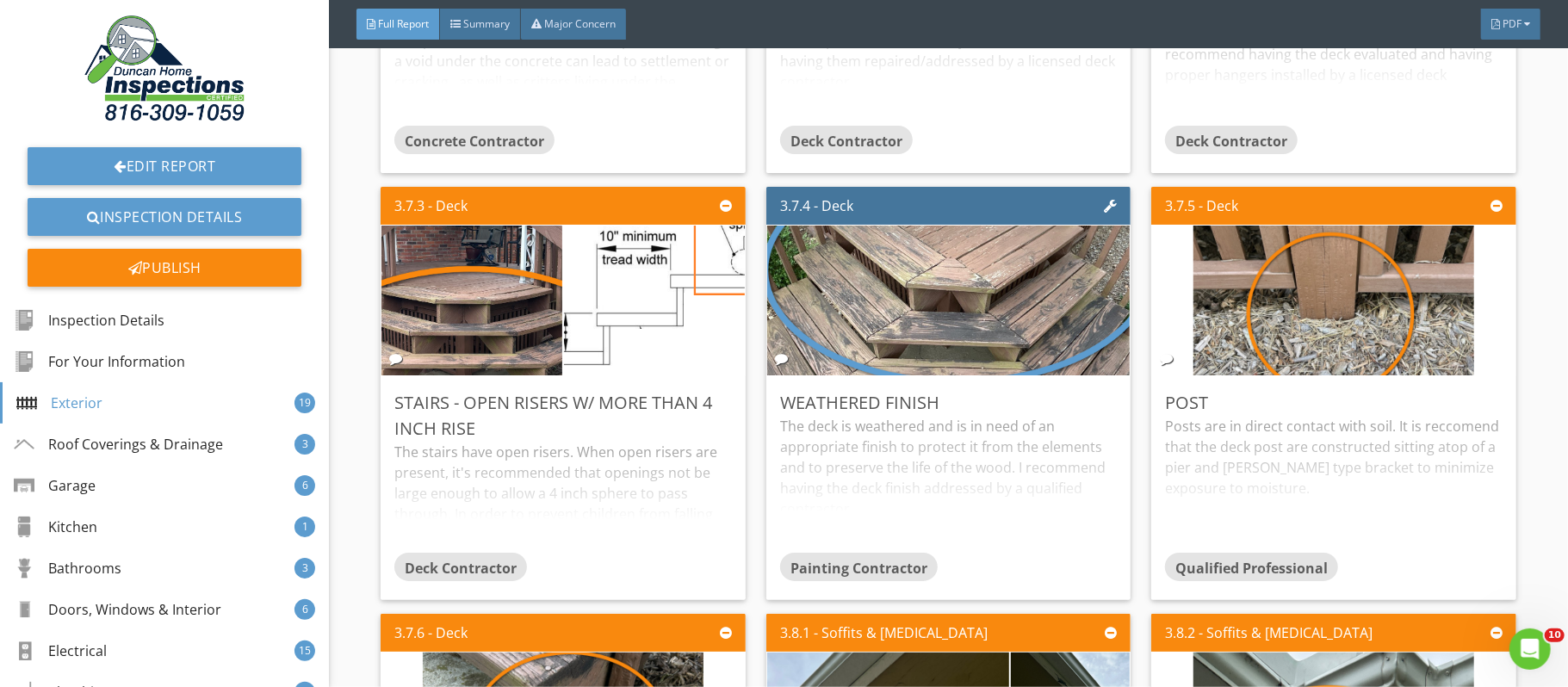
scroll to position [7591, 0]
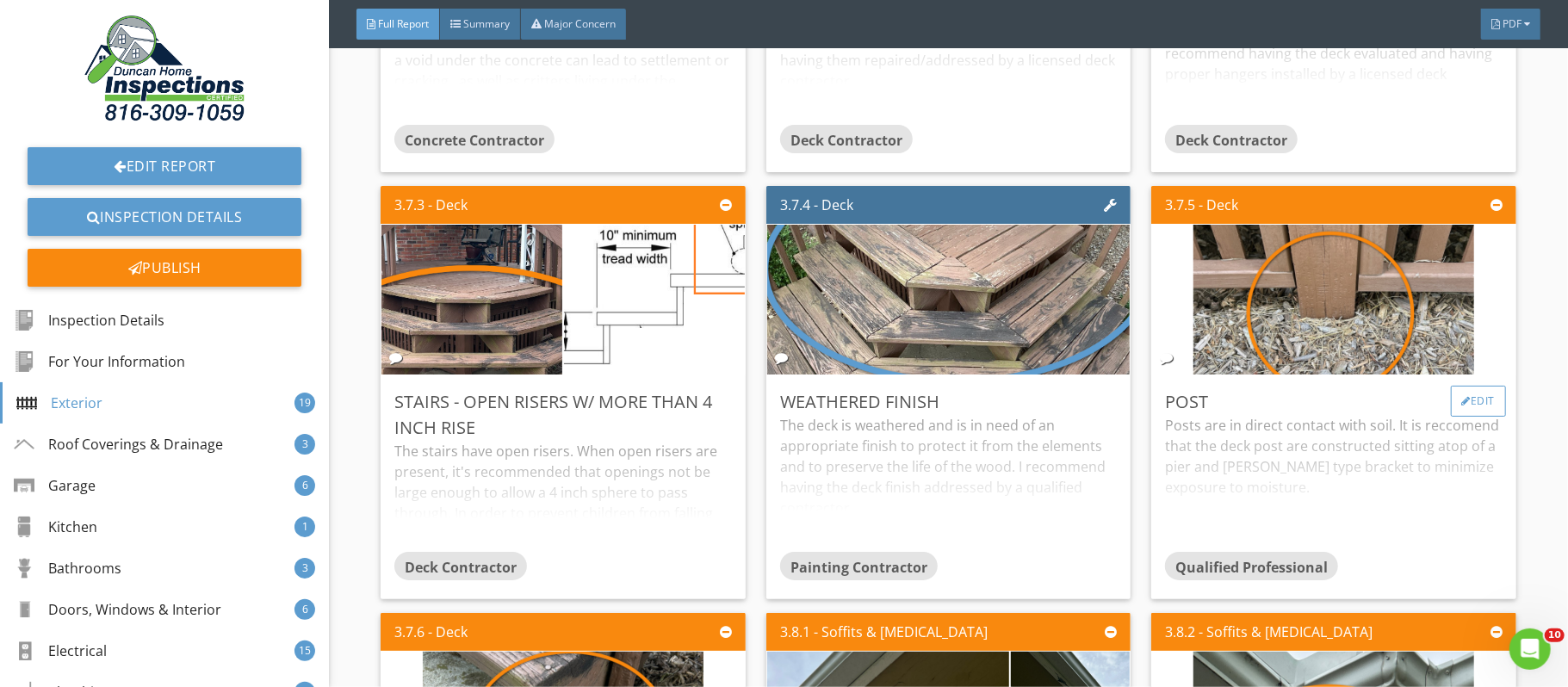
click at [1477, 417] on div "Edit" at bounding box center [1479, 401] width 56 height 31
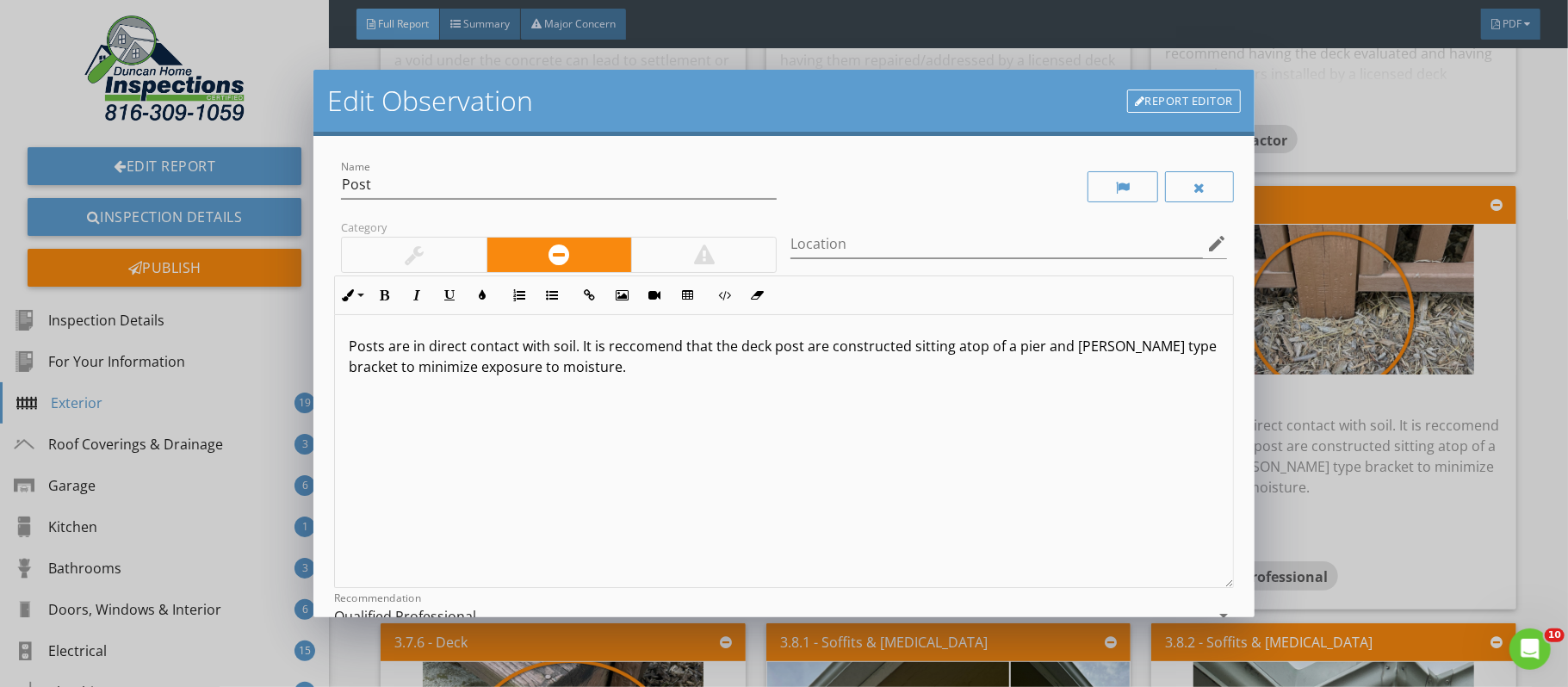
click at [631, 350] on p "Posts are in direct contact with soil. It is reccomend that the deck post are c…" at bounding box center [784, 356] width 871 height 41
click at [649, 350] on p "Posts are in direct contact with soil. It is recomend that the deck post are co…" at bounding box center [784, 356] width 871 height 41
click at [681, 349] on p "Posts are in direct contact with soil. It is recommend that the deck post are c…" at bounding box center [784, 356] width 871 height 41
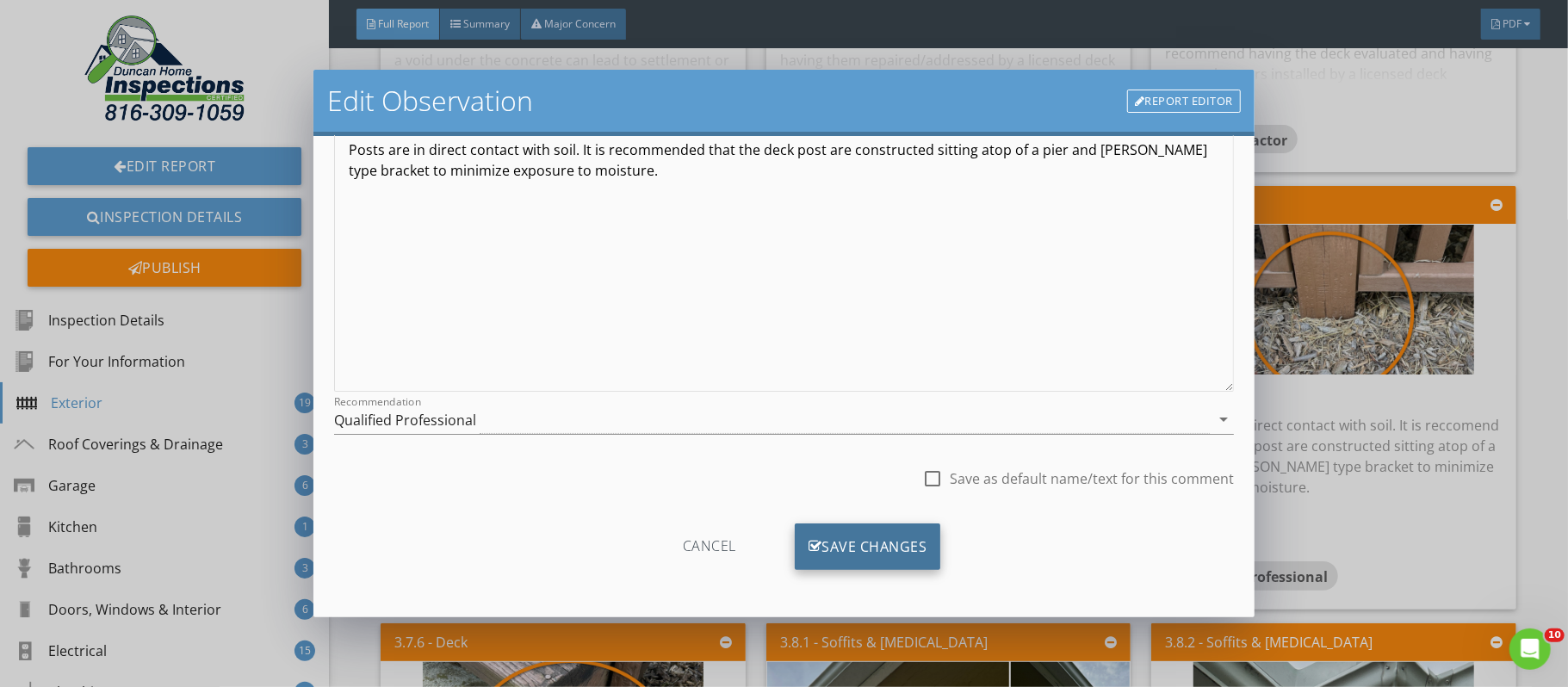
click at [912, 542] on div "Save Changes" at bounding box center [868, 546] width 147 height 46
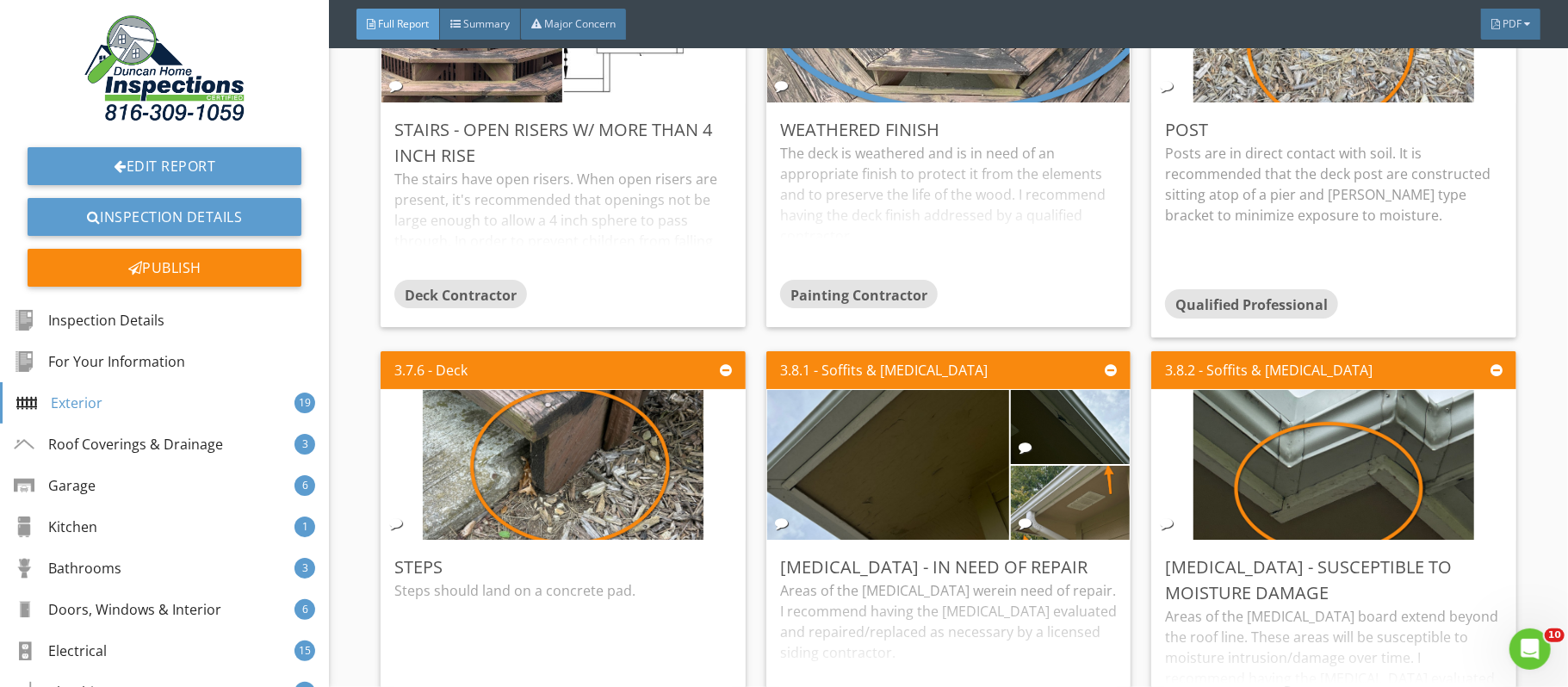
scroll to position [7869, 0]
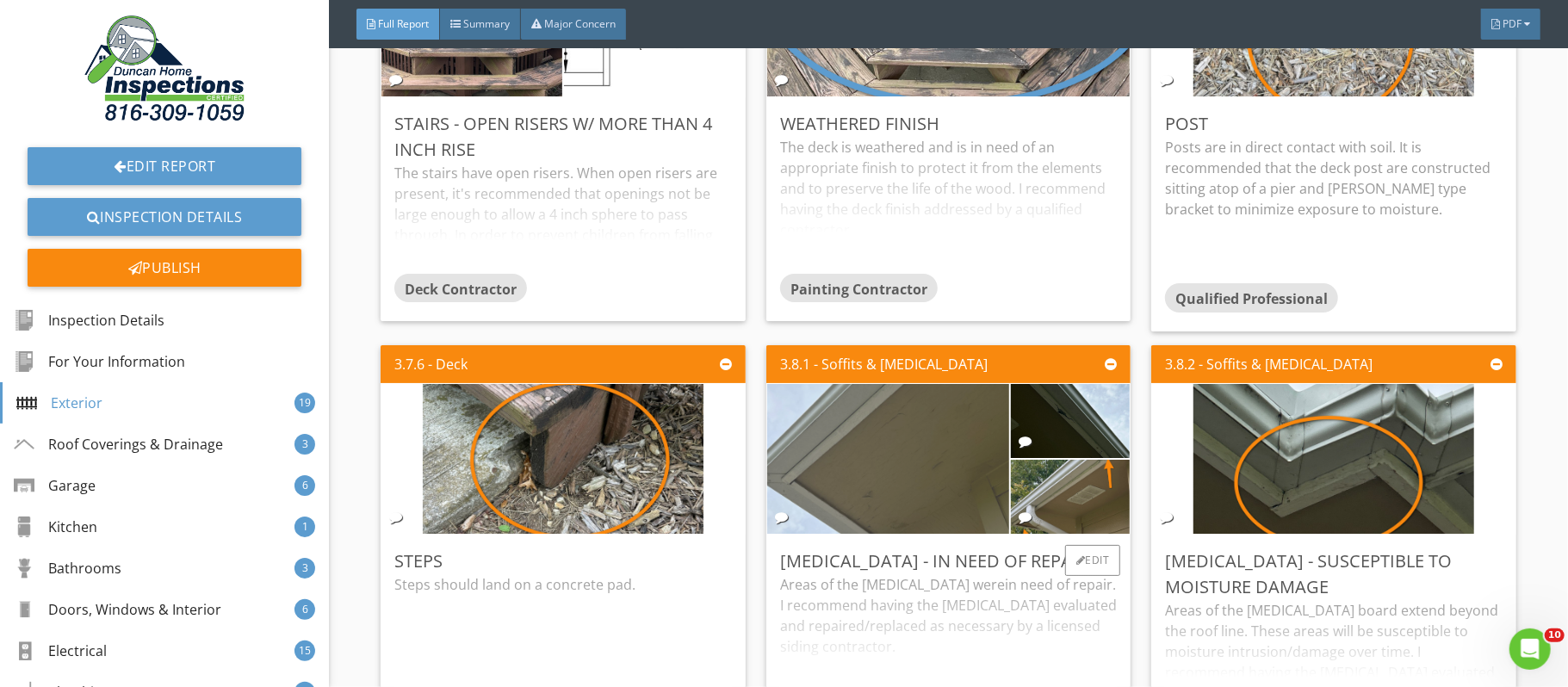
click at [912, 482] on img at bounding box center [887, 458] width 281 height 374
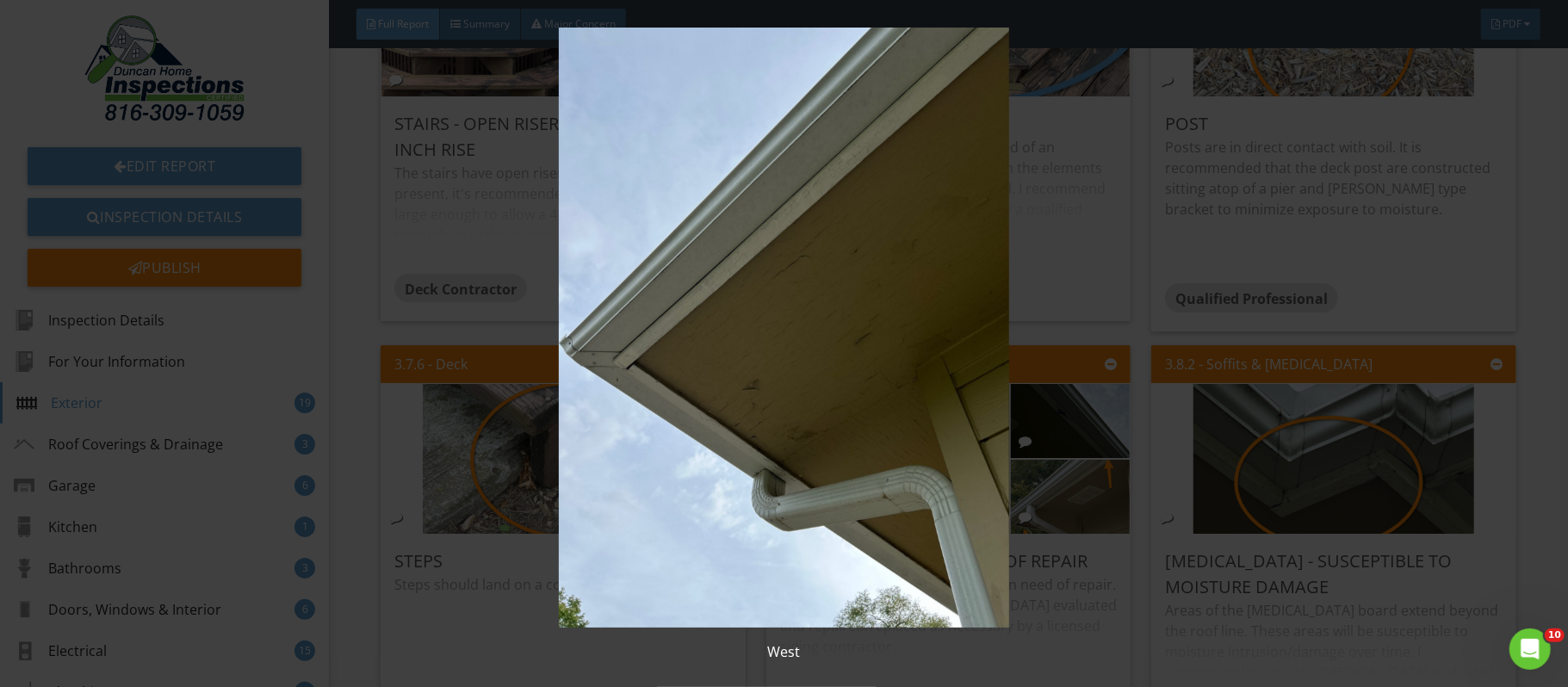
click at [1538, 558] on div "West" at bounding box center [784, 344] width 1568 height 687
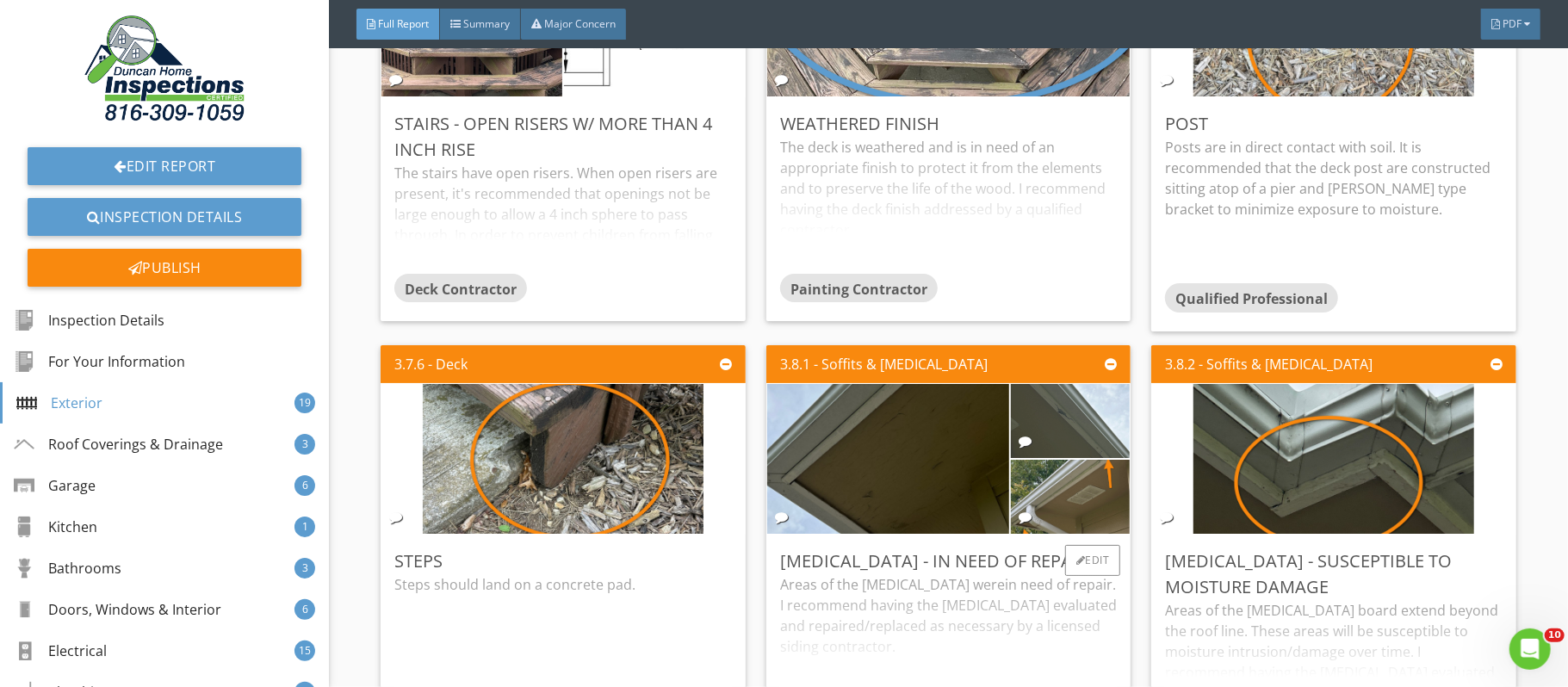
click at [1072, 433] on img at bounding box center [1071, 421] width 139 height 185
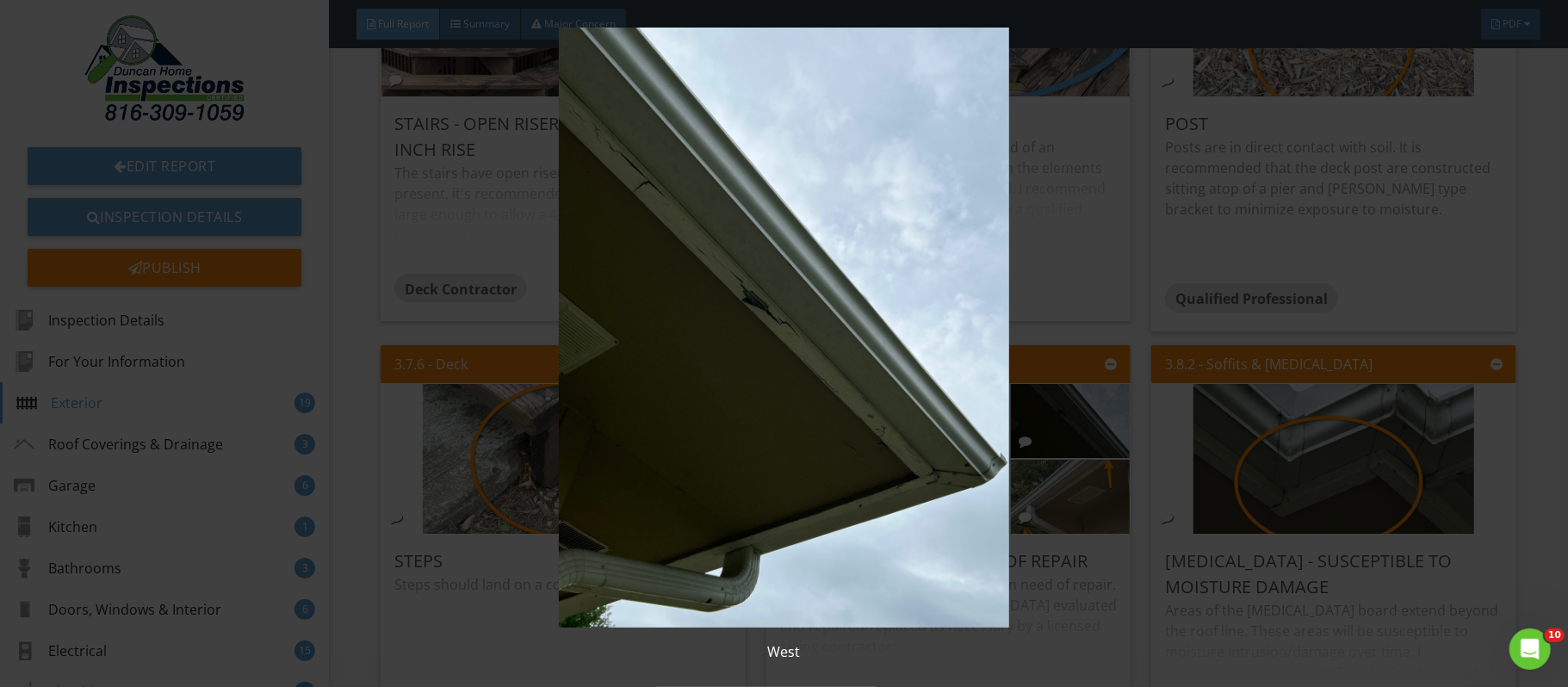
click at [1541, 491] on div "West" at bounding box center [784, 344] width 1568 height 687
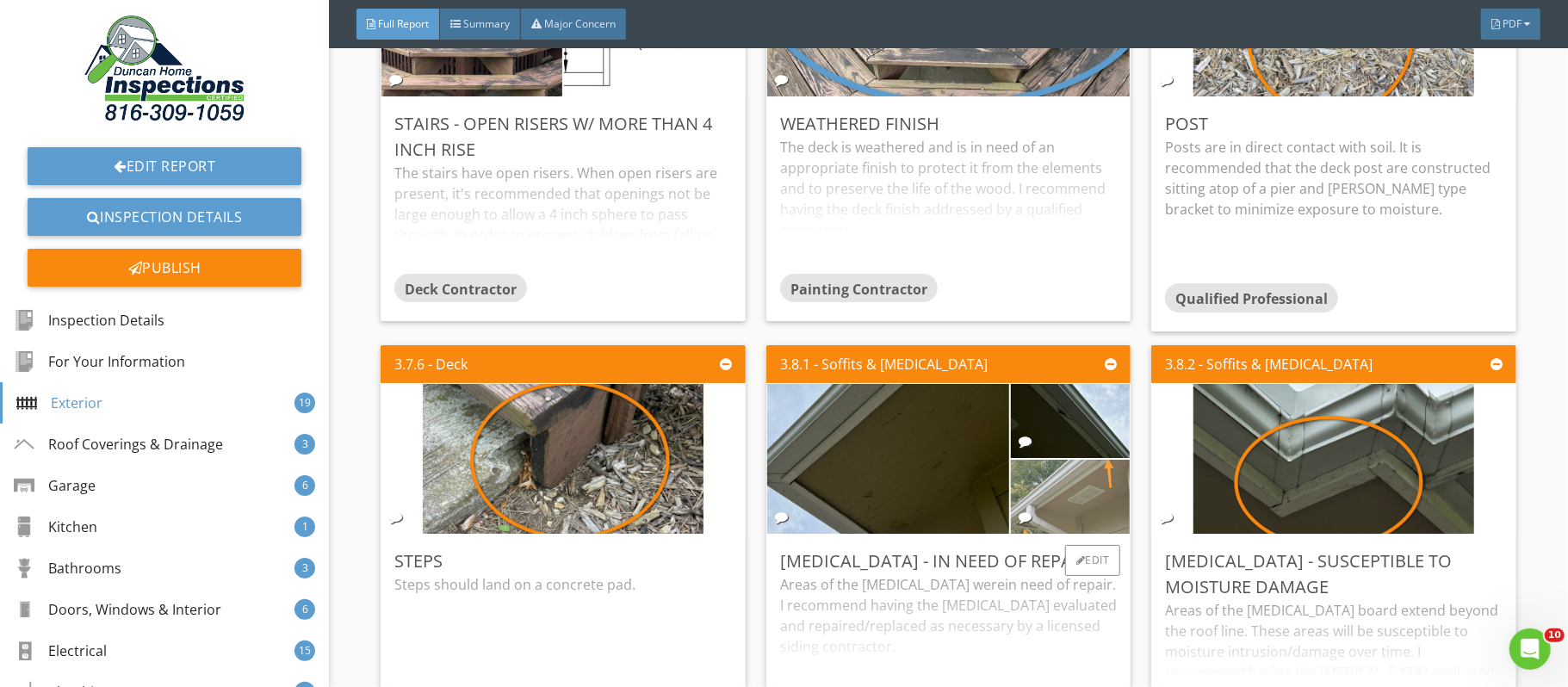
click at [1051, 511] on img at bounding box center [1071, 496] width 139 height 185
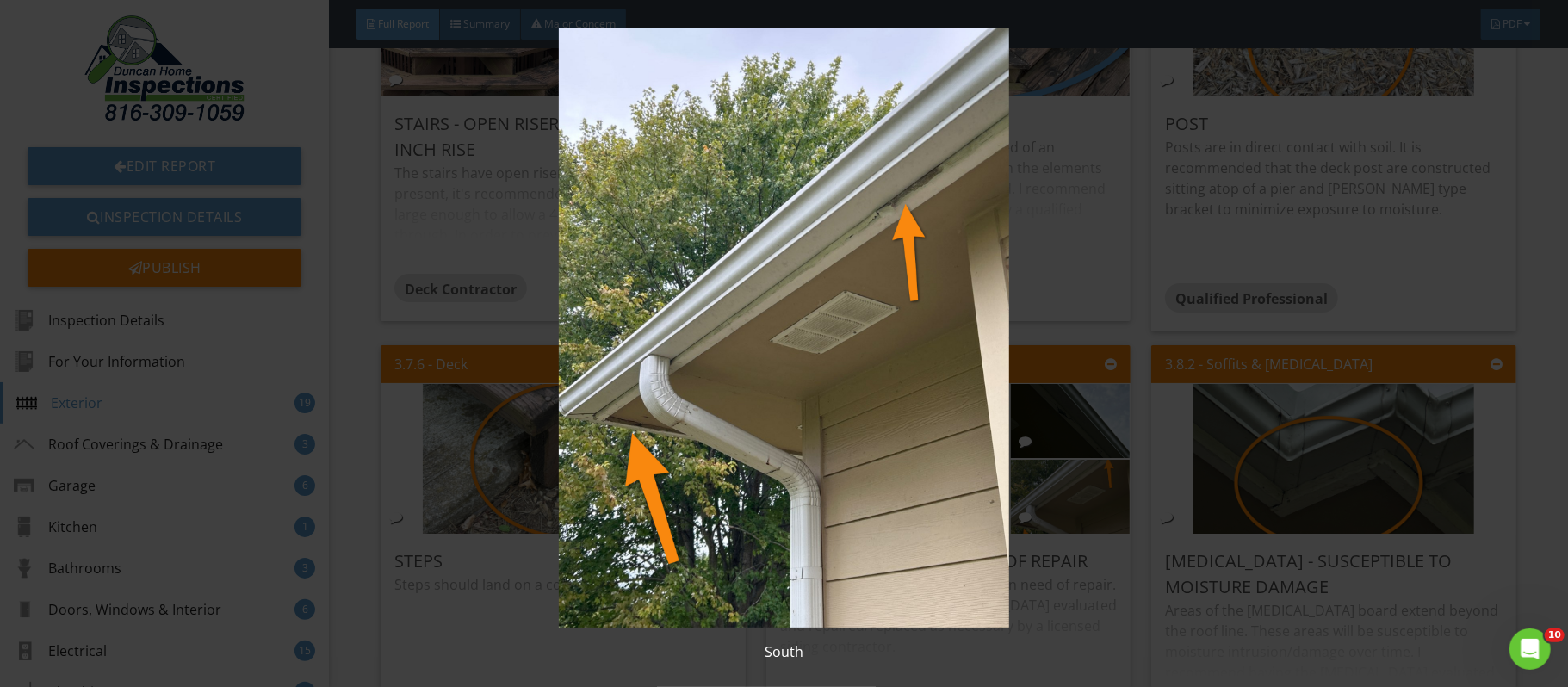
click at [1541, 522] on div "South" at bounding box center [784, 344] width 1568 height 687
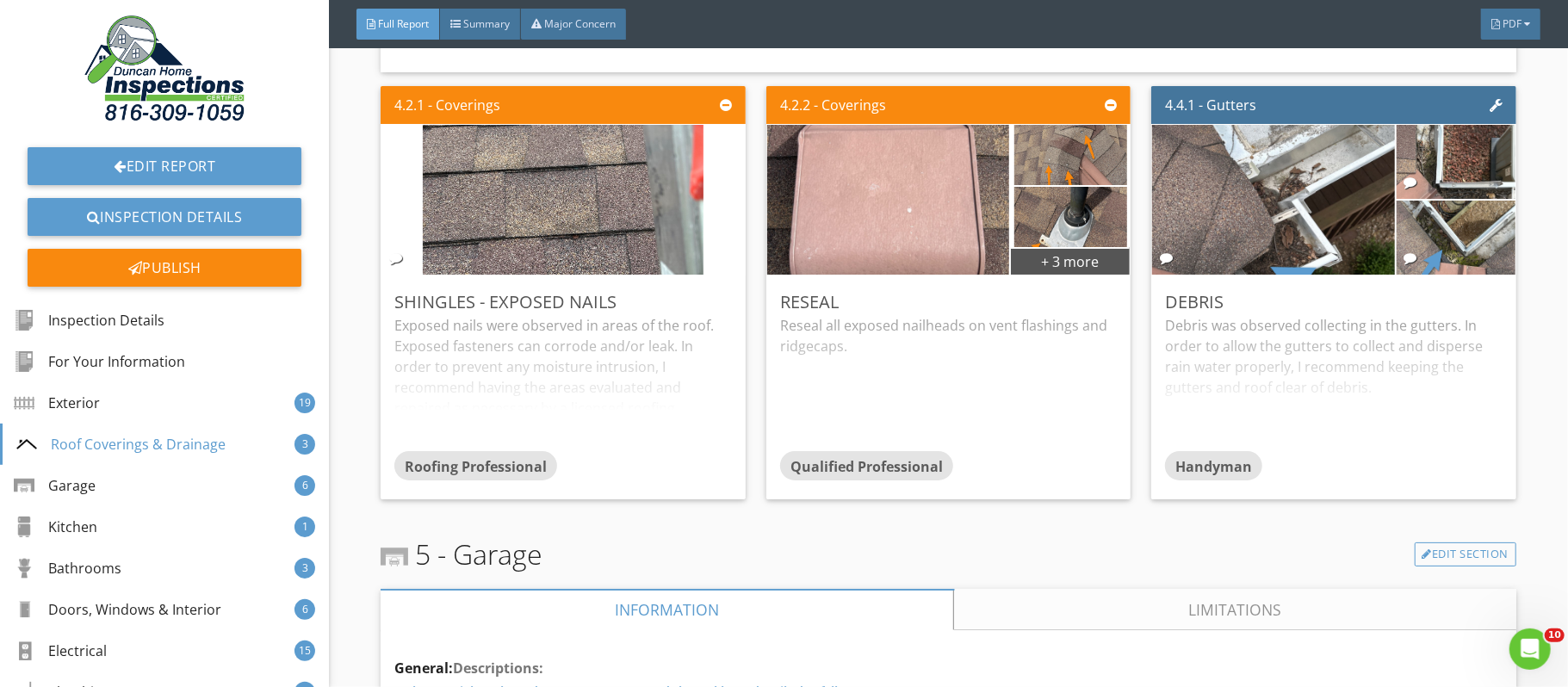
scroll to position [12627, 0]
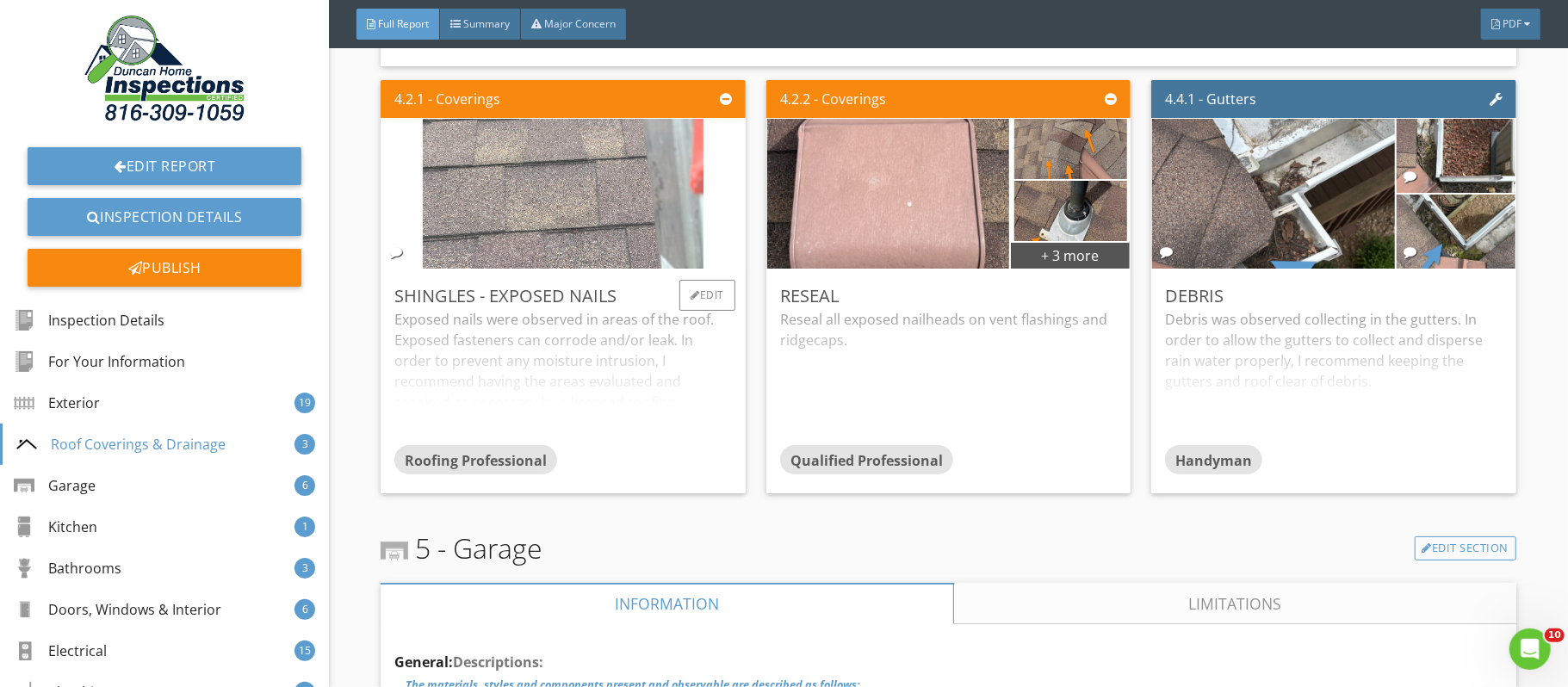
click at [544, 230] on img at bounding box center [563, 193] width 281 height 374
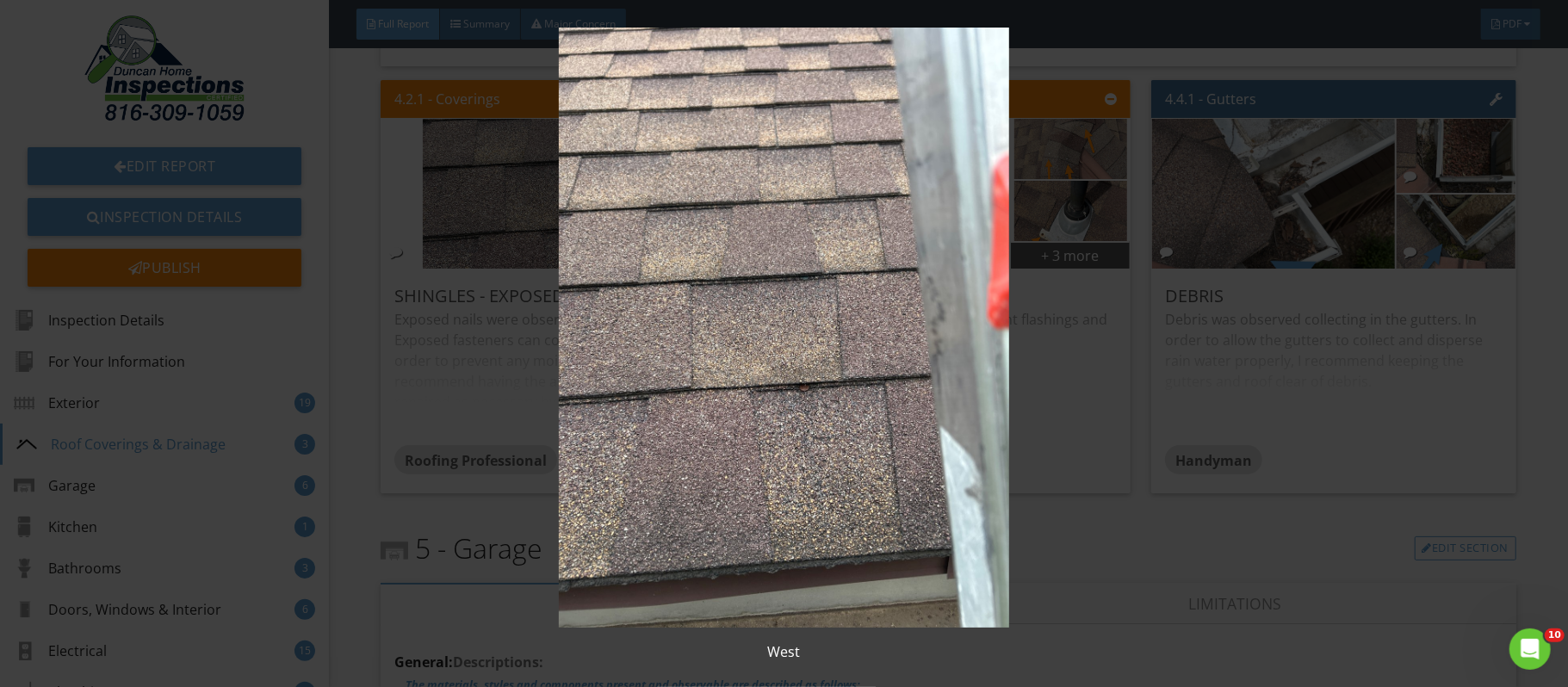
click at [1550, 527] on div "West" at bounding box center [784, 344] width 1568 height 687
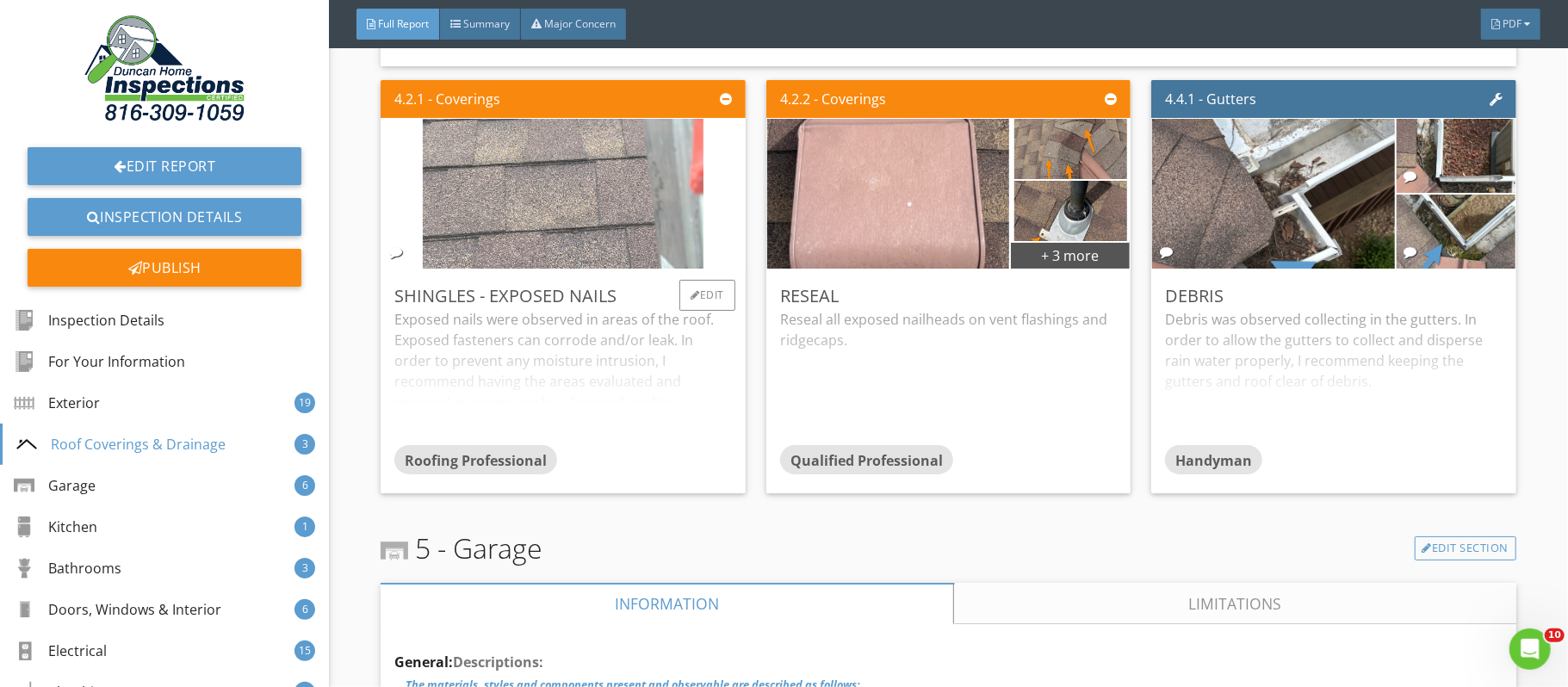
click at [639, 251] on img at bounding box center [563, 193] width 281 height 374
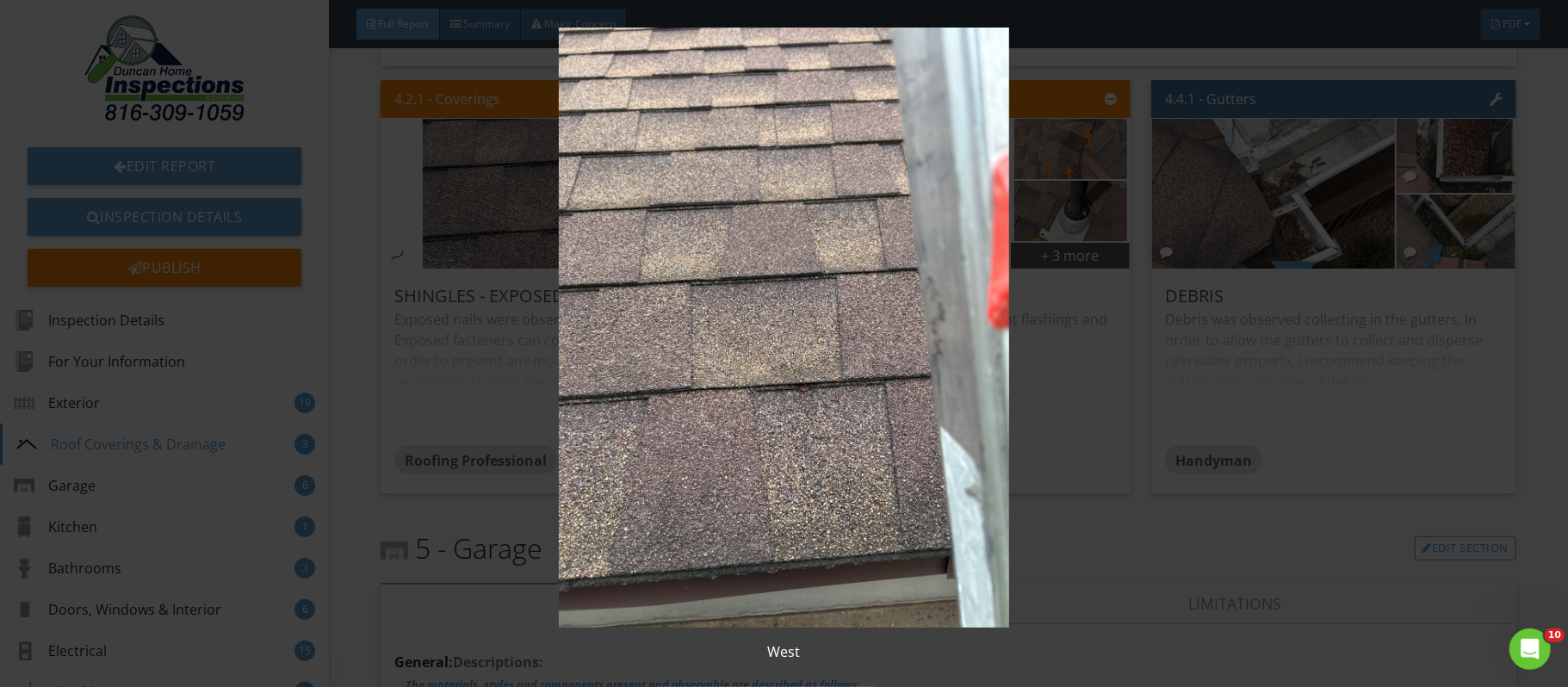
click at [1227, 598] on img at bounding box center [784, 328] width 1438 height 600
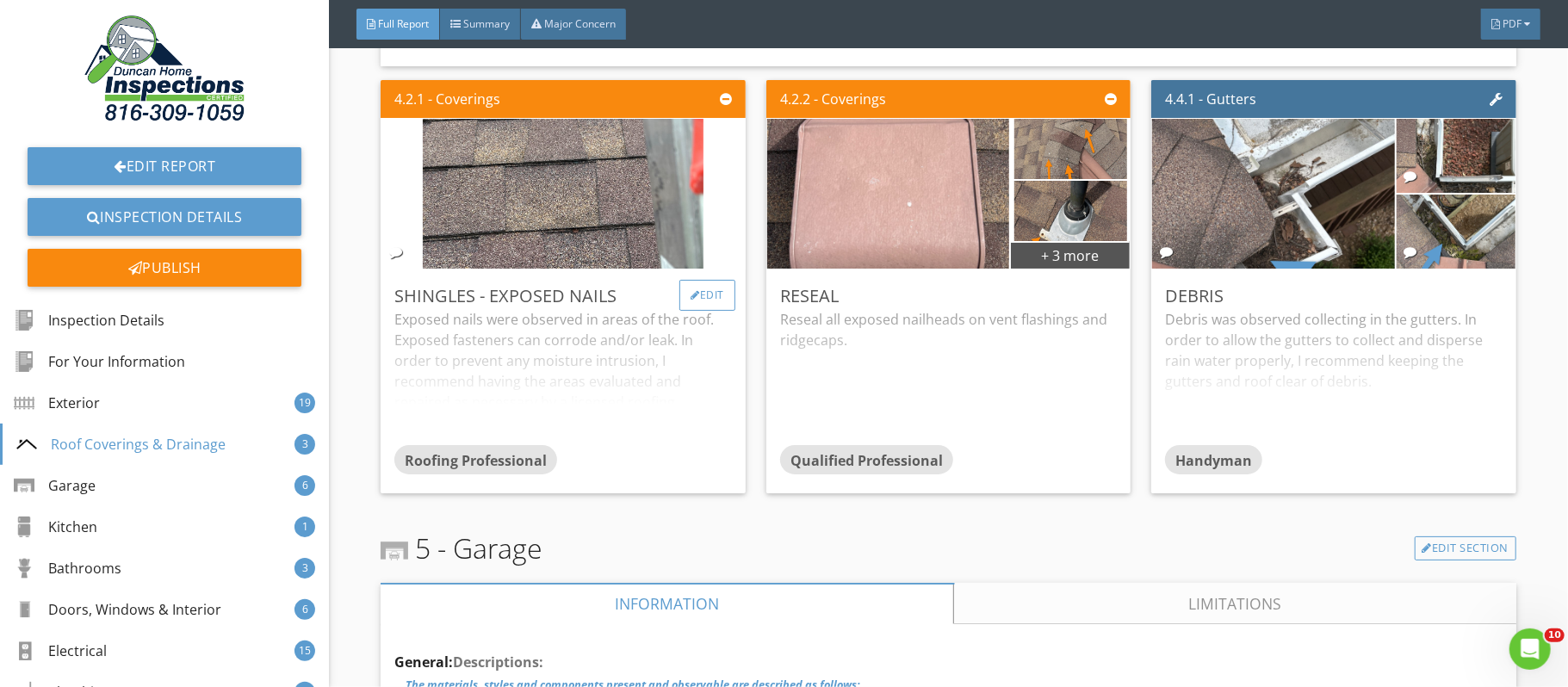
click at [713, 305] on div "Edit" at bounding box center [708, 295] width 56 height 31
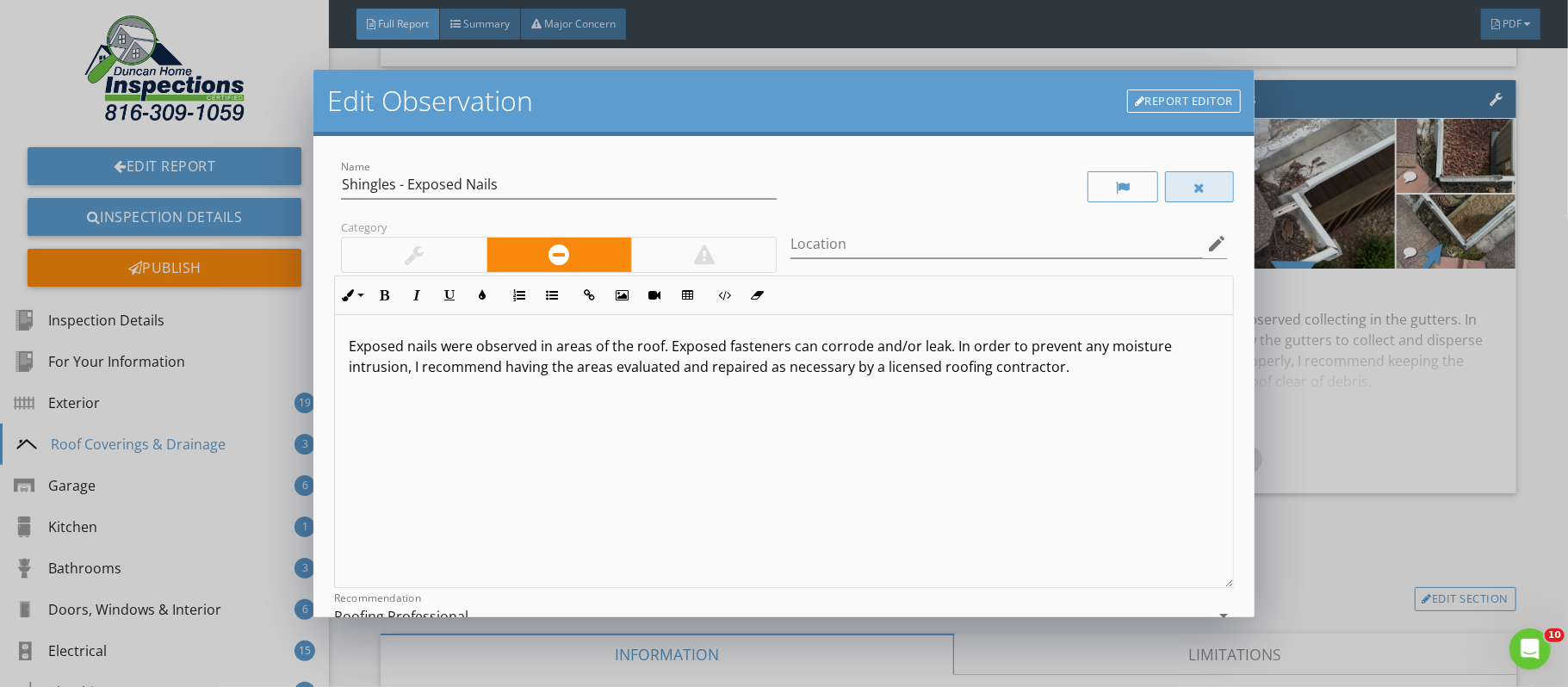
click at [1183, 179] on div at bounding box center [1199, 186] width 69 height 31
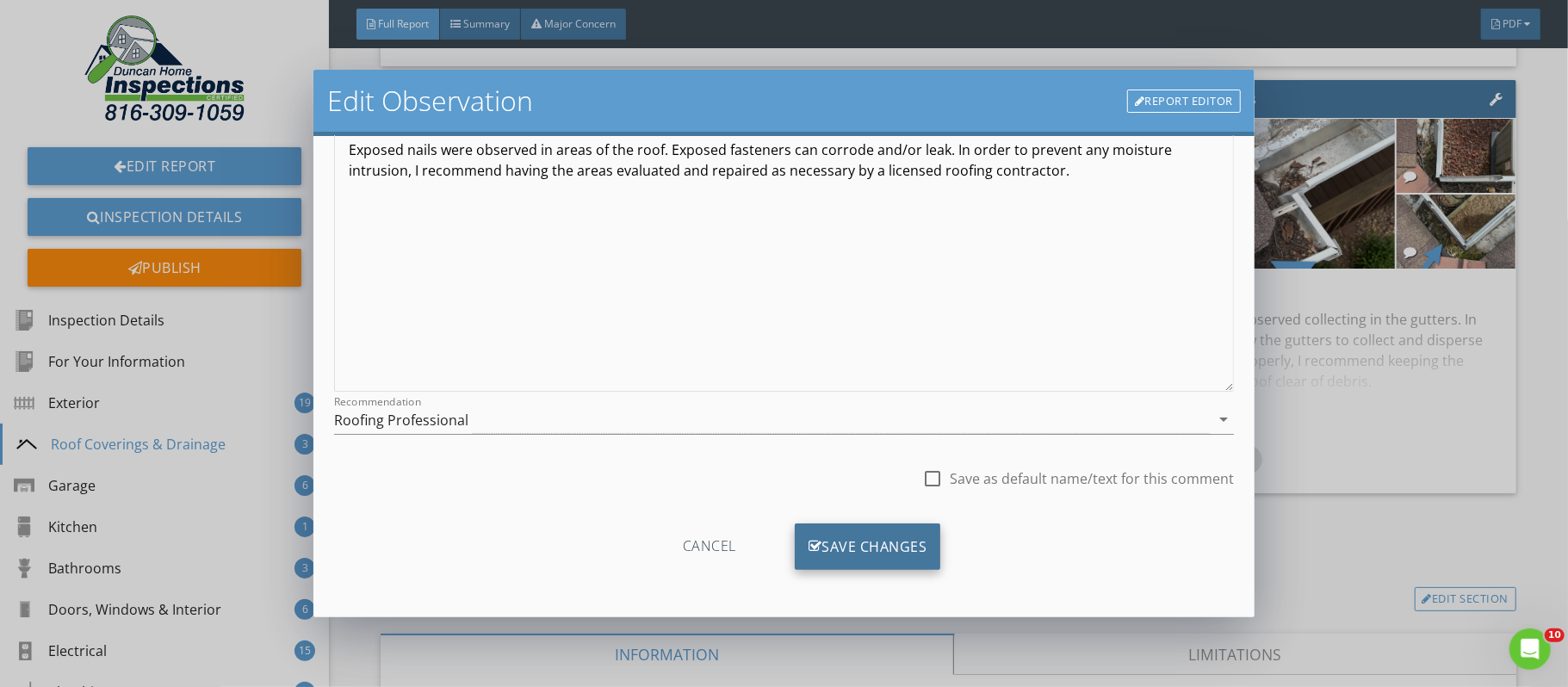
click at [865, 545] on div "Save Changes" at bounding box center [868, 546] width 147 height 46
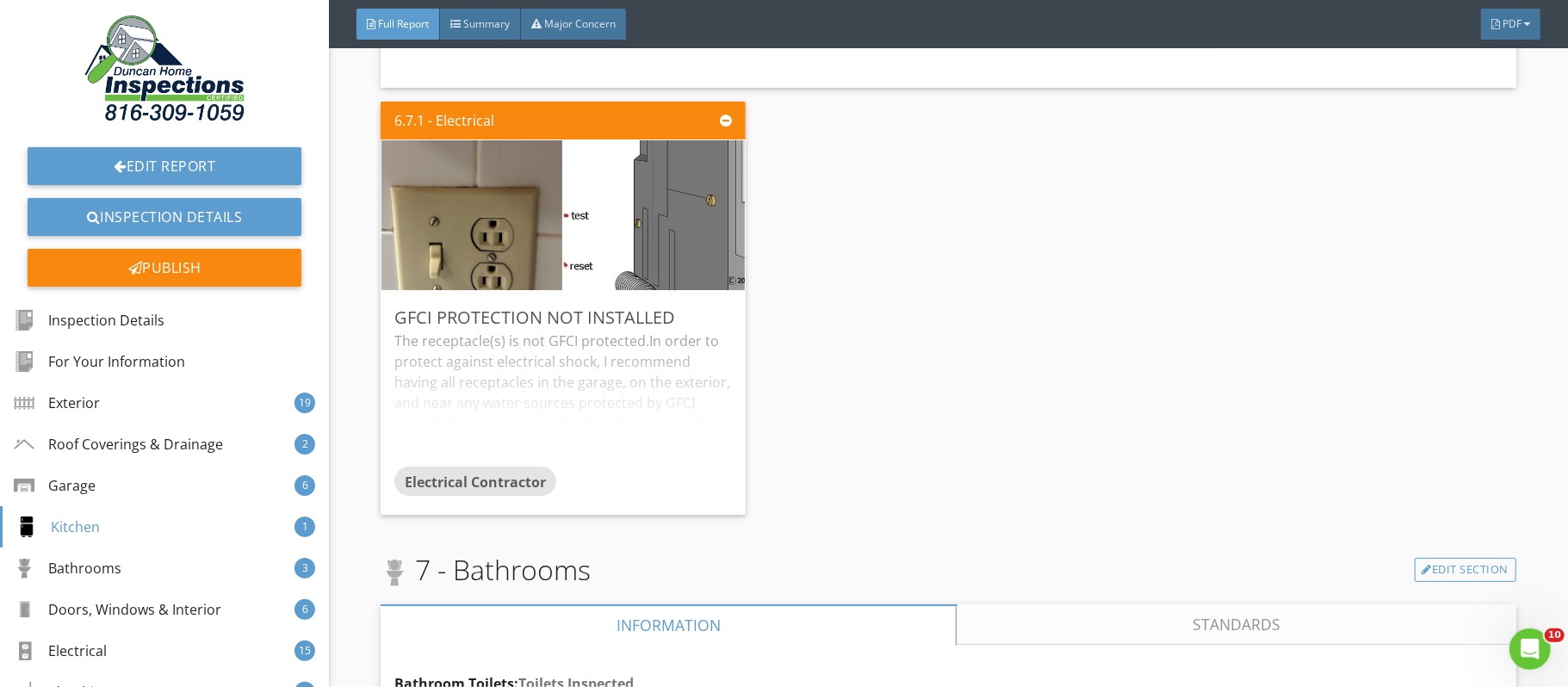
scroll to position [21091, 0]
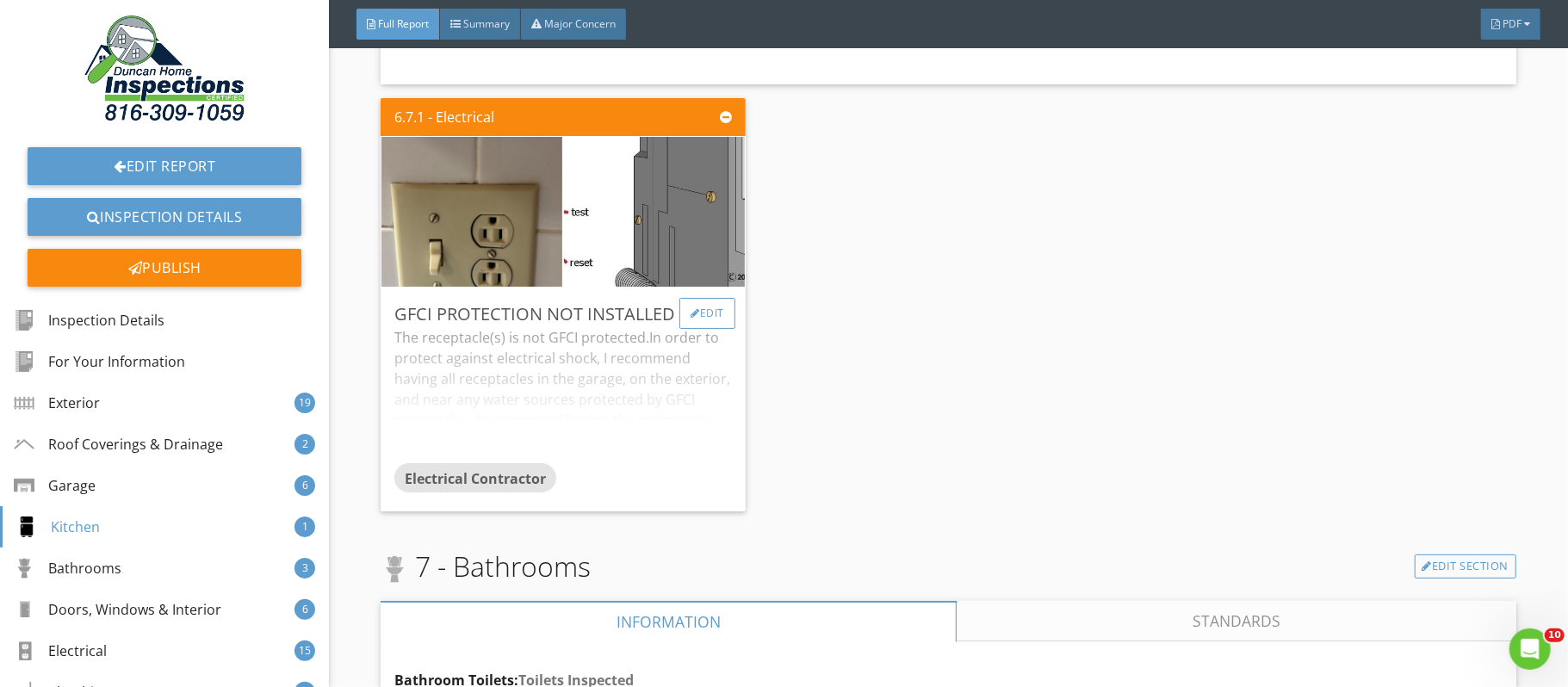
click at [706, 329] on div "Edit" at bounding box center [708, 314] width 56 height 31
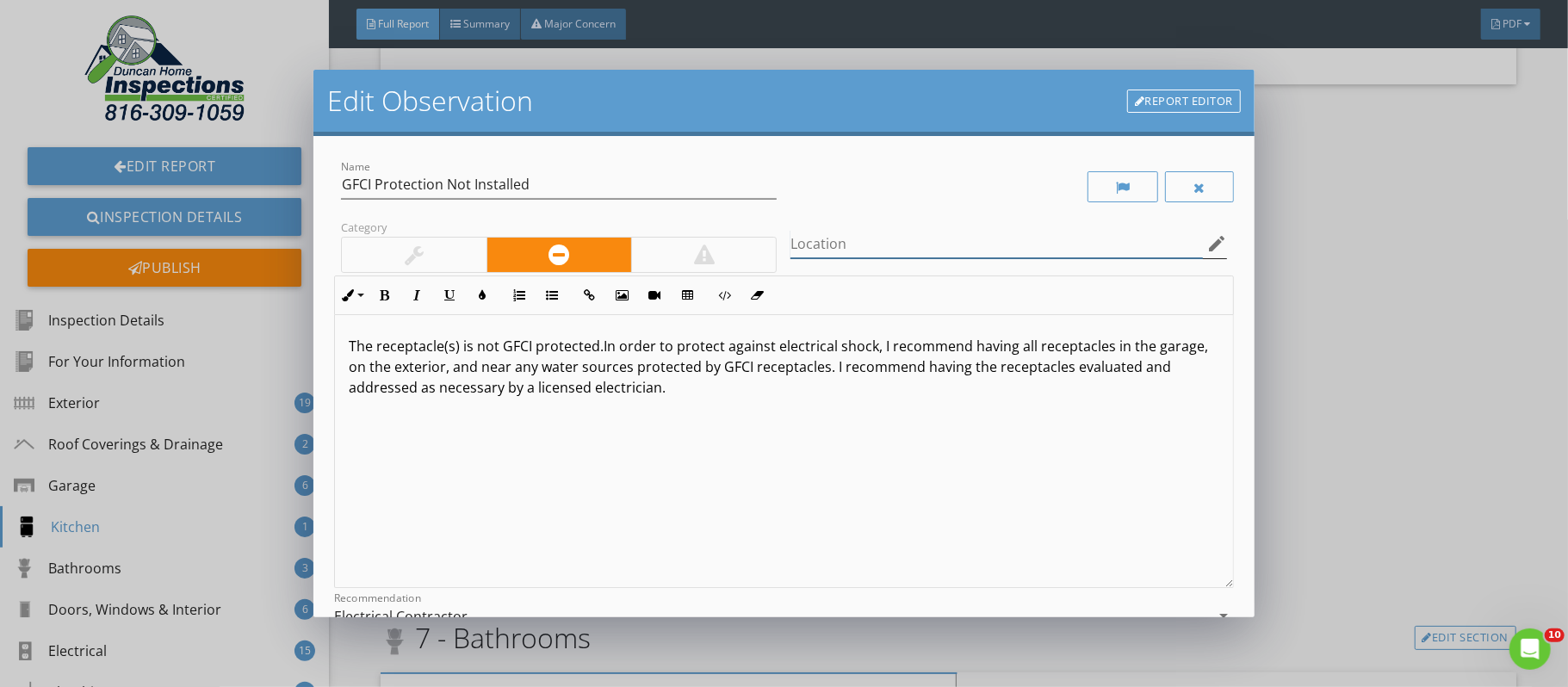
click at [852, 241] on input "Location" at bounding box center [996, 243] width 411 height 28
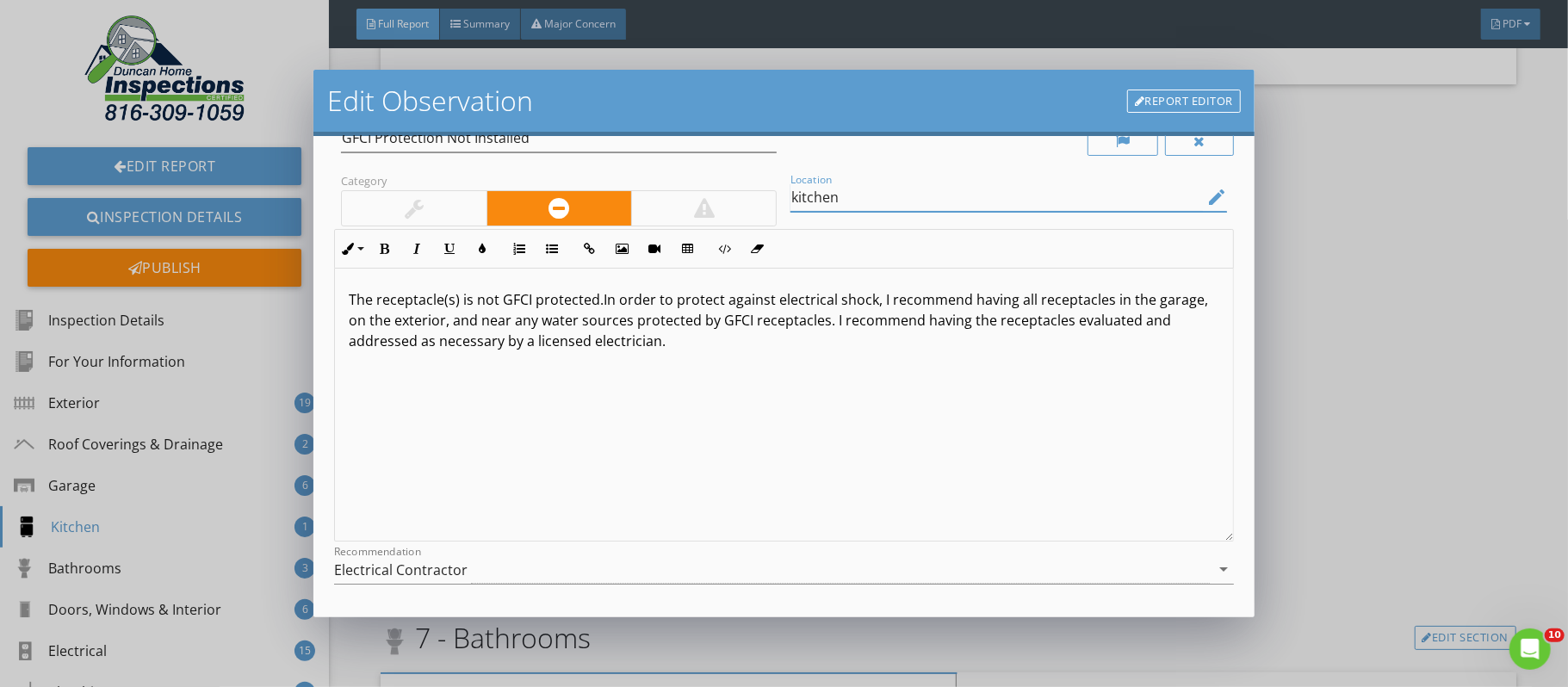
scroll to position [198, 0]
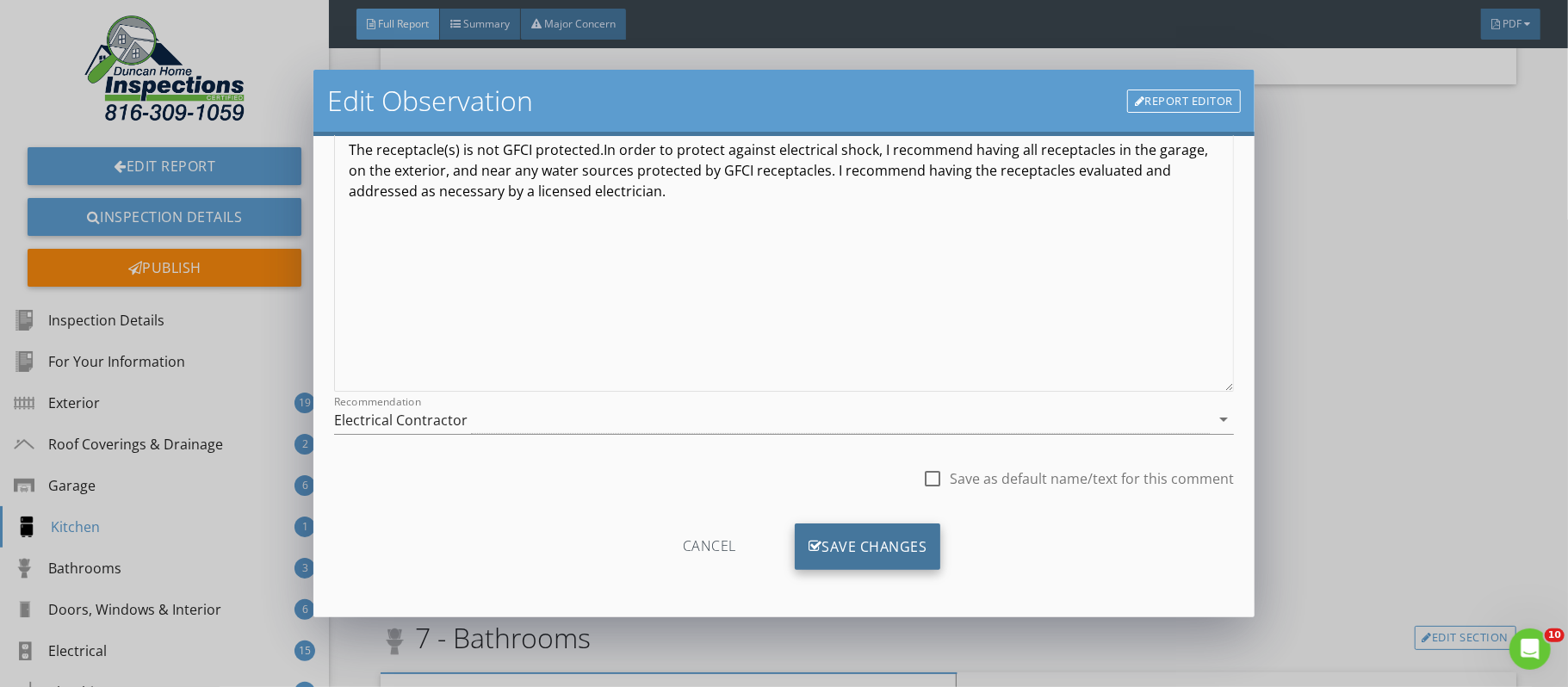
type input "kitchen"
click at [901, 553] on div "Save Changes" at bounding box center [868, 546] width 147 height 46
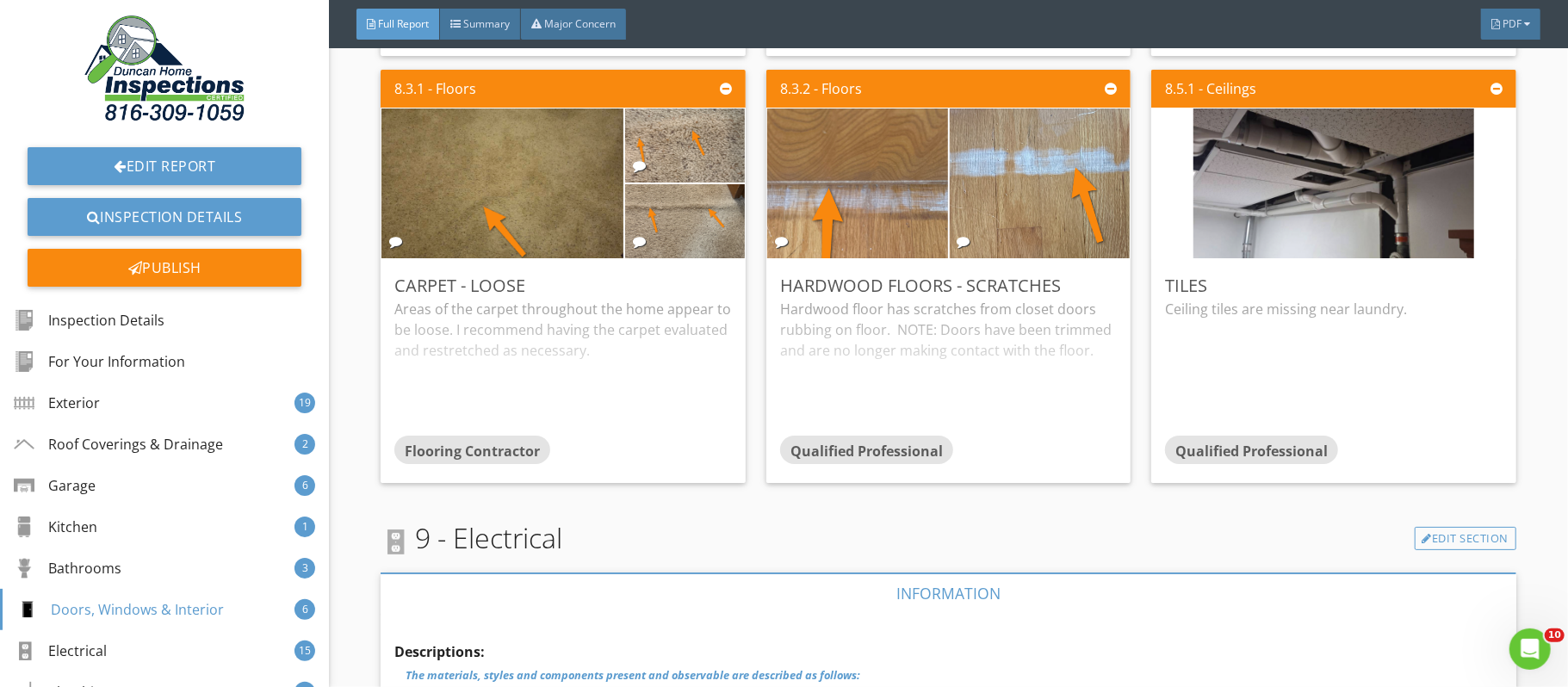
scroll to position [24939, 0]
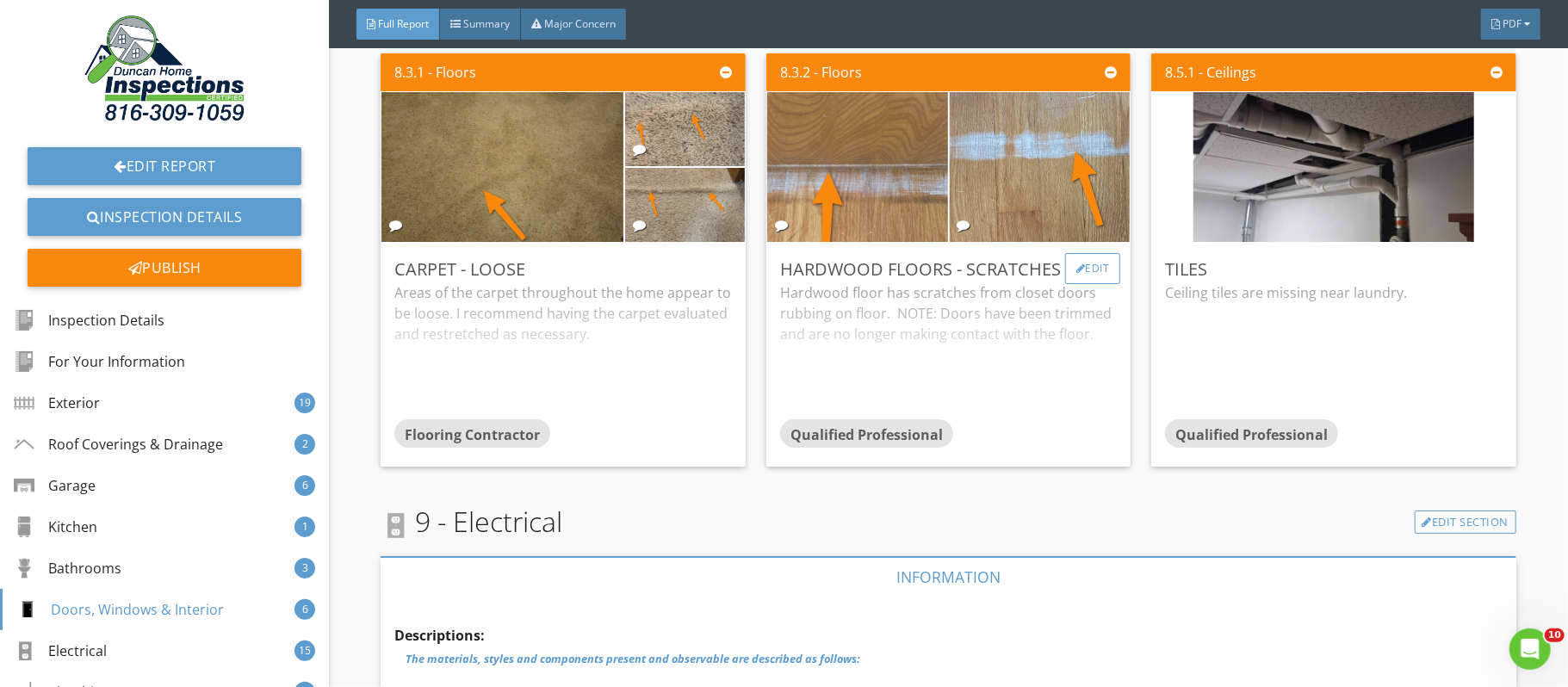
click at [1100, 284] on div "Edit" at bounding box center [1093, 268] width 56 height 31
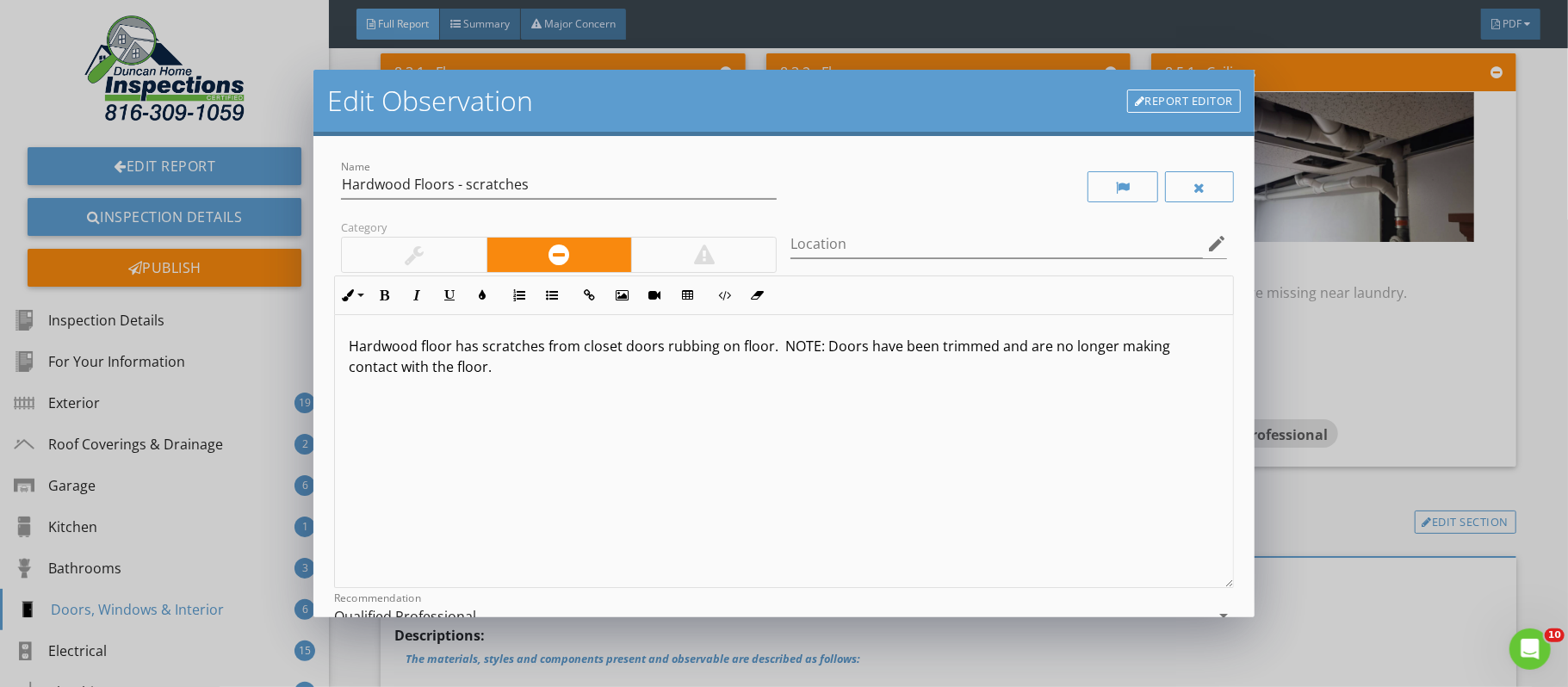
click at [450, 255] on div at bounding box center [413, 255] width 144 height 35
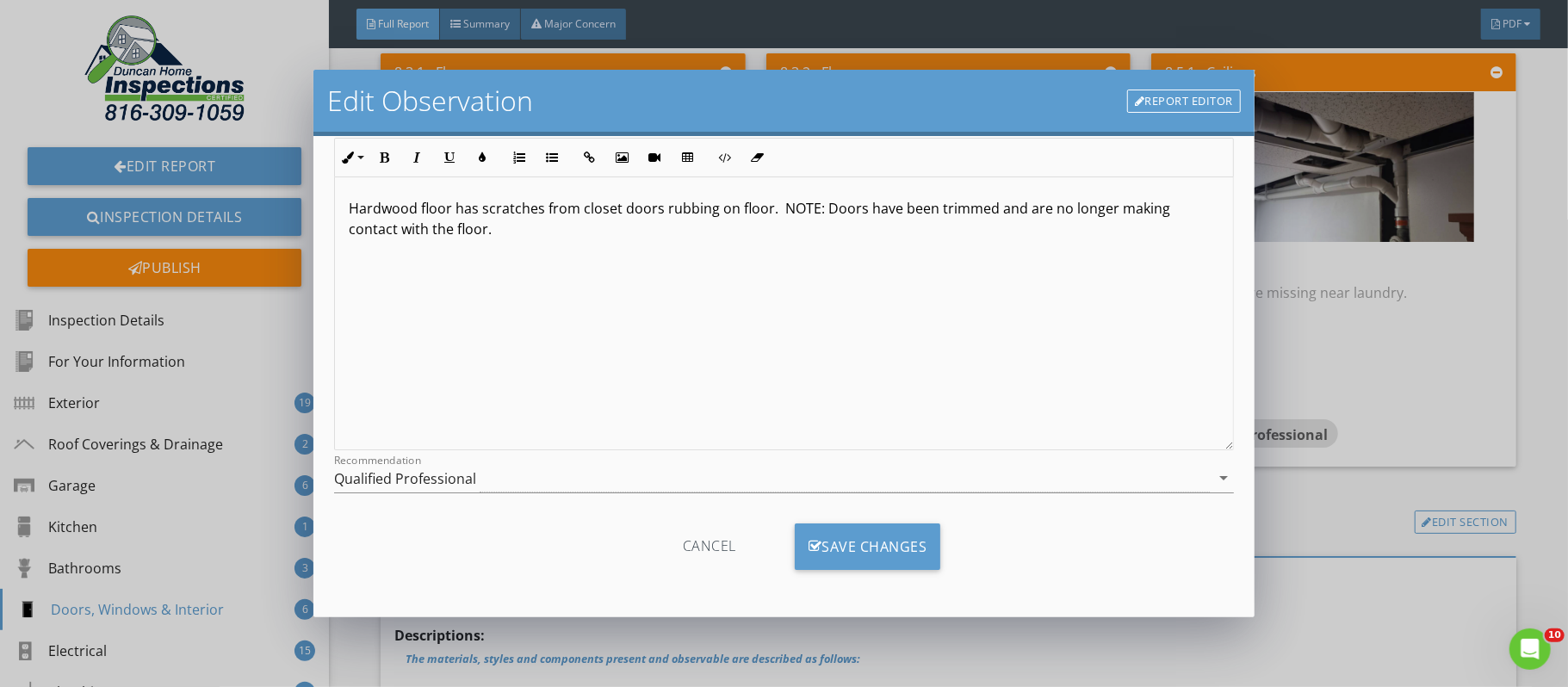
click at [891, 568] on div "Cancel Save Changes" at bounding box center [784, 553] width 900 height 60
click at [893, 556] on div "Save Changes" at bounding box center [868, 546] width 147 height 46
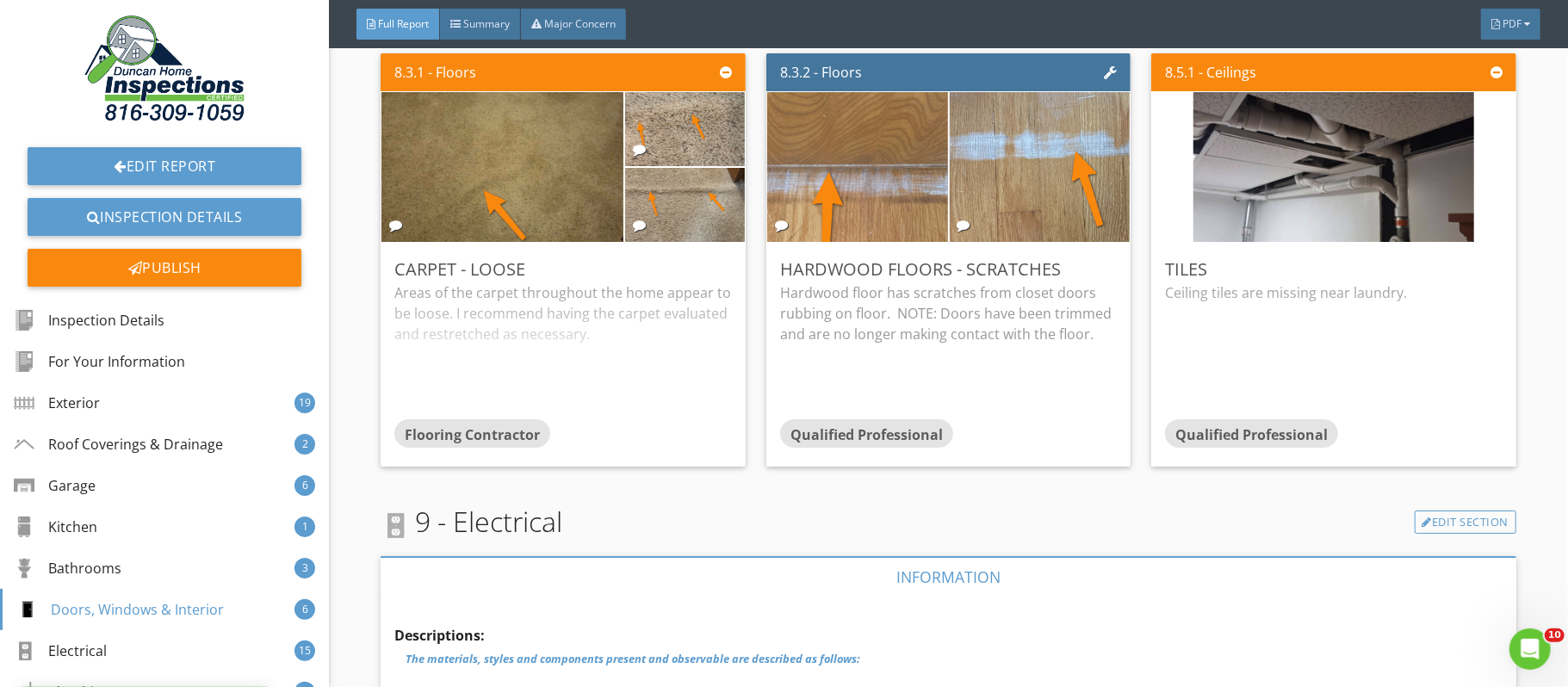
scroll to position [0, 0]
click at [1483, 284] on div "Edit" at bounding box center [1479, 268] width 56 height 31
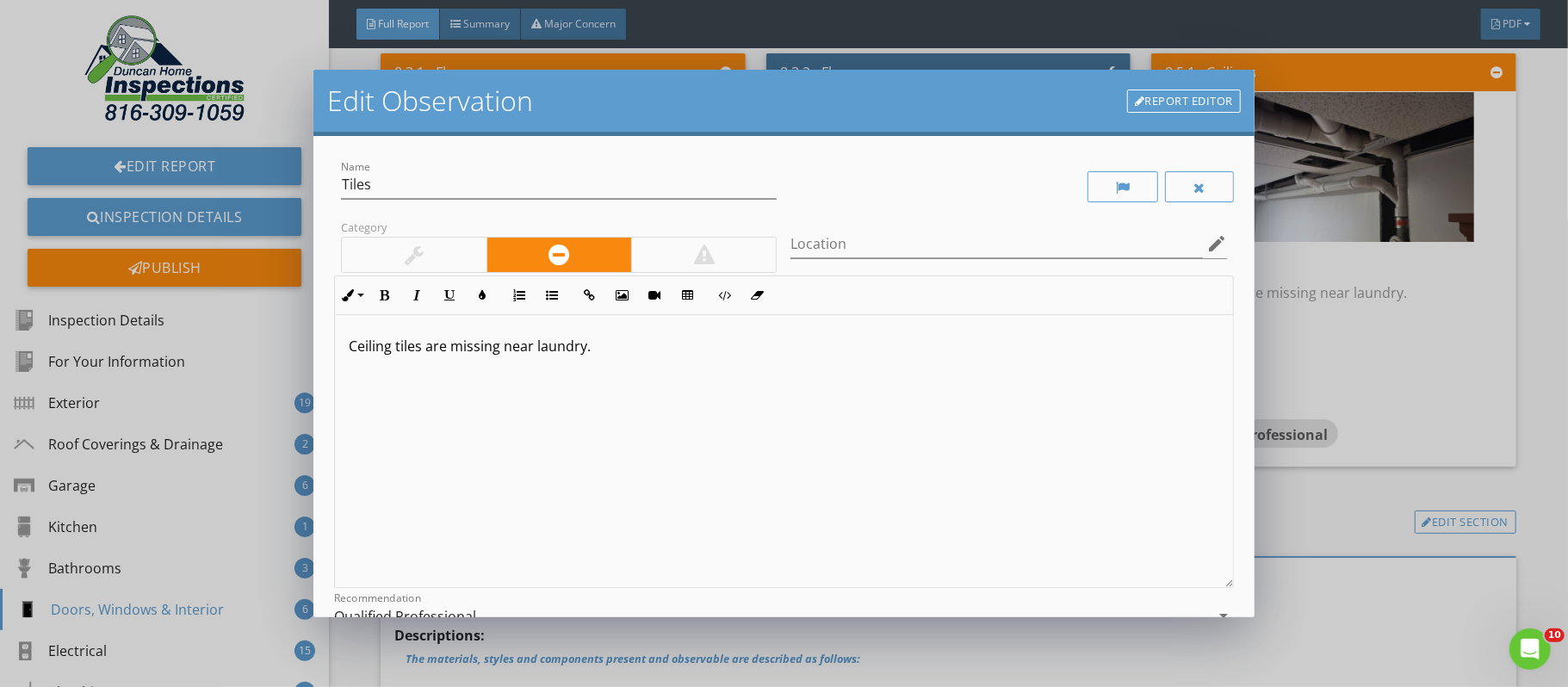
click at [458, 259] on div at bounding box center [413, 255] width 144 height 35
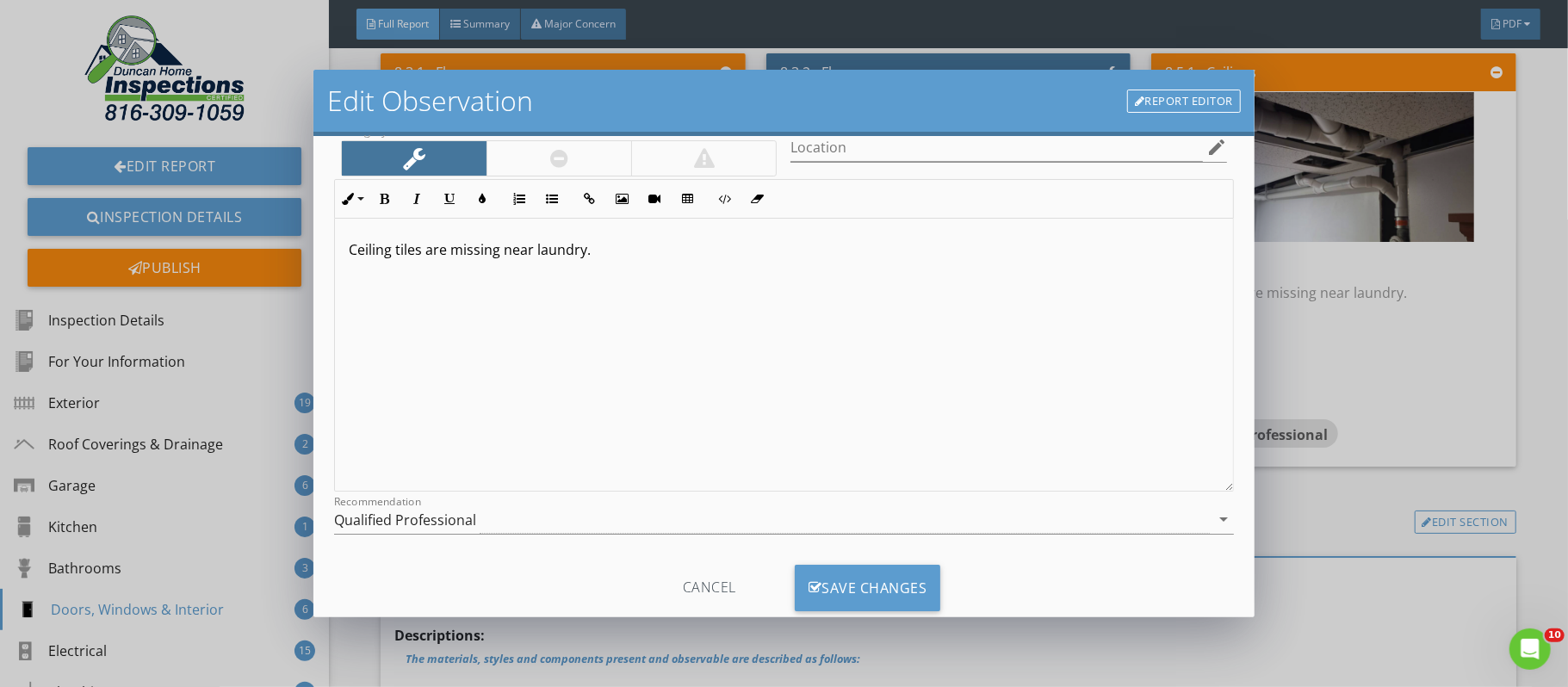
scroll to position [139, 0]
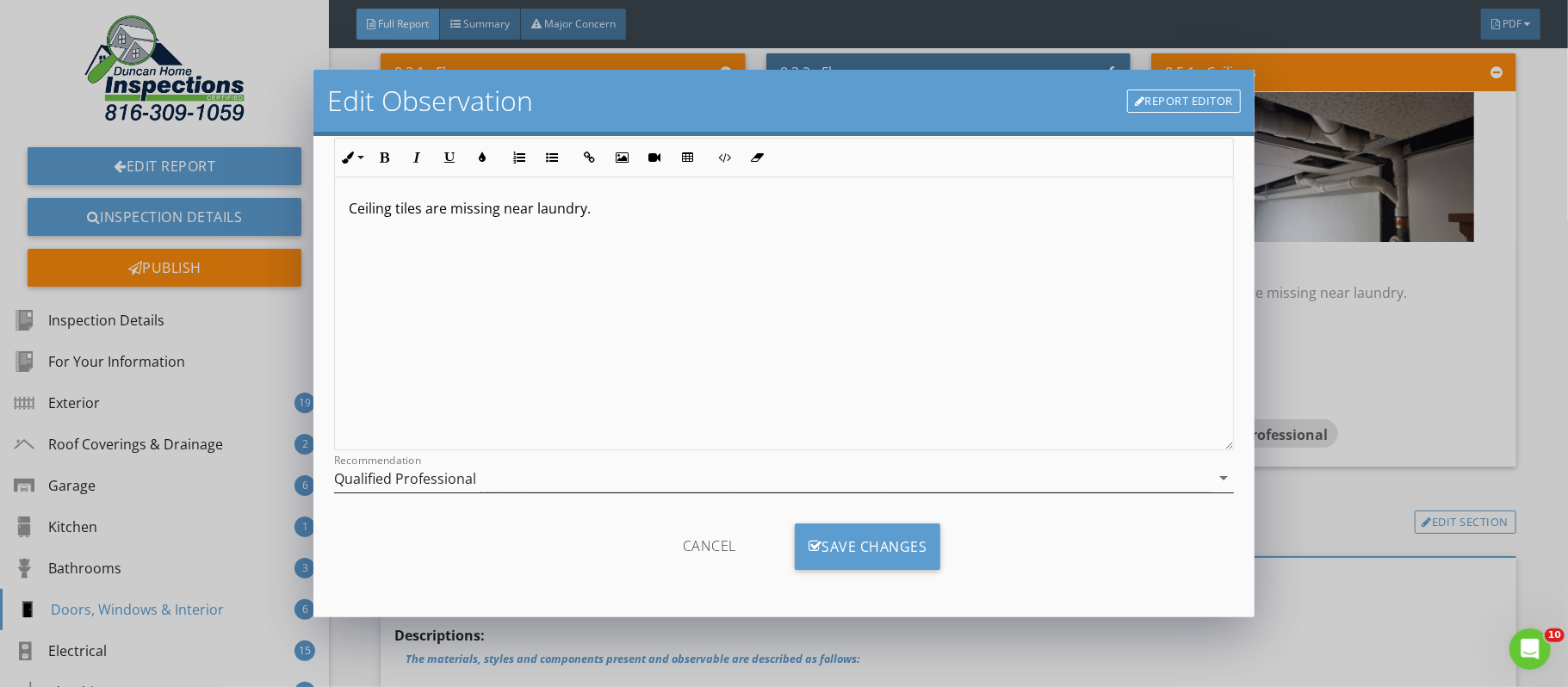
click at [1222, 475] on icon "arrow_drop_down" at bounding box center [1223, 477] width 20 height 20
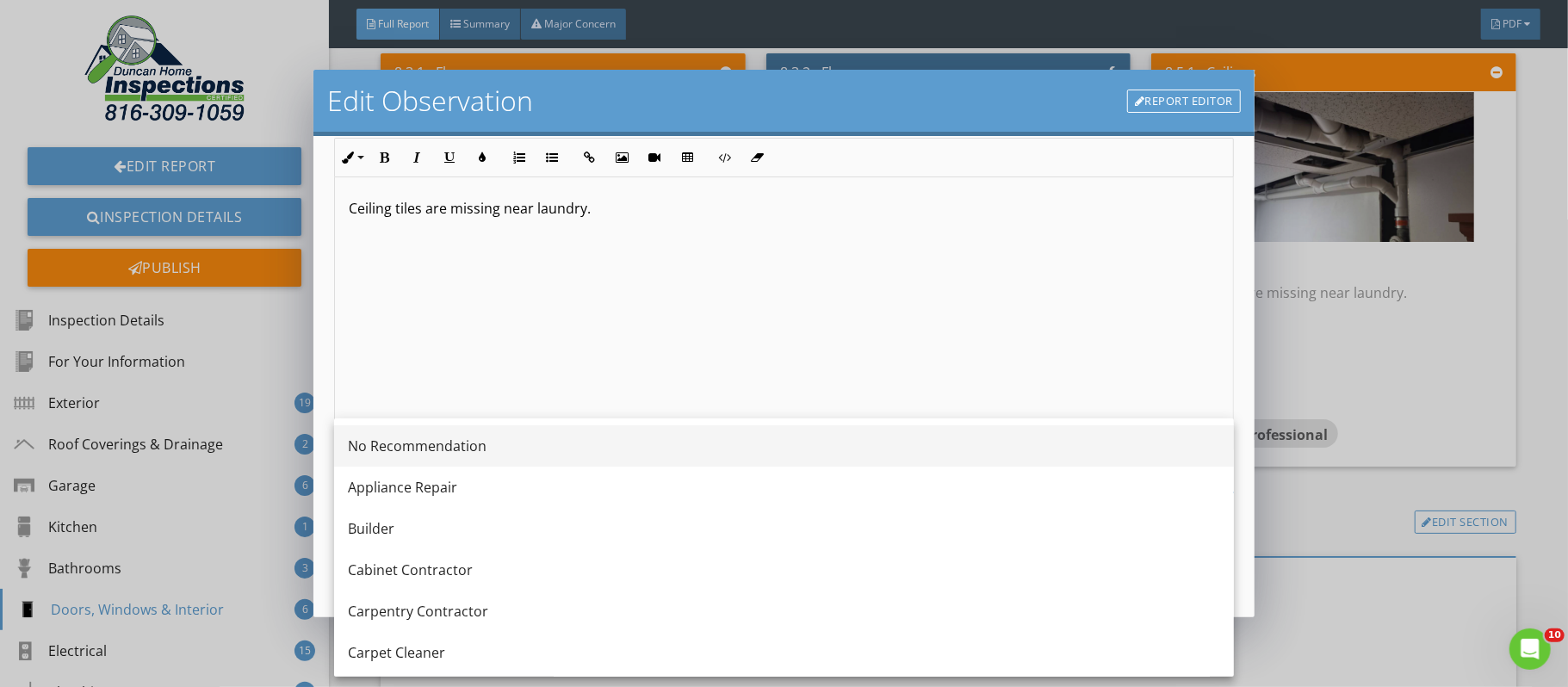
click at [458, 445] on div "No Recommendation" at bounding box center [783, 445] width 872 height 20
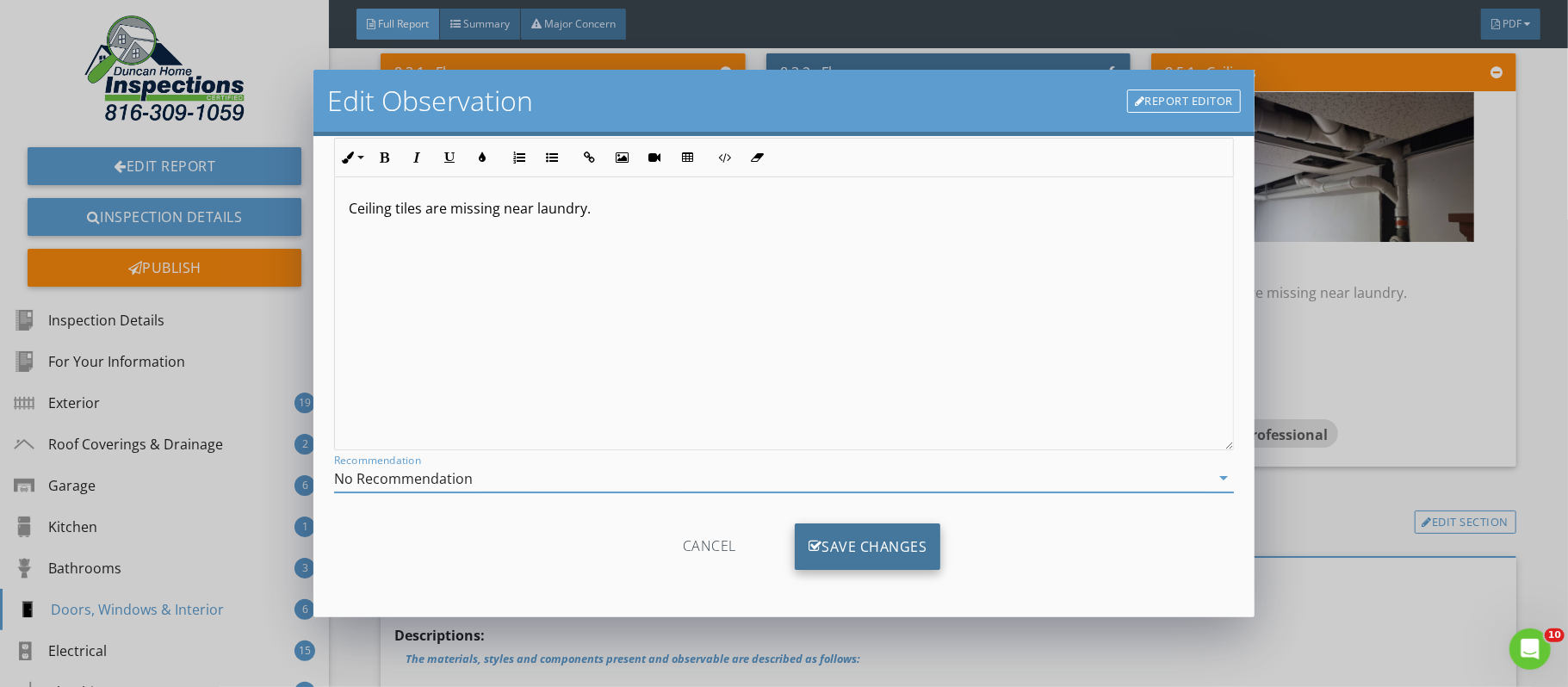
click at [832, 539] on div "Save Changes" at bounding box center [868, 546] width 147 height 46
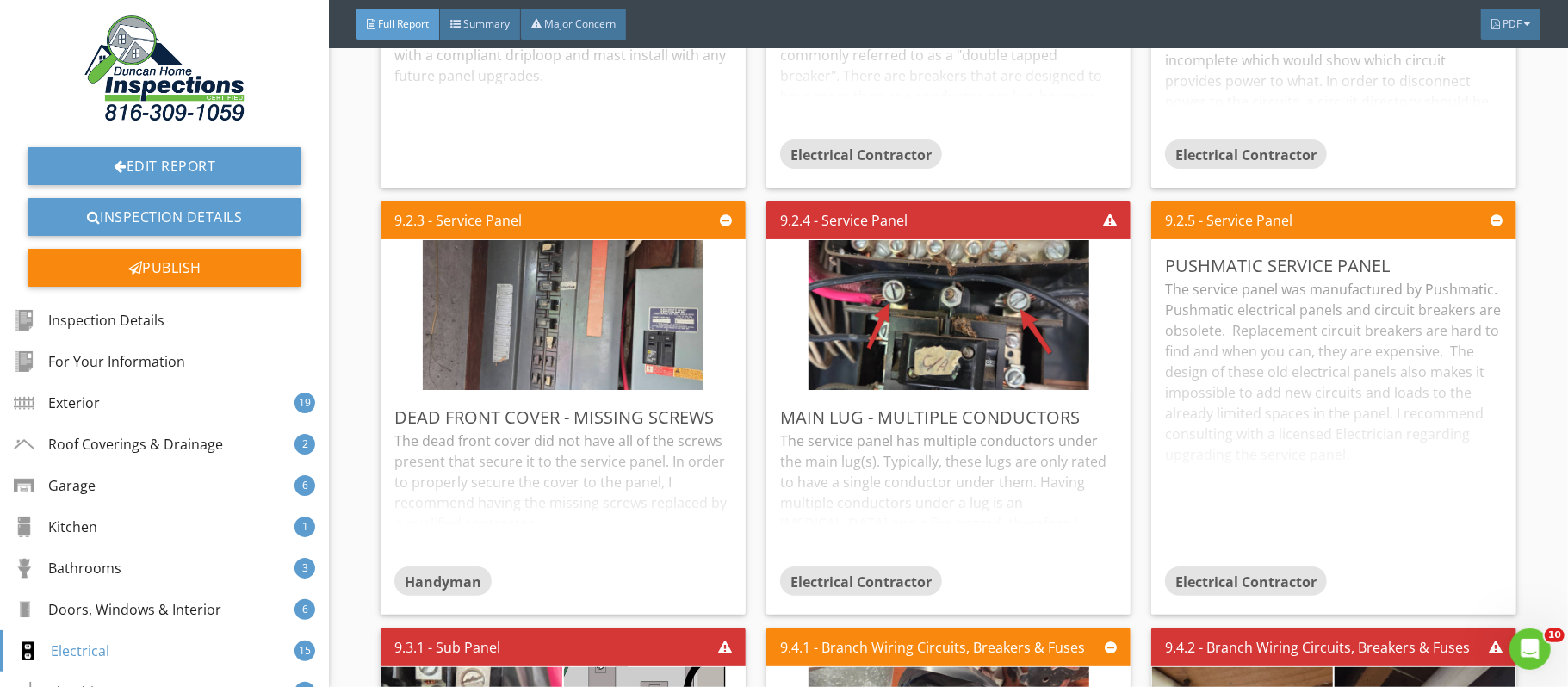
scroll to position [28620, 0]
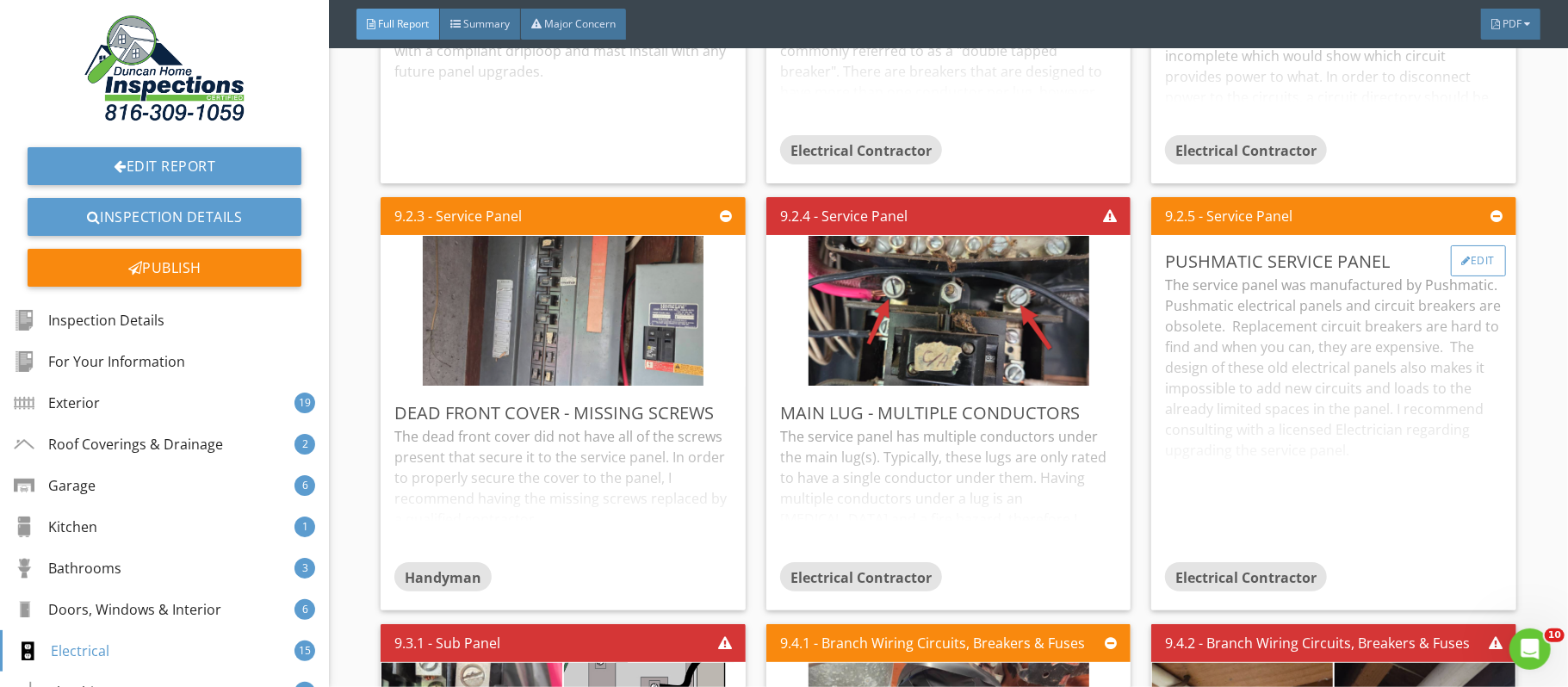
click at [1488, 276] on div "Edit" at bounding box center [1479, 261] width 56 height 31
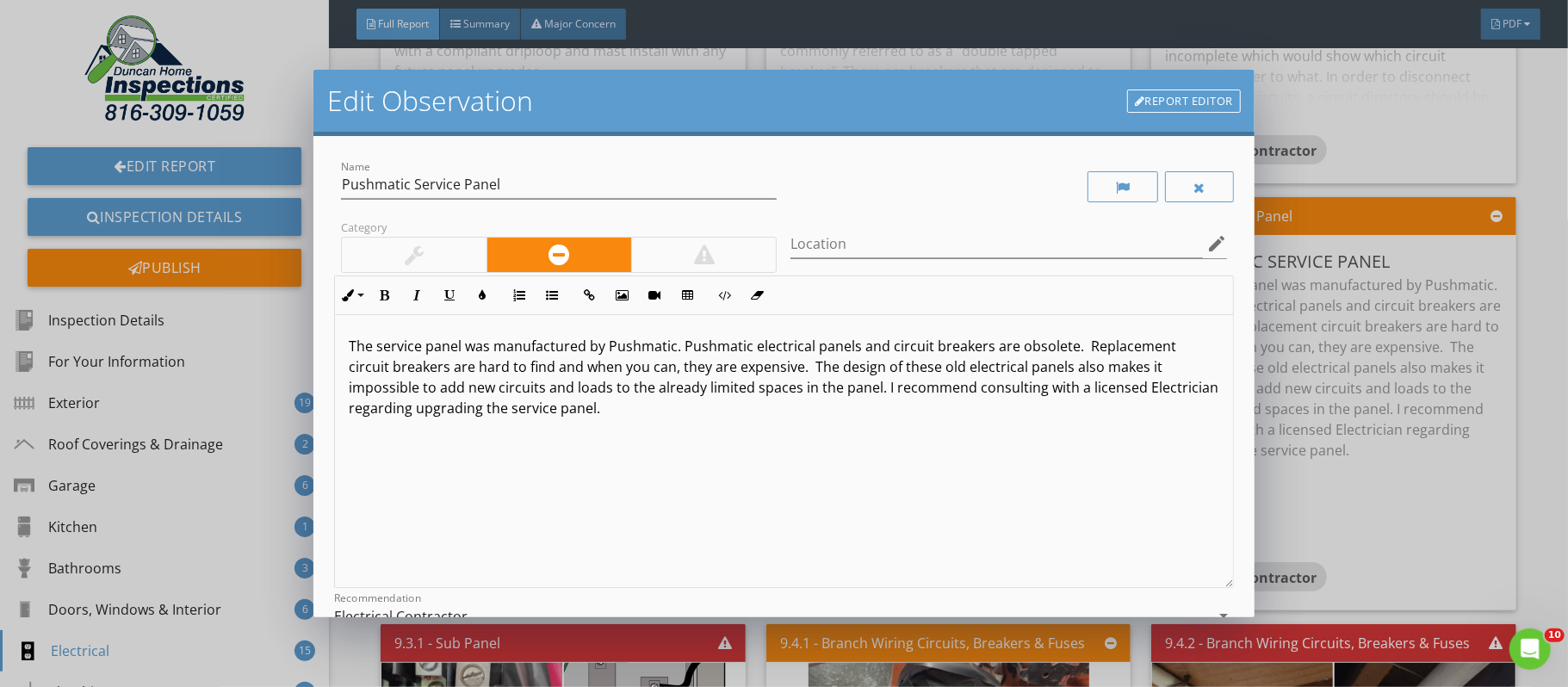
click at [671, 247] on div at bounding box center [704, 255] width 145 height 35
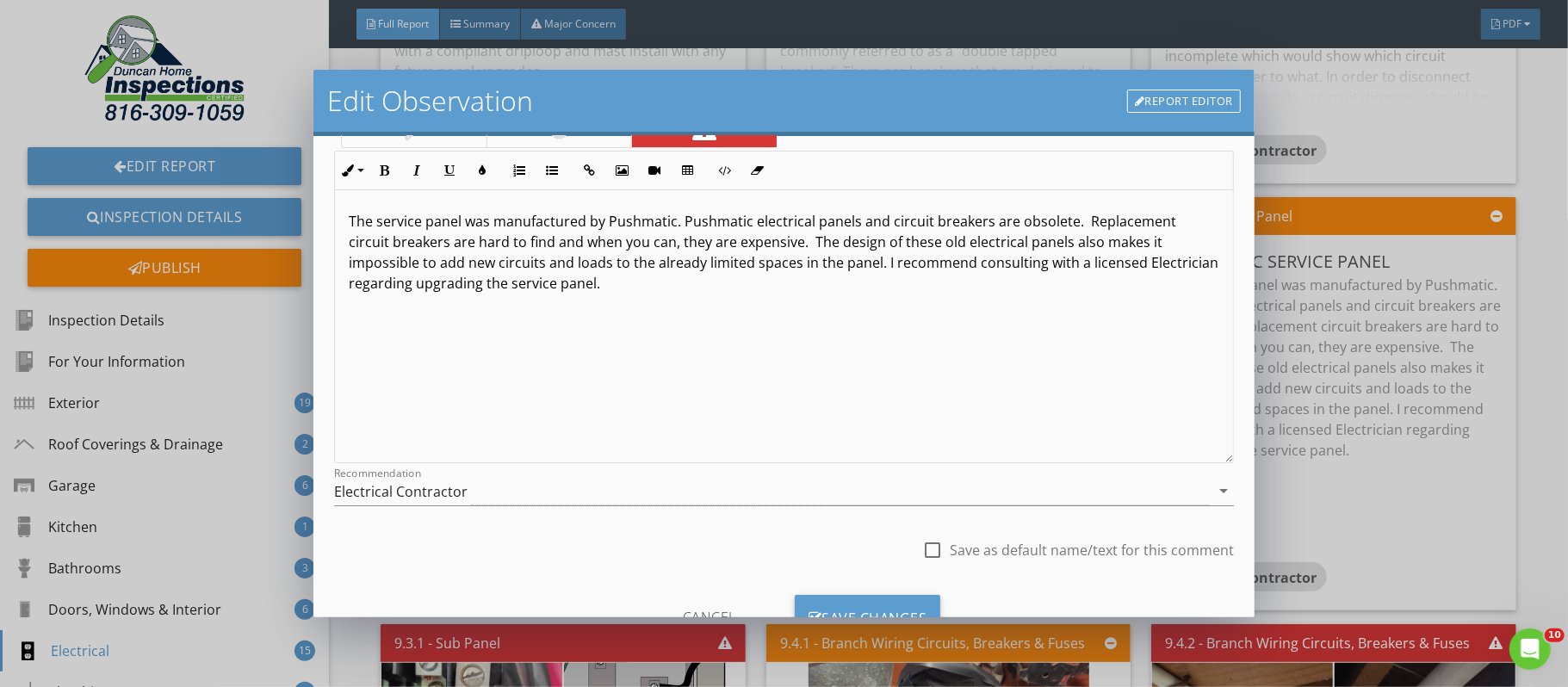
scroll to position [198, 0]
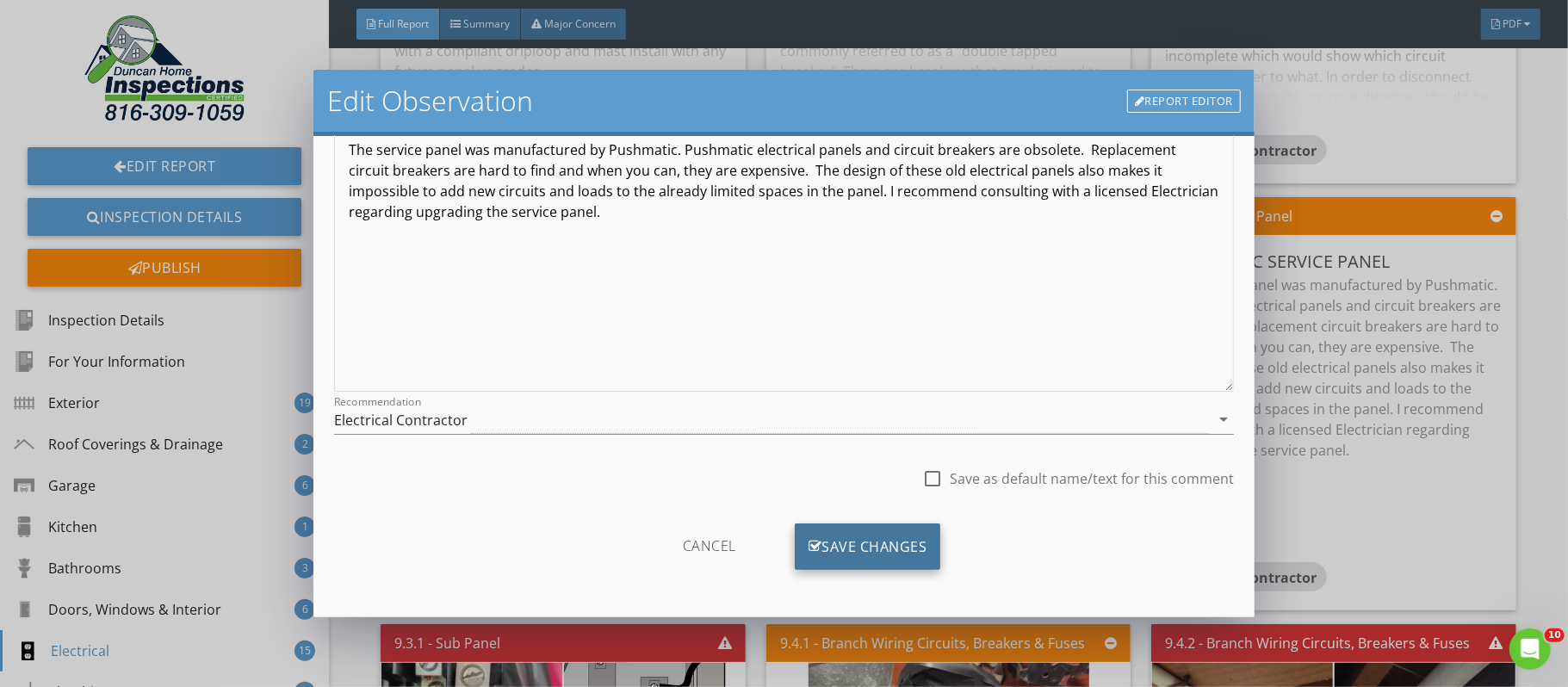
click at [914, 547] on div "Save Changes" at bounding box center [868, 546] width 147 height 46
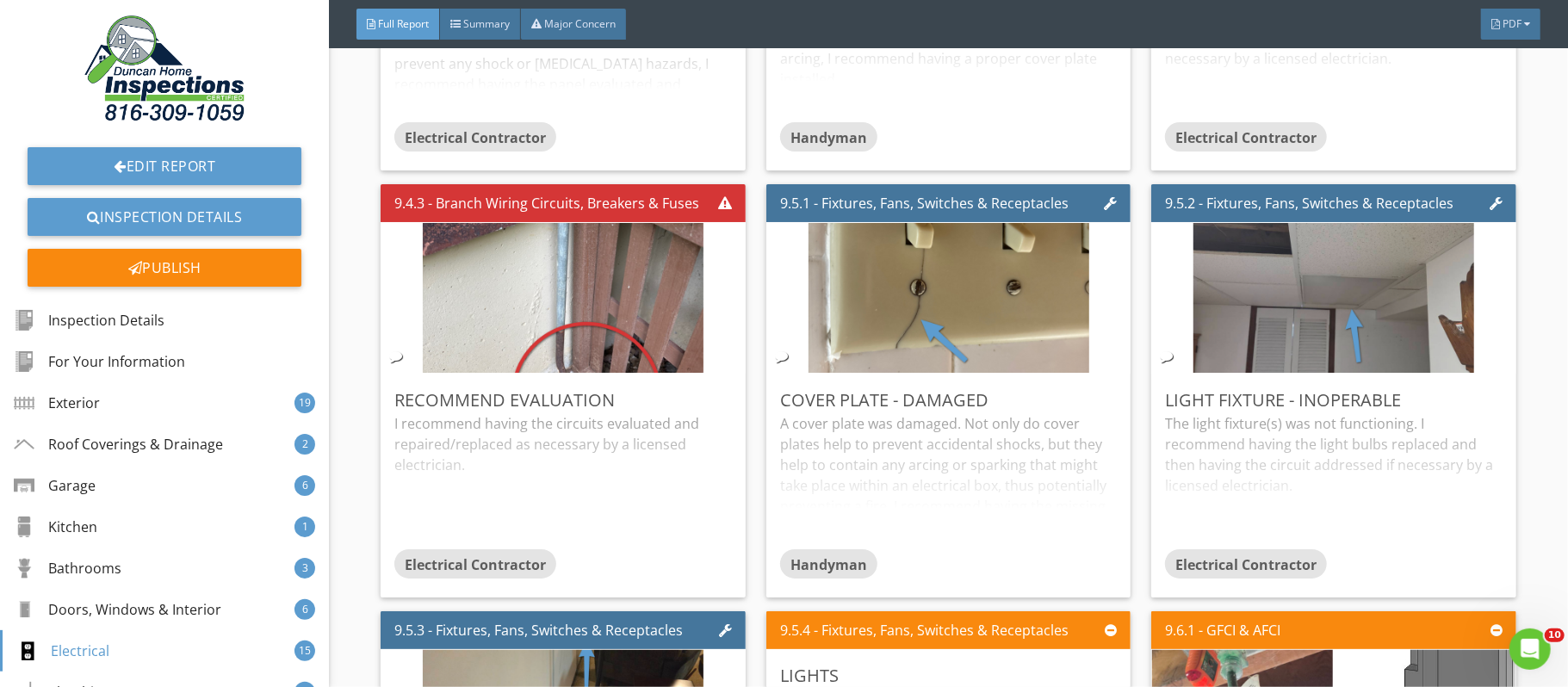
scroll to position [29492, 0]
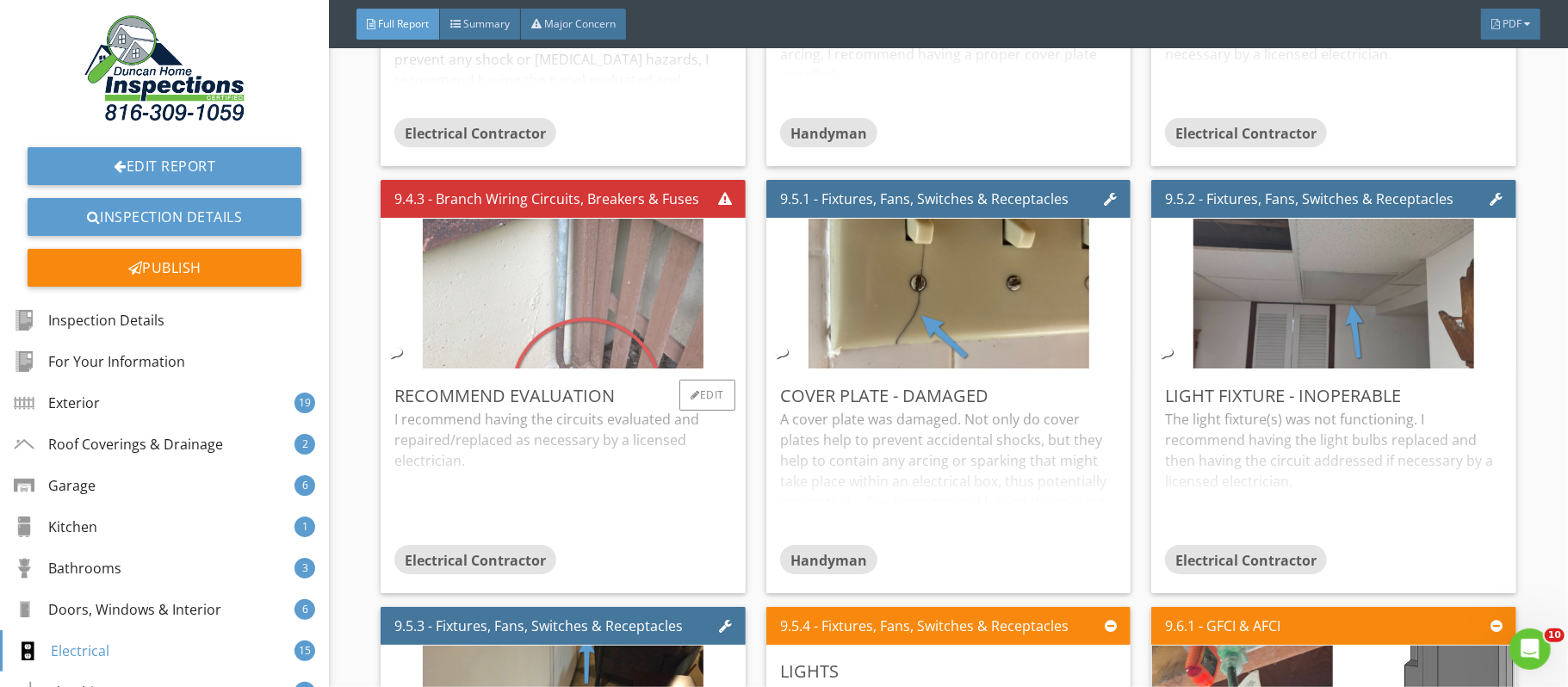
click at [546, 358] on img at bounding box center [563, 293] width 281 height 374
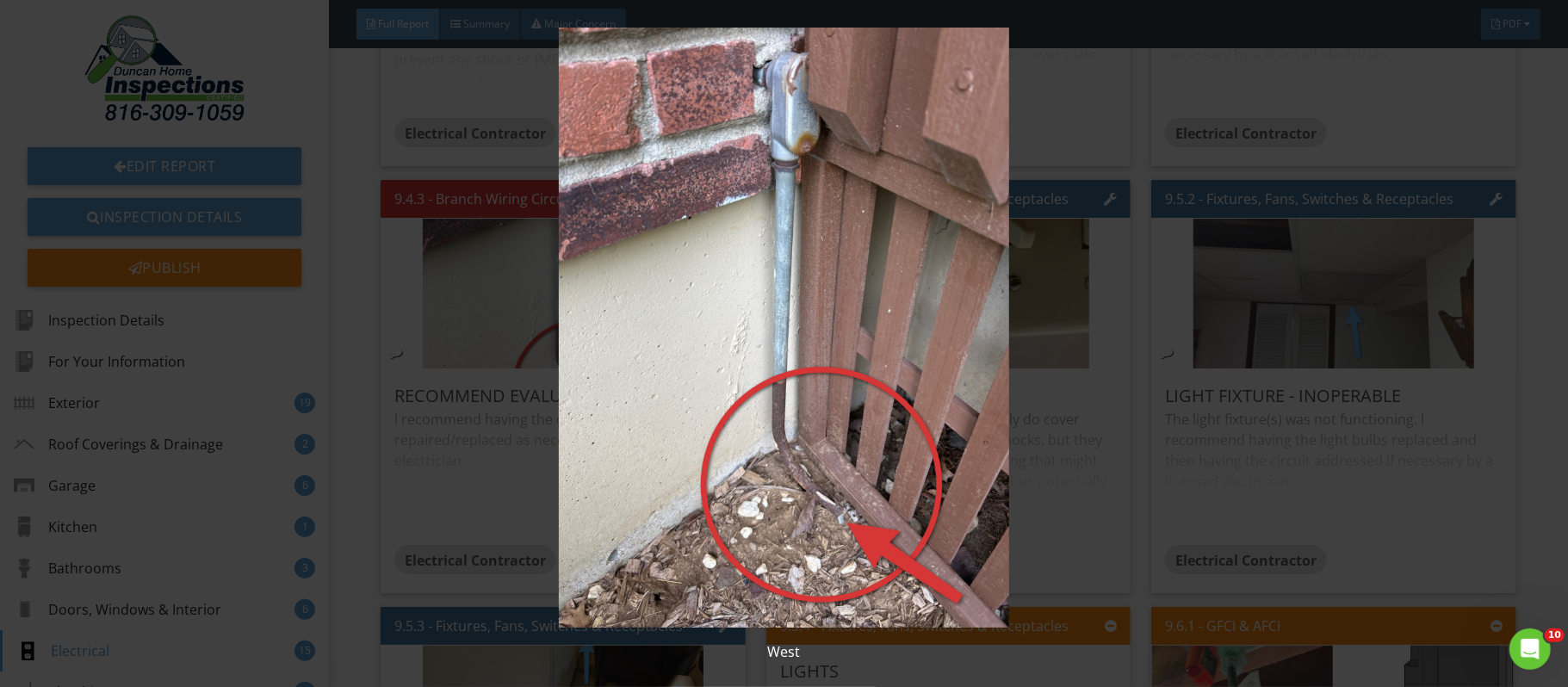
click at [1554, 539] on div "West" at bounding box center [784, 344] width 1568 height 687
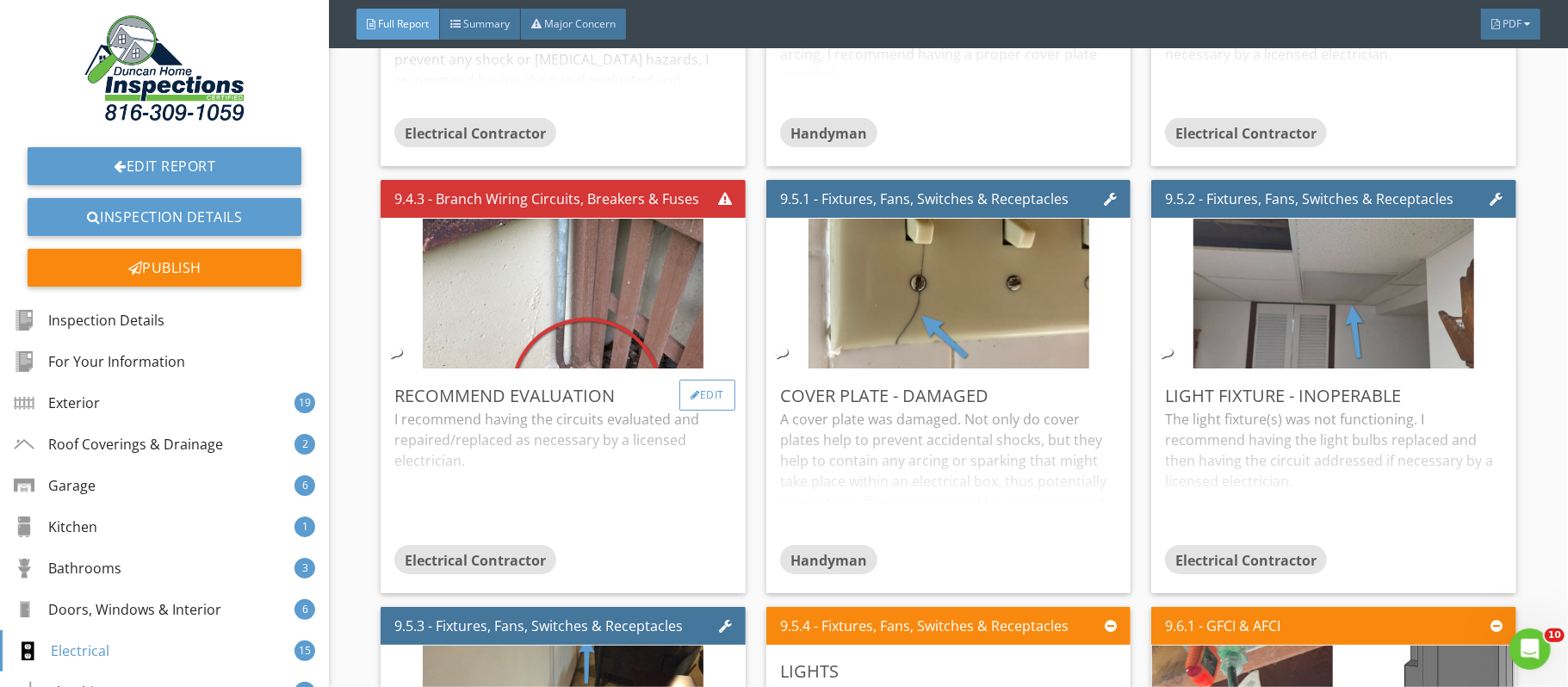
click at [708, 410] on div "Edit" at bounding box center [708, 395] width 56 height 31
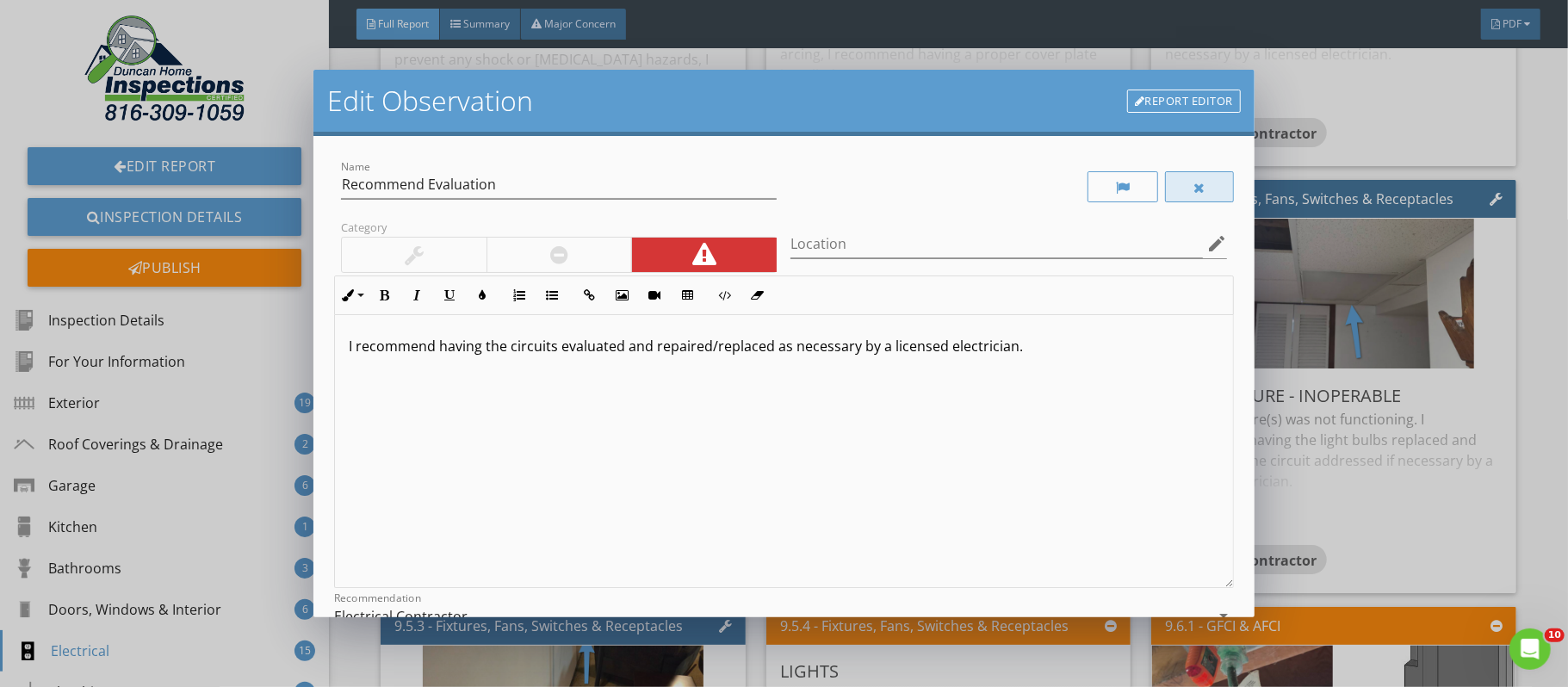
click at [1199, 178] on div at bounding box center [1199, 186] width 69 height 31
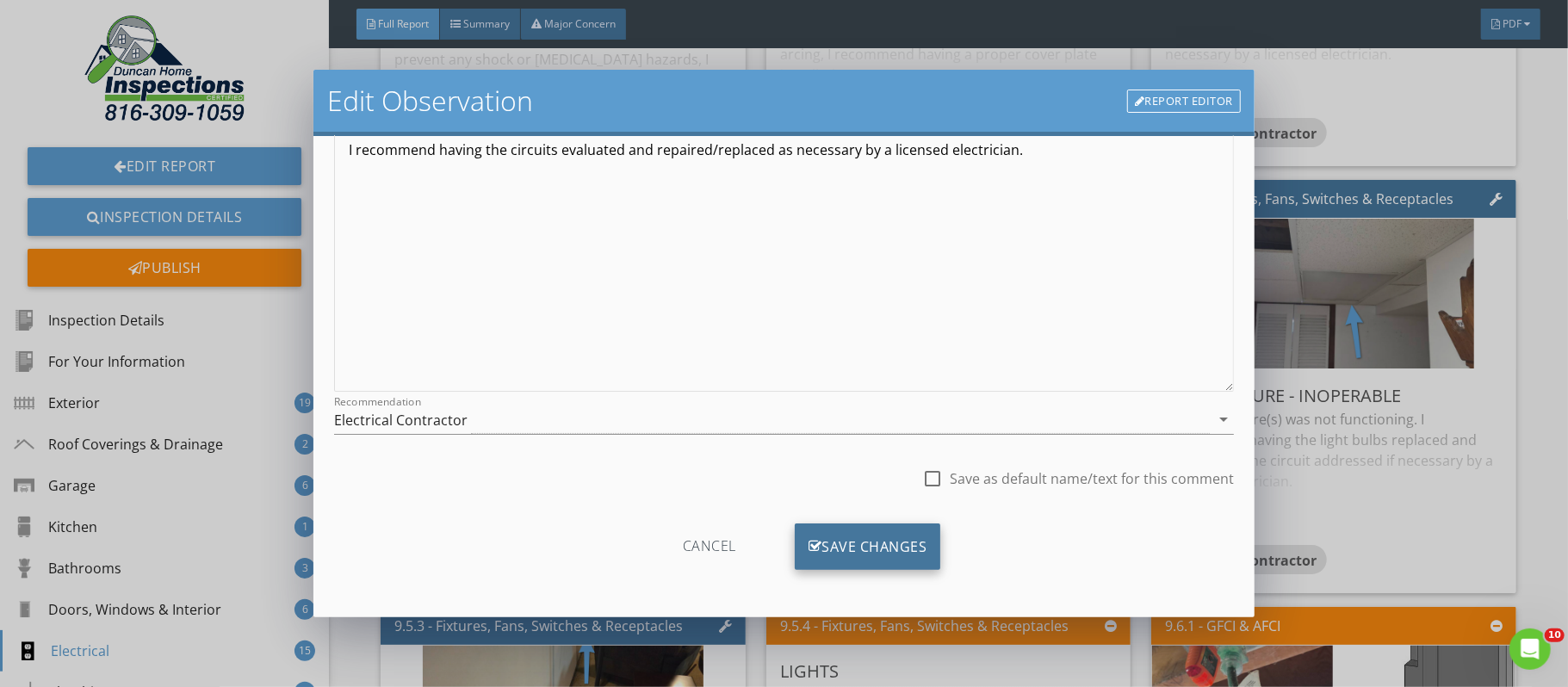
click at [886, 543] on div "Save Changes" at bounding box center [868, 546] width 147 height 46
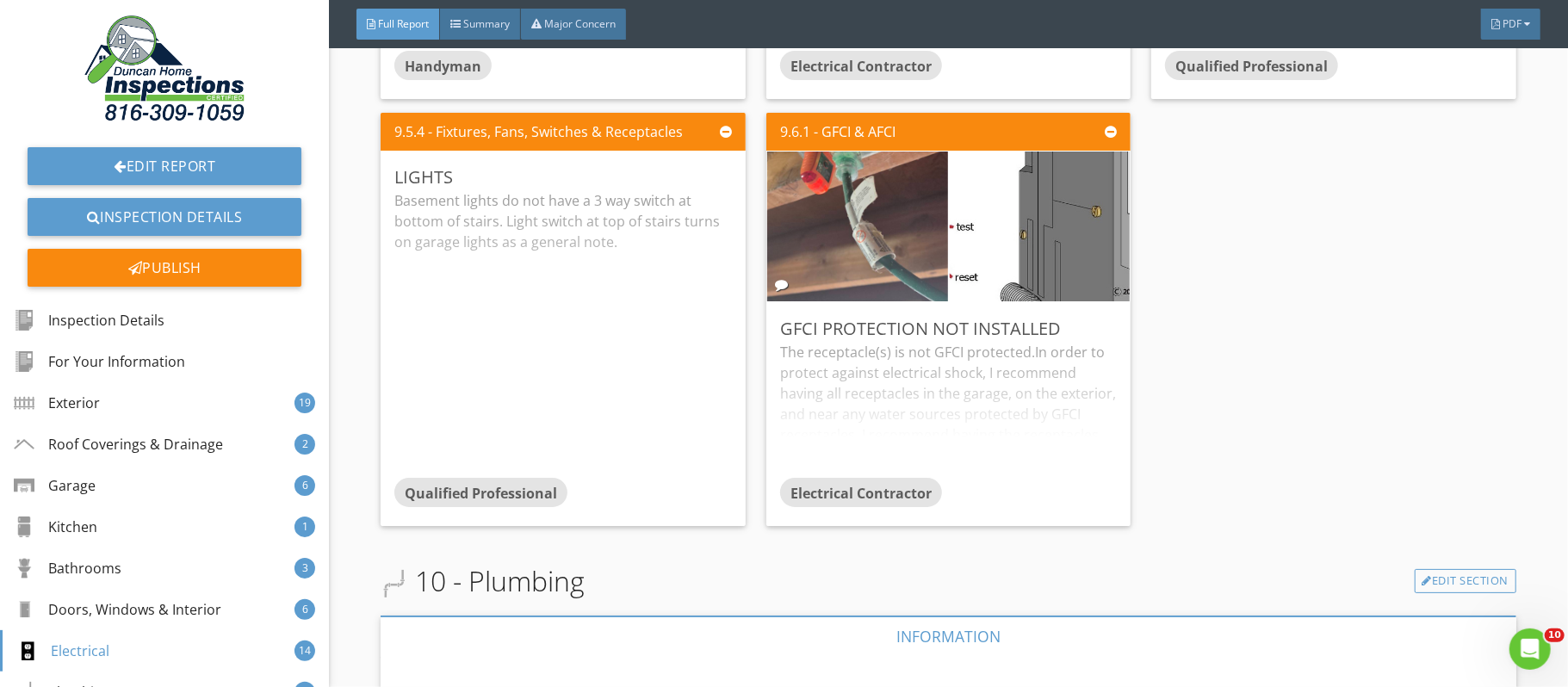
scroll to position [30006, 0]
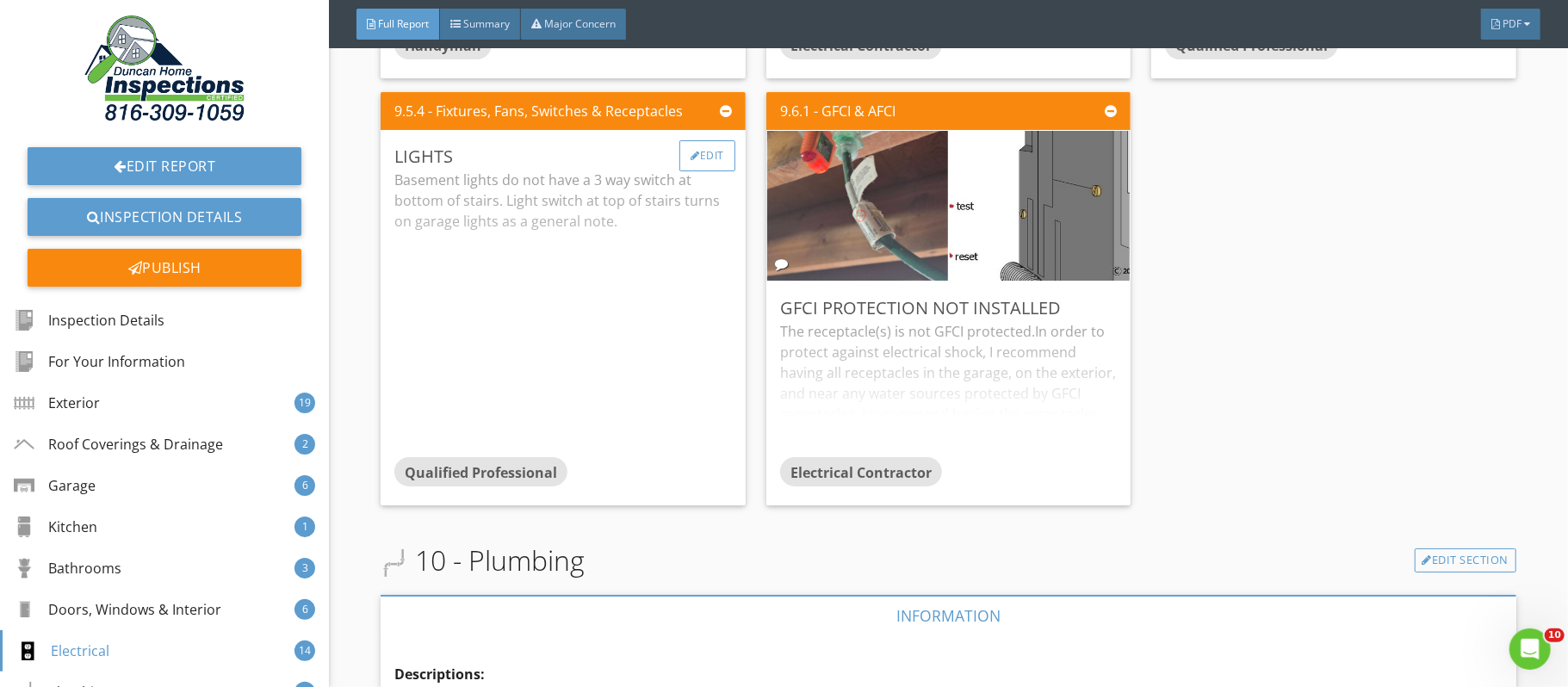
click at [713, 171] on div "Edit" at bounding box center [708, 155] width 56 height 31
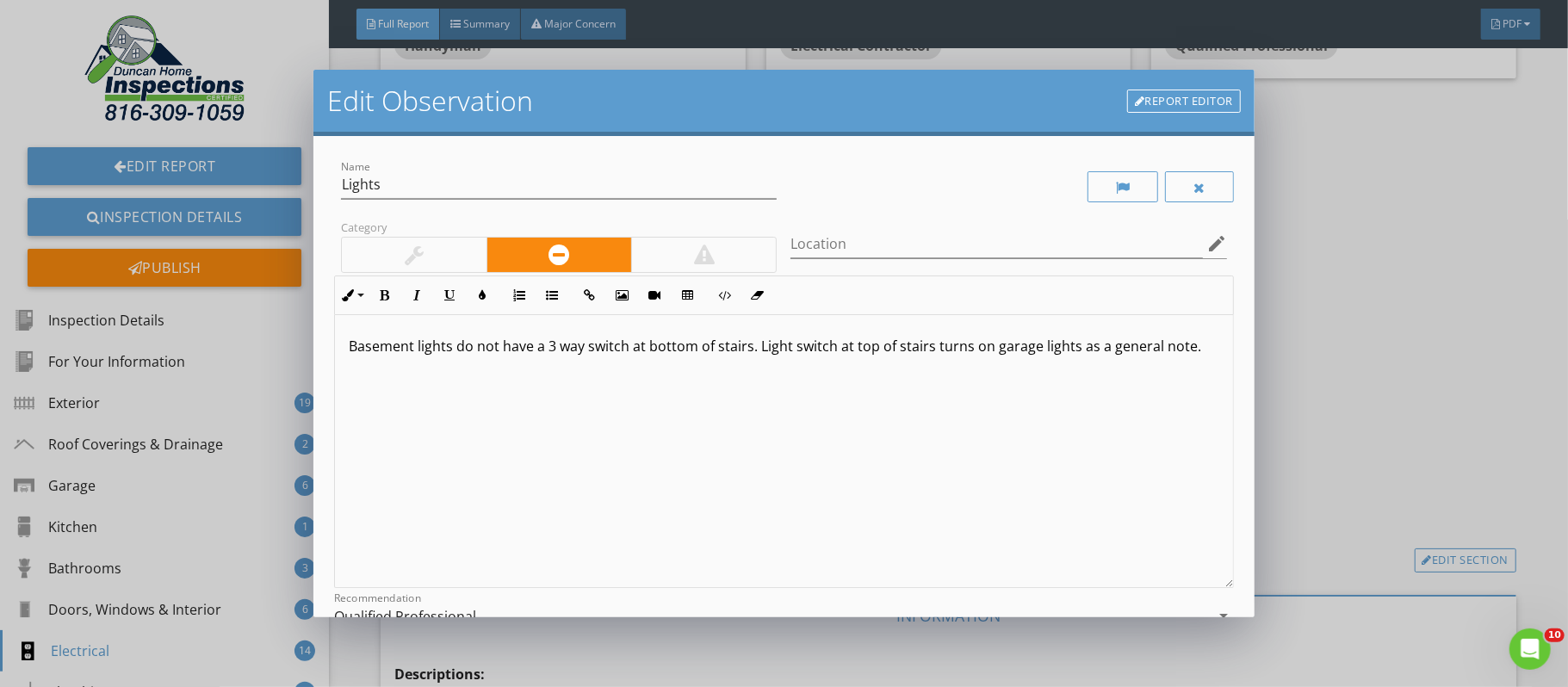
click at [451, 256] on div at bounding box center [413, 255] width 144 height 35
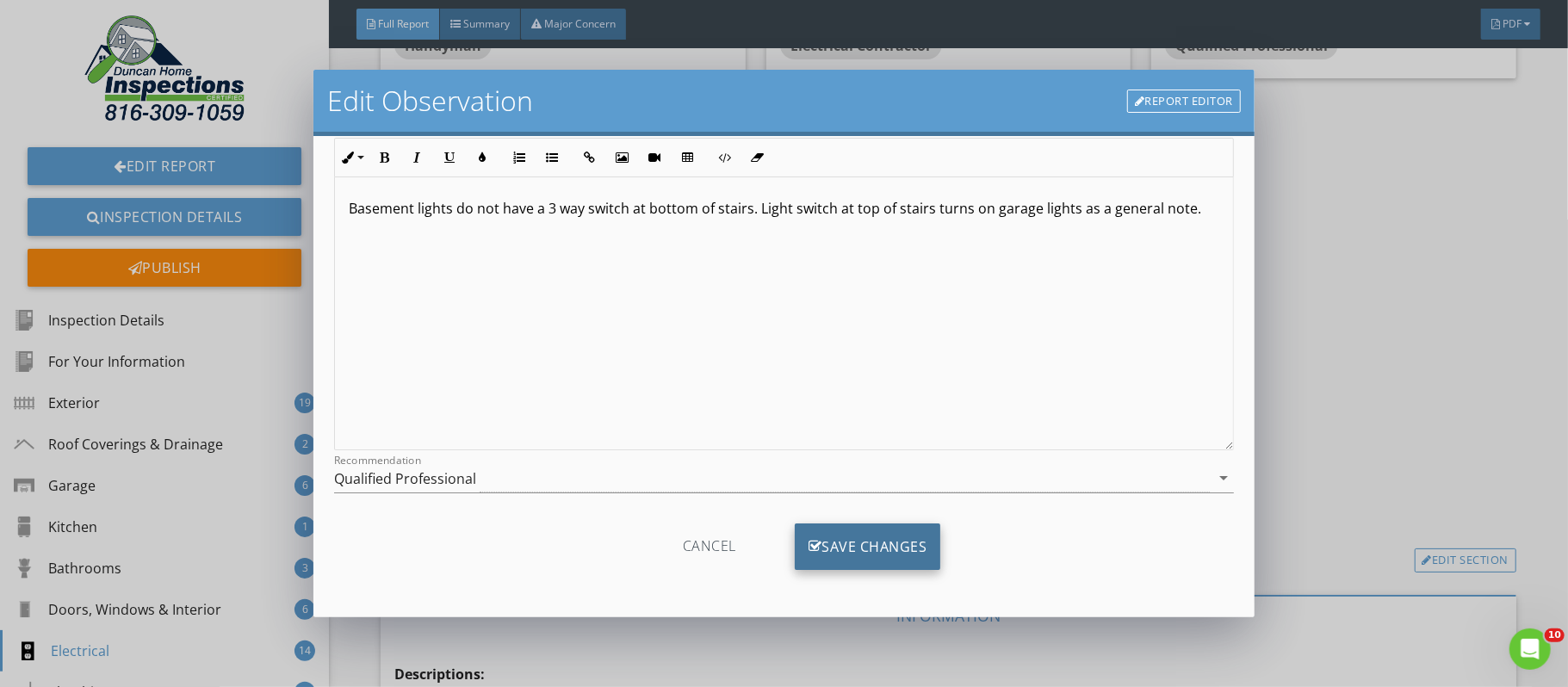
click at [884, 542] on div "Save Changes" at bounding box center [868, 546] width 147 height 46
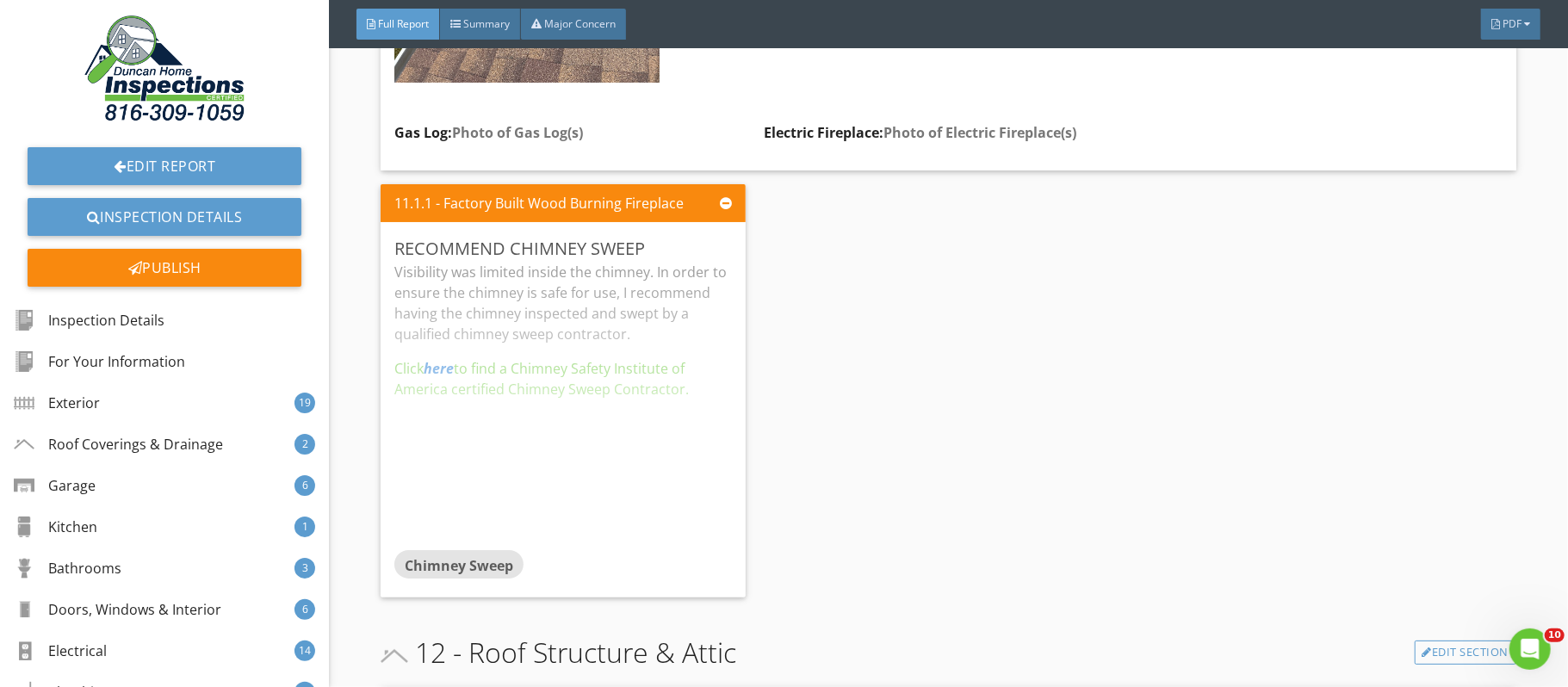
scroll to position [34345, 0]
click at [719, 262] on div "Edit" at bounding box center [708, 247] width 56 height 31
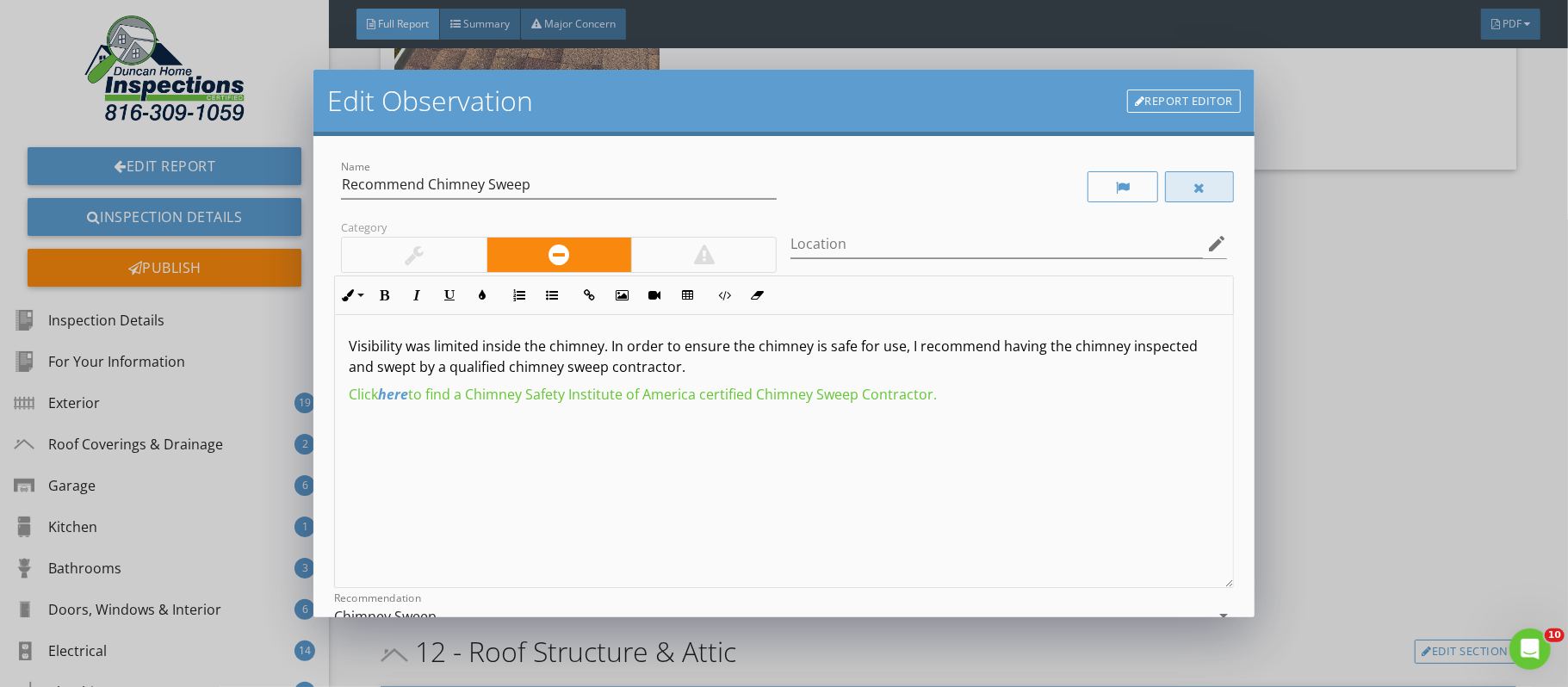
click at [1181, 185] on div at bounding box center [1199, 186] width 69 height 31
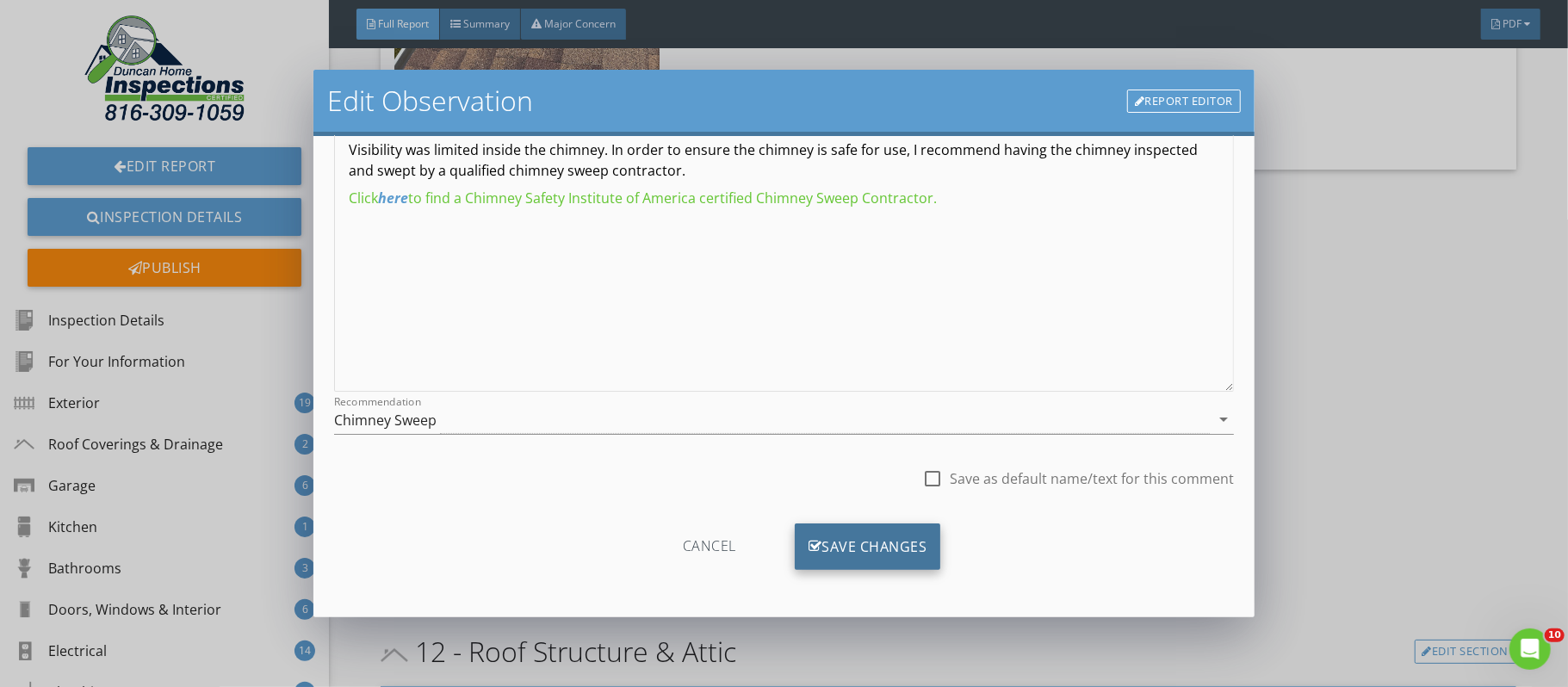
click at [900, 536] on div "Save Changes" at bounding box center [868, 546] width 147 height 46
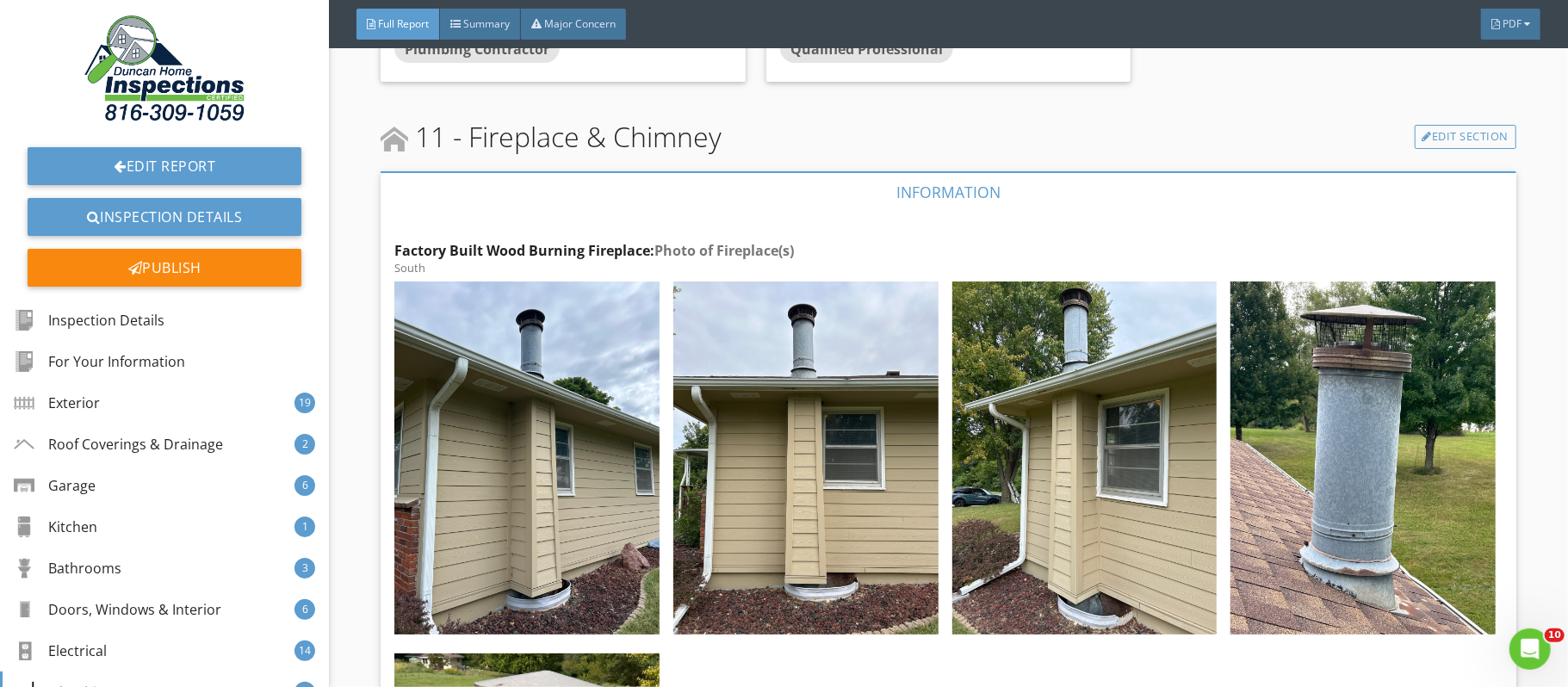
scroll to position [33508, 0]
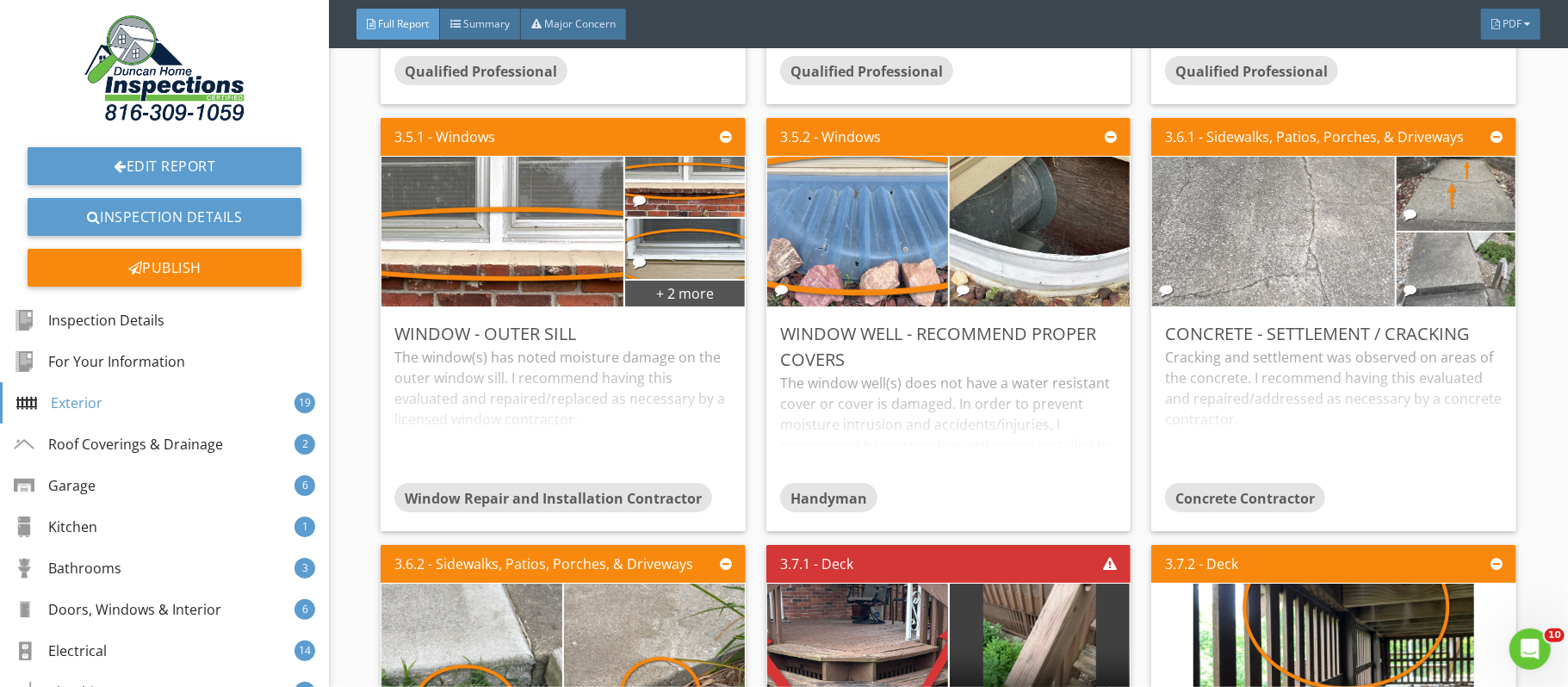
scroll to position [6797, 0]
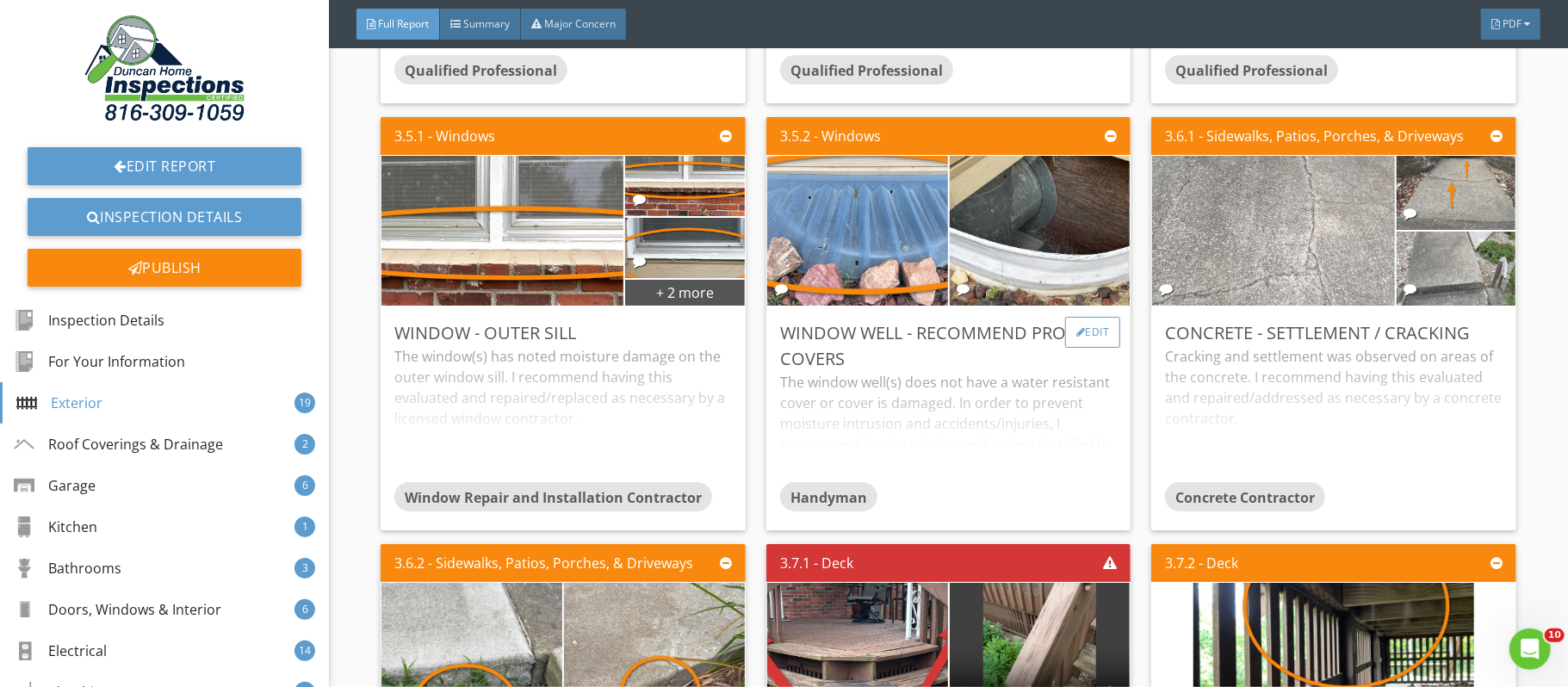
click at [1098, 333] on div "Edit" at bounding box center [1093, 332] width 56 height 31
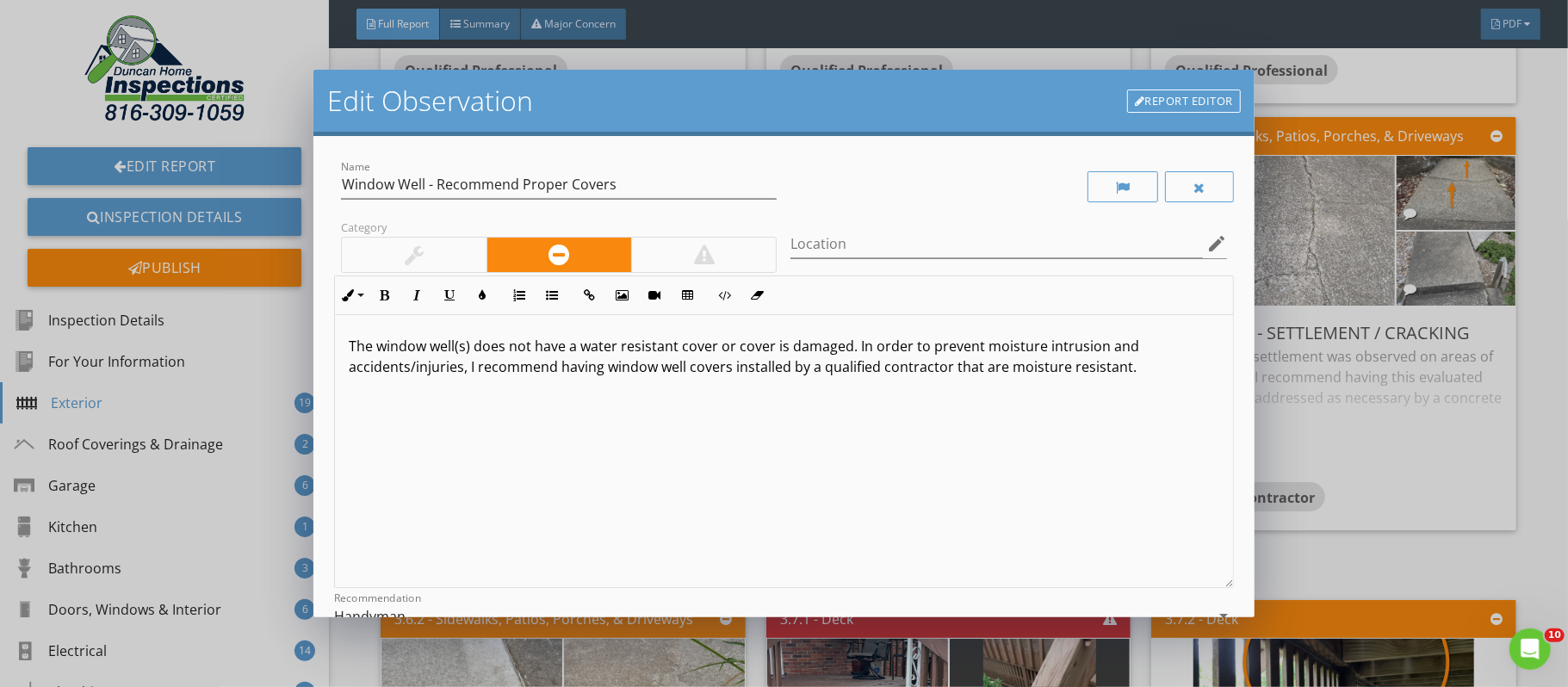
click at [459, 247] on div at bounding box center [413, 255] width 144 height 35
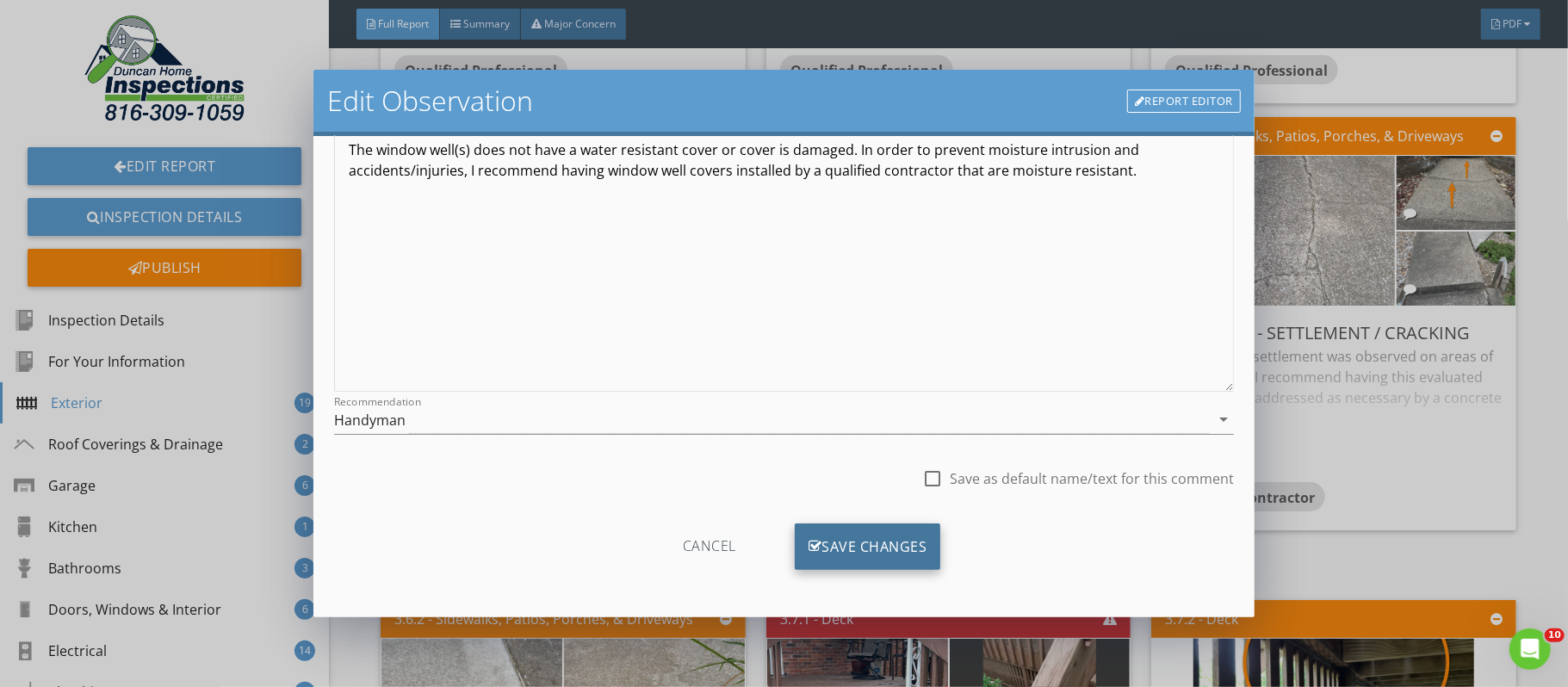
click at [914, 548] on div "Save Changes" at bounding box center [868, 546] width 147 height 46
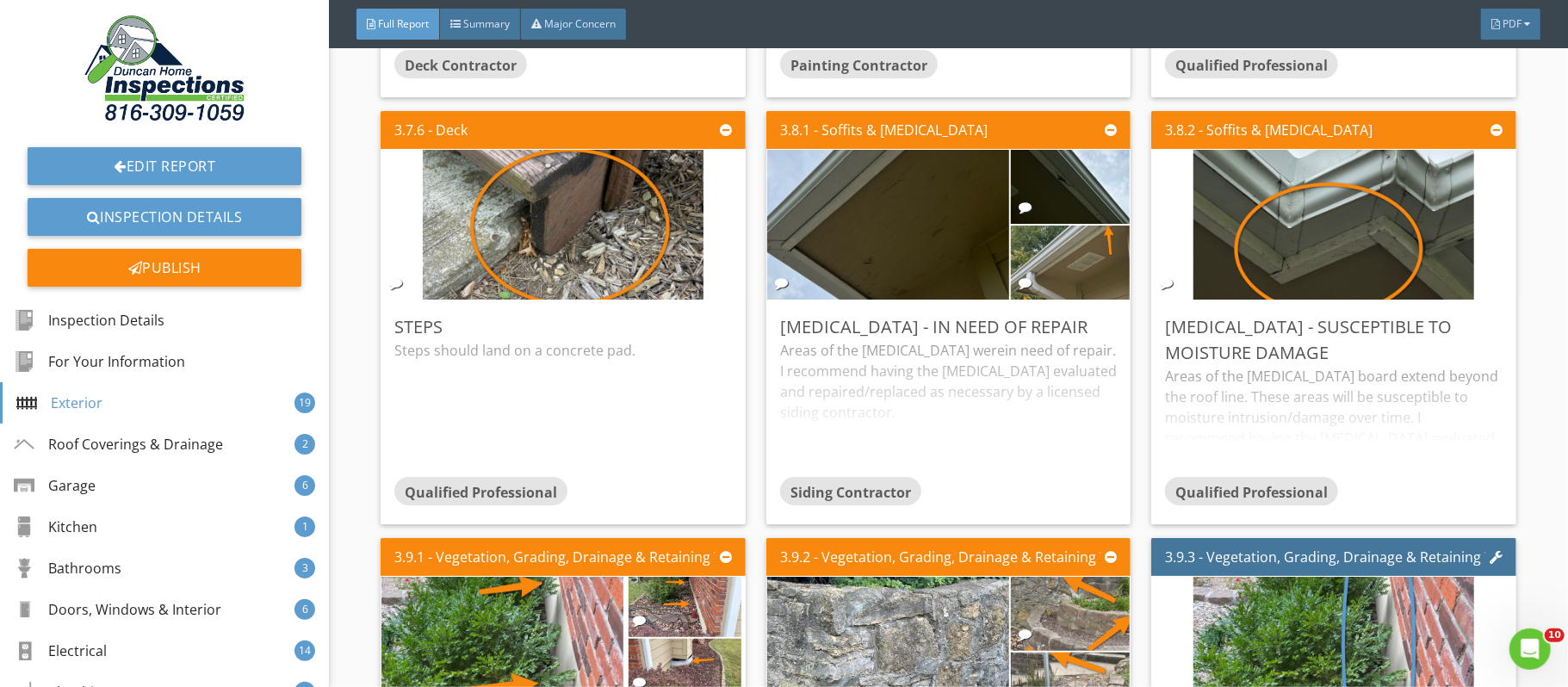
scroll to position [8138, 0]
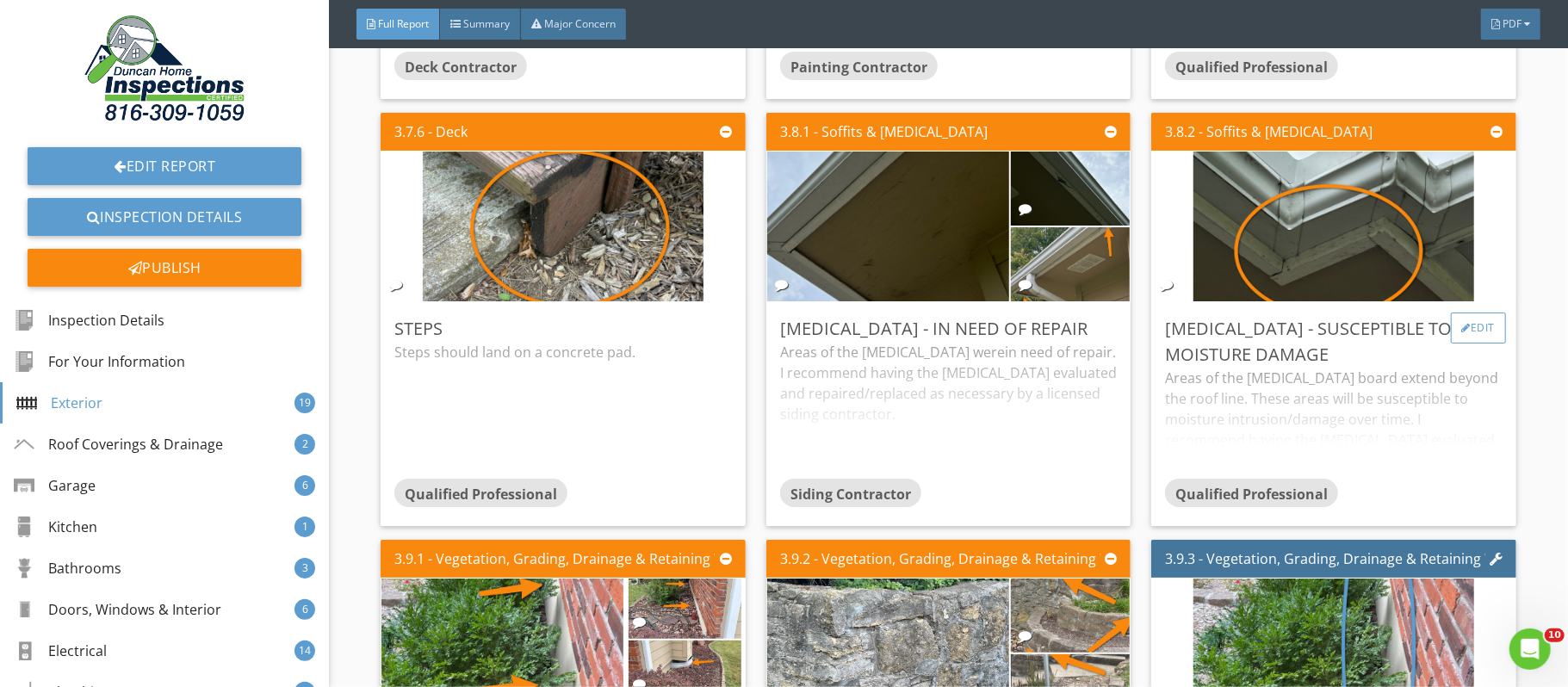
click at [1486, 339] on div "Edit" at bounding box center [1479, 328] width 56 height 31
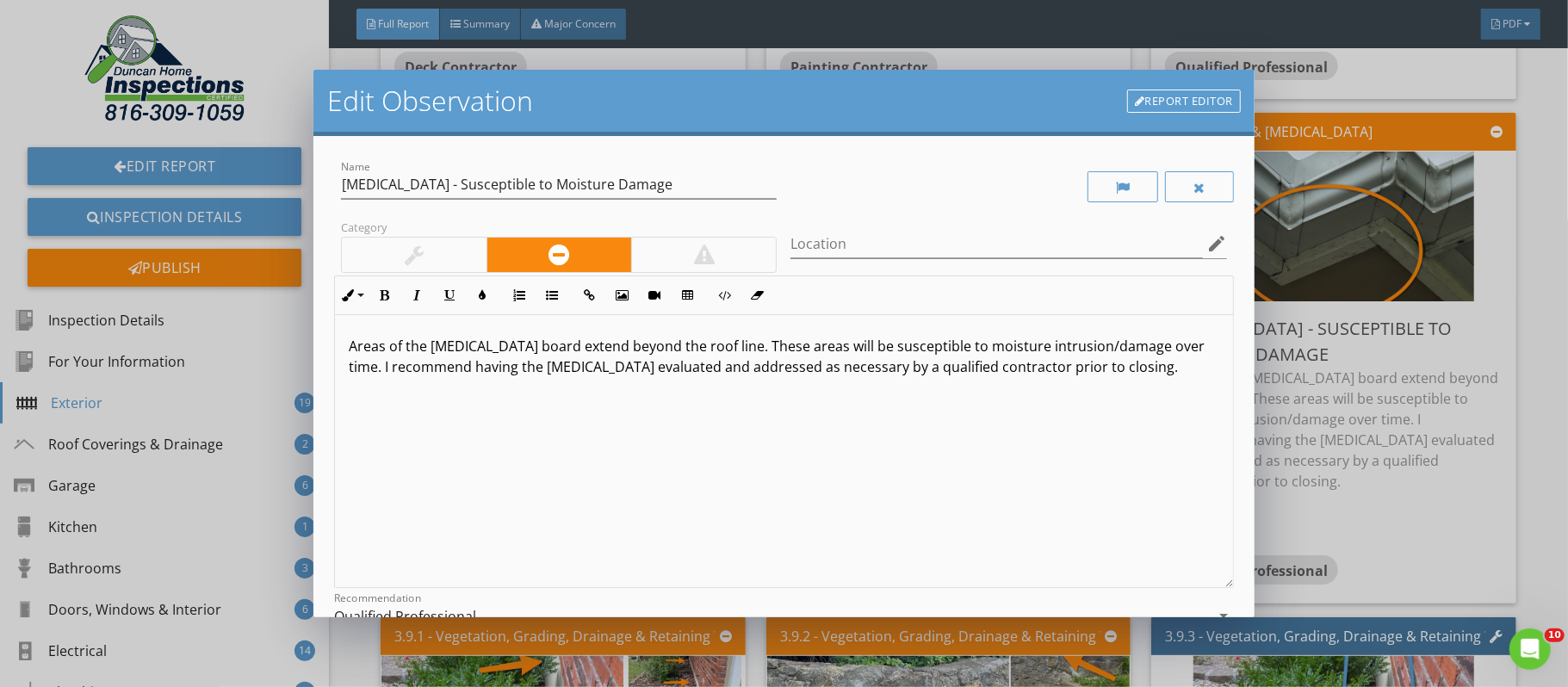
click at [459, 261] on div at bounding box center [413, 255] width 144 height 35
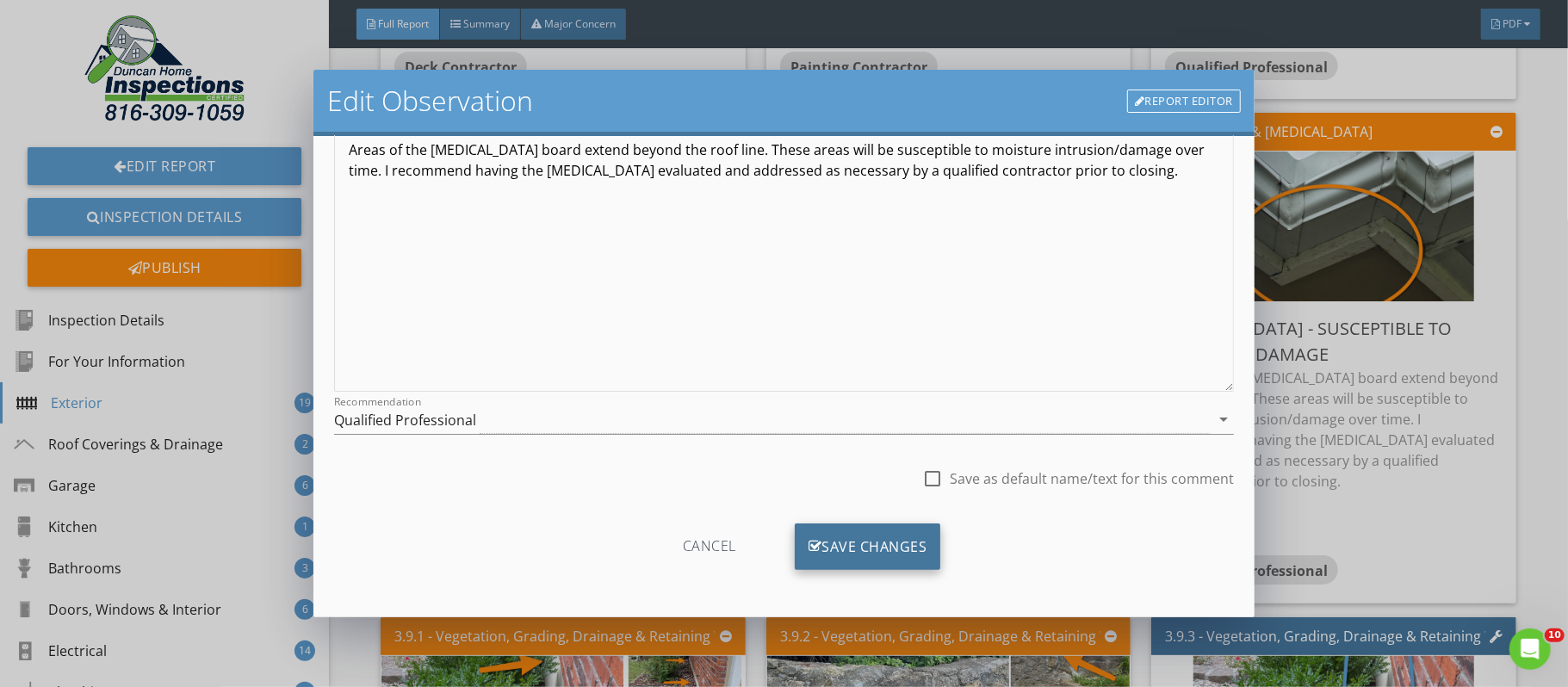
click at [909, 538] on div "Save Changes" at bounding box center [868, 546] width 147 height 46
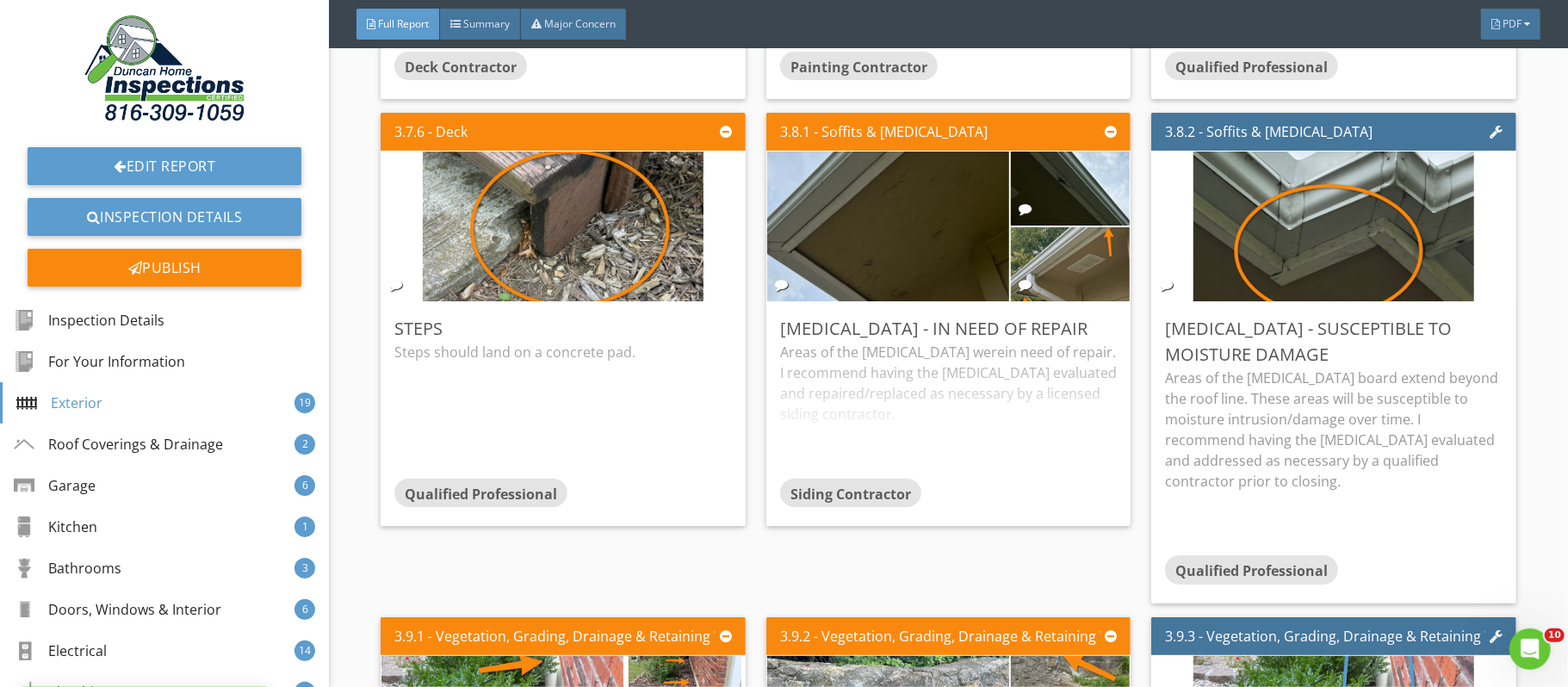
scroll to position [0, 0]
click at [696, 333] on div "Edit" at bounding box center [708, 328] width 56 height 31
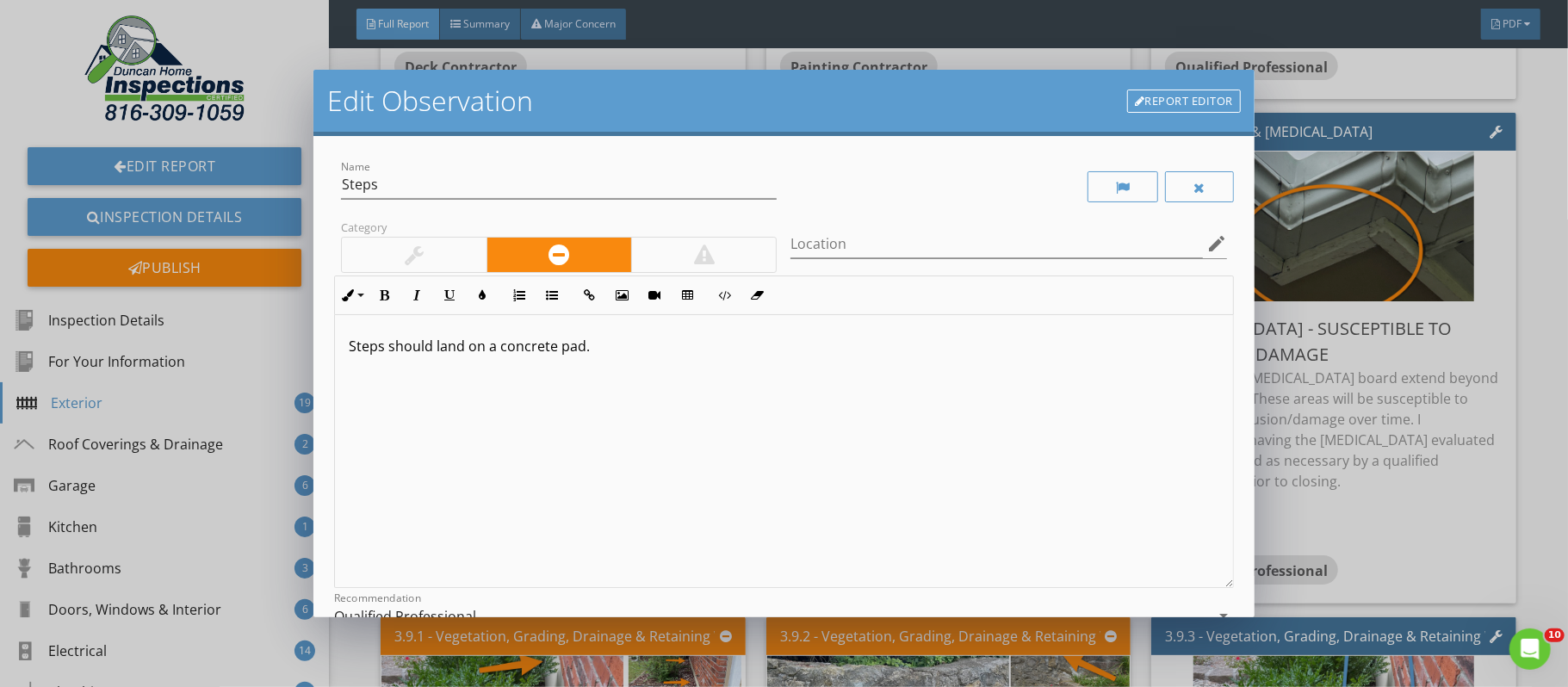
click at [459, 245] on div at bounding box center [413, 255] width 144 height 35
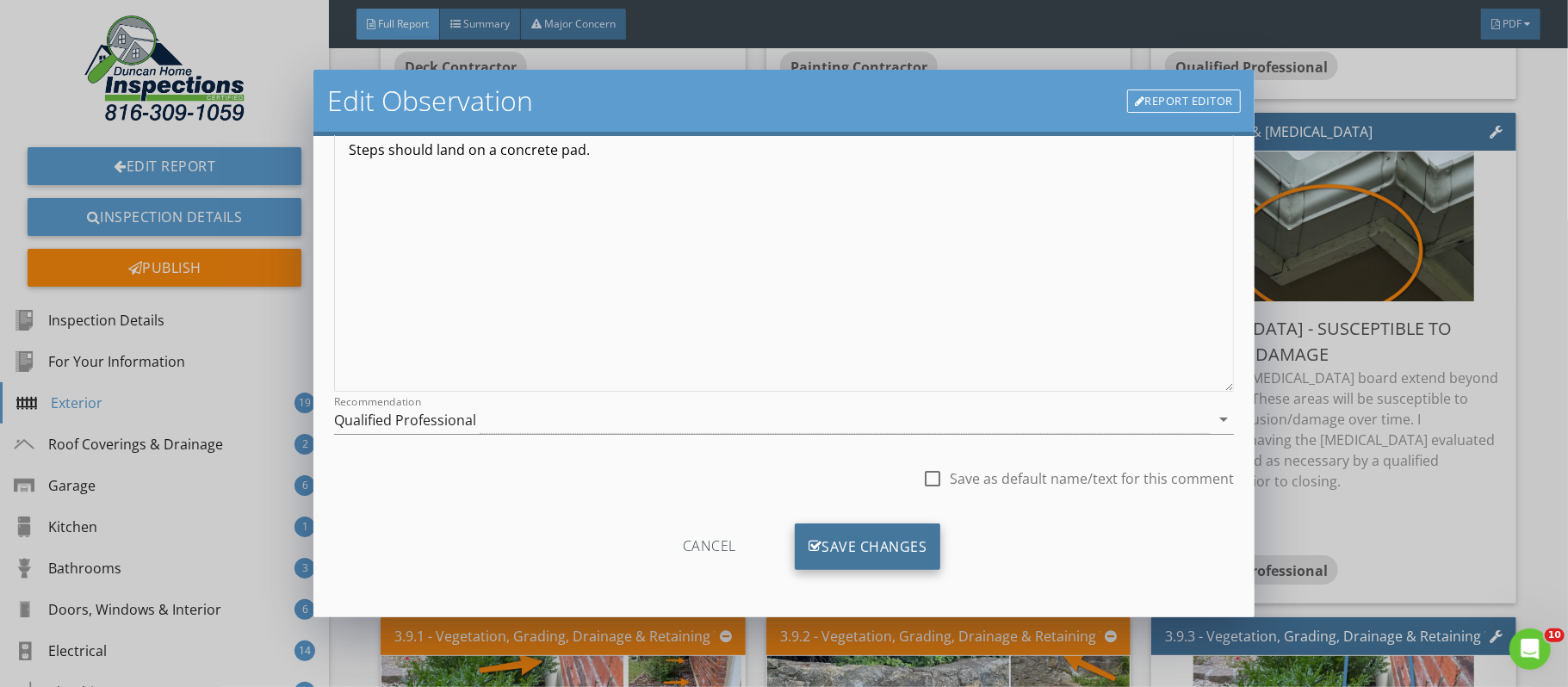
click at [894, 532] on div "Save Changes" at bounding box center [868, 546] width 147 height 46
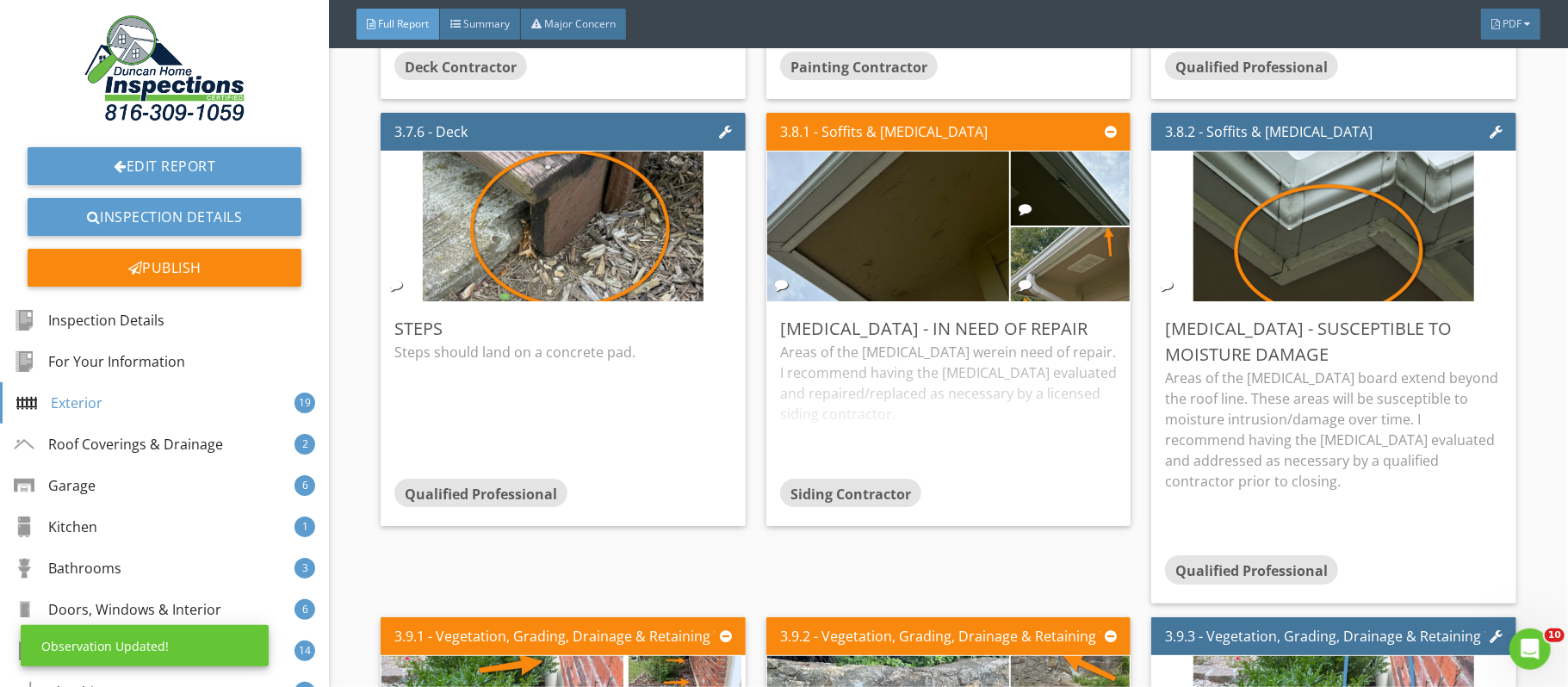
scroll to position [0, 0]
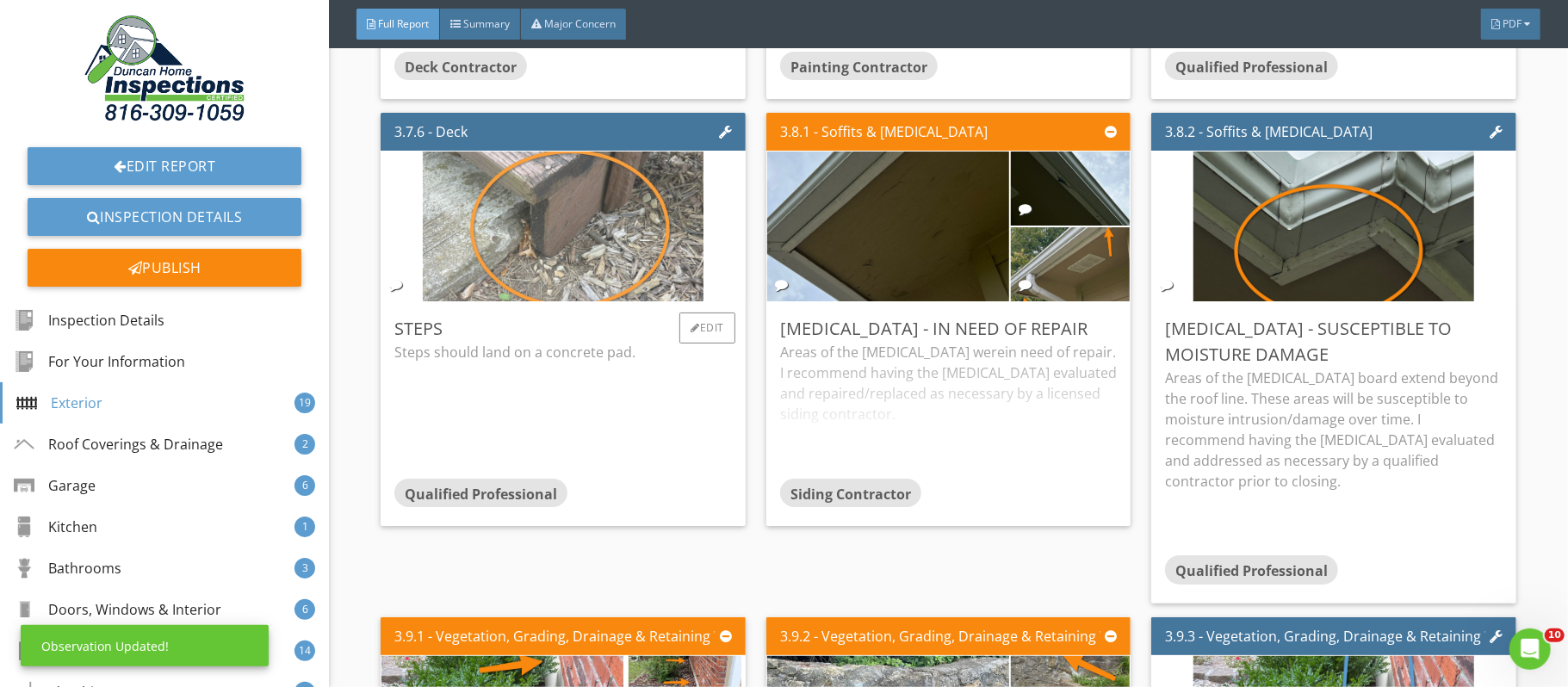
click at [594, 269] on img at bounding box center [563, 227] width 281 height 374
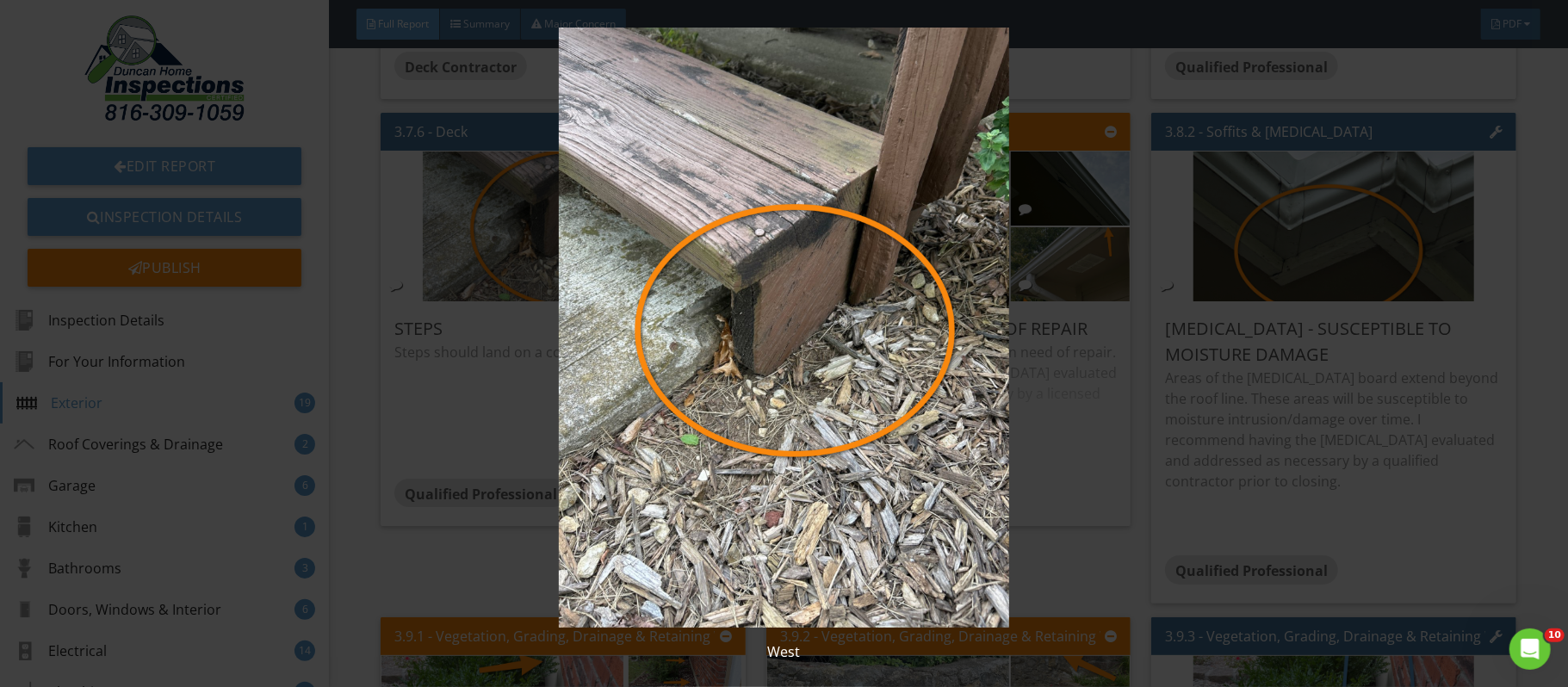
click at [1546, 317] on div "West" at bounding box center [784, 344] width 1568 height 687
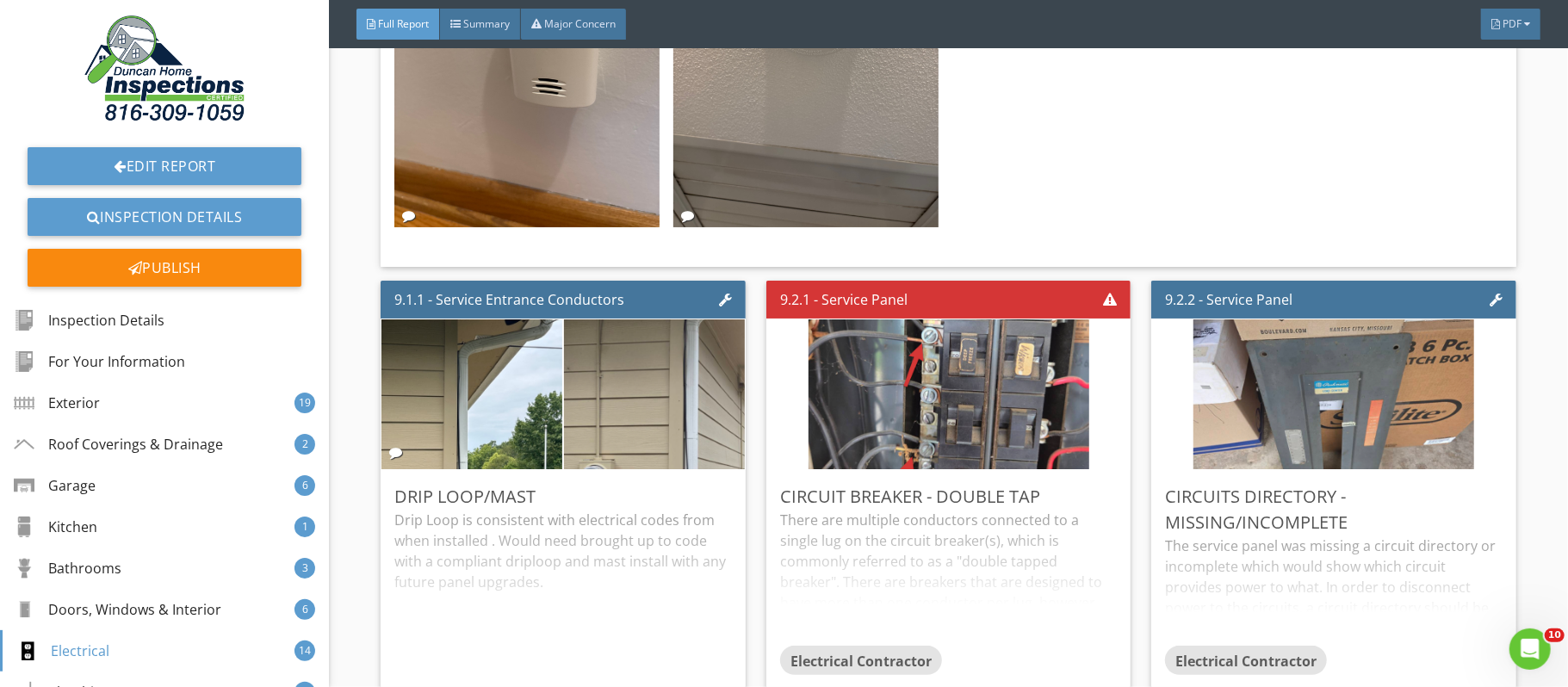
scroll to position [28145, 0]
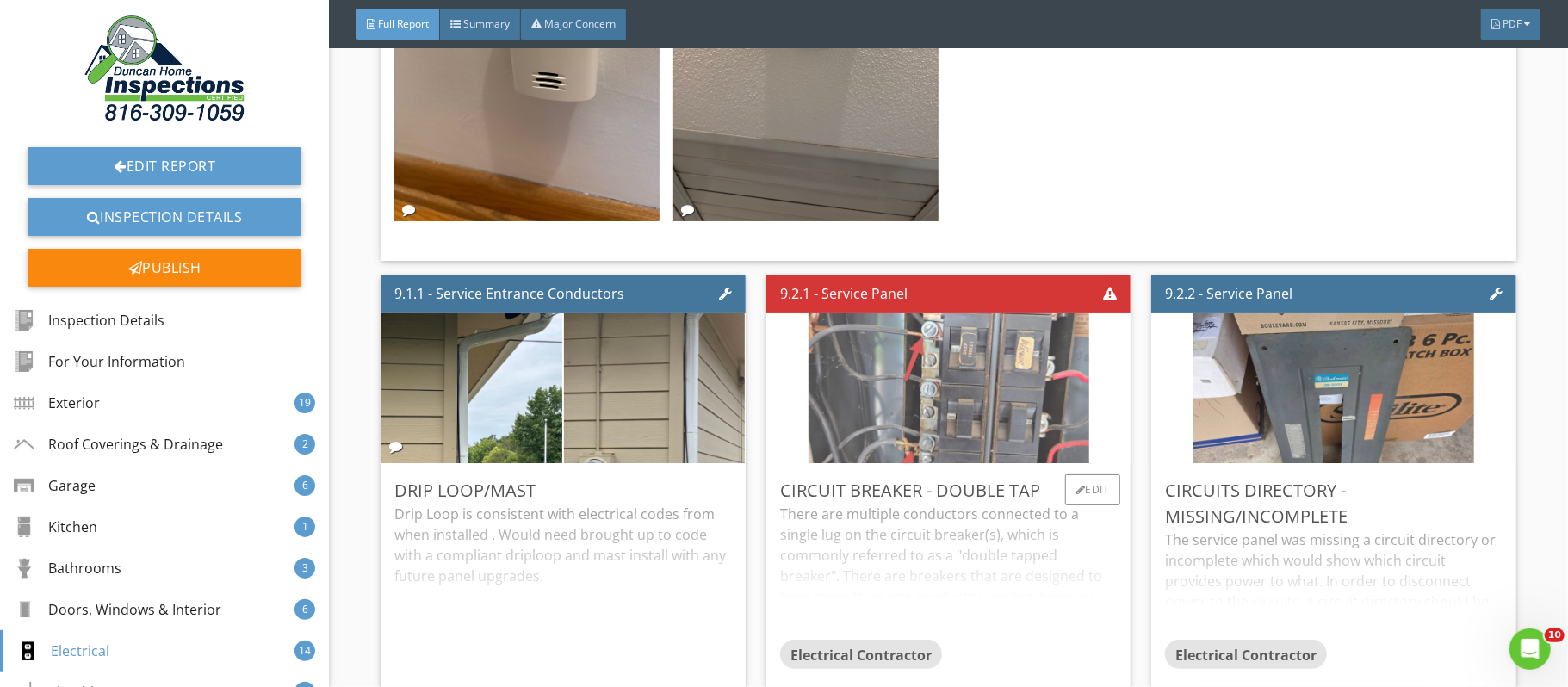
click at [936, 386] on img at bounding box center [948, 388] width 281 height 374
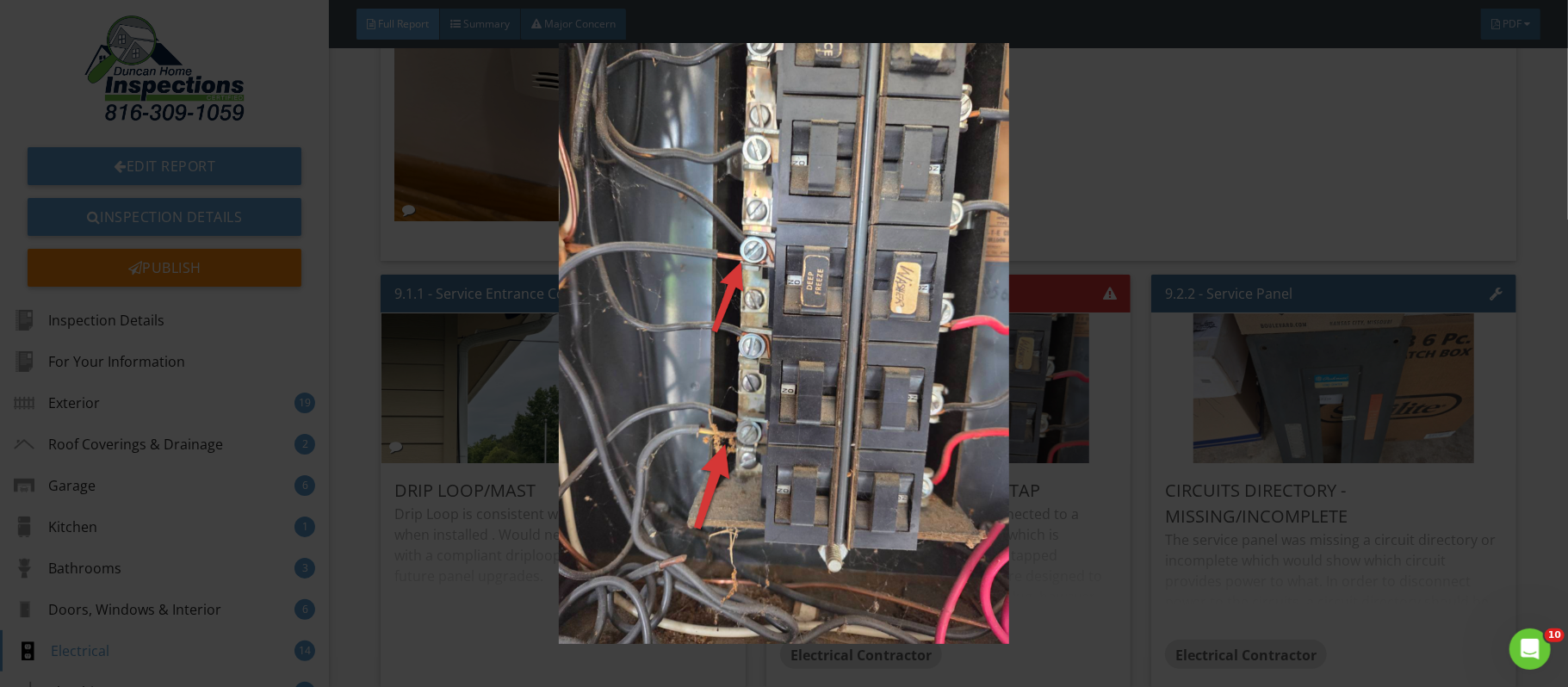
click at [1562, 285] on div at bounding box center [784, 344] width 1568 height 687
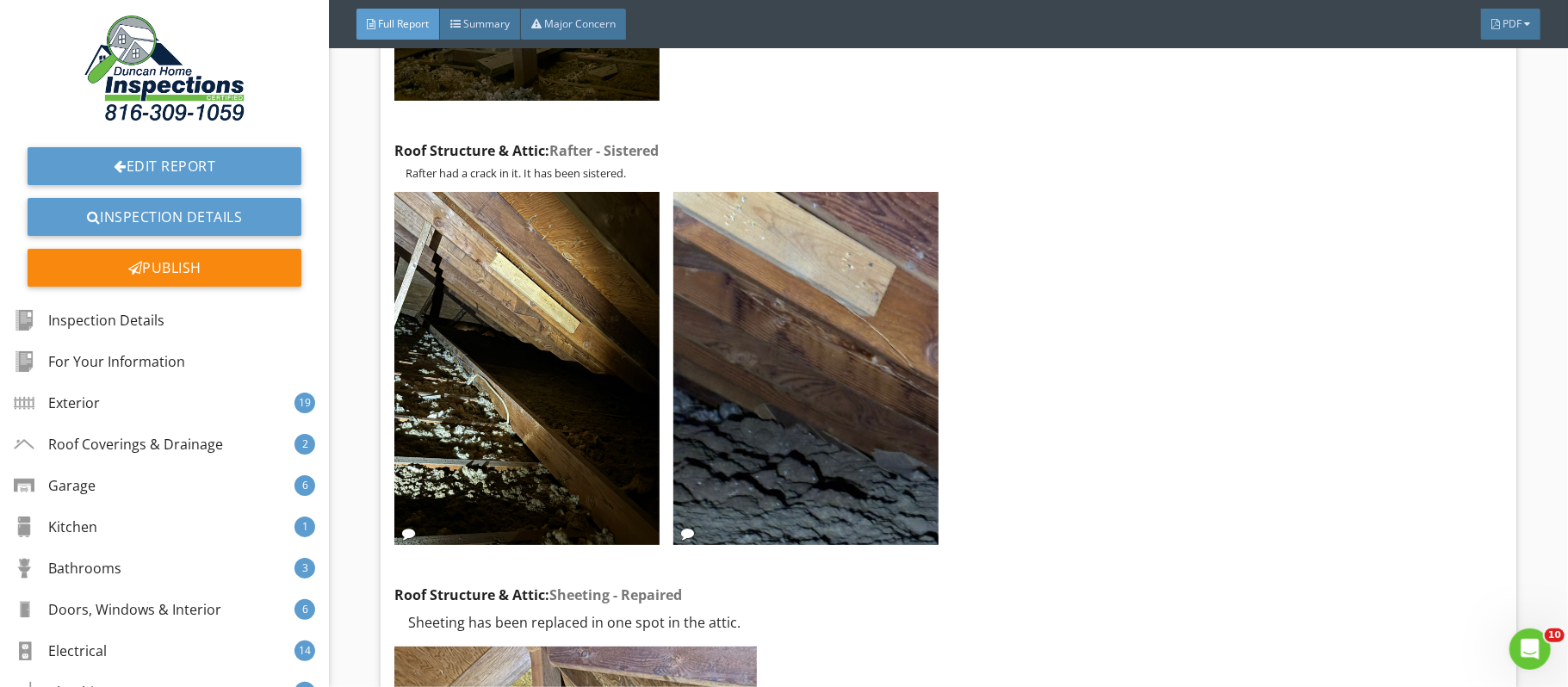
scroll to position [35600, 0]
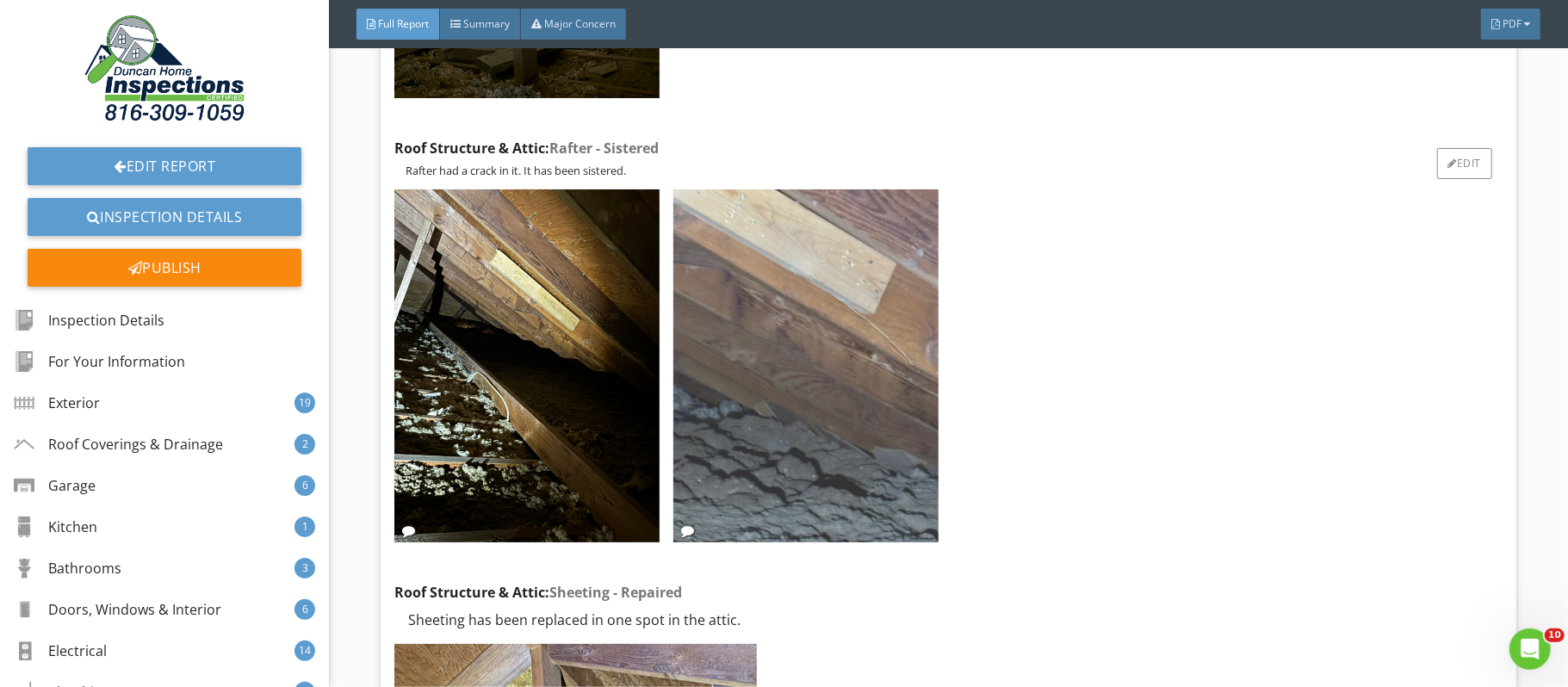
click at [868, 381] on img at bounding box center [805, 366] width 266 height 353
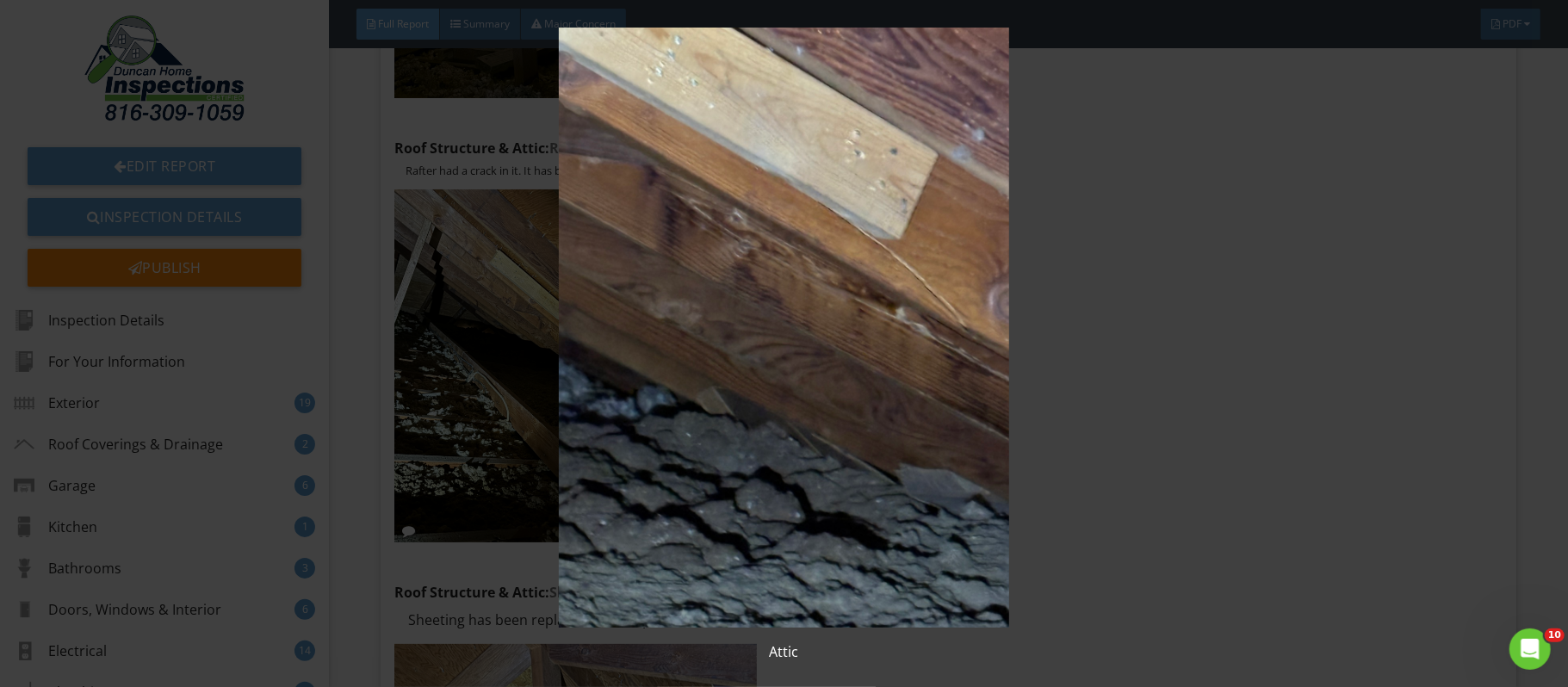
click at [1470, 371] on img at bounding box center [784, 328] width 1438 height 600
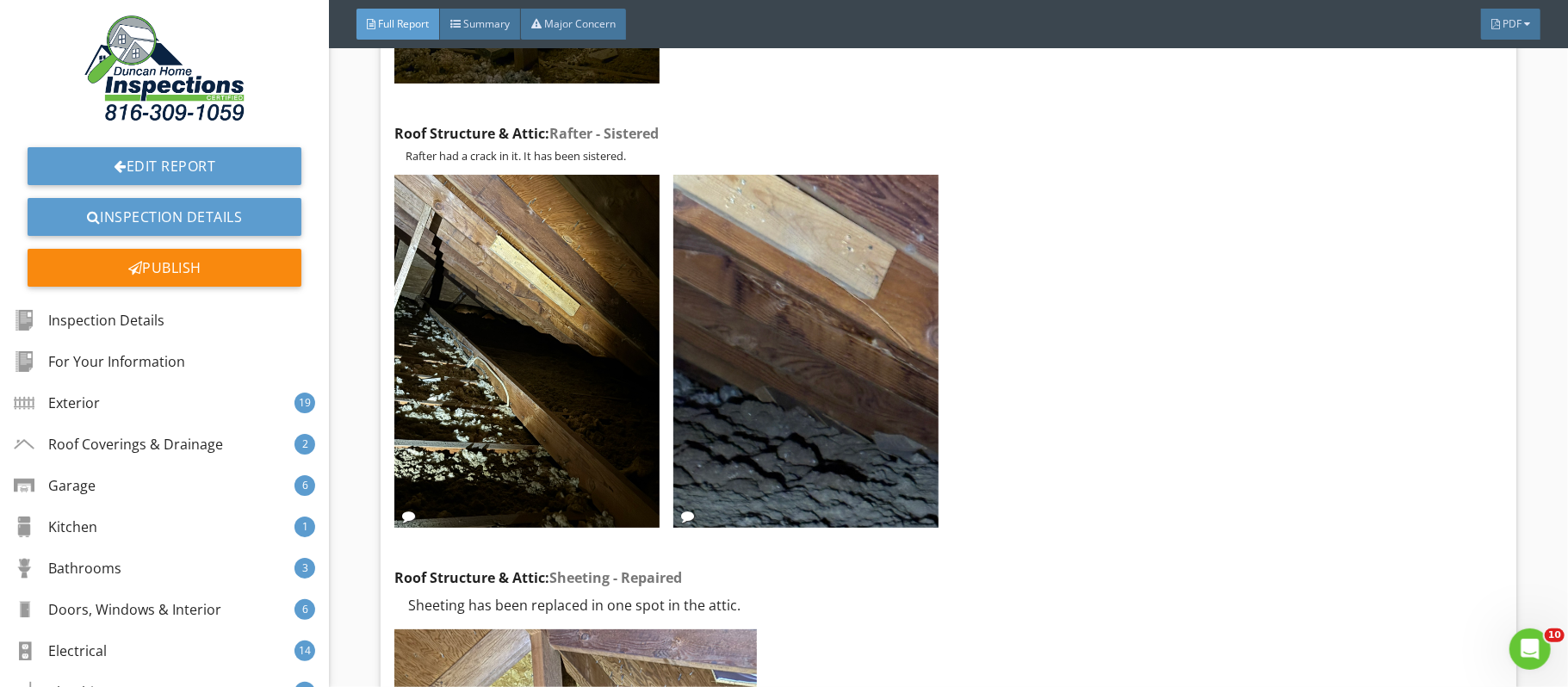
scroll to position [35593, 0]
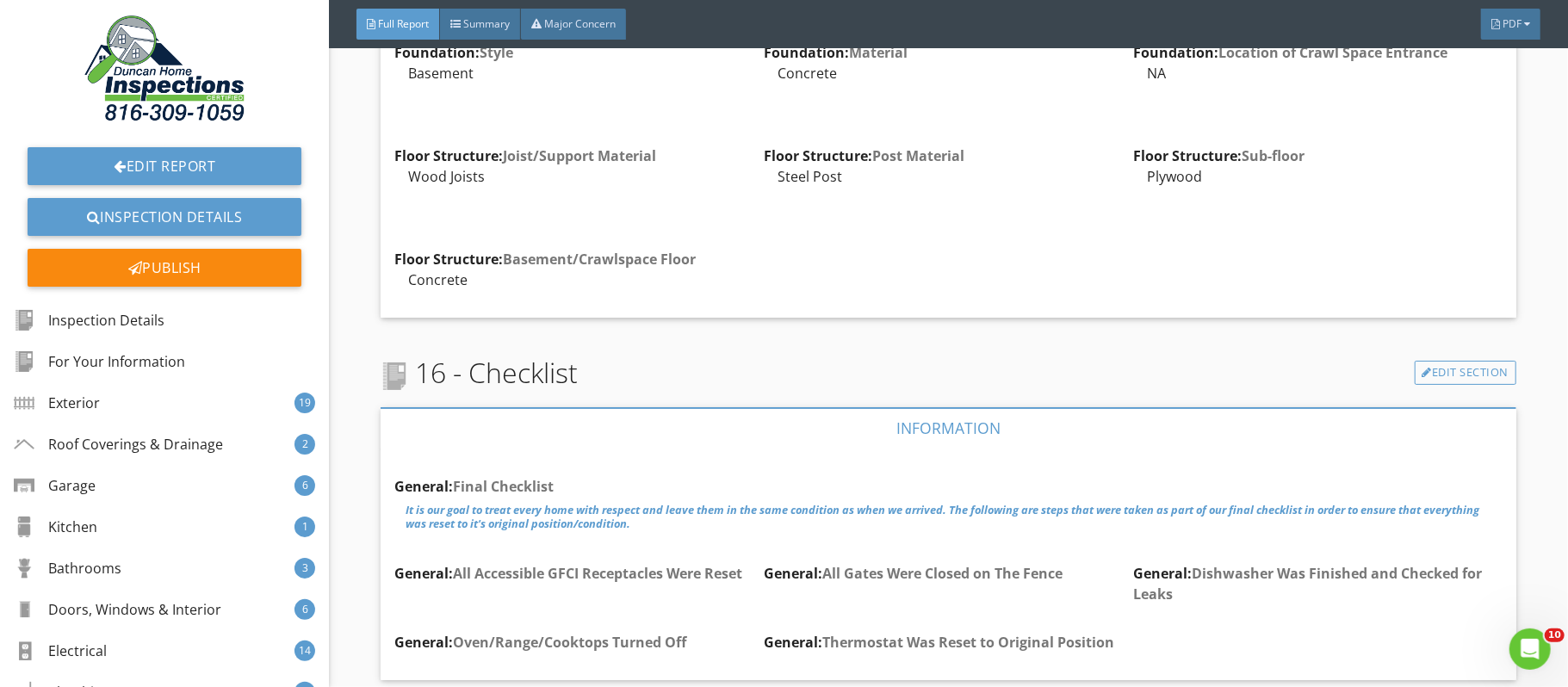
scroll to position [40807, 0]
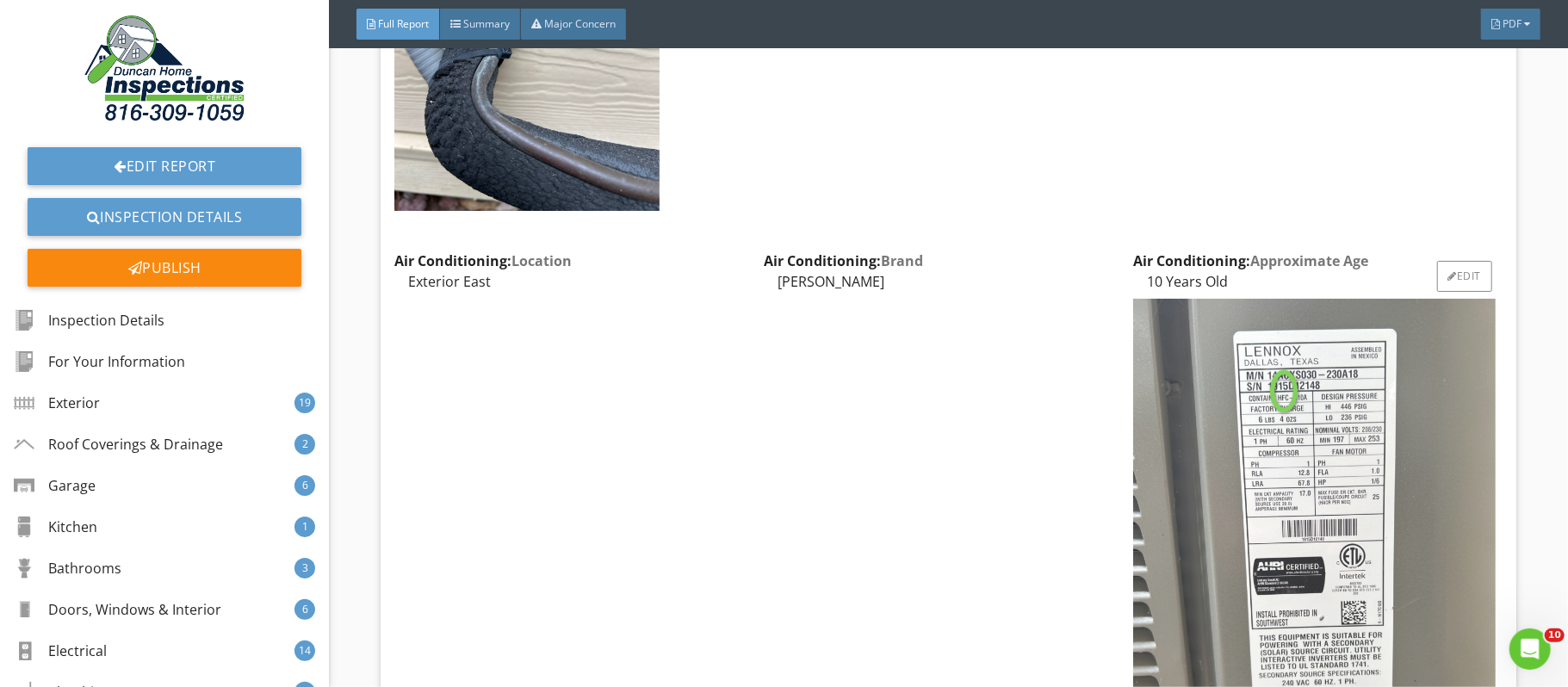
click at [1350, 501] on img at bounding box center [1314, 539] width 362 height 482
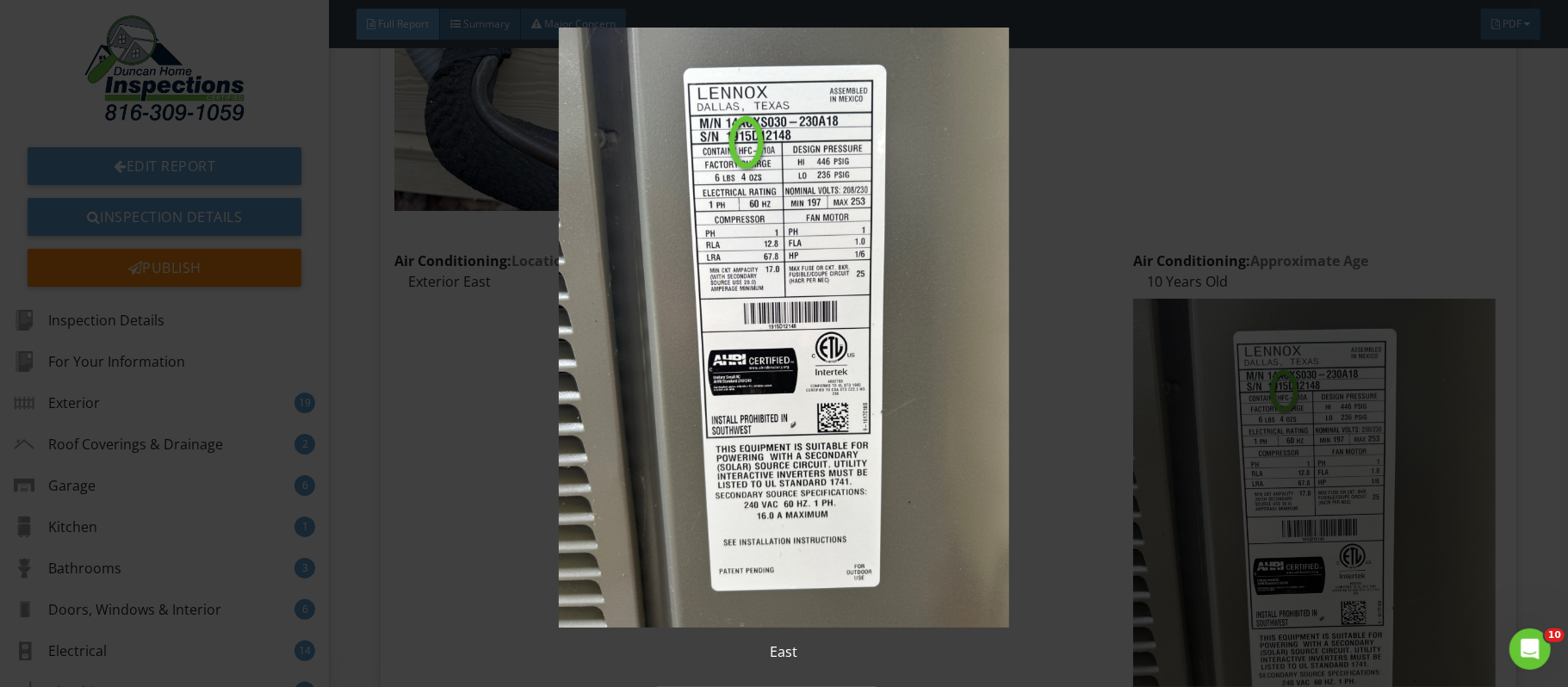
click at [819, 277] on img at bounding box center [784, 328] width 1438 height 600
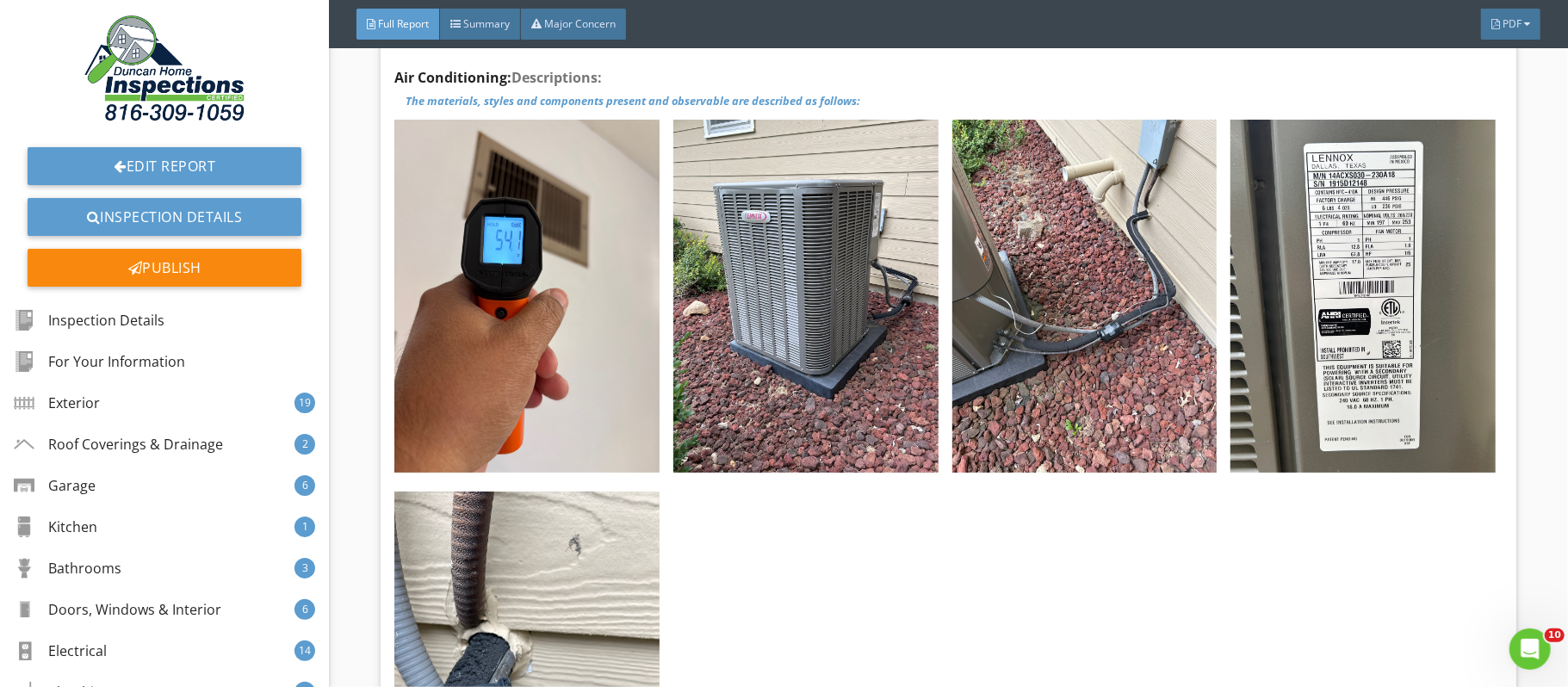
scroll to position [40258, 0]
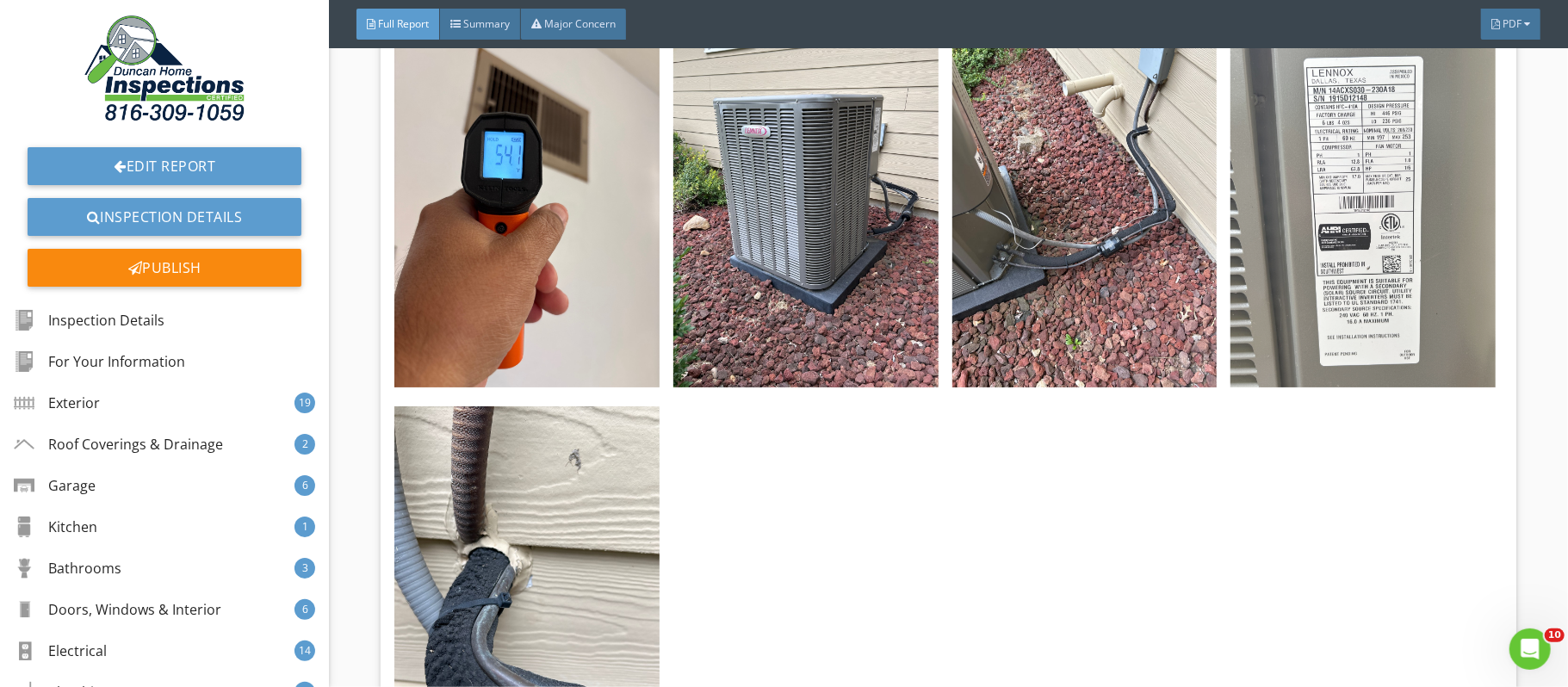
click at [1374, 199] on img at bounding box center [1363, 211] width 266 height 353
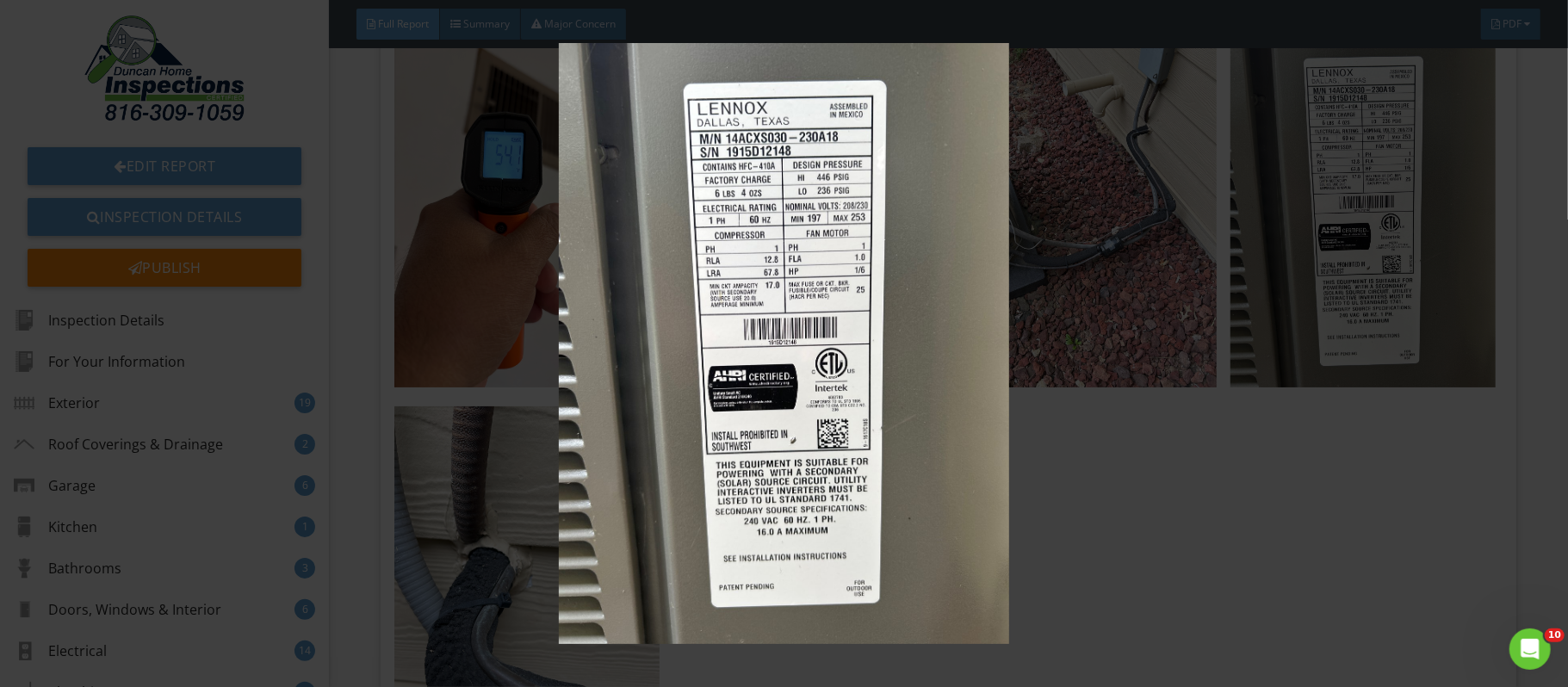
click at [1541, 243] on div at bounding box center [784, 344] width 1568 height 687
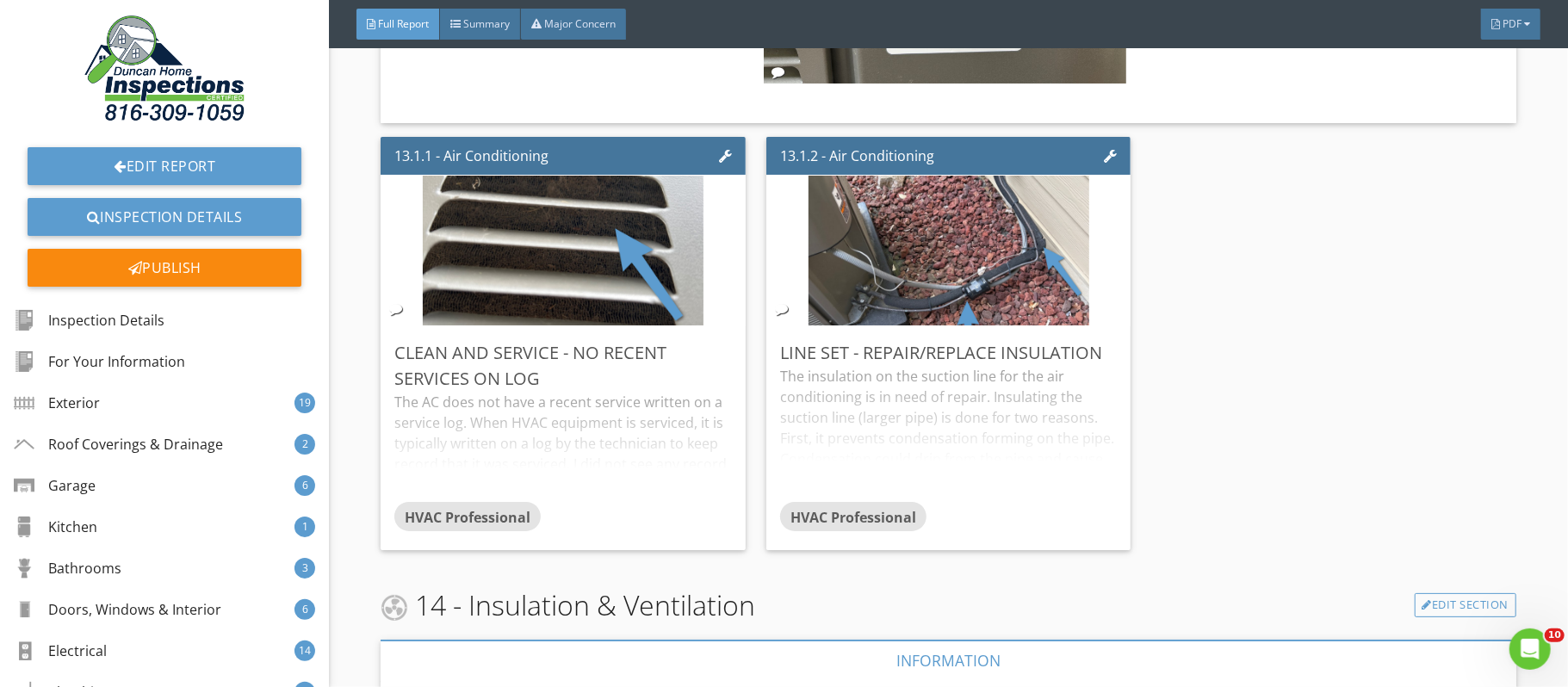
scroll to position [42080, 0]
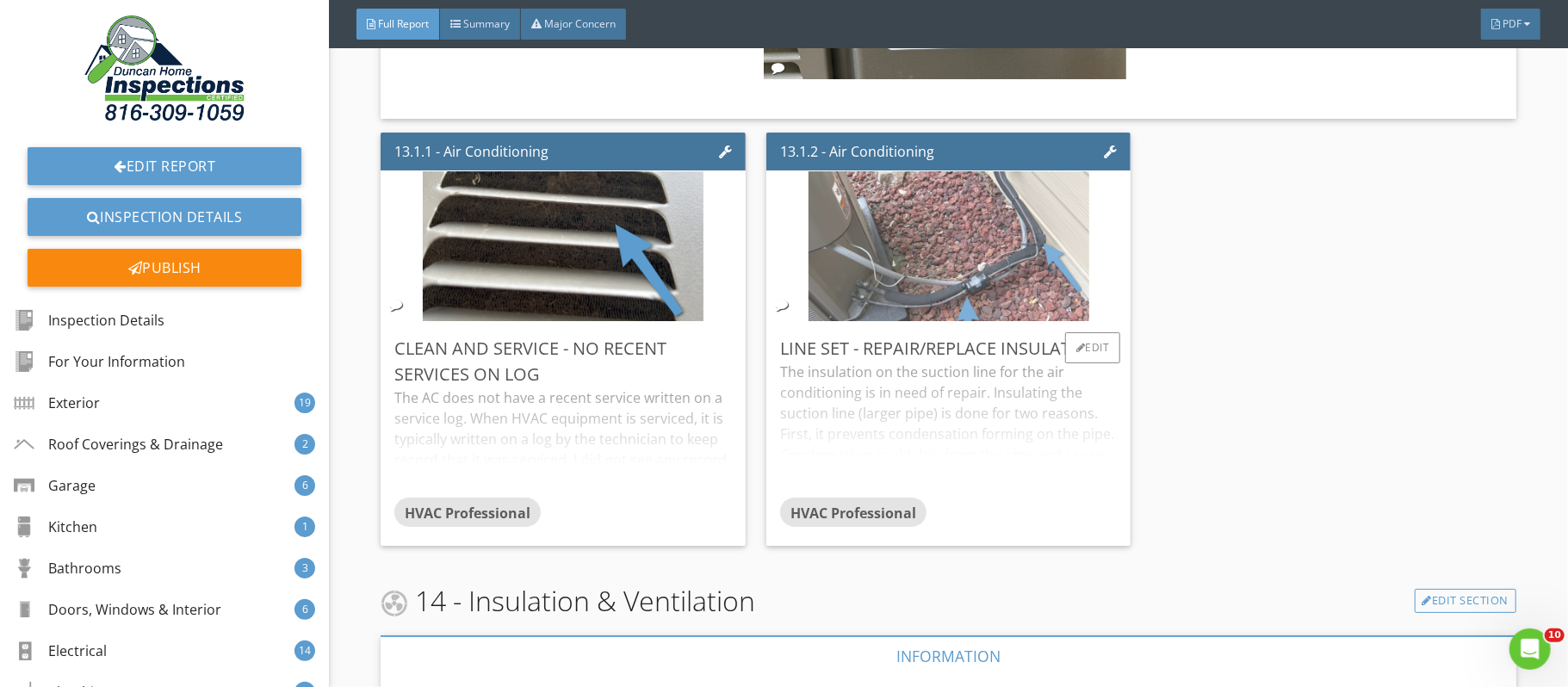
click at [965, 331] on img at bounding box center [948, 246] width 281 height 374
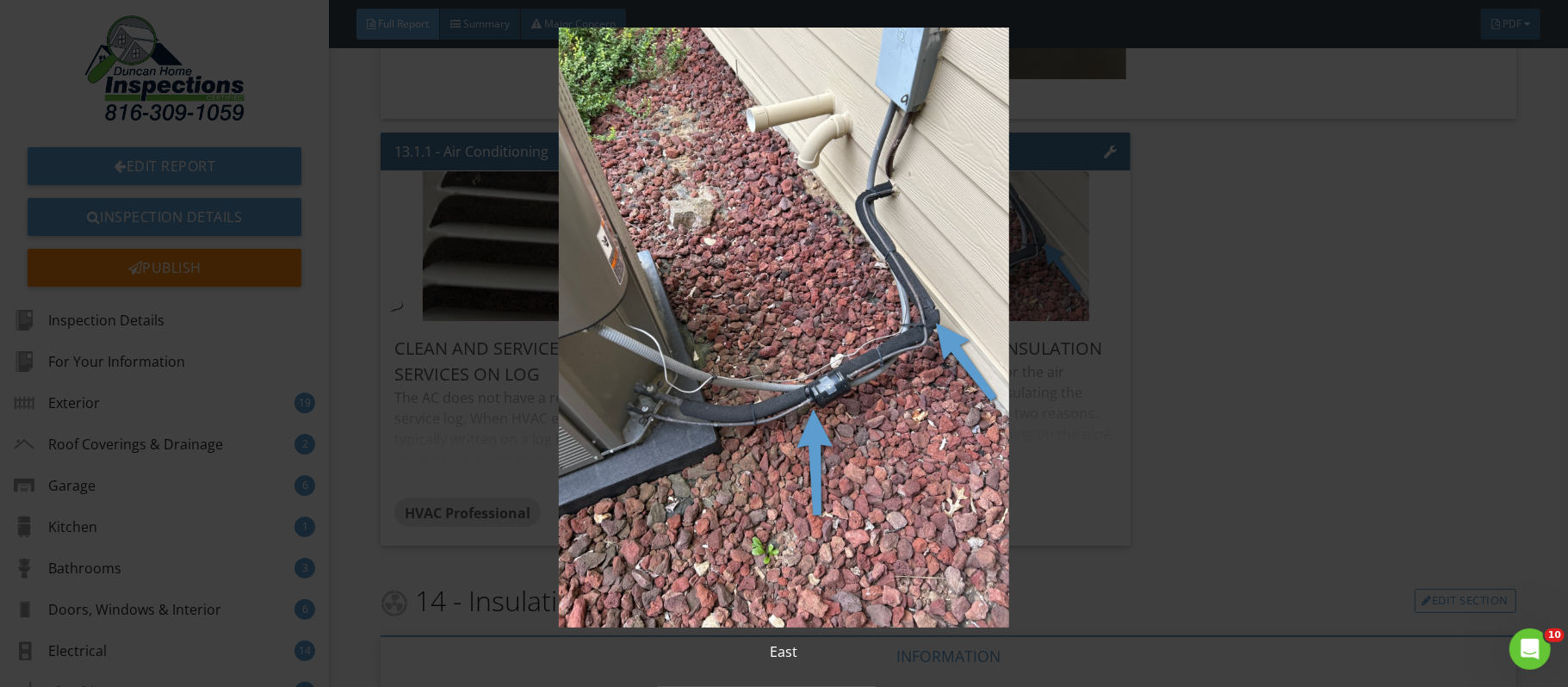
click at [1382, 373] on img at bounding box center [784, 328] width 1438 height 600
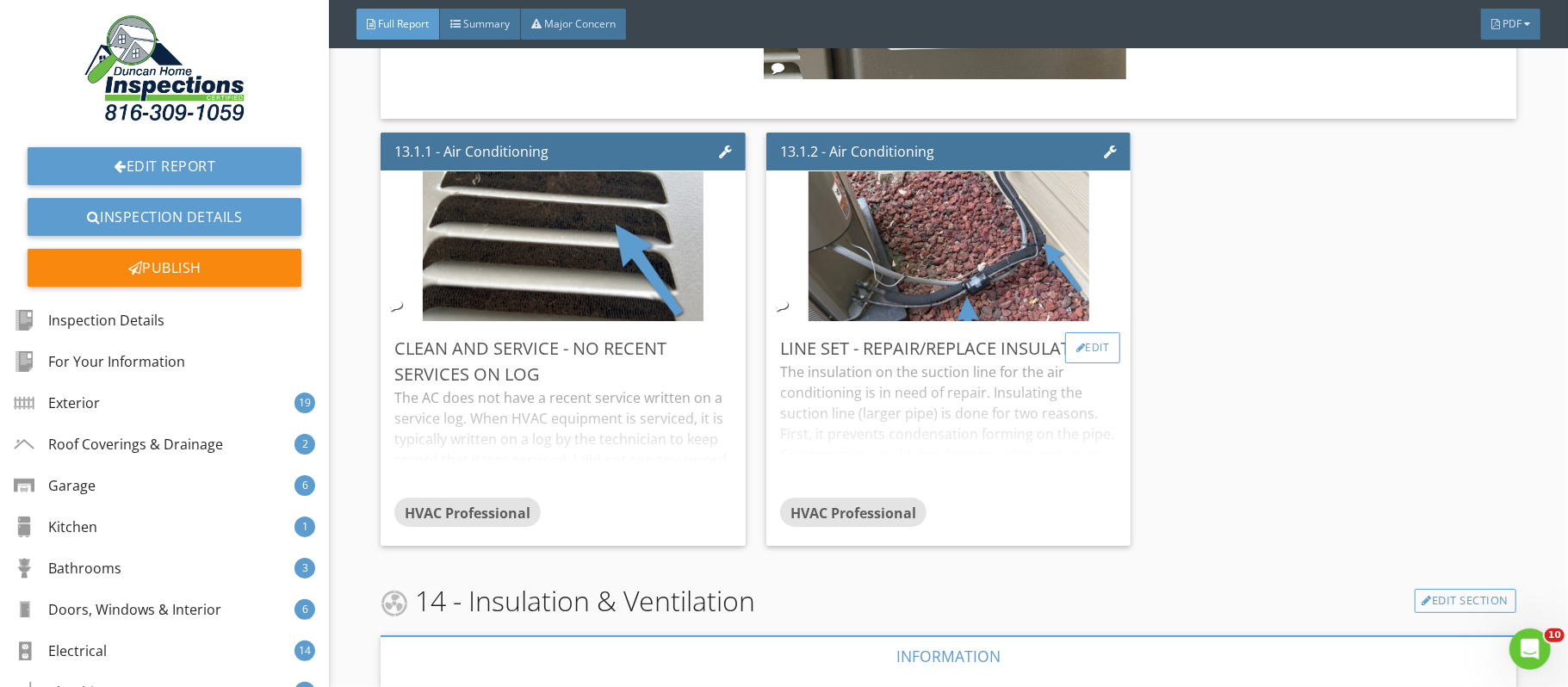
click at [1093, 363] on div "Edit" at bounding box center [1093, 347] width 56 height 31
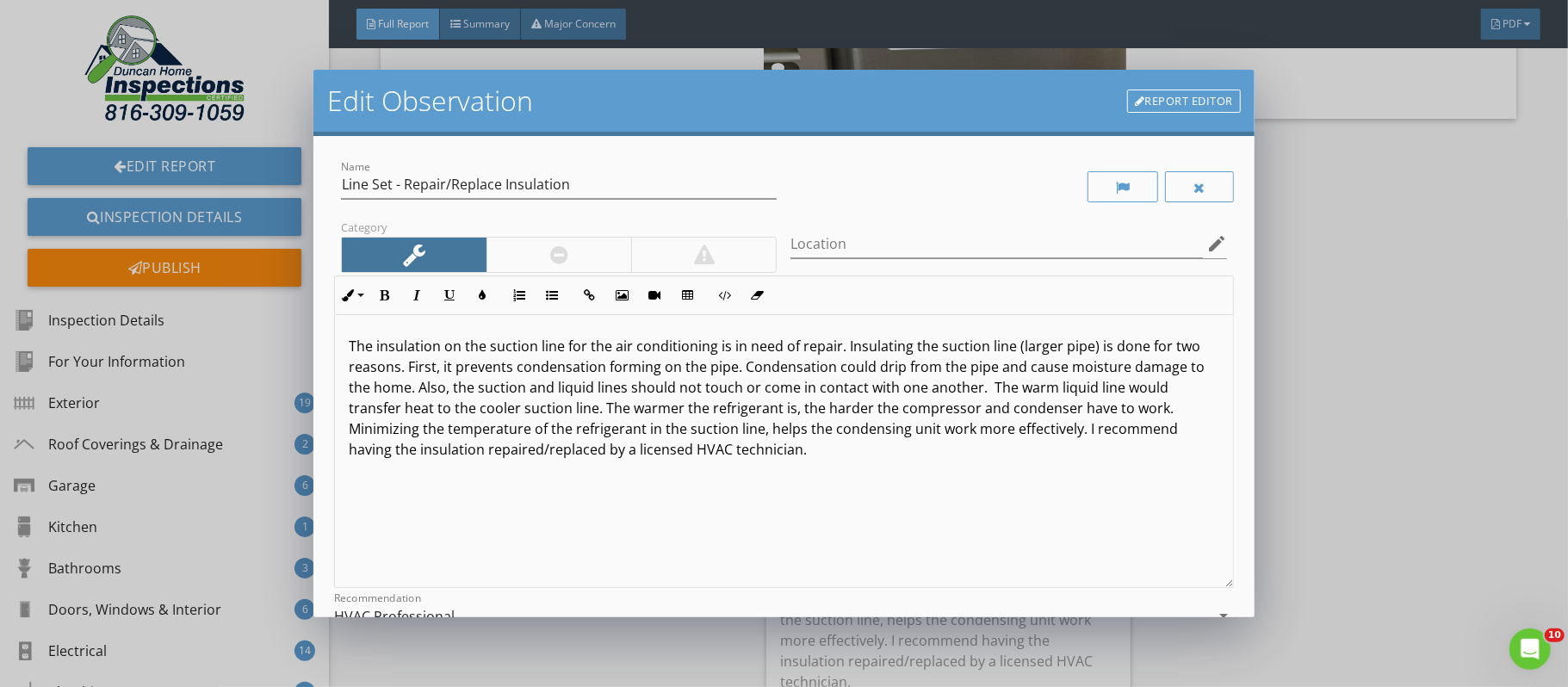
click at [1481, 302] on div "Edit Observation Report Editor Name Line Set - Repair/Replace Insulation Catego…" at bounding box center [784, 344] width 1568 height 687
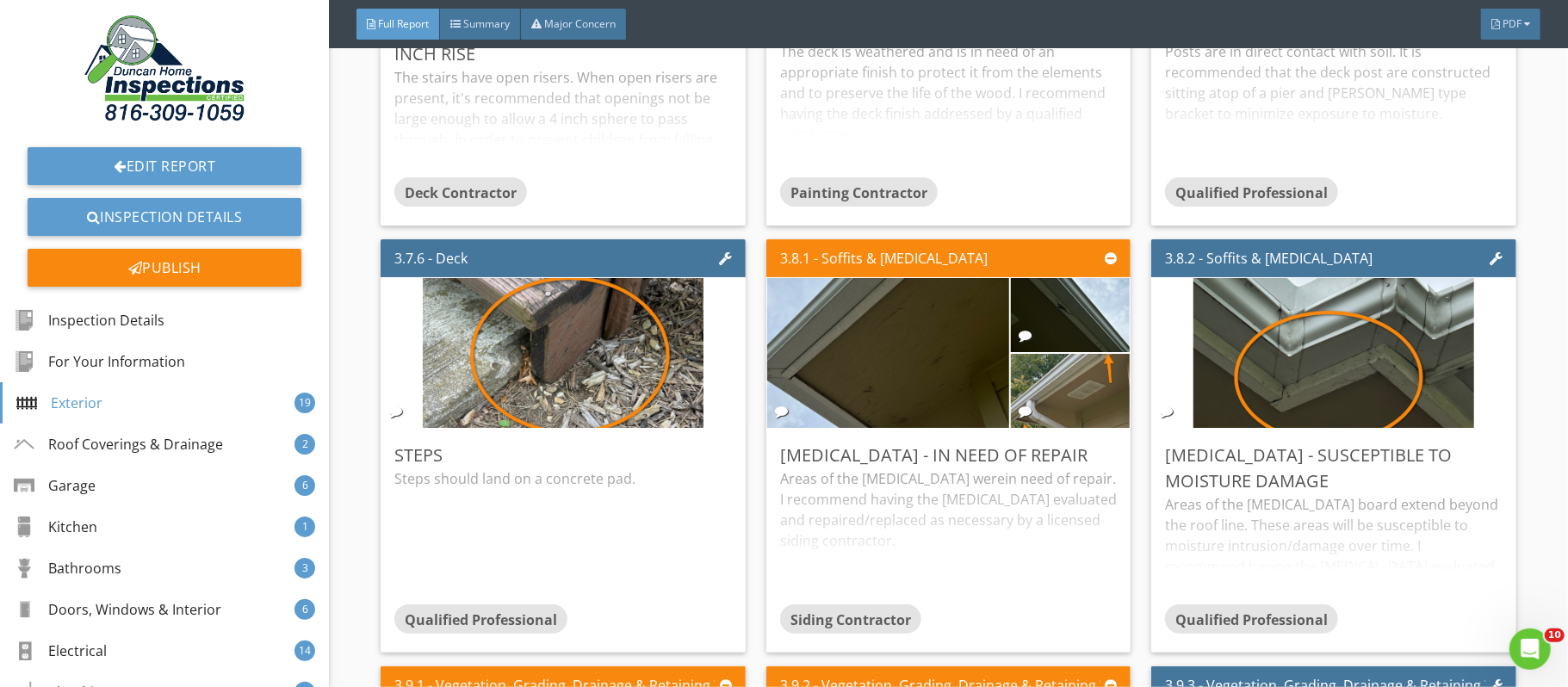
scroll to position [7081, 0]
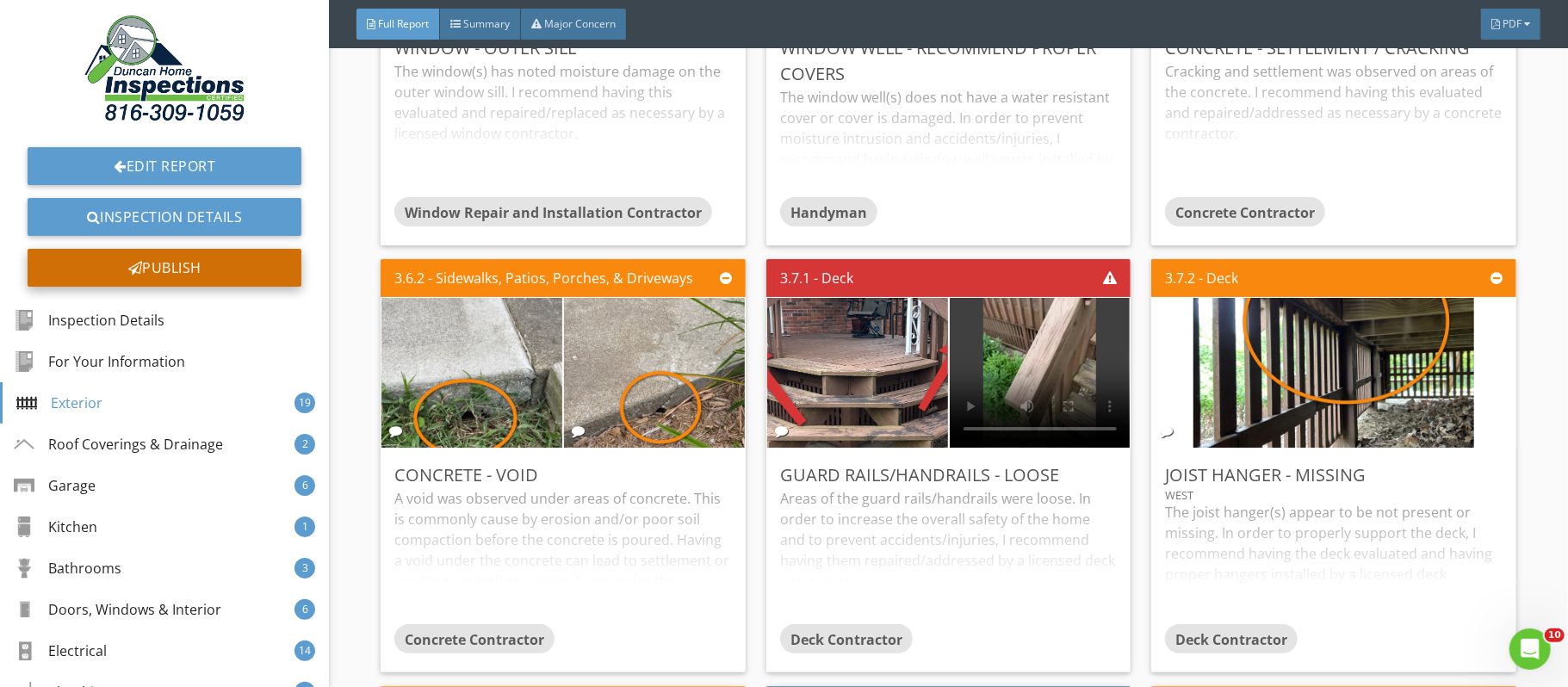
click at [187, 269] on div "Publish" at bounding box center [165, 267] width 274 height 38
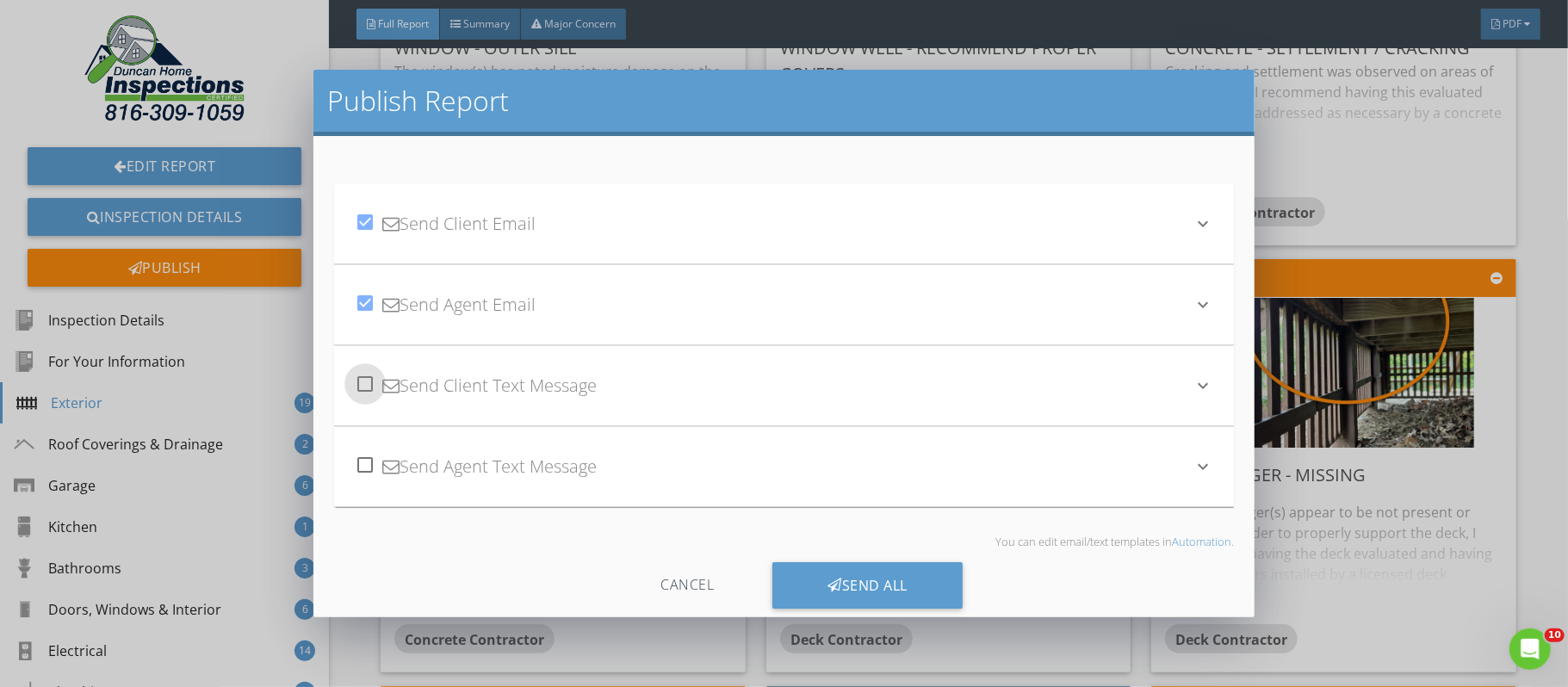
click at [365, 384] on div at bounding box center [365, 384] width 29 height 29
checkbox input "true"
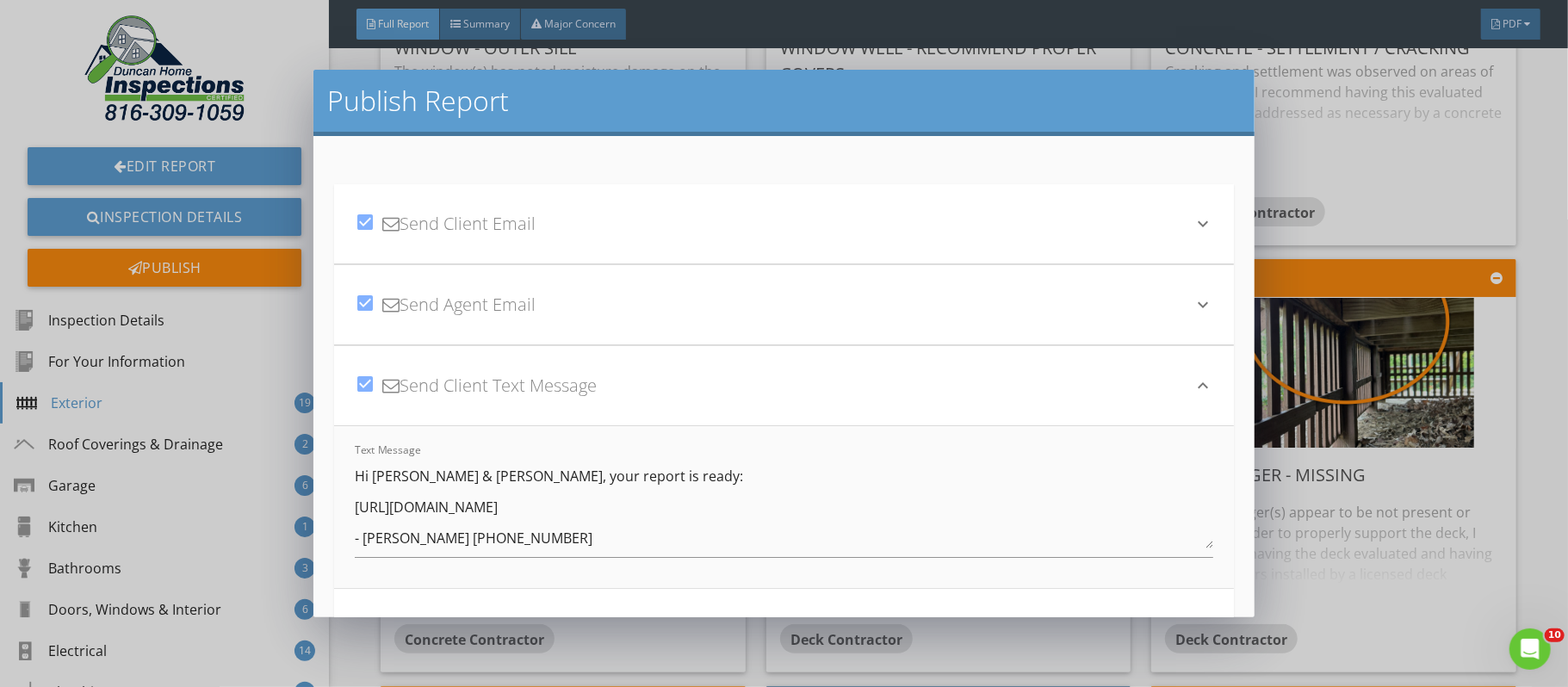
scroll to position [189, 0]
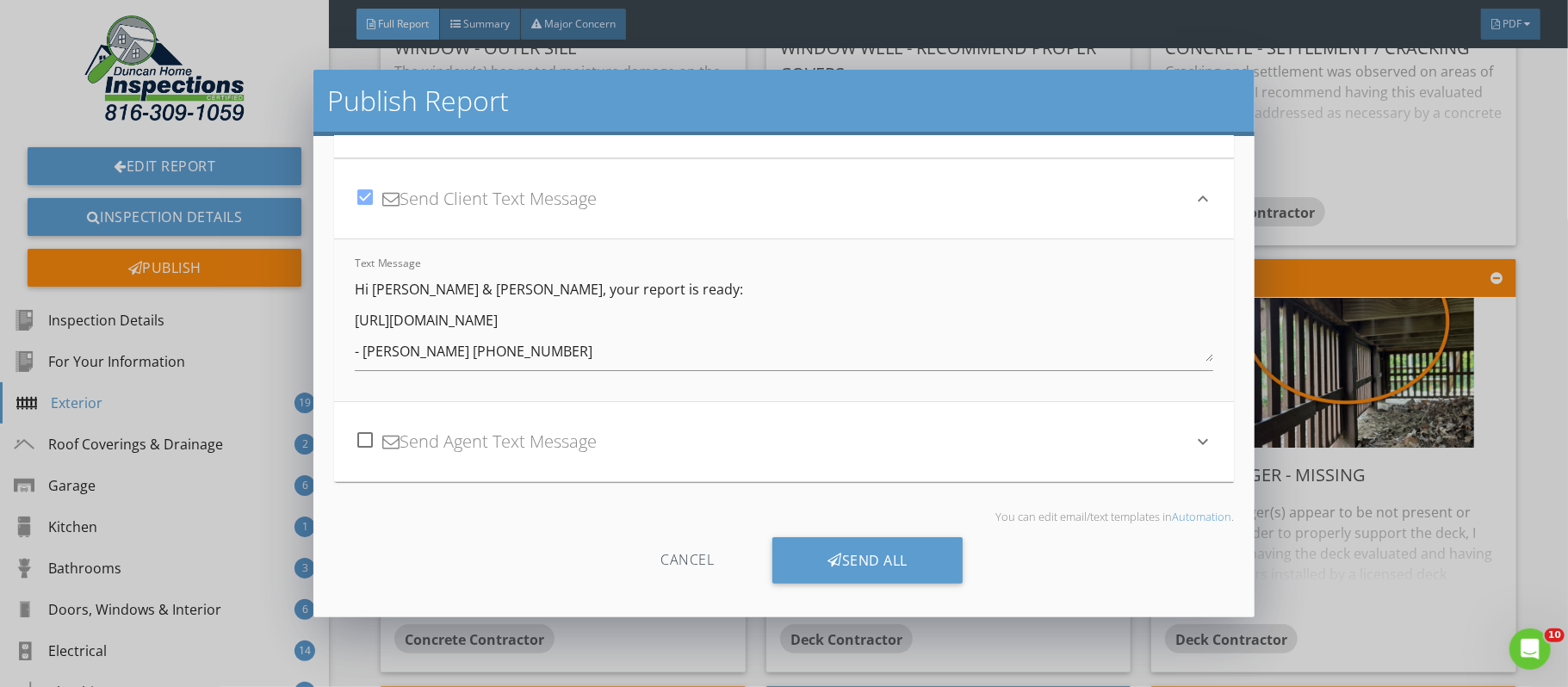
click at [367, 441] on div at bounding box center [365, 440] width 29 height 29
checkbox input "true"
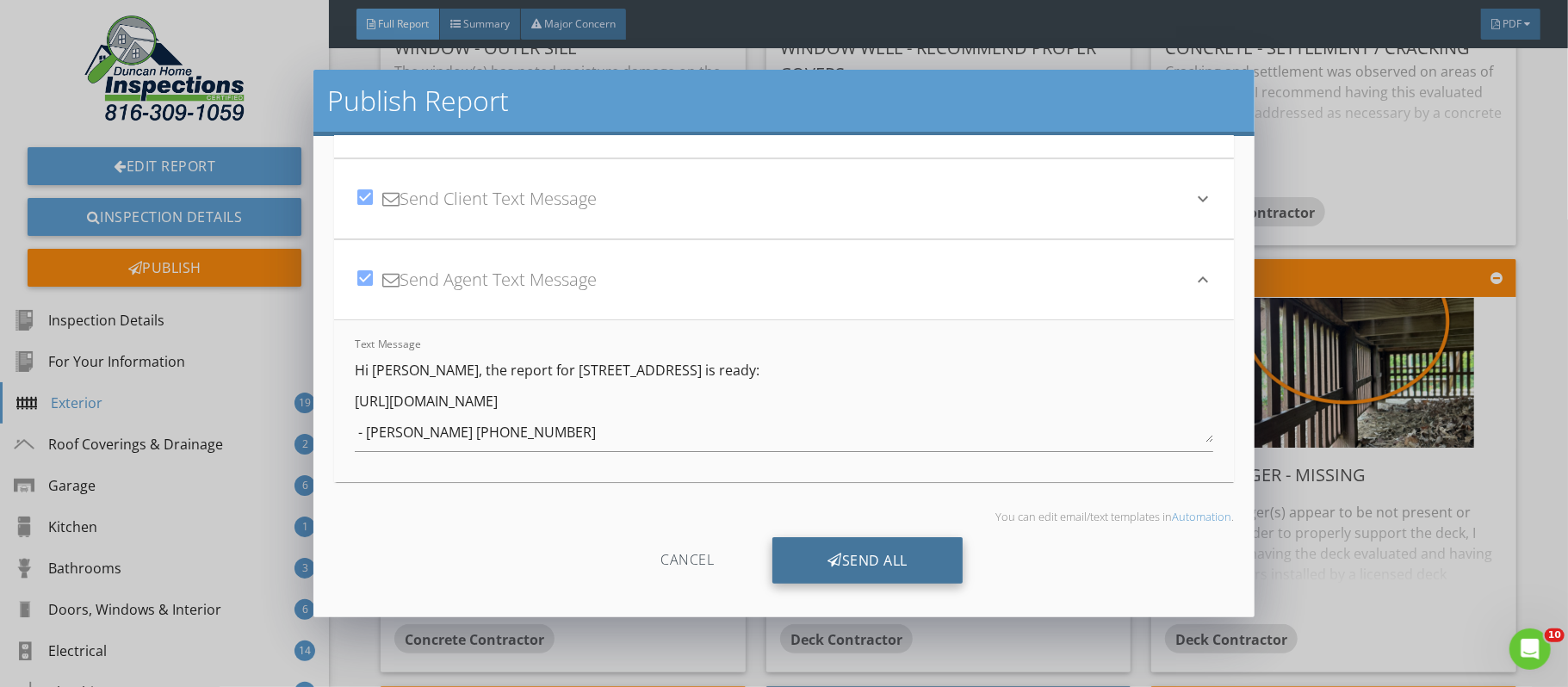
click at [898, 561] on div "Send All" at bounding box center [867, 561] width 190 height 46
